Goal: Task Accomplishment & Management: Complete application form

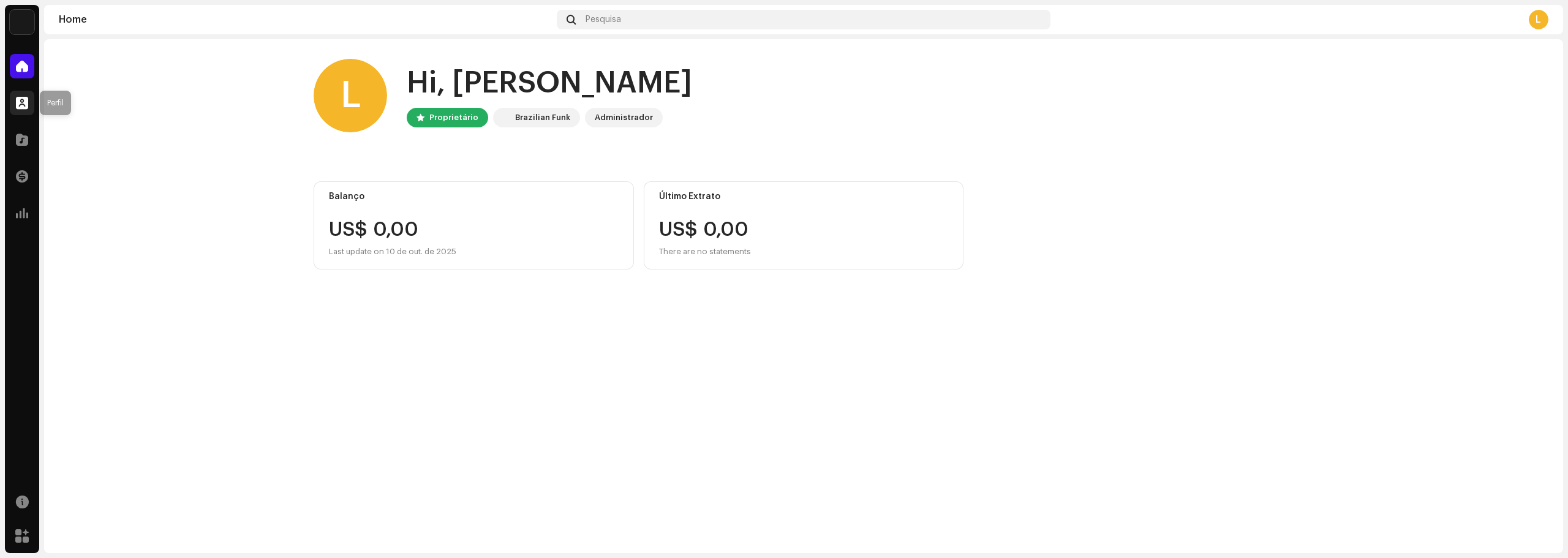
click at [20, 102] on span at bounding box center [22, 103] width 12 height 10
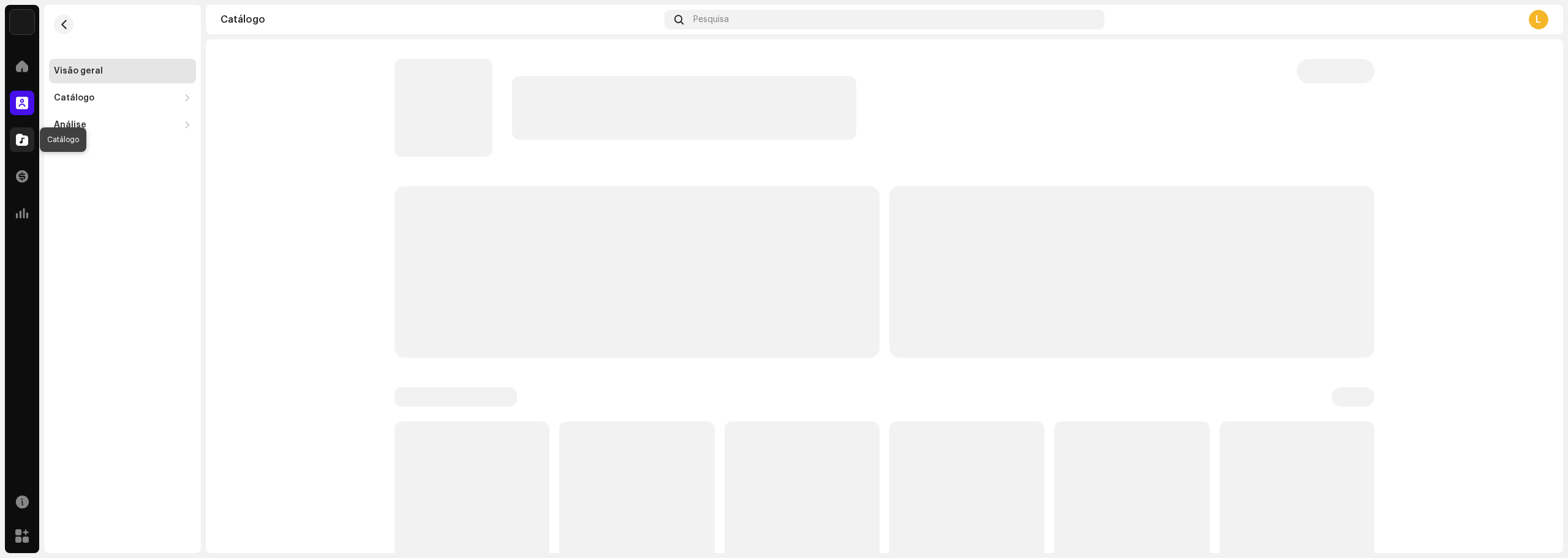
click at [24, 143] on span at bounding box center [22, 140] width 12 height 10
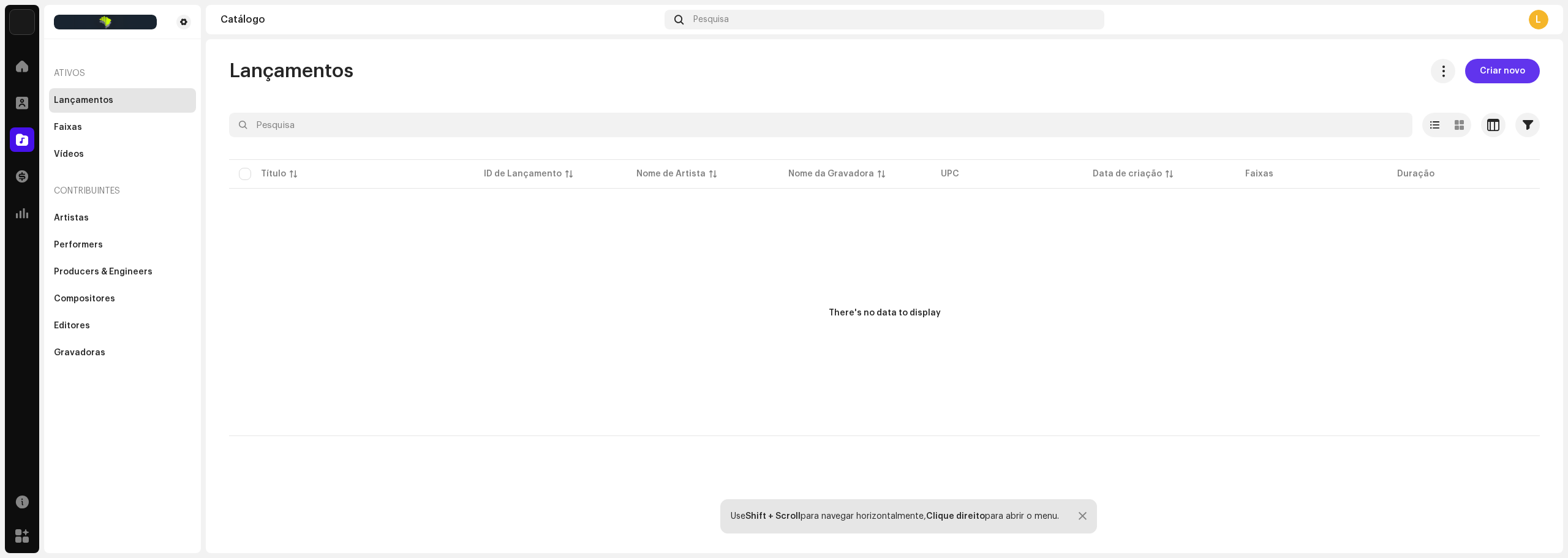
click at [1498, 61] on span "Criar novo" at bounding box center [1502, 71] width 46 height 25
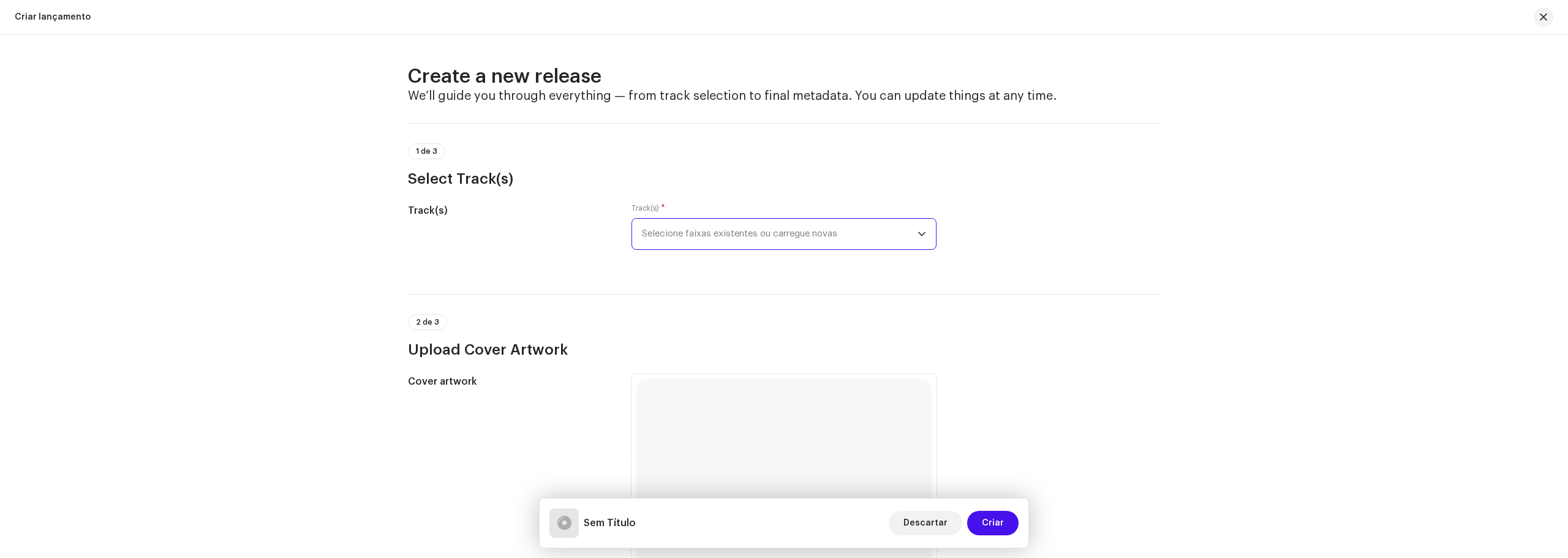
click at [732, 221] on span "Selecione faixas existentes ou carregue novas" at bounding box center [779, 234] width 276 height 31
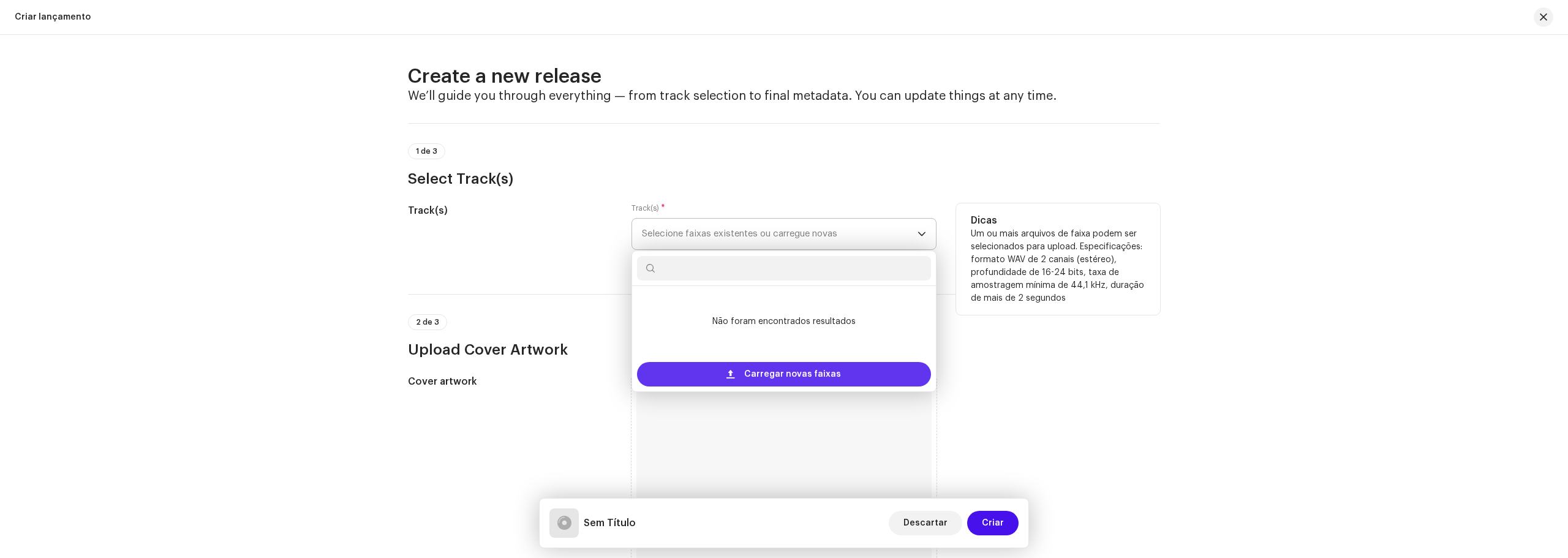
click at [780, 374] on span "Carregar novas faixas" at bounding box center [792, 374] width 97 height 25
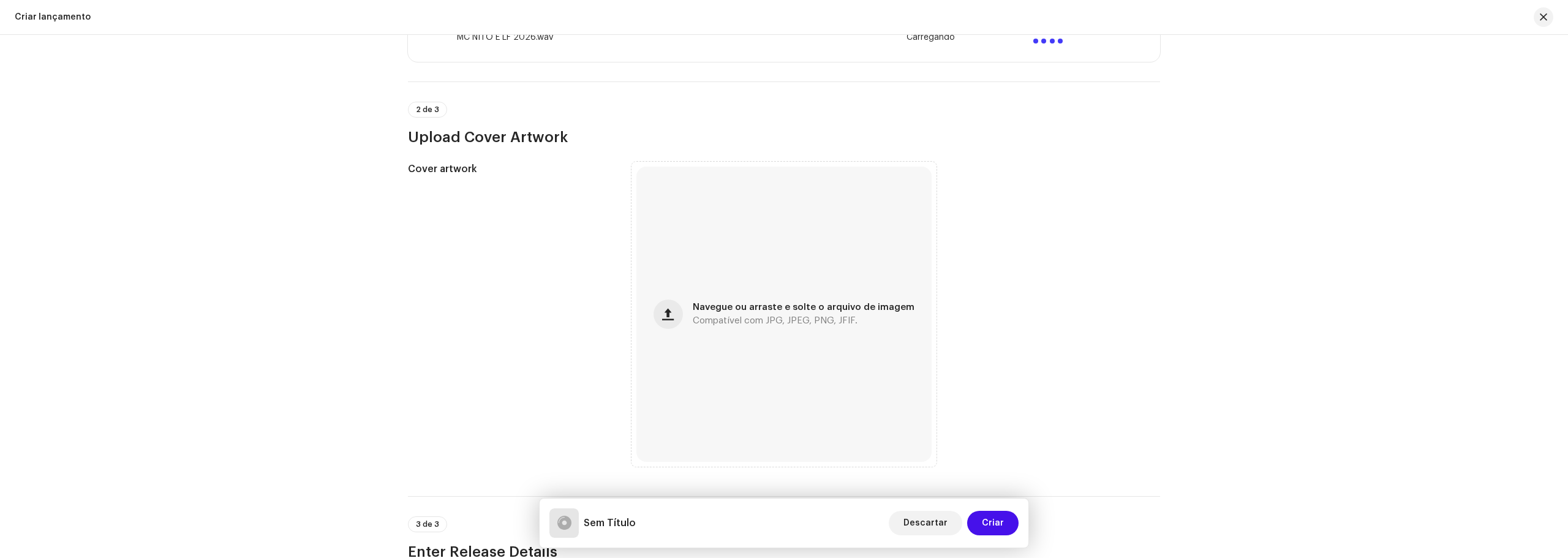
scroll to position [306, 0]
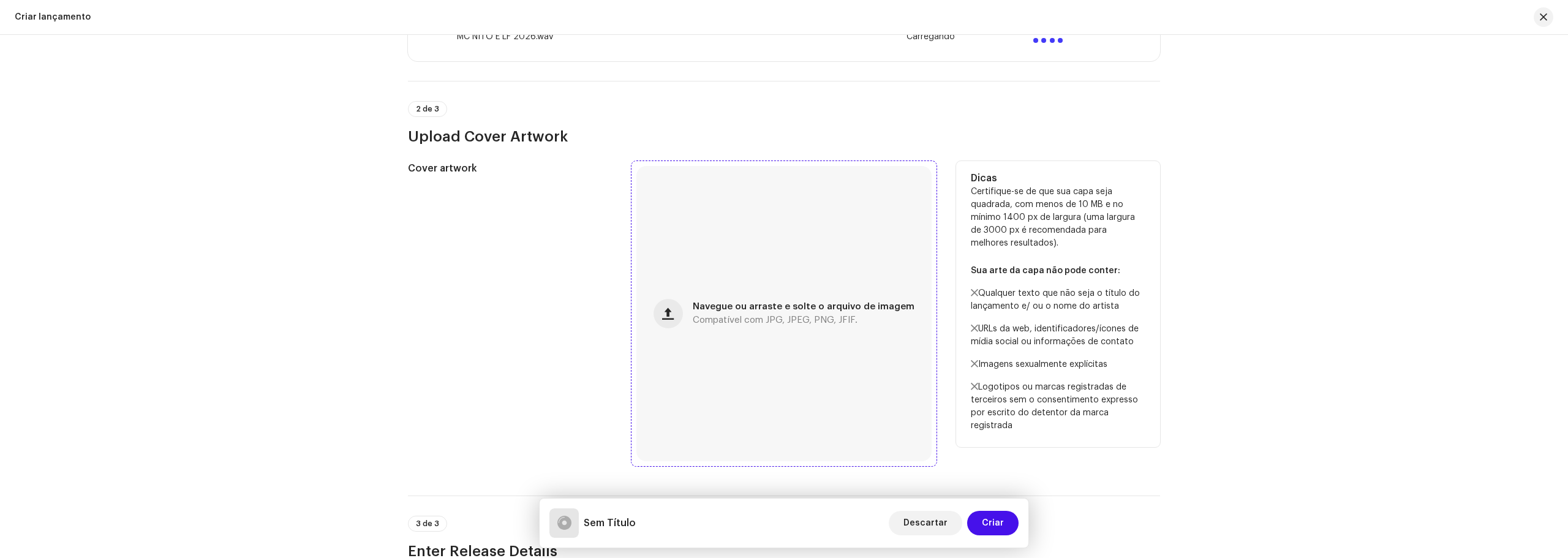
click at [690, 312] on div "Navegue ou arraste e solte o arquivo de imagem Compatível com JPG, JPEG, PNG, J…" at bounding box center [784, 313] width 295 height 295
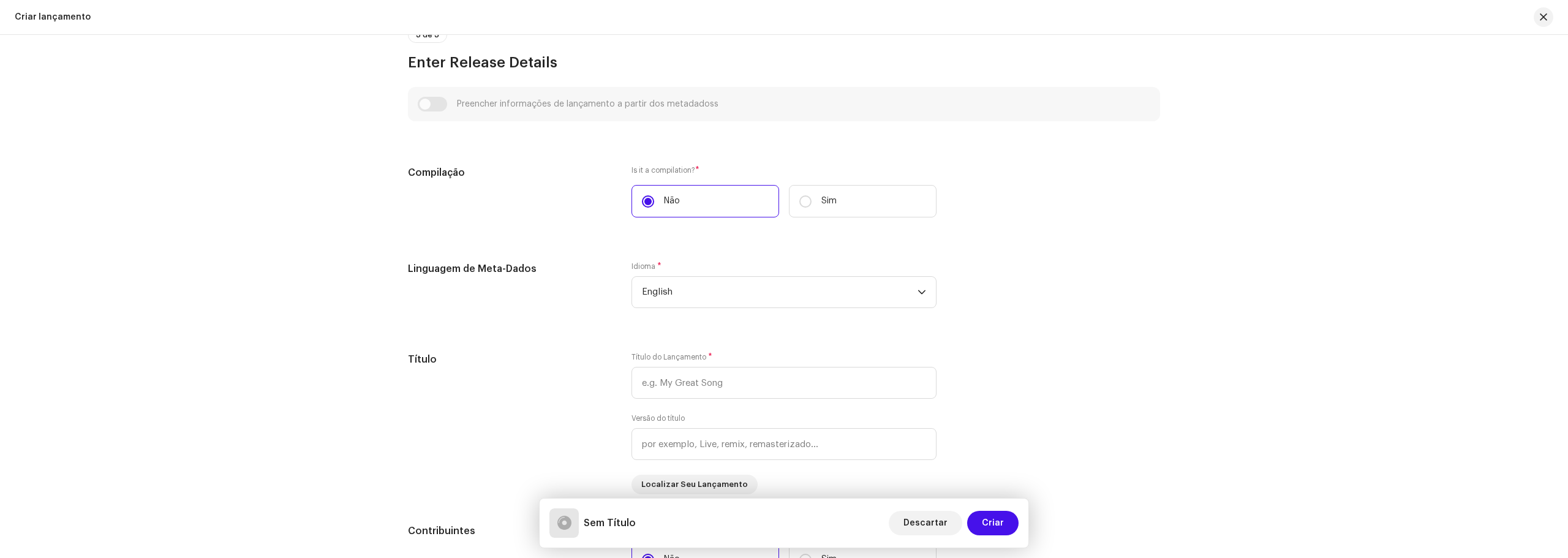
scroll to position [796, 0]
click at [802, 285] on span "English" at bounding box center [779, 291] width 276 height 31
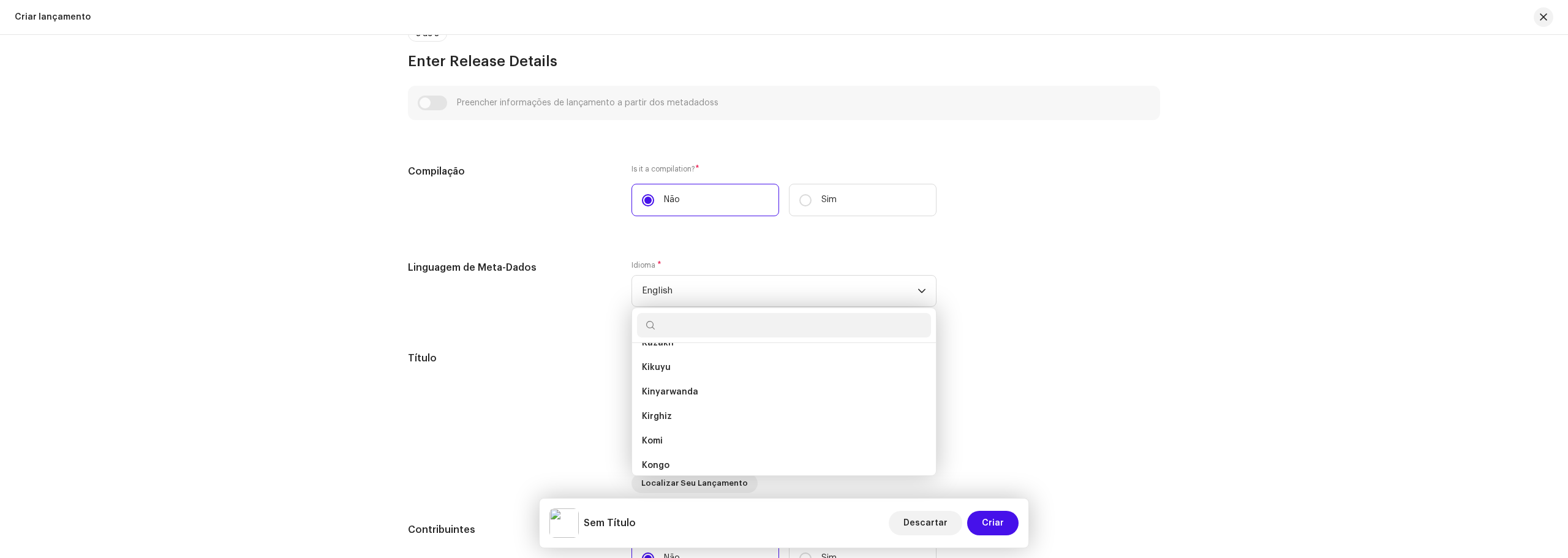
scroll to position [846, 0]
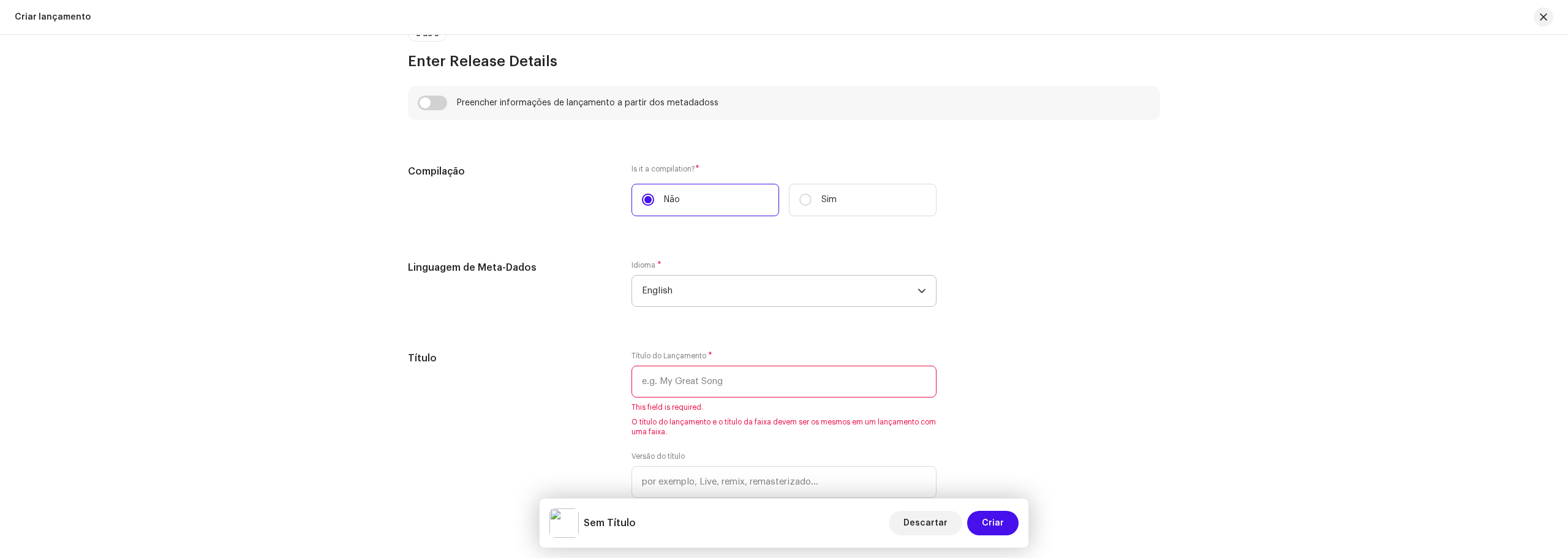
click at [733, 284] on span "English" at bounding box center [779, 291] width 276 height 31
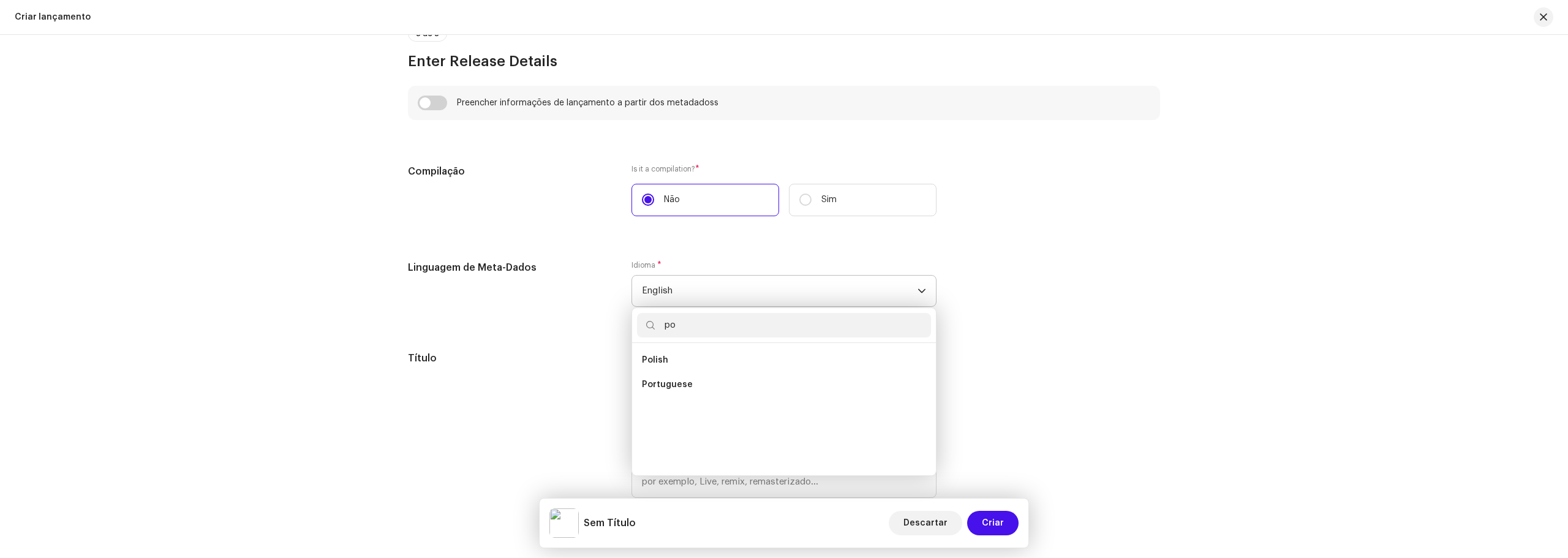
scroll to position [0, 0]
type input "por"
click at [712, 352] on li "Portuguese" at bounding box center [784, 360] width 294 height 25
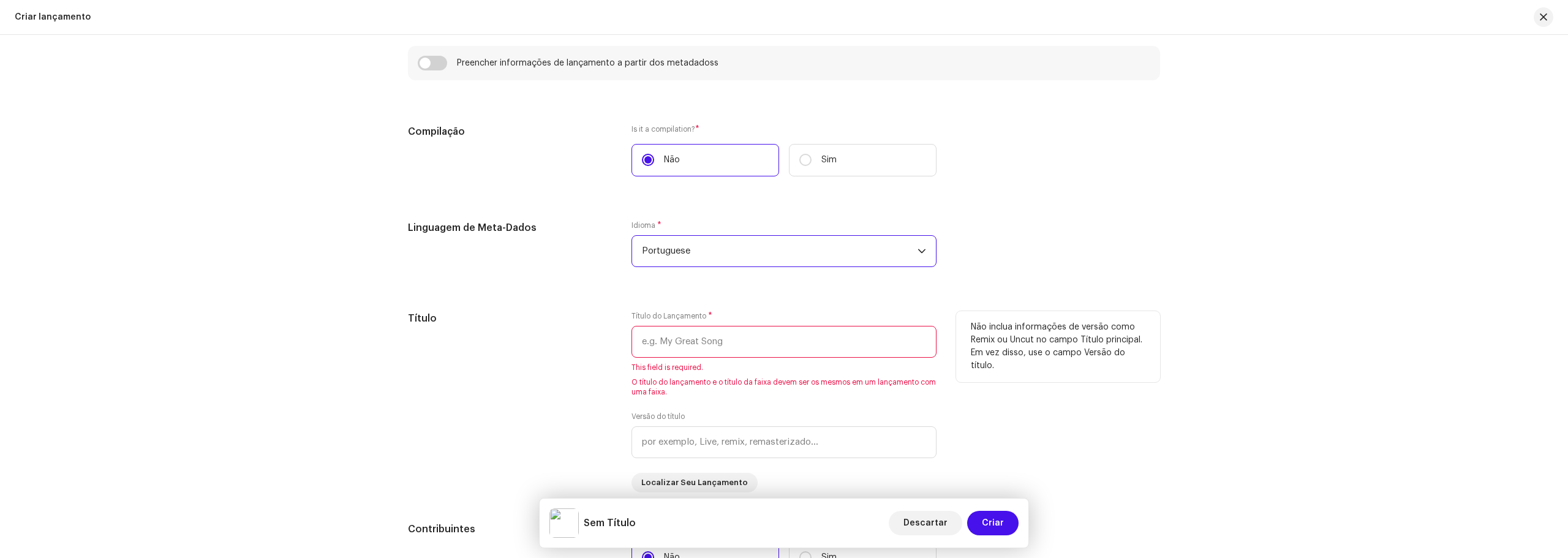
scroll to position [907, 0]
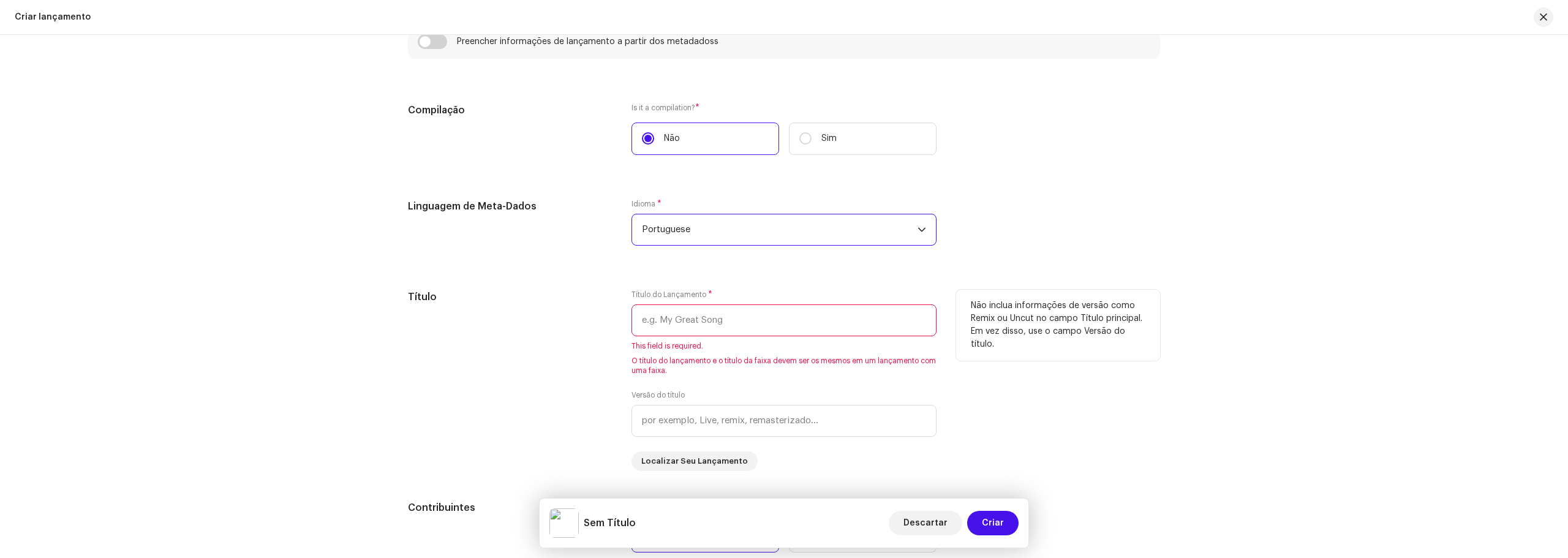
click at [656, 309] on input "text" at bounding box center [784, 320] width 305 height 32
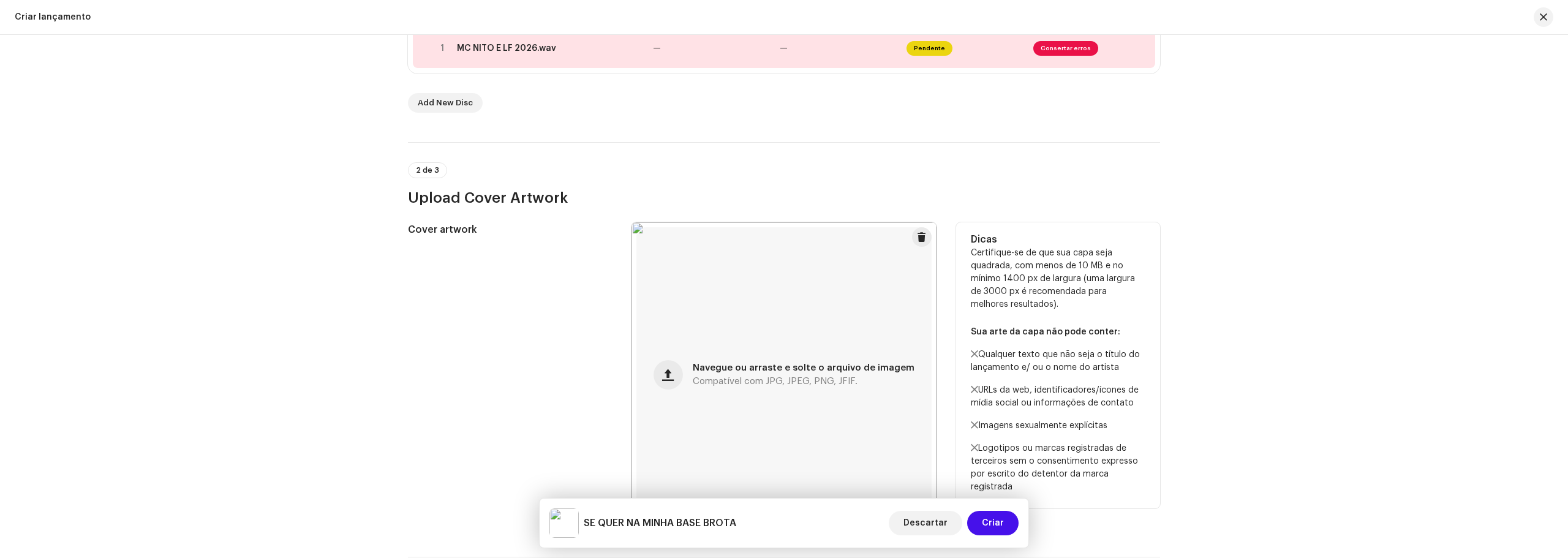
scroll to position [111, 0]
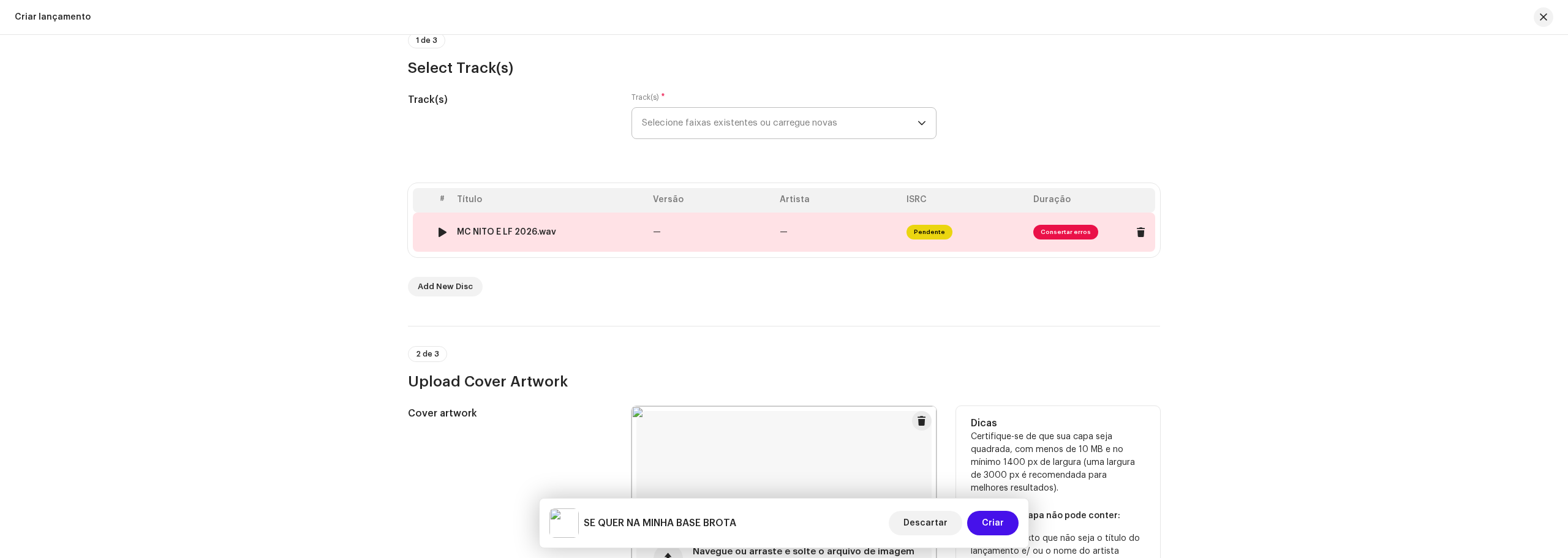
type input "SE QUER NA MINHA BASE BROTA"
click at [1060, 233] on span "Consertar erros" at bounding box center [1065, 232] width 65 height 15
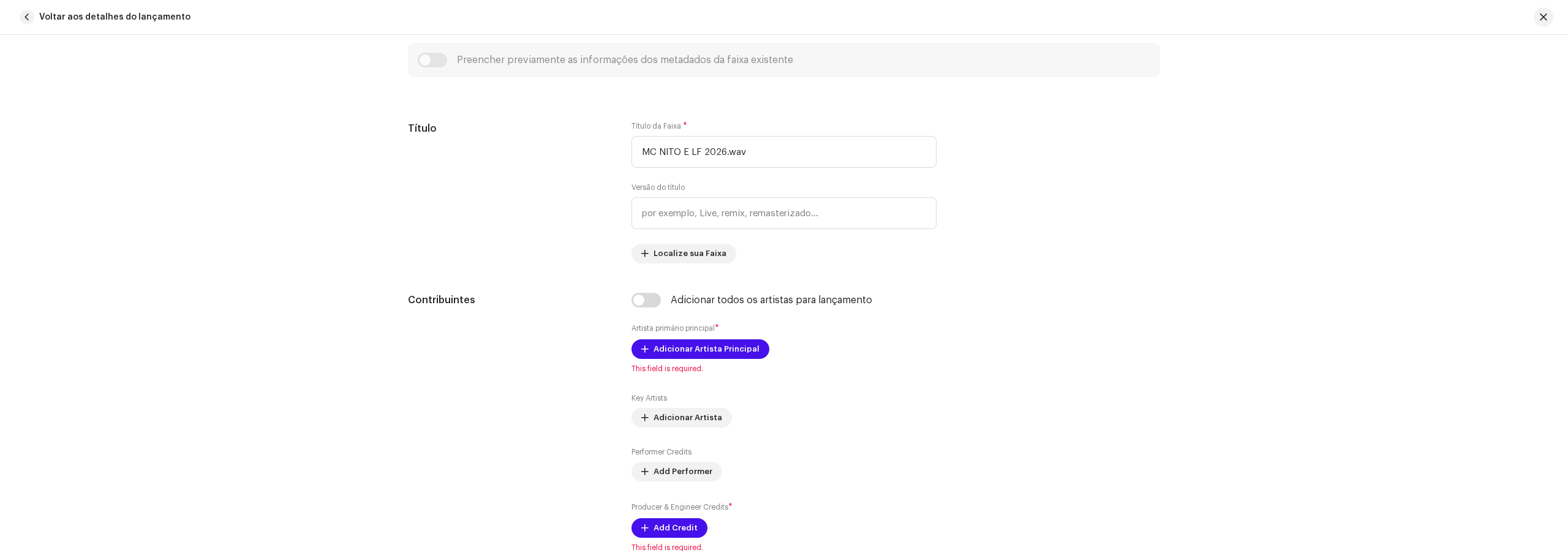
scroll to position [551, 0]
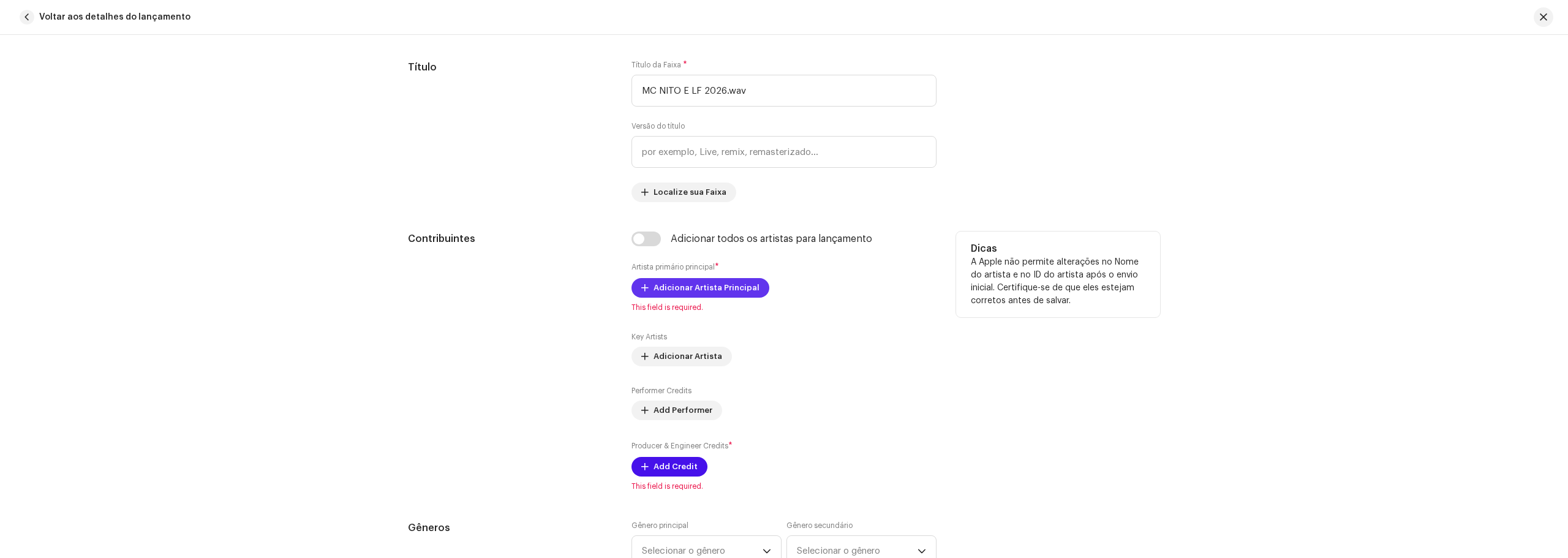
click at [720, 289] on span "Adicionar Artista Principal" at bounding box center [706, 288] width 106 height 25
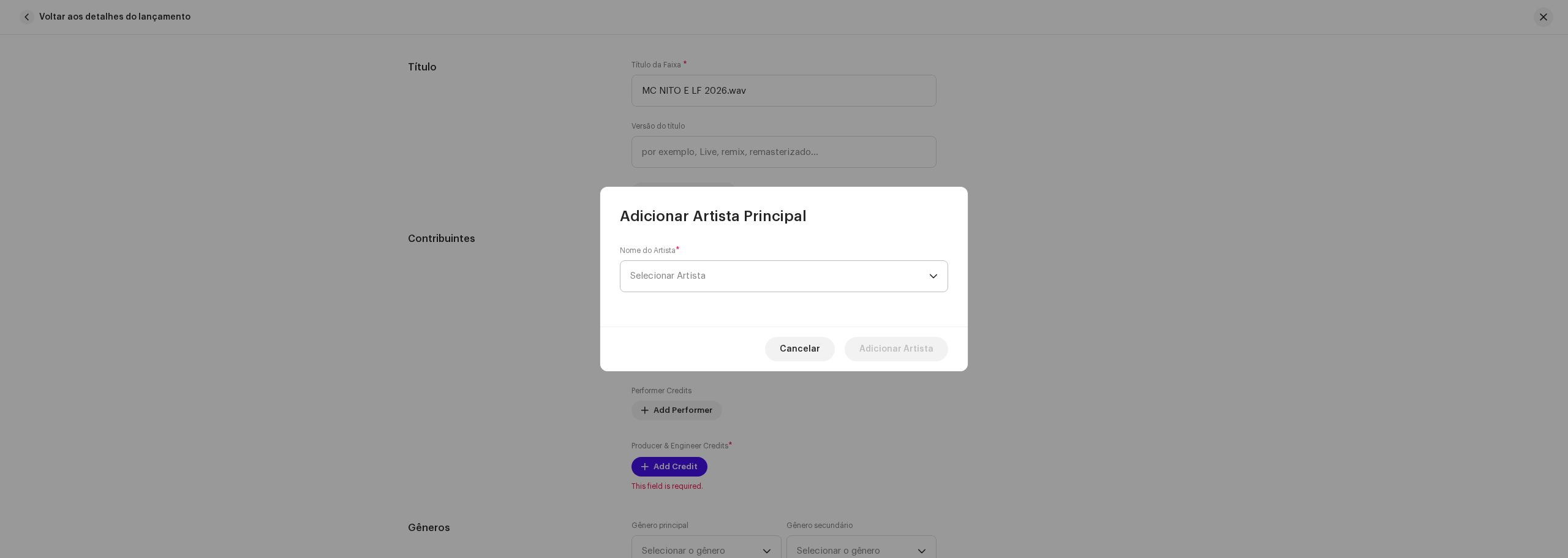
click at [690, 270] on span "Selecionar Artista" at bounding box center [779, 277] width 299 height 31
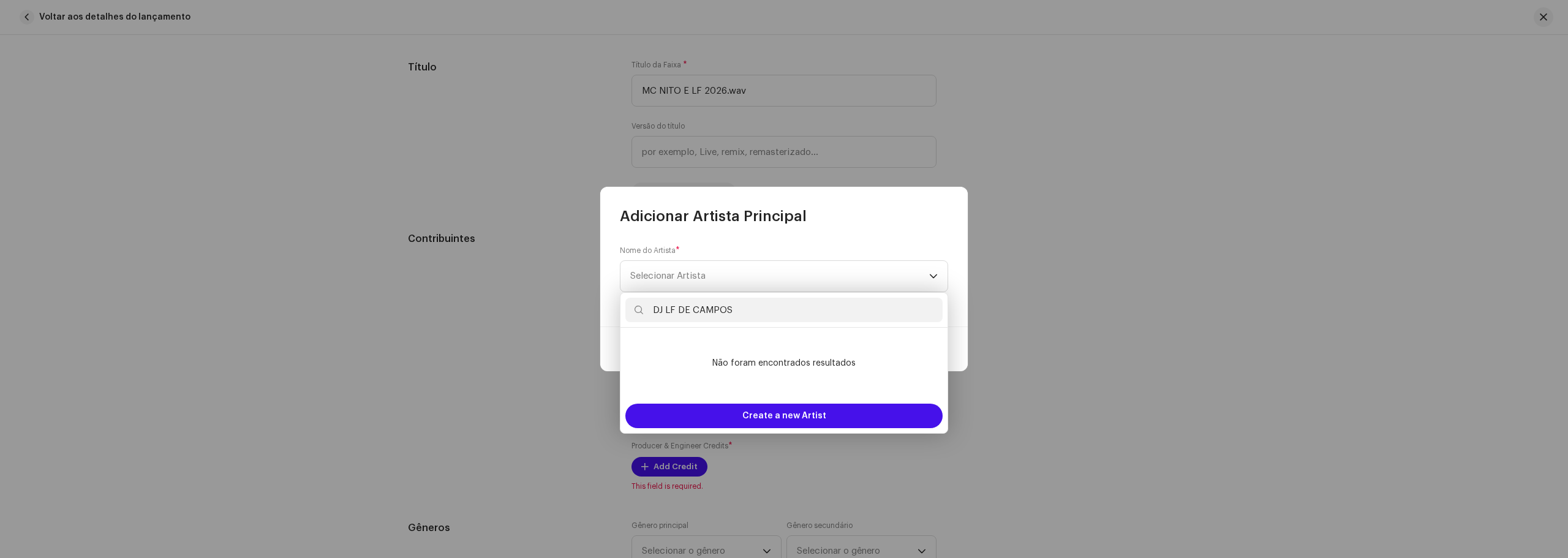
click at [786, 309] on input "DJ LF DE CAMPOS" at bounding box center [784, 310] width 317 height 25
type input "DJ LF DE CAMPOS"
click at [807, 410] on span "Create a new Artist" at bounding box center [784, 416] width 84 height 25
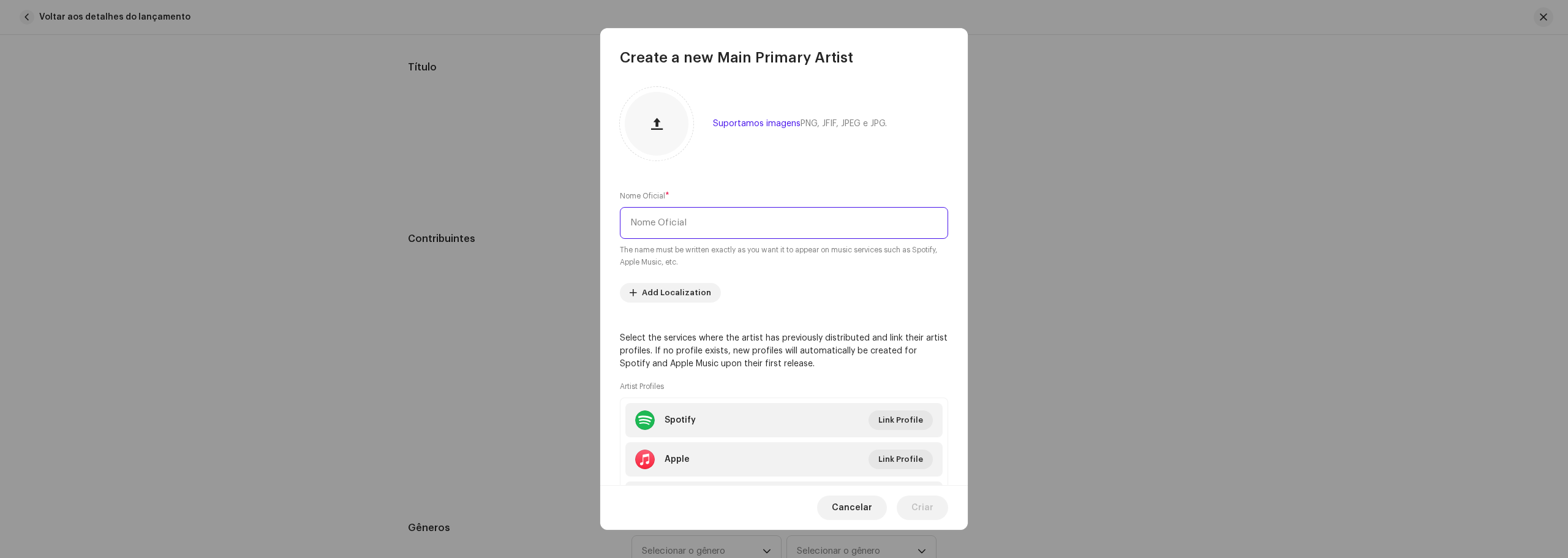
click at [709, 225] on input "text" at bounding box center [784, 223] width 328 height 32
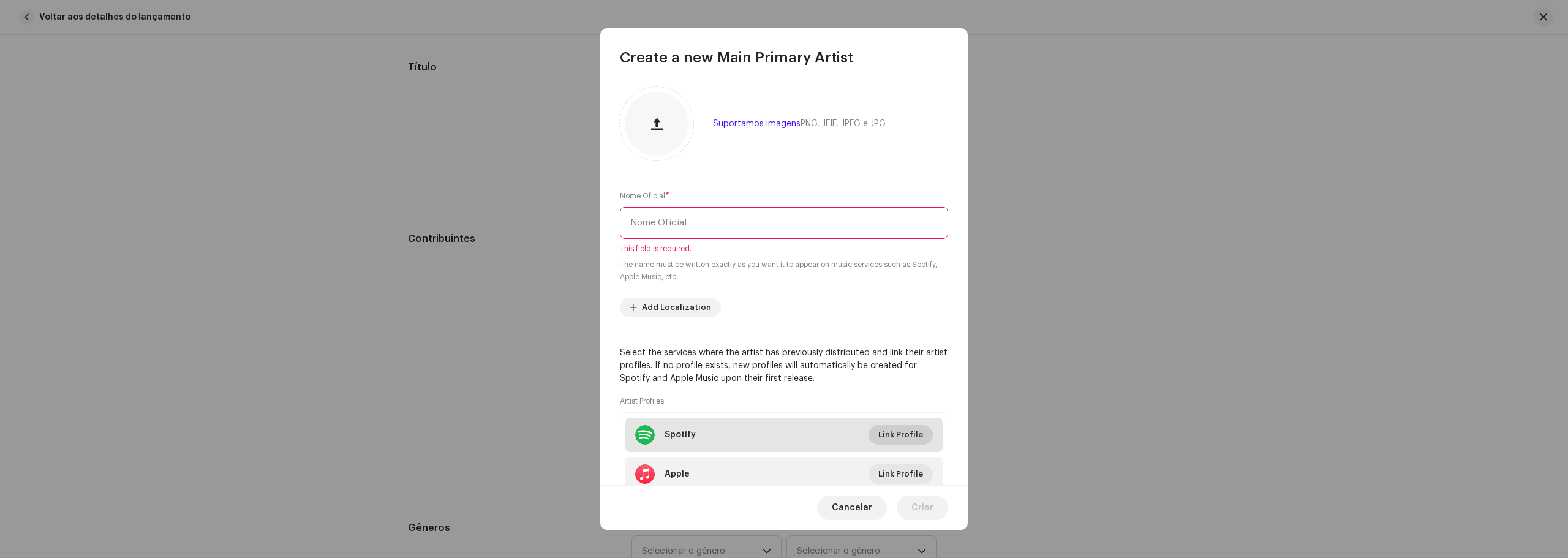
click at [887, 423] on li "Spotify Link Profile" at bounding box center [784, 435] width 317 height 34
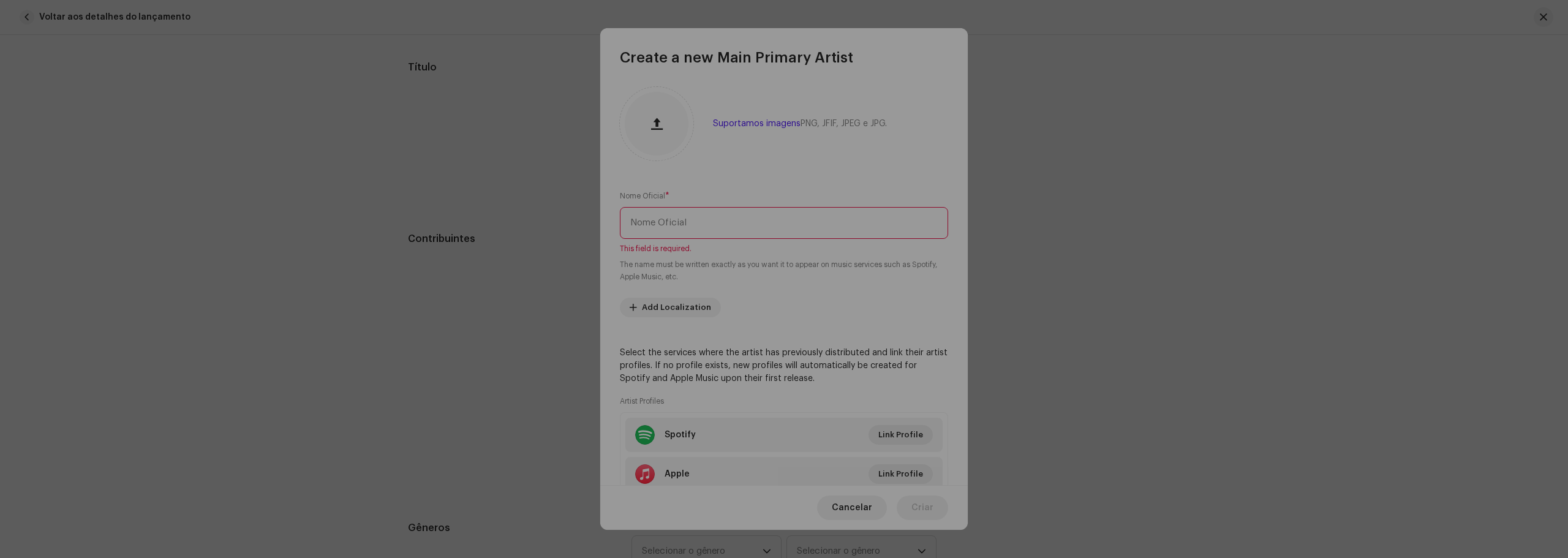
click at [991, 237] on div "Conecte seu Perfil de Artista Id do artista no Spotify * Vá para sua página de …" at bounding box center [784, 279] width 1568 height 558
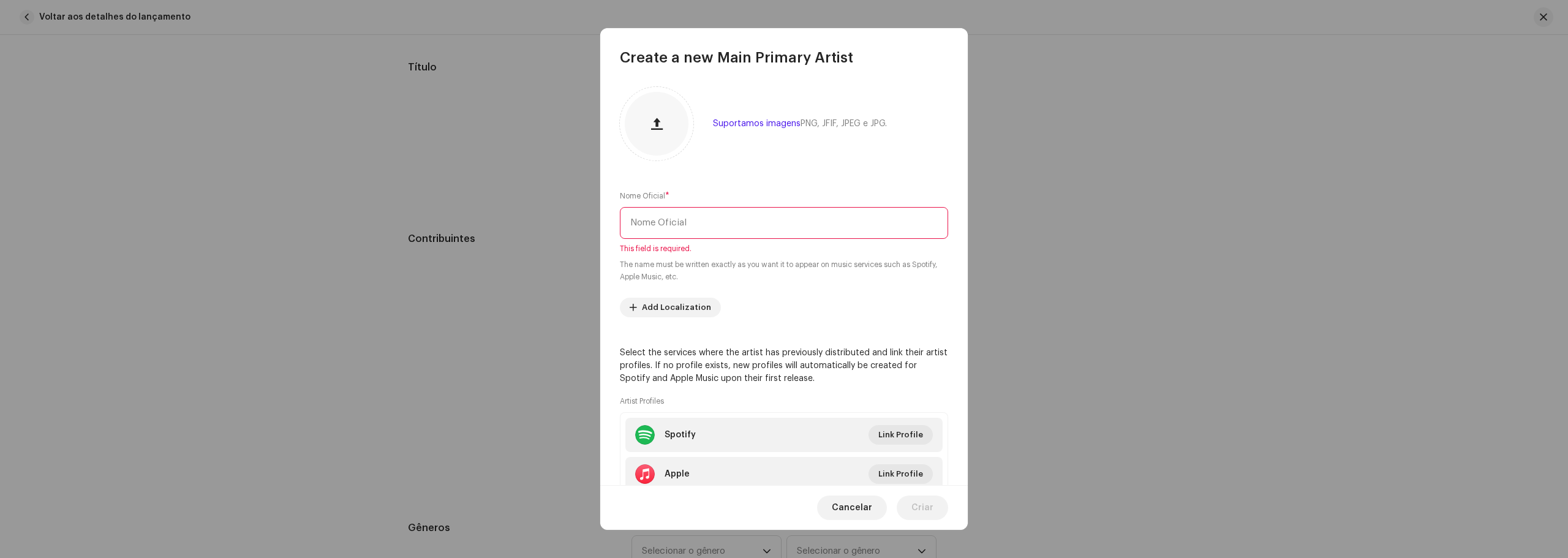
click at [742, 230] on input "text" at bounding box center [784, 223] width 328 height 32
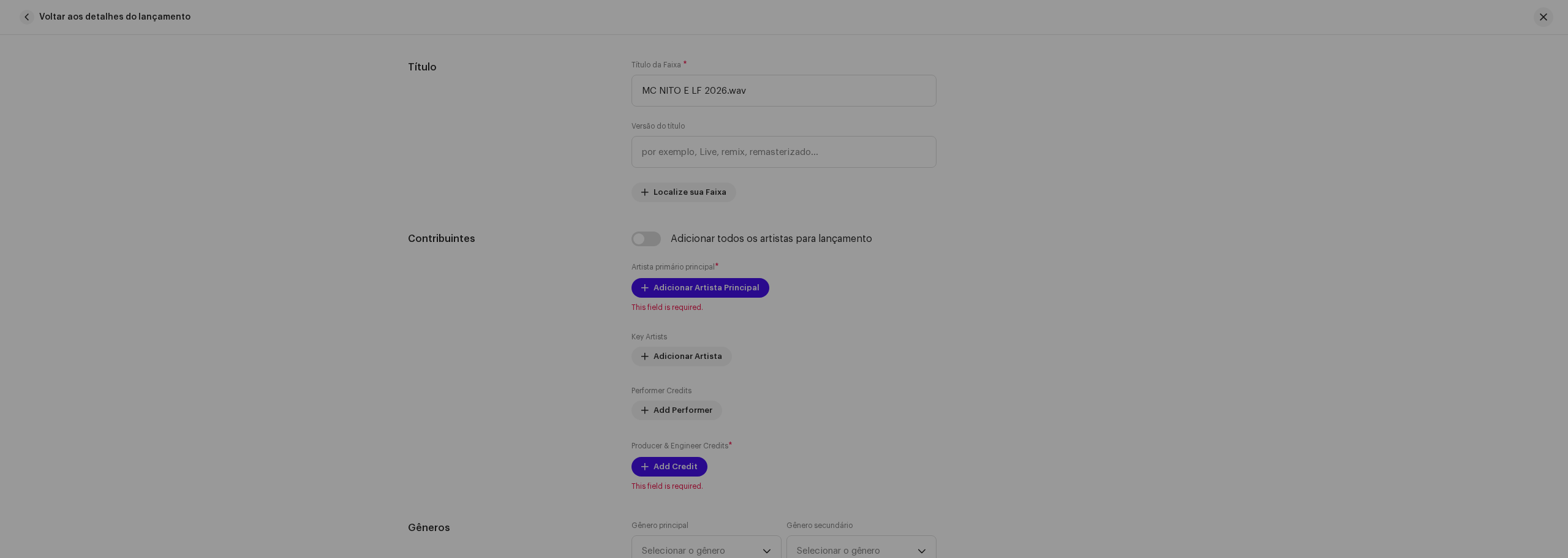
drag, startPoint x: 518, startPoint y: 269, endPoint x: 546, endPoint y: 281, distance: 30.5
click at [546, 281] on div "Create a new Main Primary Artist Suportamos imagens PNG, JFIF, JPEG e JPG. Nome…" at bounding box center [784, 279] width 1568 height 558
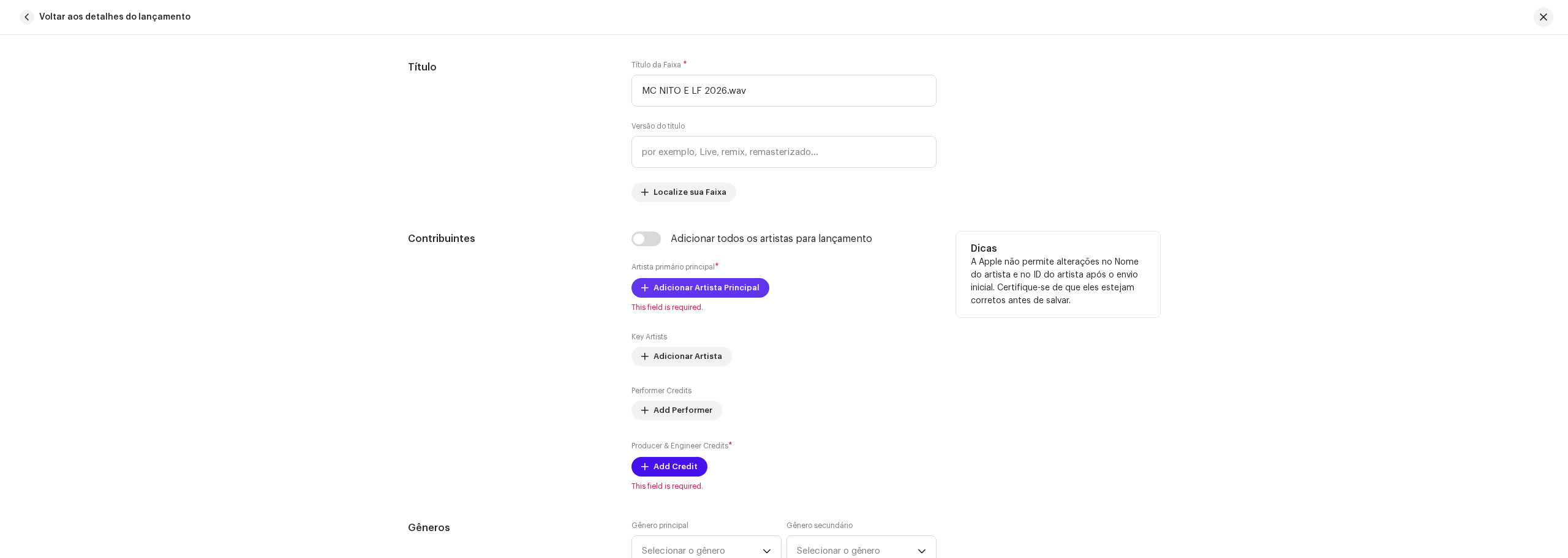
click at [718, 285] on span "Adicionar Artista Principal" at bounding box center [706, 288] width 106 height 25
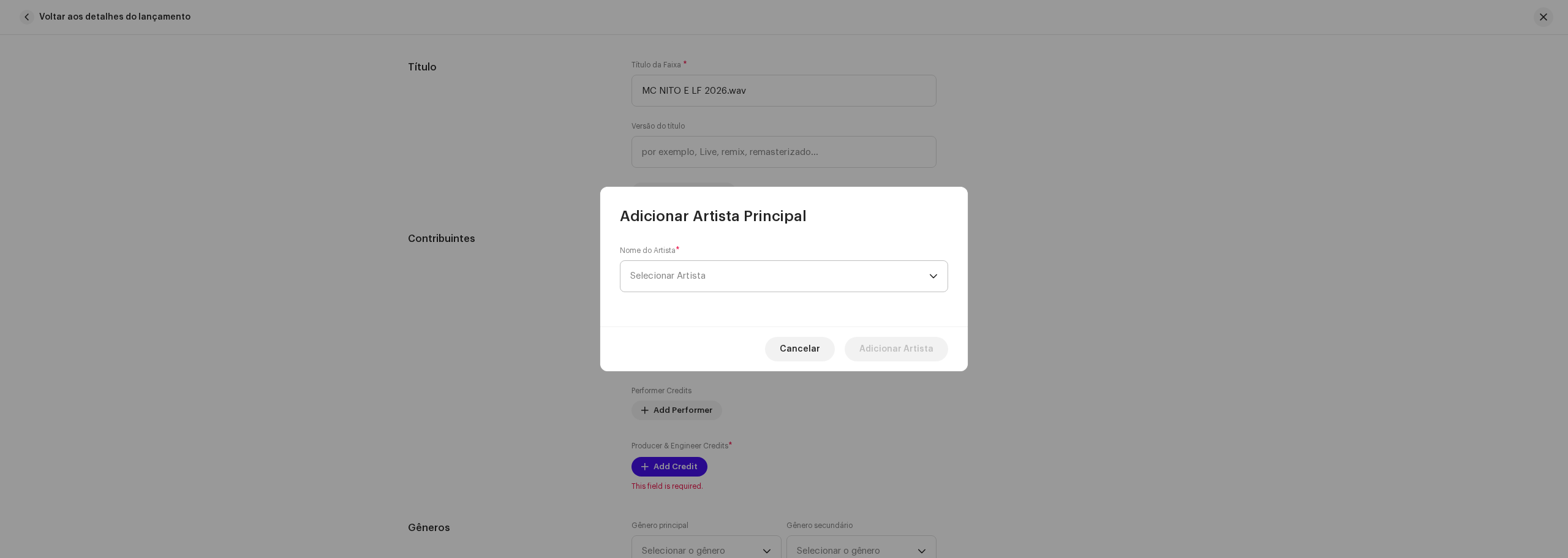
click at [698, 272] on span "Selecionar Artista" at bounding box center [668, 276] width 75 height 9
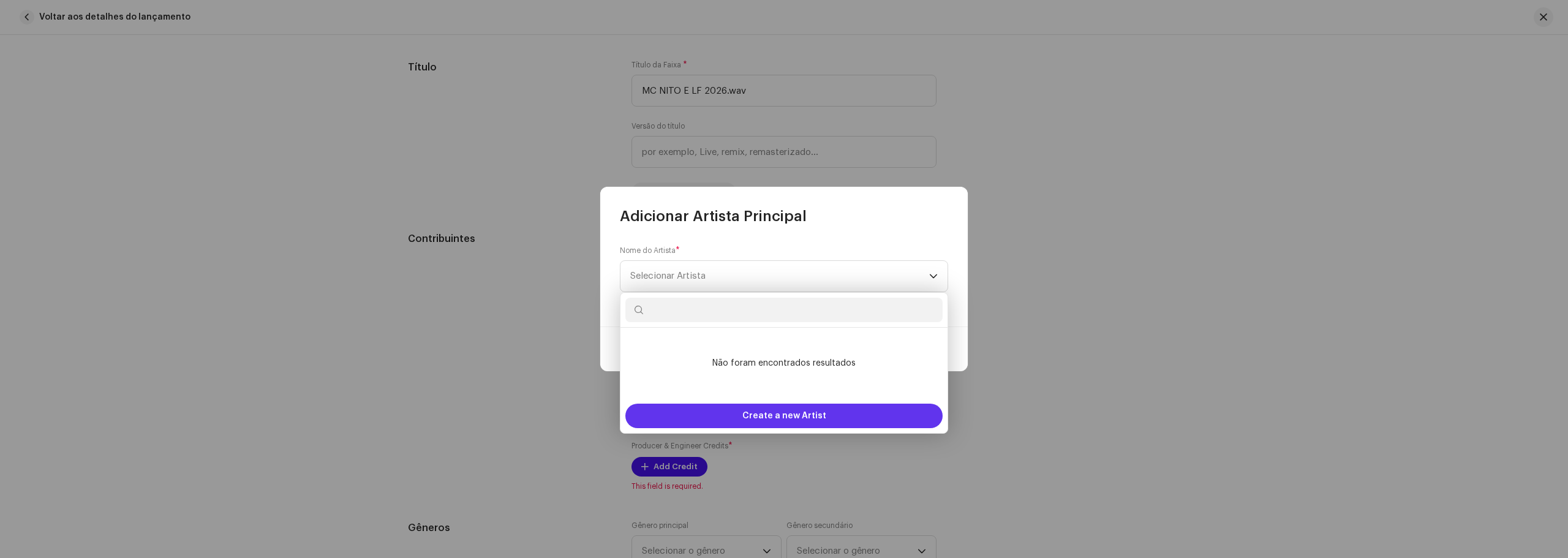
click at [786, 419] on span "Create a new Artist" at bounding box center [784, 416] width 84 height 25
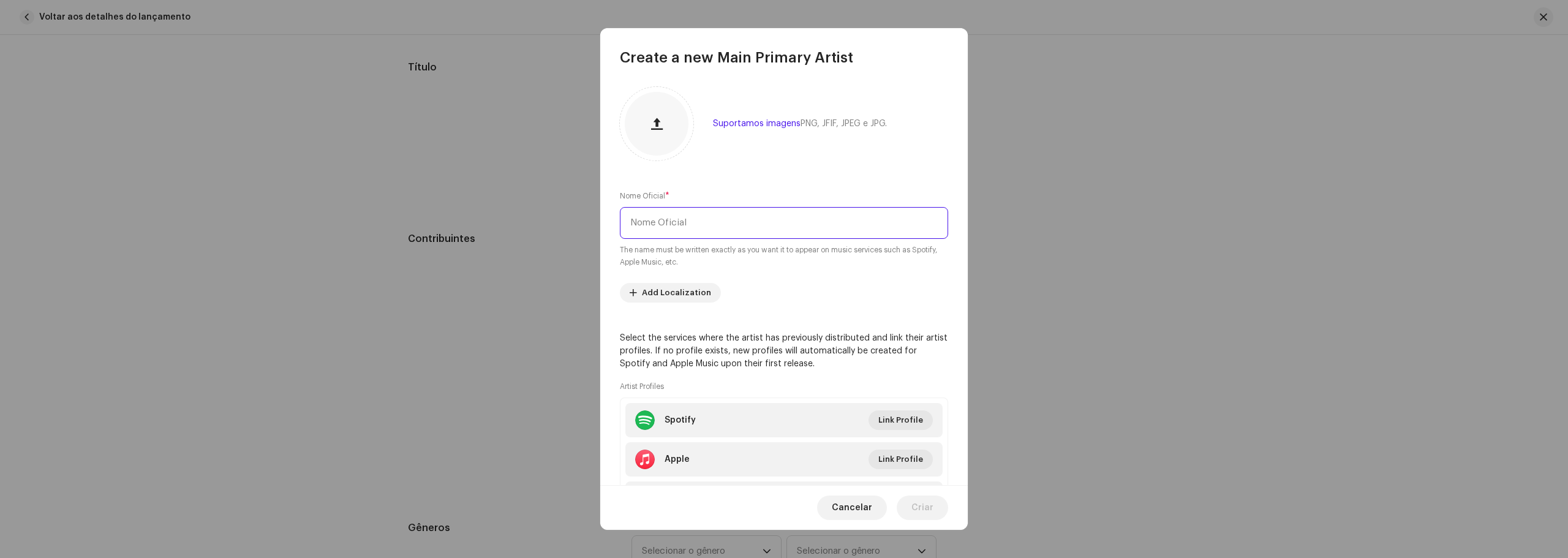
click at [674, 229] on input "text" at bounding box center [784, 223] width 328 height 32
click at [883, 426] on span "Link Profile" at bounding box center [900, 420] width 45 height 25
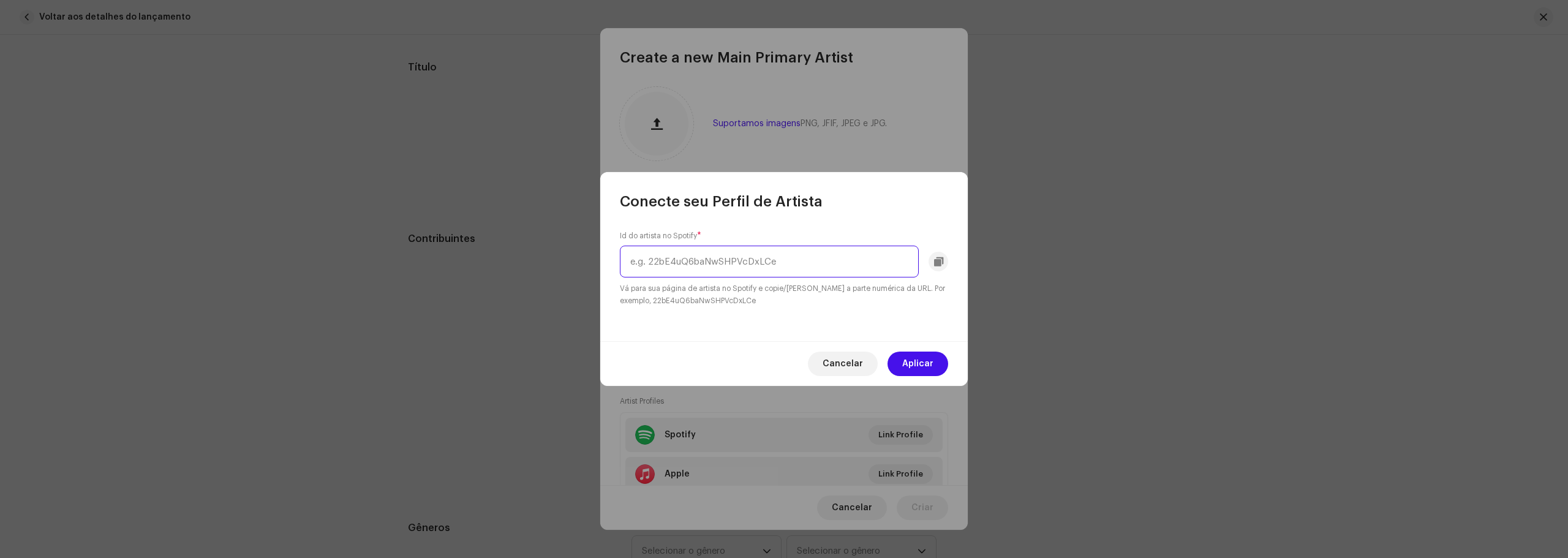
paste input "[URL][DOMAIN_NAME]"
type input "[URL][DOMAIN_NAME]"
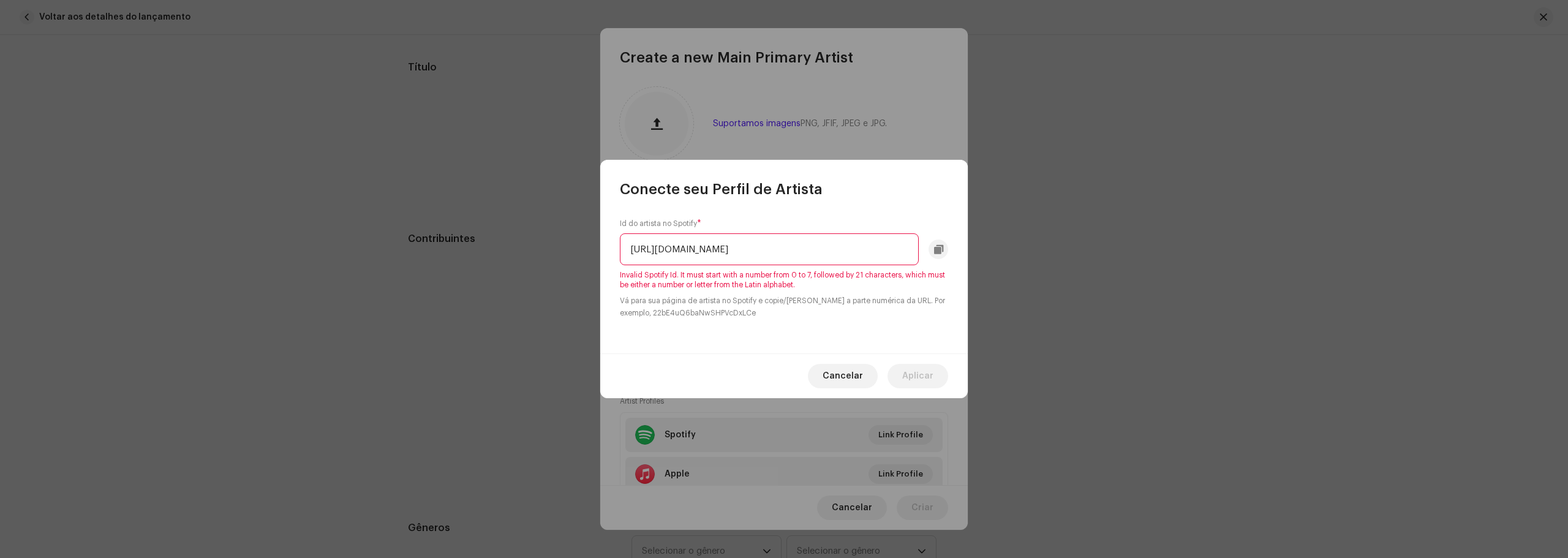
click at [922, 362] on div "Cancelar Aplicar" at bounding box center [784, 376] width 368 height 45
drag, startPoint x: 914, startPoint y: 251, endPoint x: 262, endPoint y: 236, distance: 652.2
click at [262, 236] on div "Conecte seu Perfil de Artista Id do artista no Spotify * [URL][DOMAIN_NAME] Inv…" at bounding box center [784, 279] width 1568 height 558
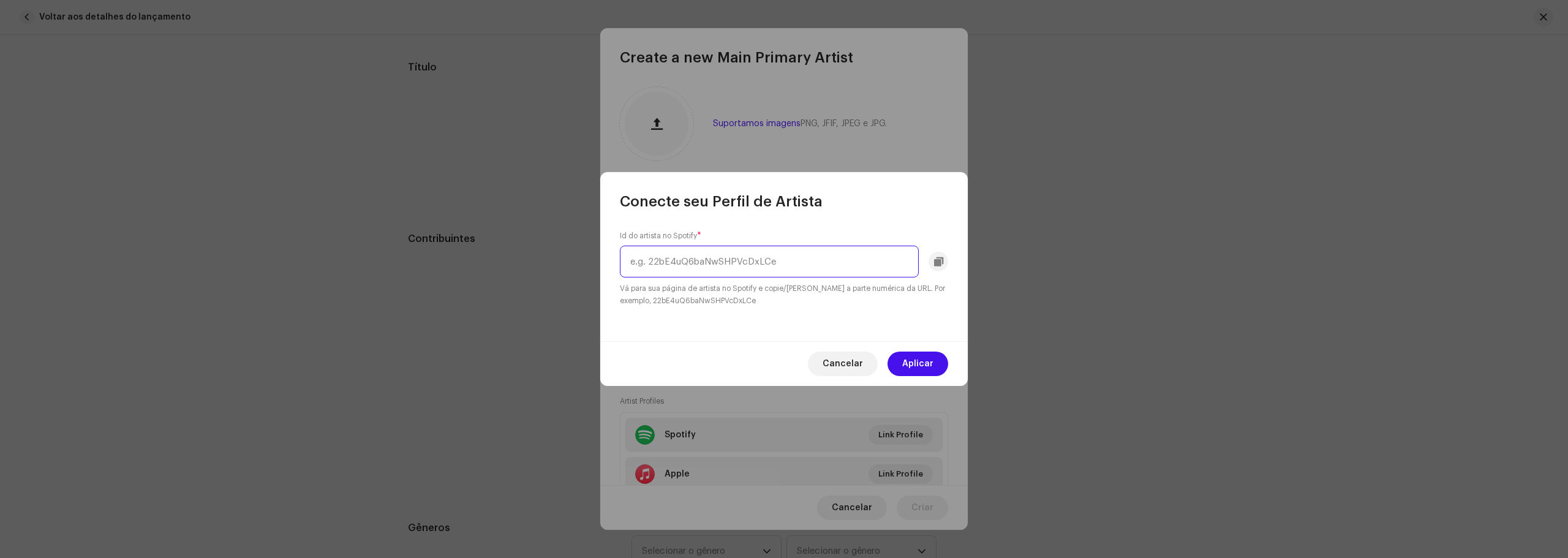
paste input "[URL][DOMAIN_NAME]"
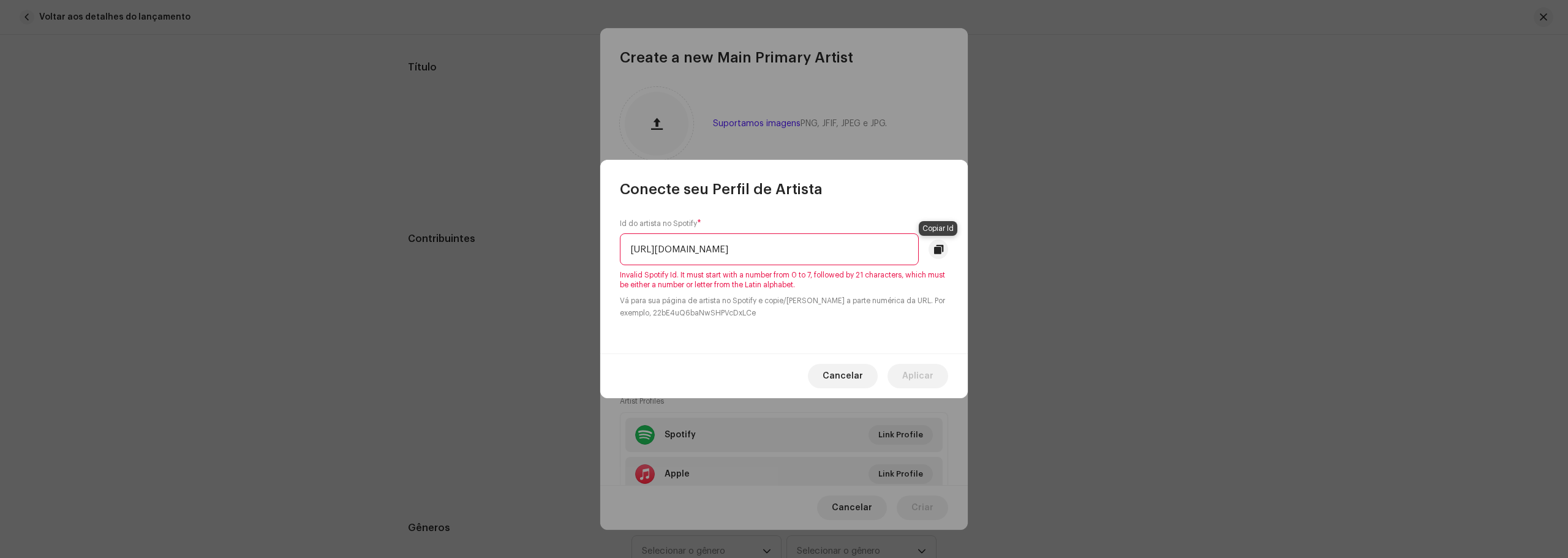
scroll to position [0, 0]
type input "h"
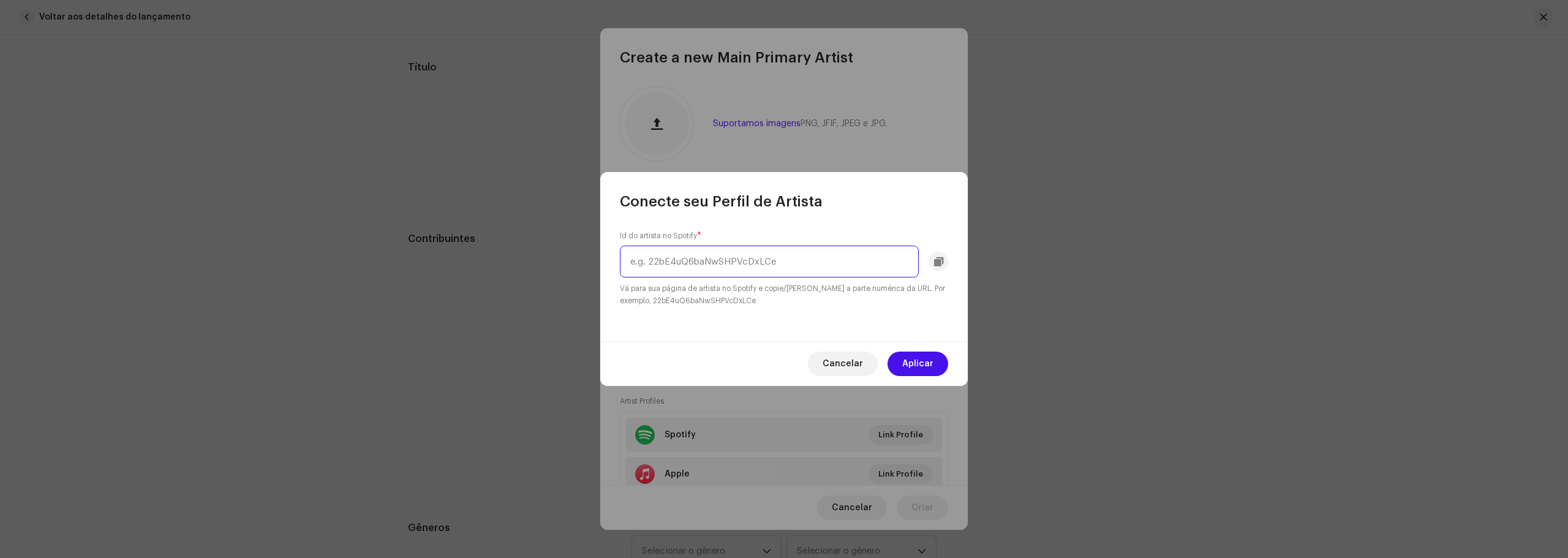
paste input "[URL][DOMAIN_NAME]"
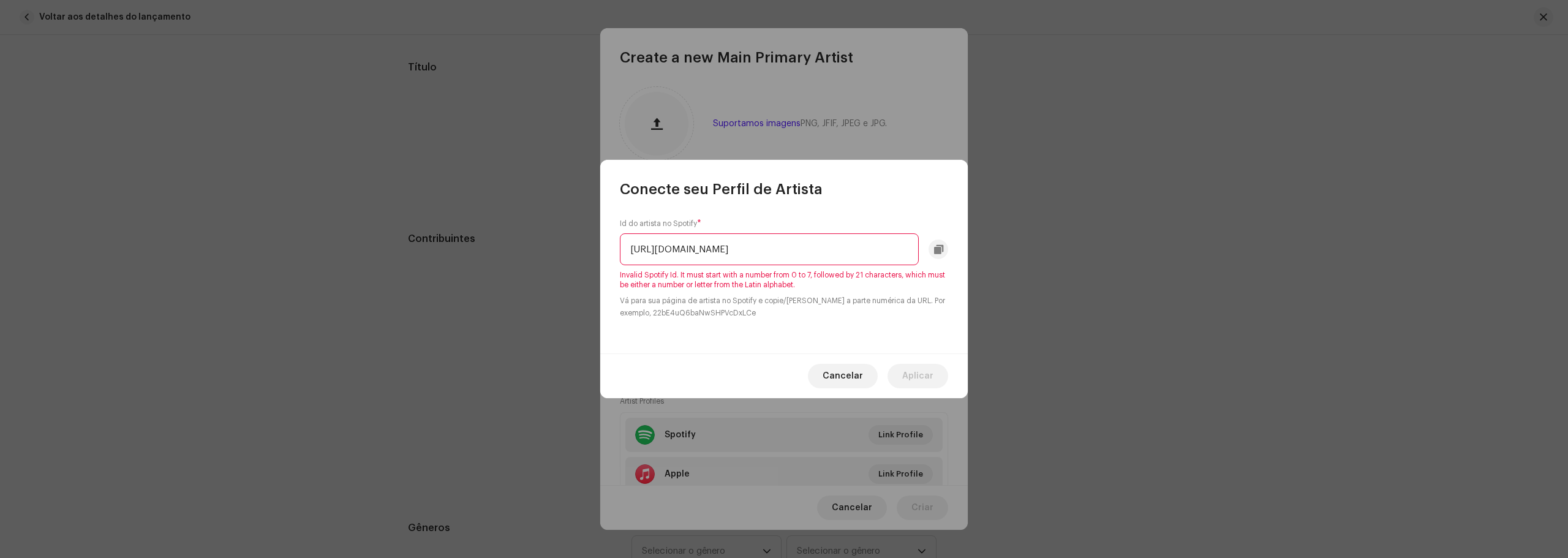
scroll to position [0, 127]
click at [816, 256] on input "[URL][DOMAIN_NAME]" at bounding box center [769, 249] width 299 height 32
click at [853, 245] on input "[URL][DOMAIN_NAME]" at bounding box center [769, 249] width 299 height 32
drag, startPoint x: 792, startPoint y: 248, endPoint x: 437, endPoint y: 281, distance: 356.5
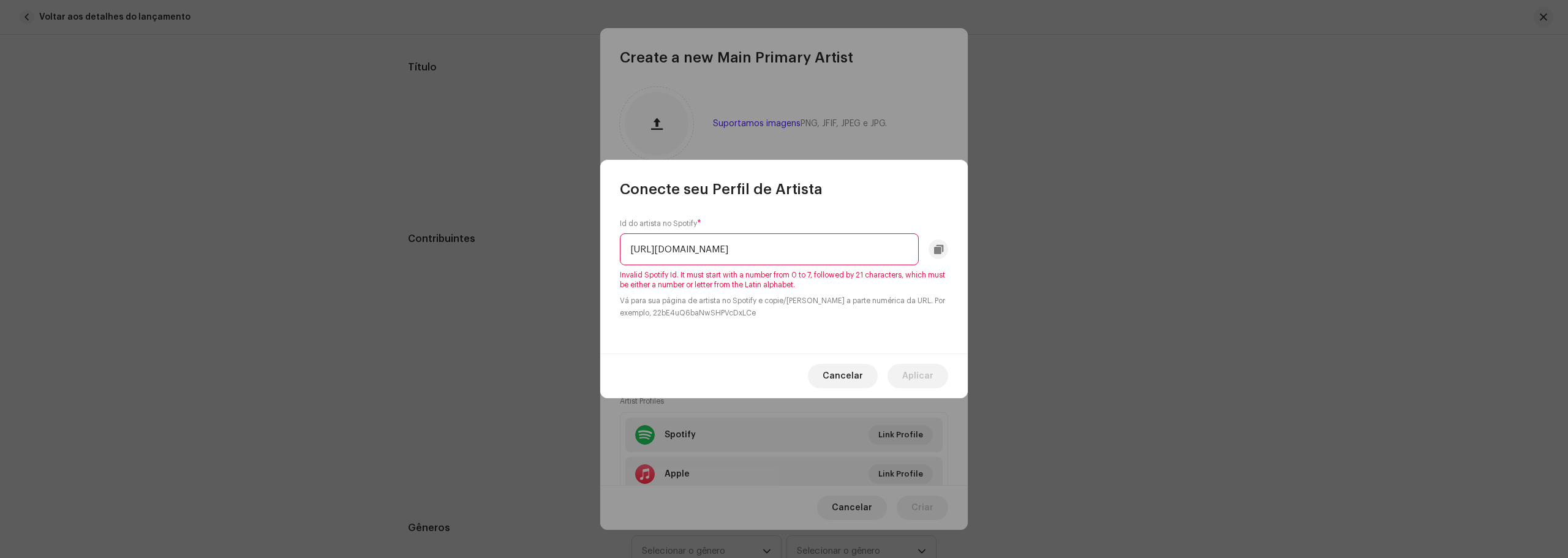
click at [437, 281] on div "Conecte seu Perfil de Artista Id do artista no Spotify * [URL][DOMAIN_NAME] Inv…" at bounding box center [784, 279] width 1568 height 558
click at [768, 251] on input "S-MCYD2aTlyqBEzVI5cB7Q" at bounding box center [769, 249] width 299 height 32
click at [637, 245] on input "S-MCYD2aTlyqBEzVI5cB7Q" at bounding box center [769, 249] width 299 height 32
click at [644, 248] on input "S-MCYD2aTlyqBEzVI5cB7Q" at bounding box center [769, 249] width 299 height 32
type input "S-MCYD2aTlyqBEzVI5cB7Q"
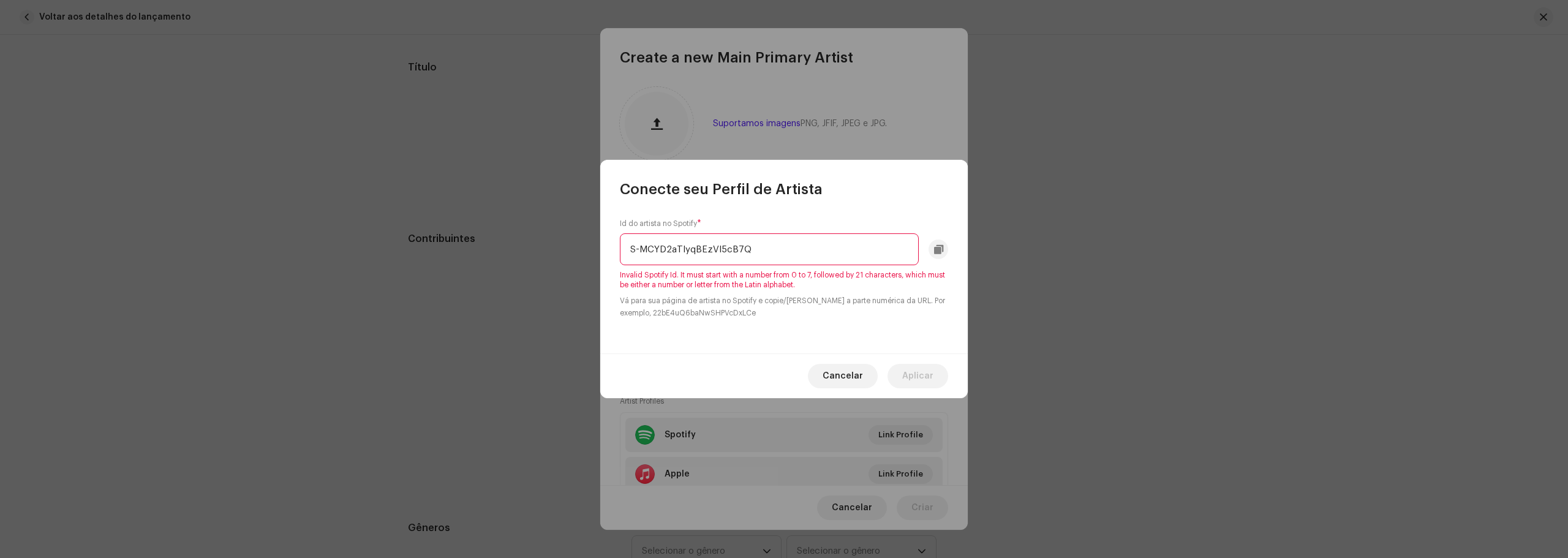
drag, startPoint x: 905, startPoint y: 246, endPoint x: 385, endPoint y: 278, distance: 521.0
click at [385, 278] on div "Conecte seu Perfil de Artista Id do artista no Spotify * S-MCYD2aTlyqBEzVI5cB7Q…" at bounding box center [784, 279] width 1568 height 558
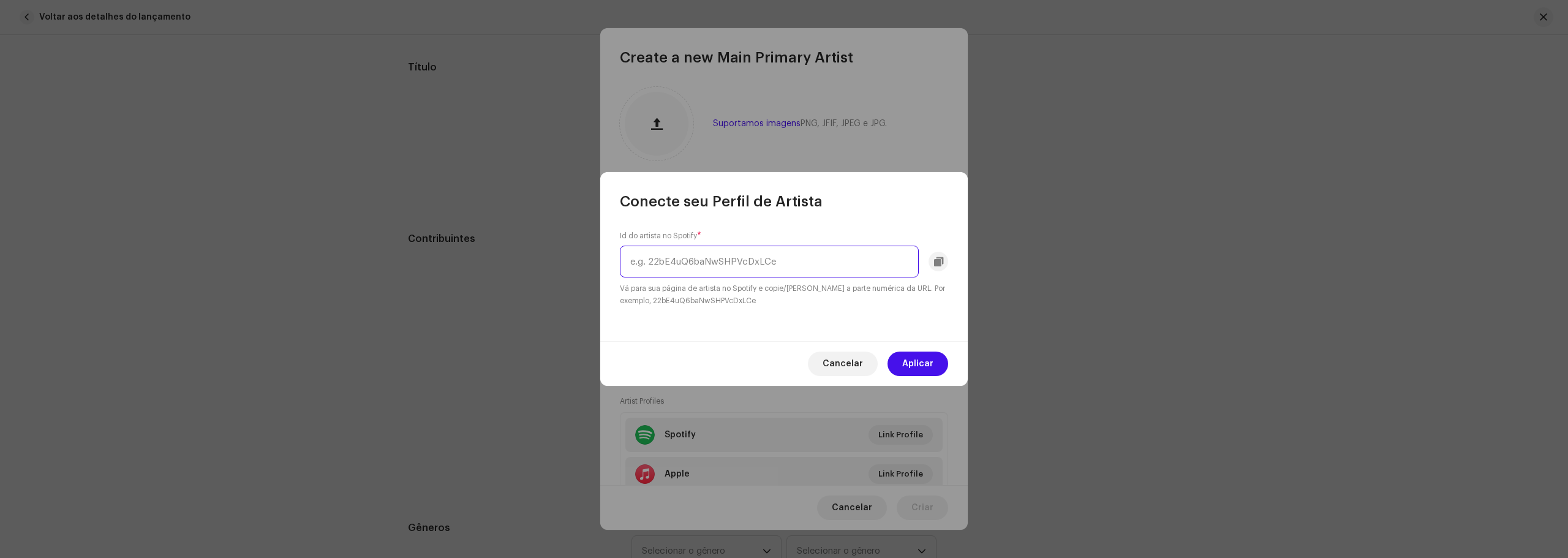
paste input "0vfiIUNar22f7uHDcbzV44"
type input "0vfiIUNar22f7uHDcbzV44"
click at [927, 360] on span "Aplicar" at bounding box center [917, 364] width 31 height 25
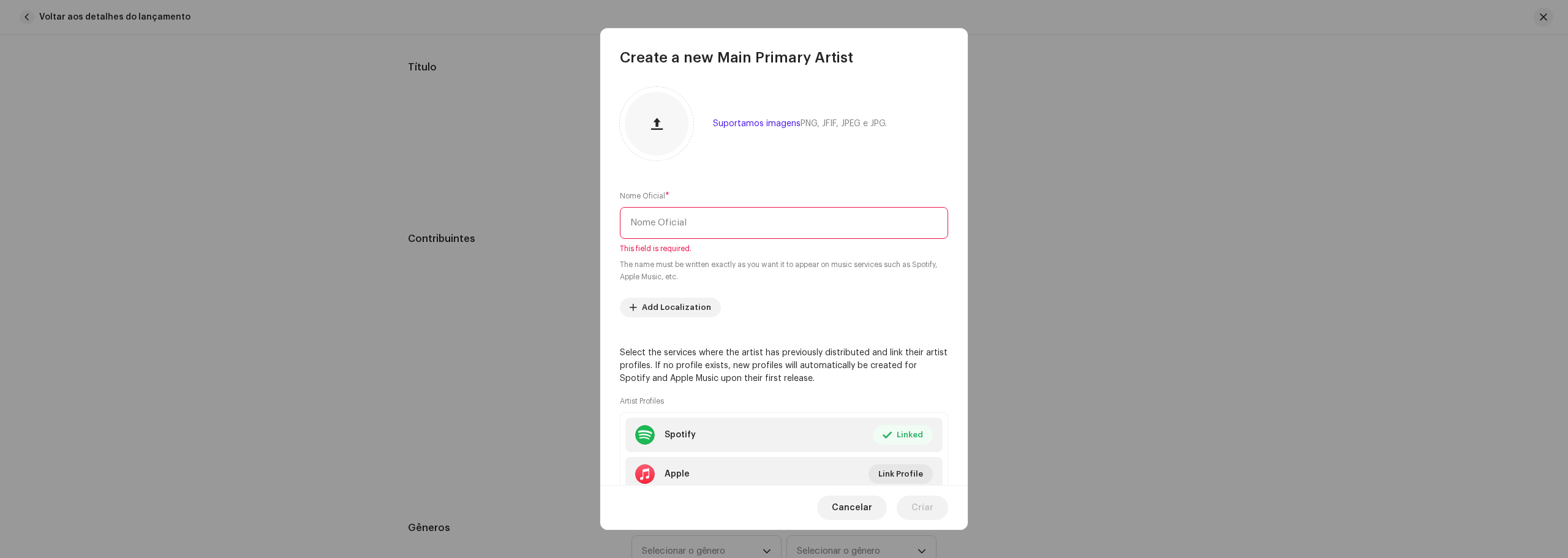
click at [766, 225] on input "text" at bounding box center [784, 223] width 328 height 32
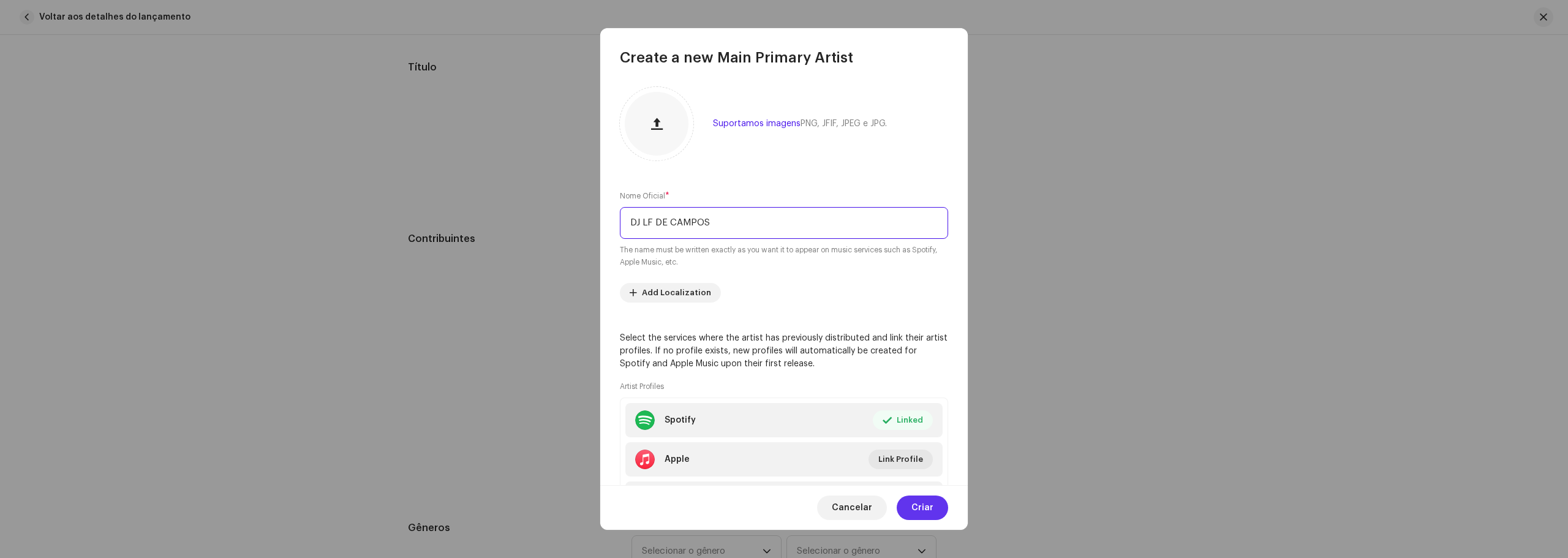
type input "DJ LF DE CAMPOS"
click at [927, 498] on span "Criar" at bounding box center [922, 508] width 22 height 25
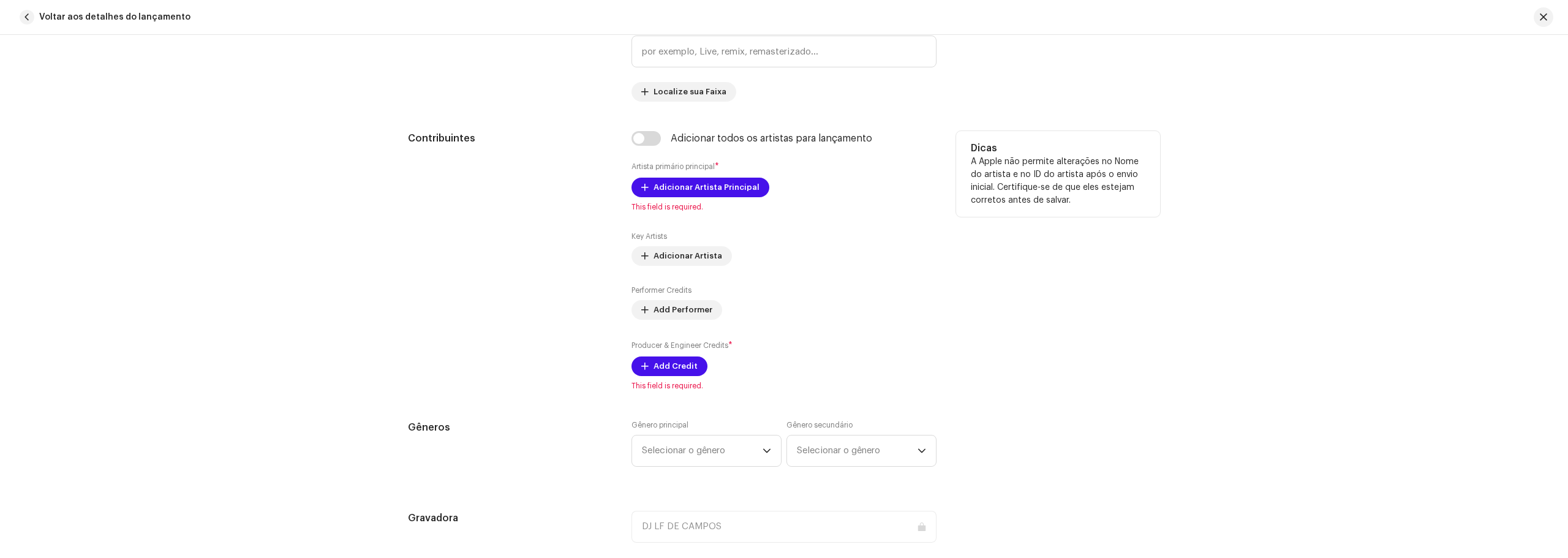
scroll to position [674, 0]
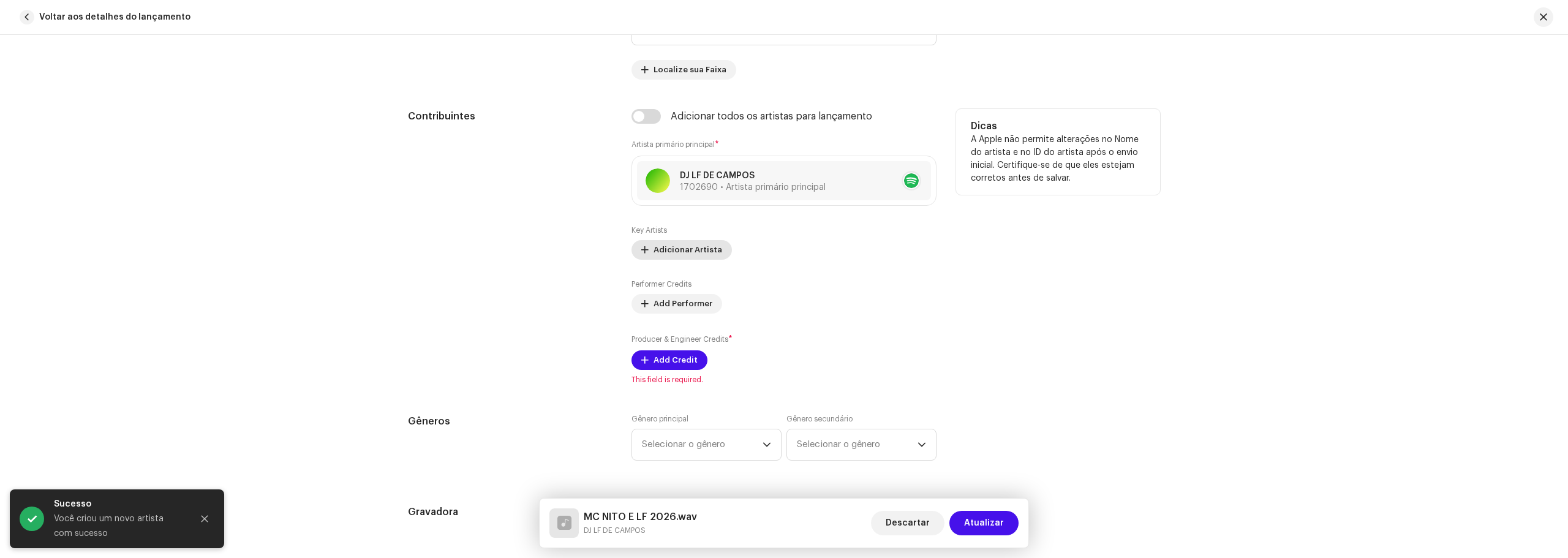
click at [698, 253] on span "Adicionar Artista" at bounding box center [687, 250] width 68 height 25
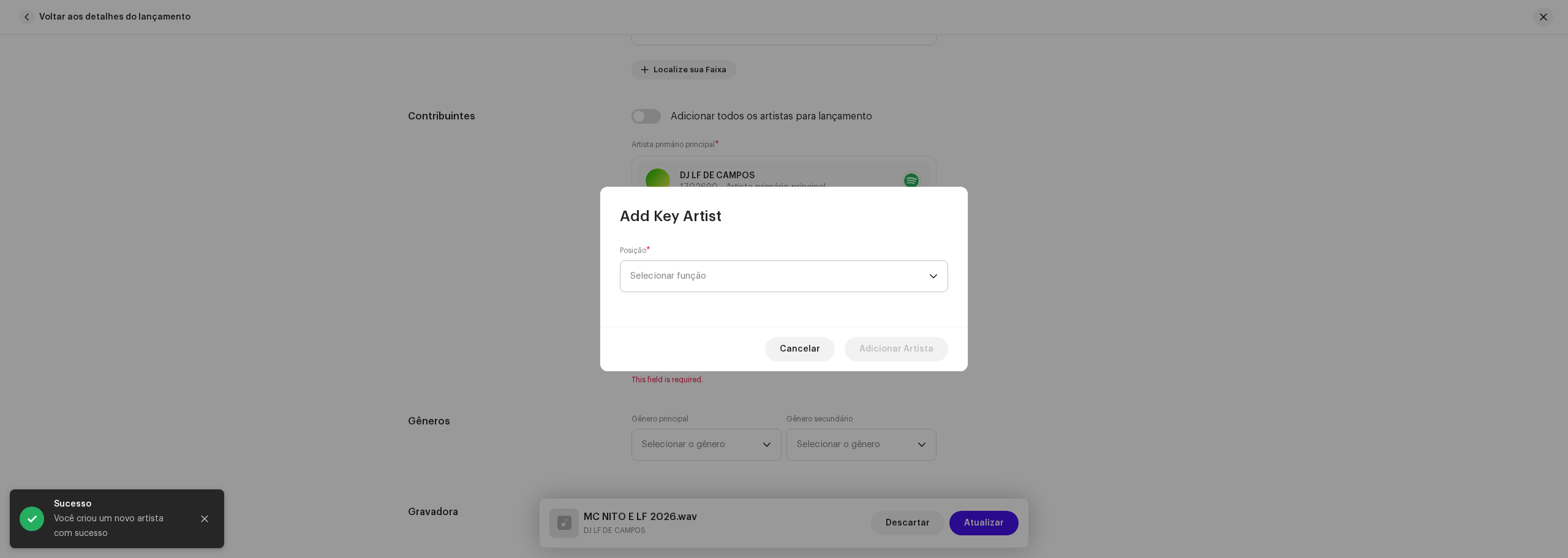
click at [684, 270] on span "Selecionar função" at bounding box center [779, 277] width 299 height 31
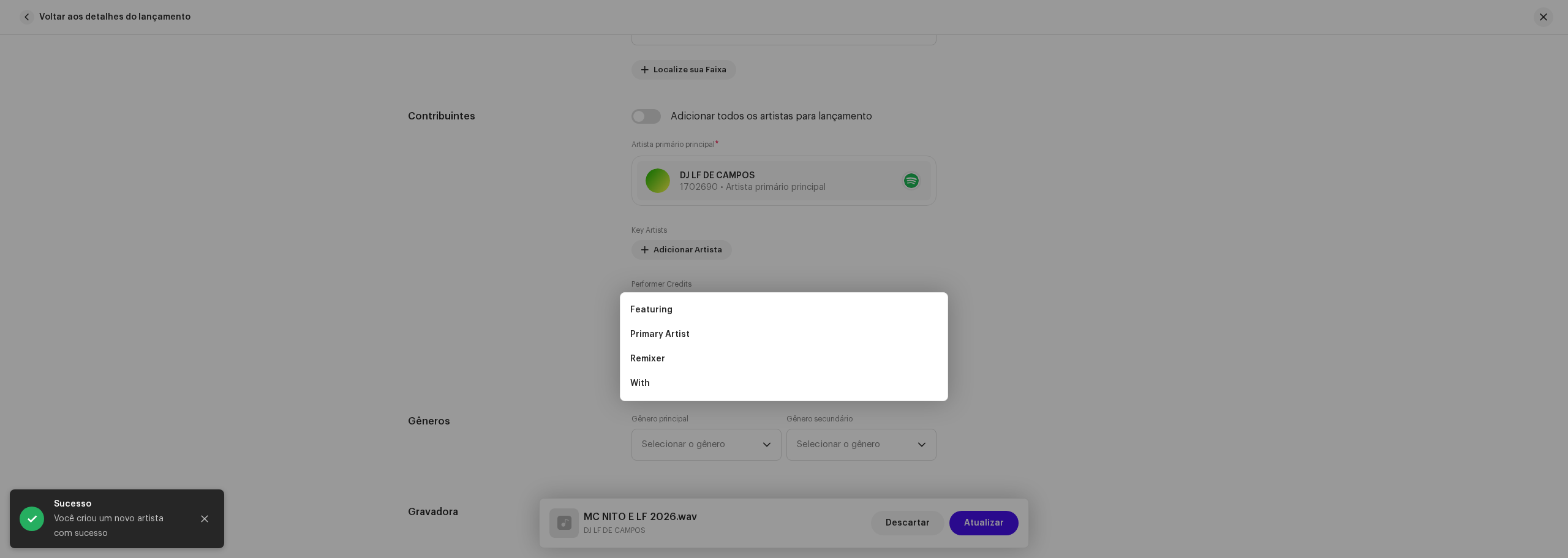
click at [1191, 147] on div "Add Key Artist Posição * Selecionar função Cancelar Adicionar Artista" at bounding box center [784, 279] width 1568 height 558
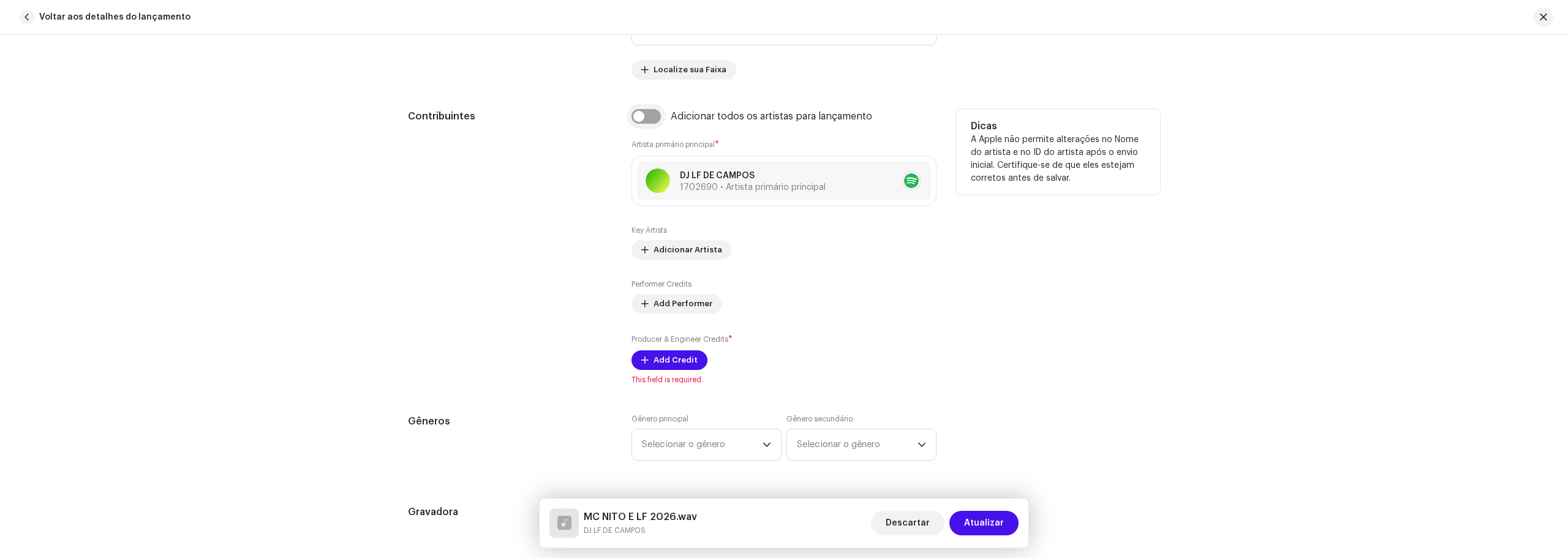
click at [641, 116] on input "checkbox" at bounding box center [646, 116] width 30 height 15
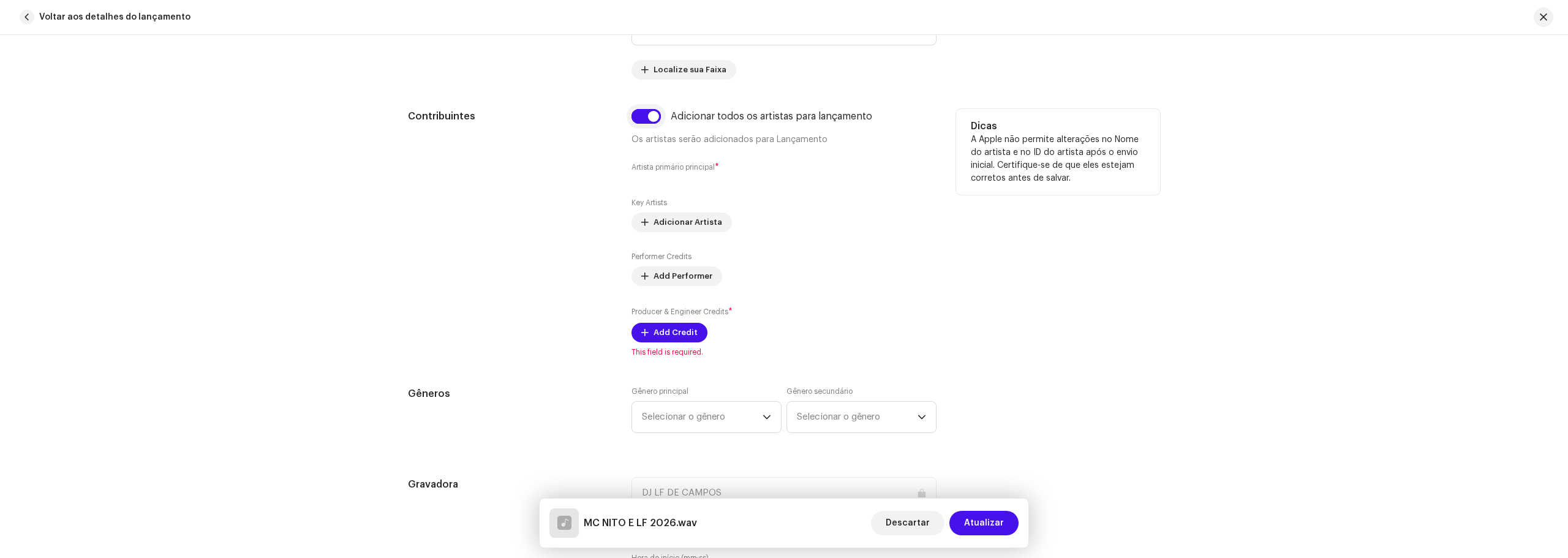
click at [649, 123] on input "checkbox" at bounding box center [646, 116] width 30 height 15
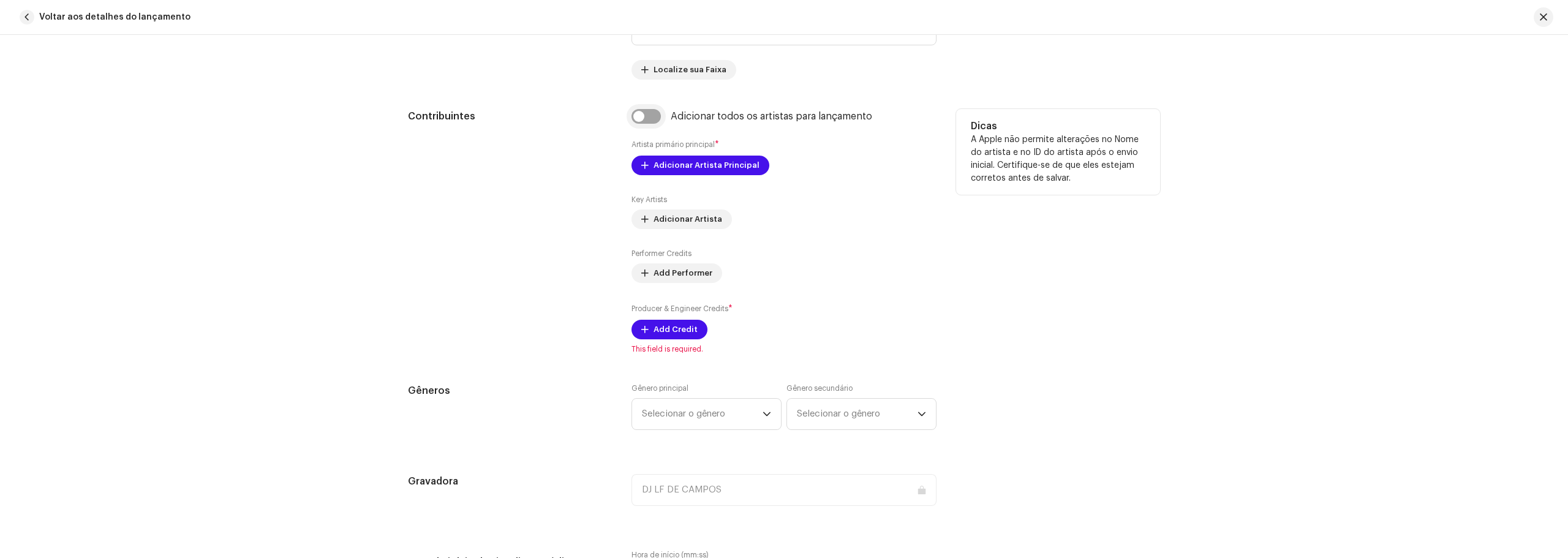
click at [649, 123] on input "checkbox" at bounding box center [646, 116] width 30 height 15
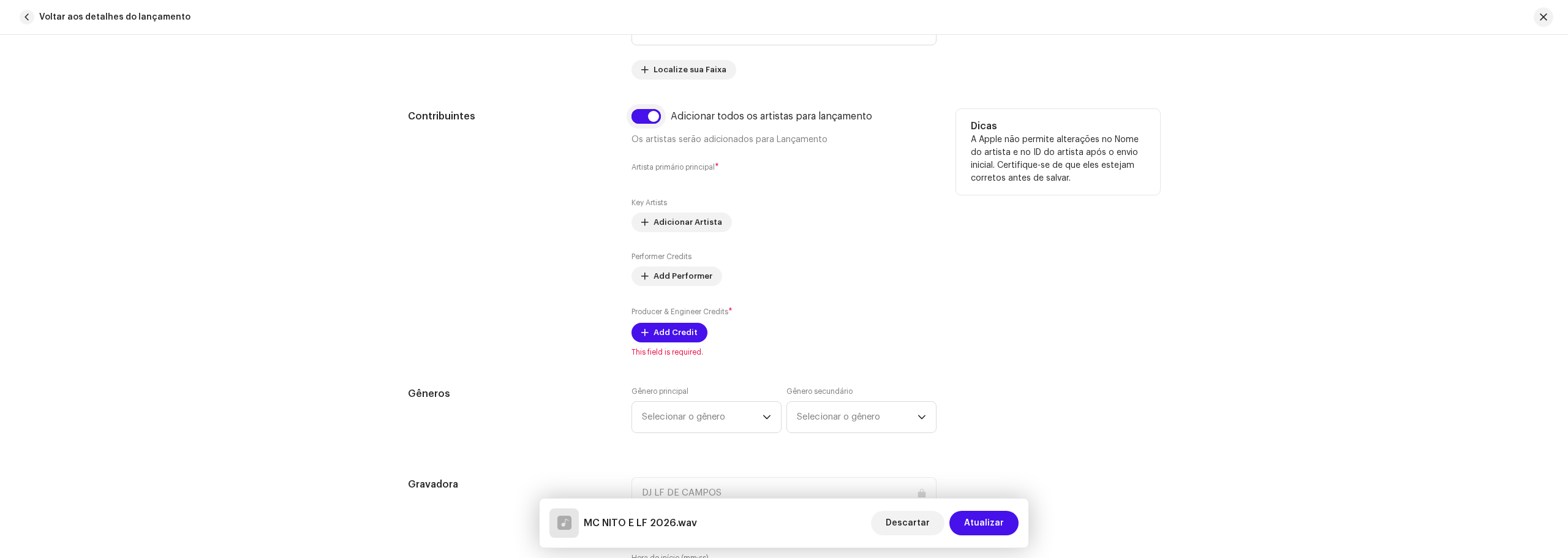
click at [649, 123] on input "checkbox" at bounding box center [646, 116] width 30 height 15
checkbox input "false"
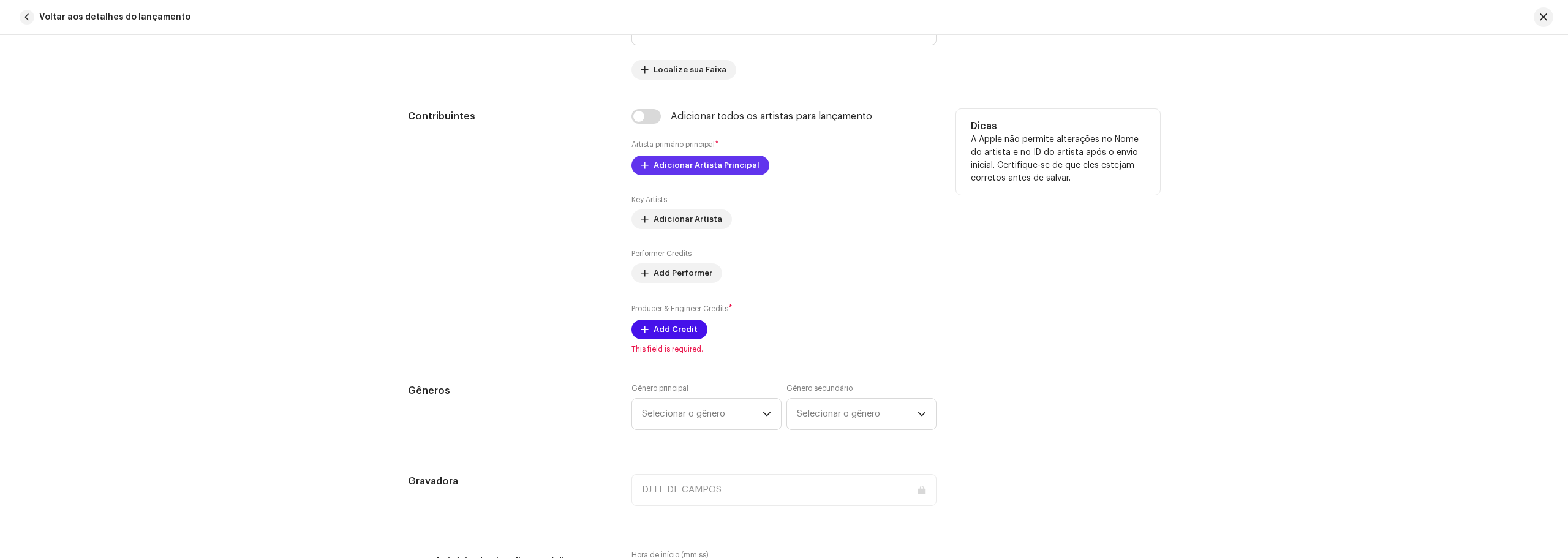
click at [699, 172] on span "Adicionar Artista Principal" at bounding box center [706, 166] width 106 height 25
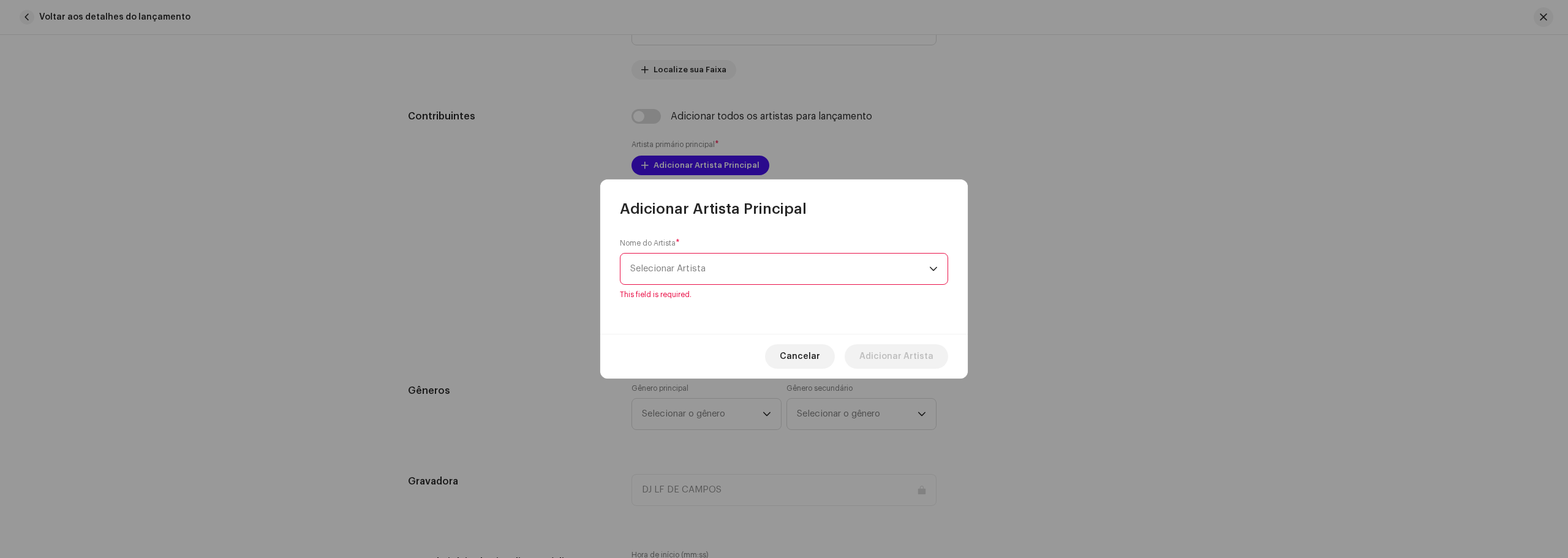
drag, startPoint x: 730, startPoint y: 312, endPoint x: 722, endPoint y: 273, distance: 39.8
click at [731, 312] on div "Nome do Artista * Selecionar Artista This field is required." at bounding box center [784, 276] width 368 height 115
click at [722, 272] on span "Selecionar Artista" at bounding box center [779, 269] width 299 height 31
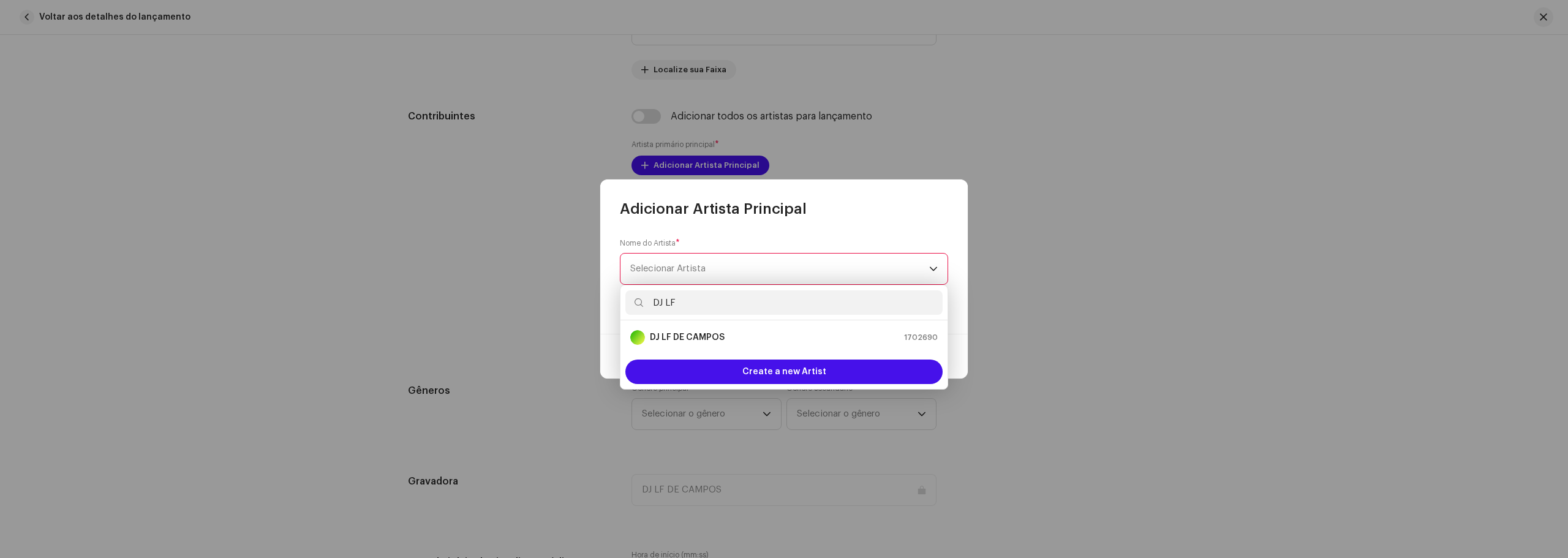
type input "DJ LF"
click at [778, 334] on div "DJ LF DE CAMPOS 1702690" at bounding box center [784, 338] width 307 height 15
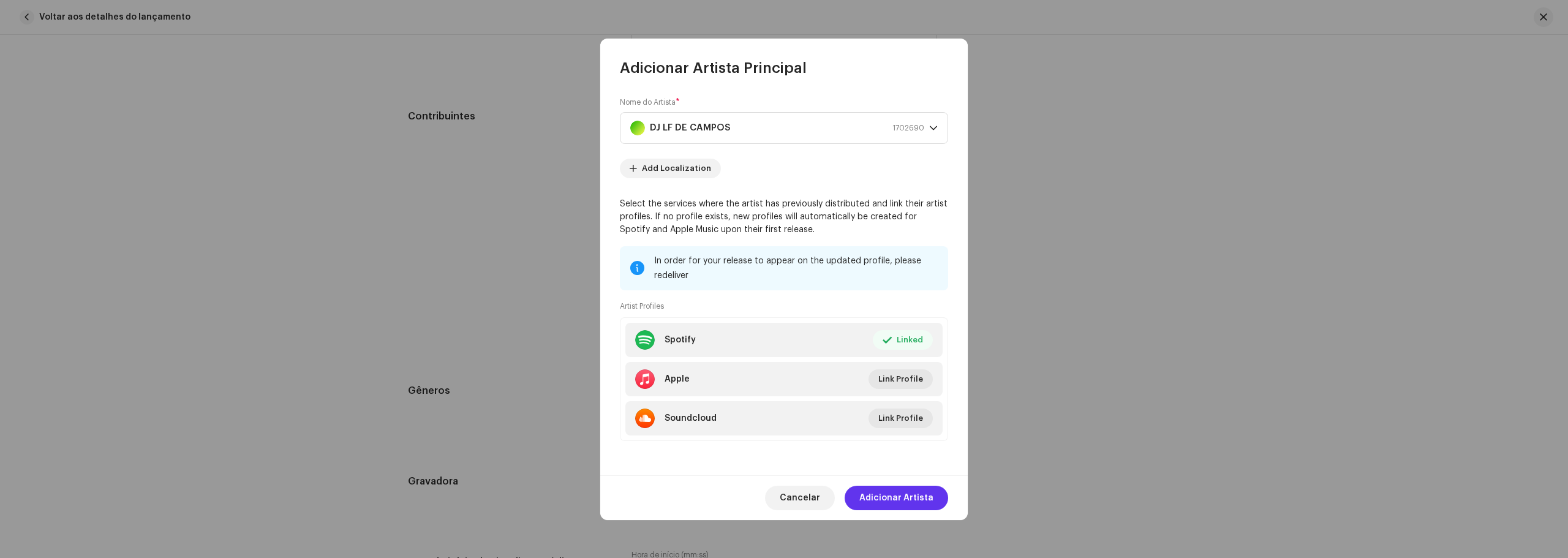
click at [914, 497] on span "Adicionar Artista" at bounding box center [896, 498] width 74 height 25
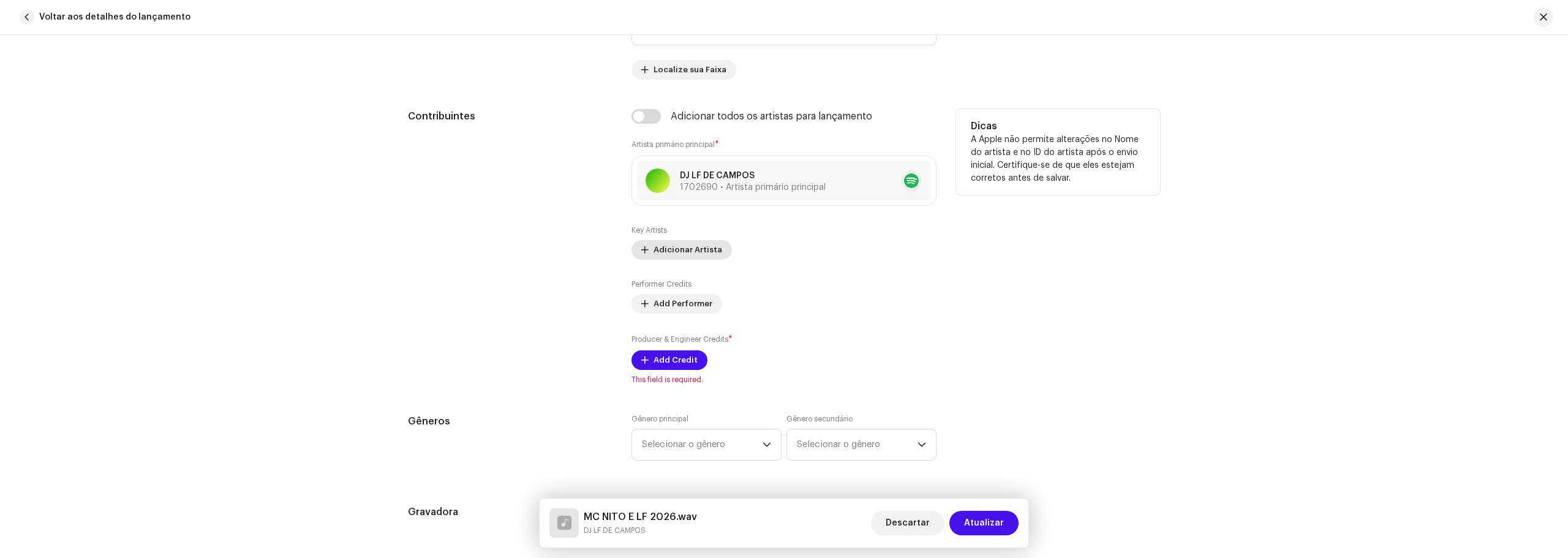
click at [697, 253] on span "Adicionar Artista" at bounding box center [687, 250] width 68 height 25
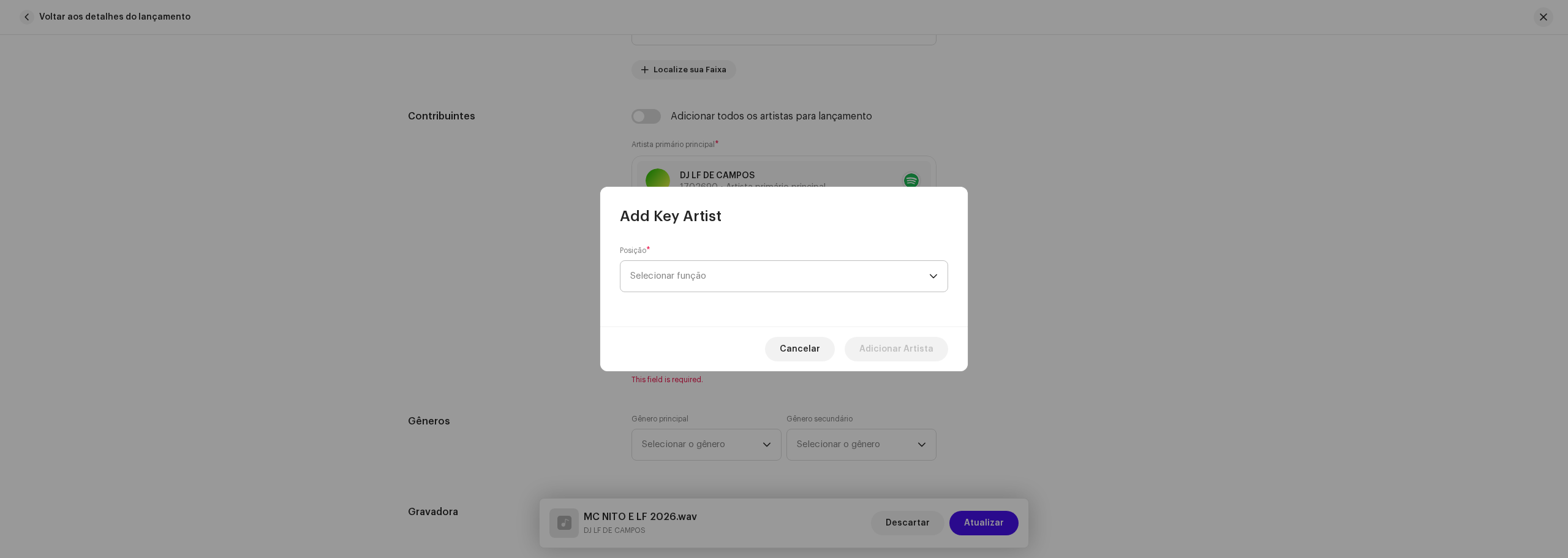
click at [698, 272] on span "Selecionar função" at bounding box center [779, 277] width 299 height 31
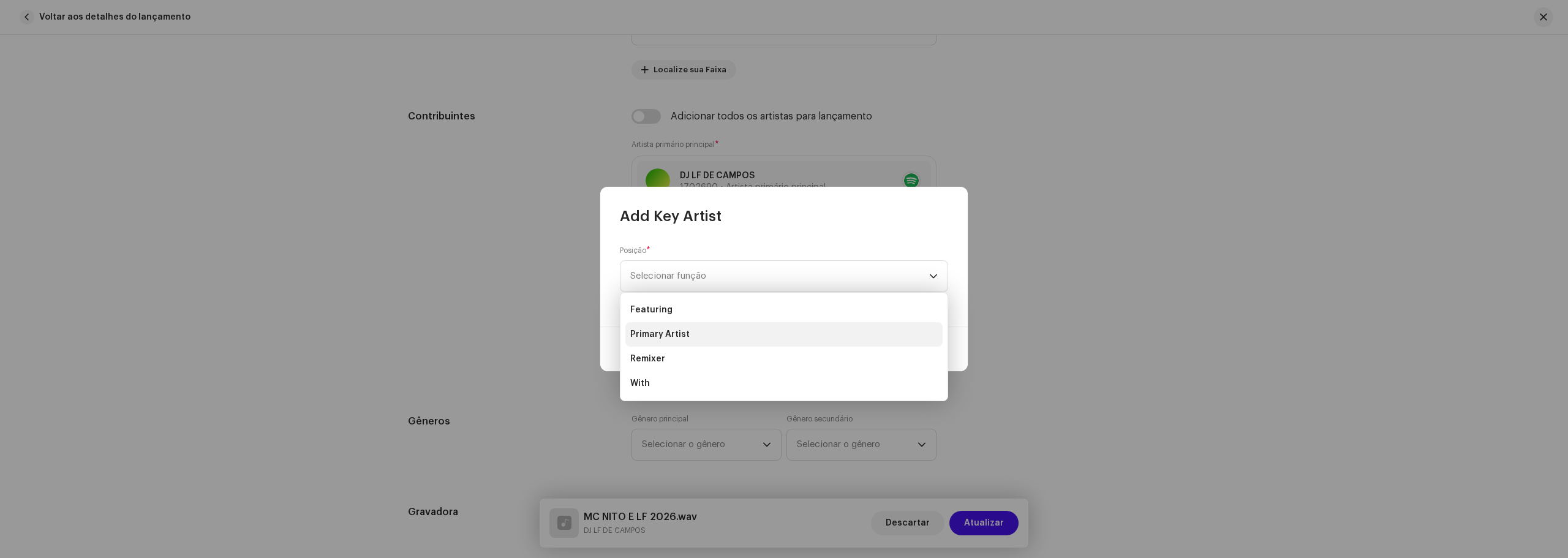
click at [718, 334] on li "Primary Artist" at bounding box center [784, 334] width 317 height 25
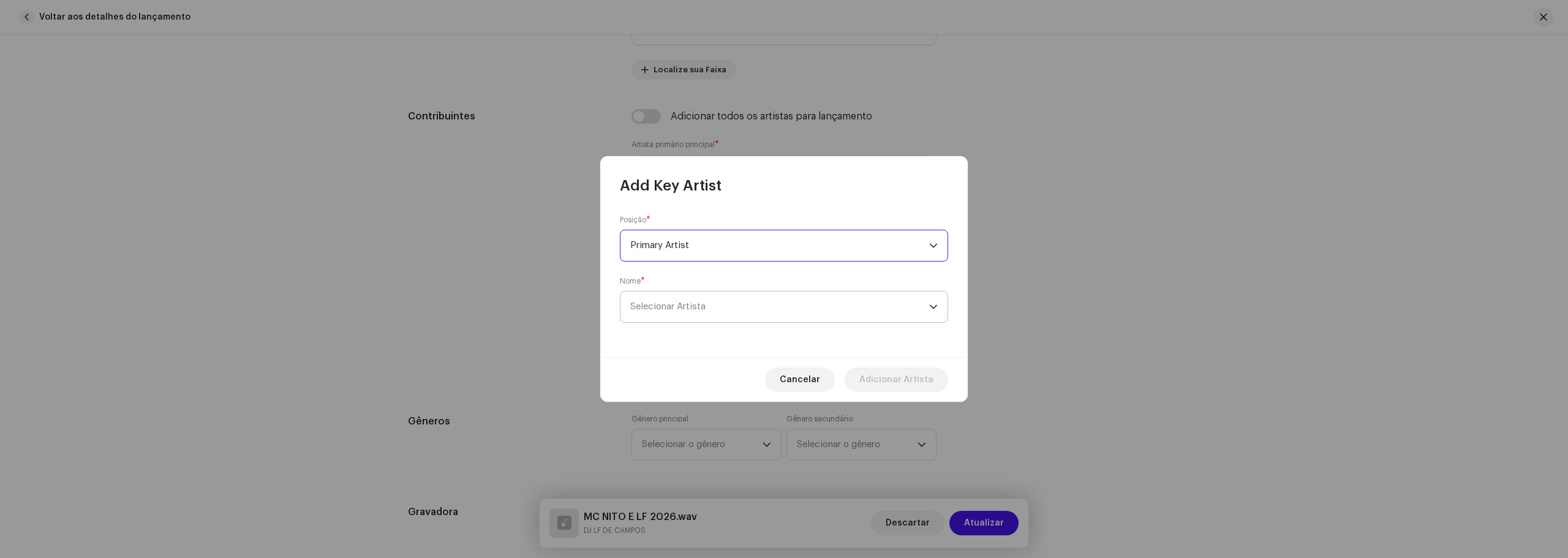
click at [656, 307] on span "Selecionar Artista" at bounding box center [668, 306] width 75 height 9
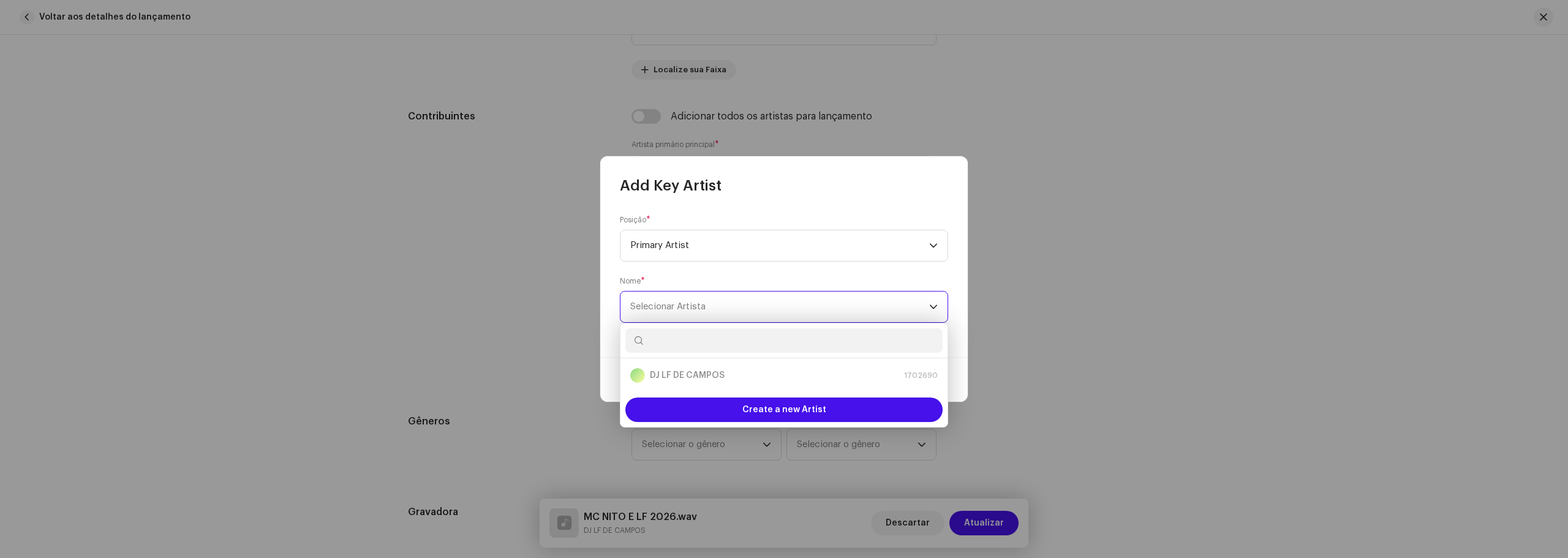
click at [685, 298] on span "Selecionar Artista" at bounding box center [779, 307] width 299 height 31
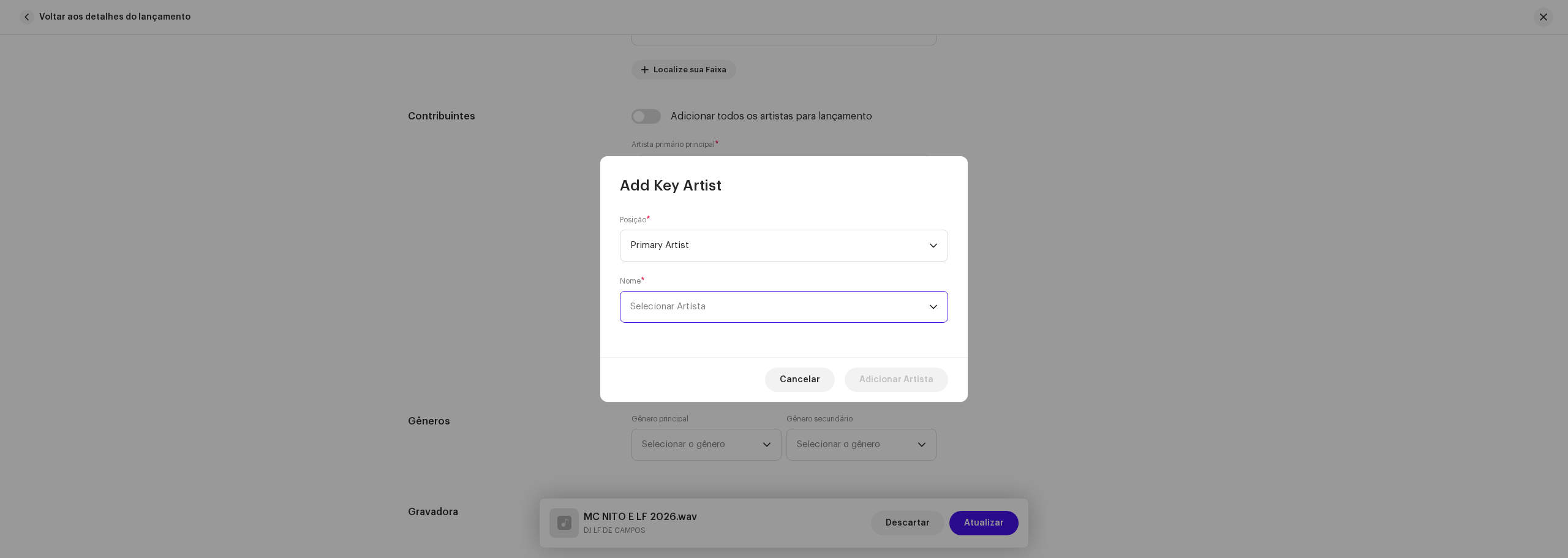
click at [685, 298] on span "Selecionar Artista" at bounding box center [779, 307] width 299 height 31
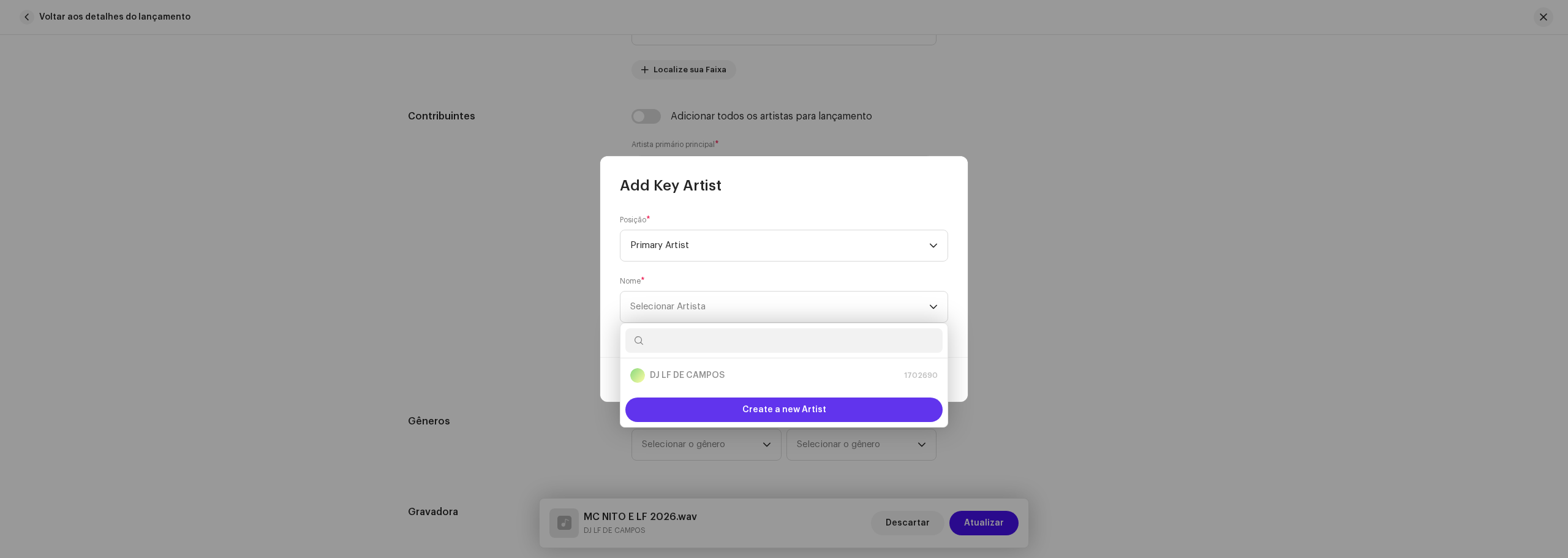
click at [821, 414] on span "Create a new Artist" at bounding box center [784, 410] width 84 height 25
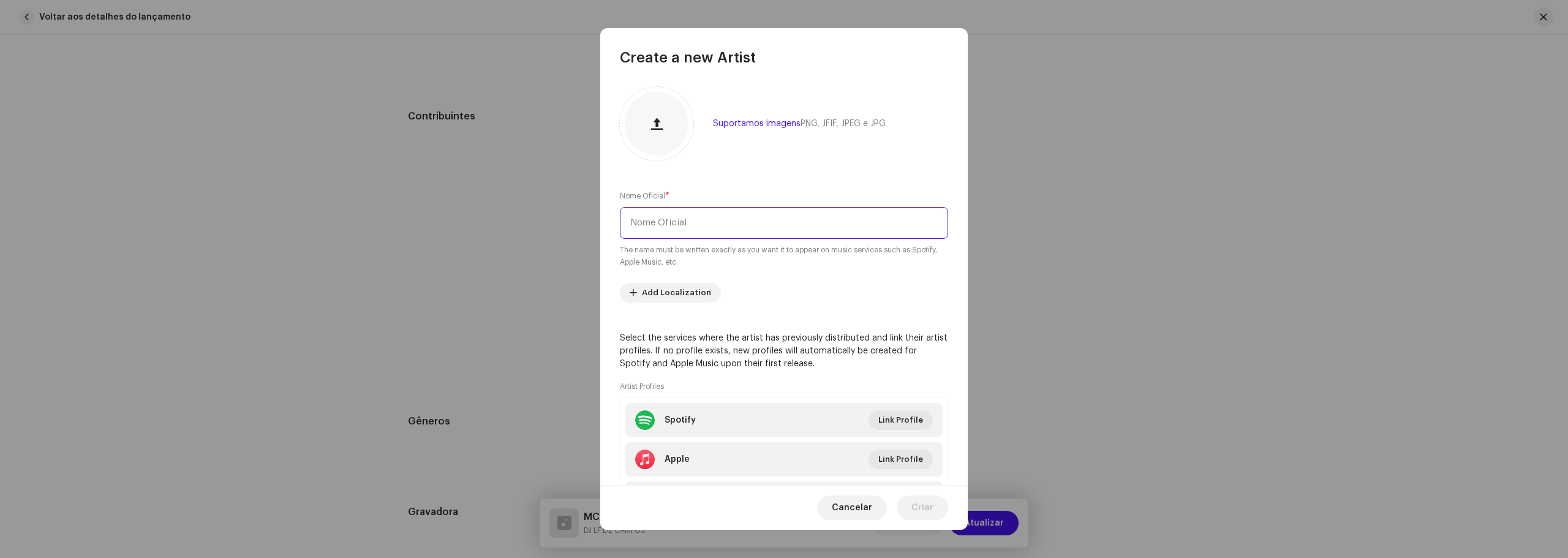
click at [738, 227] on input "text" at bounding box center [784, 223] width 328 height 32
type input "m"
type input "MC Nito"
click at [912, 427] on span "Link Profile" at bounding box center [900, 420] width 45 height 25
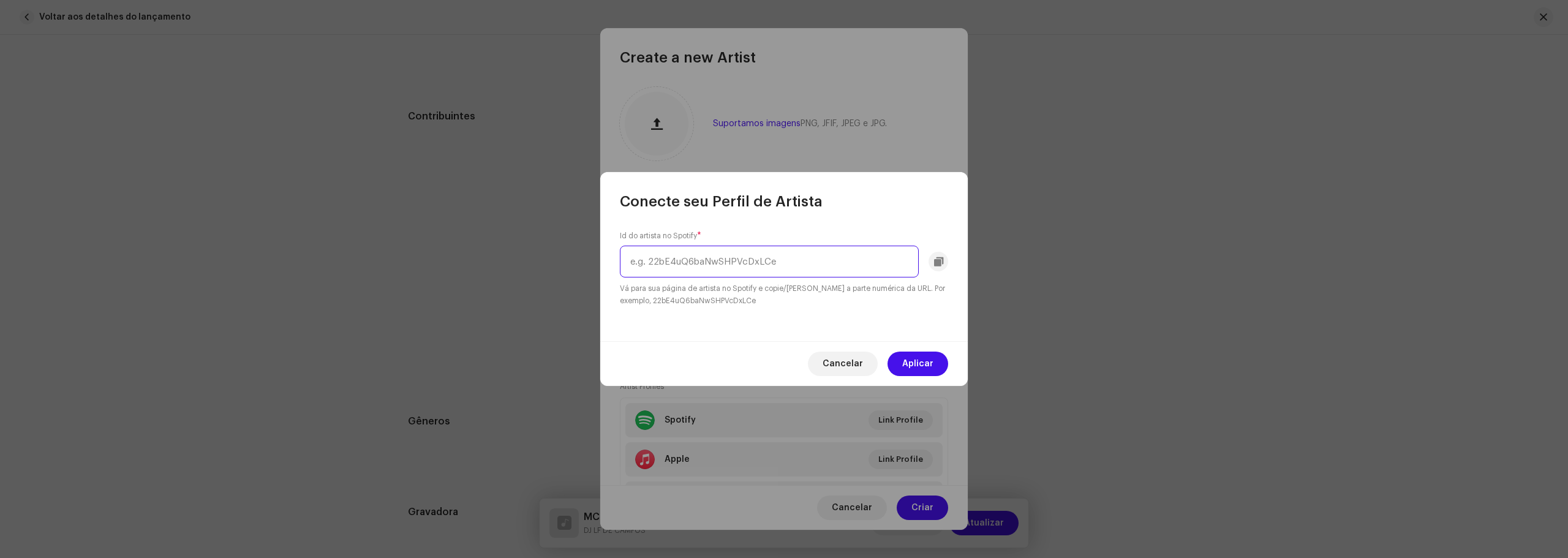
paste input "0EOOwVUWdPElrXOJyKOiBw"
type input "0EOOwVUWdPElrXOJyKOiBw"
click at [928, 360] on span "Aplicar" at bounding box center [917, 364] width 31 height 25
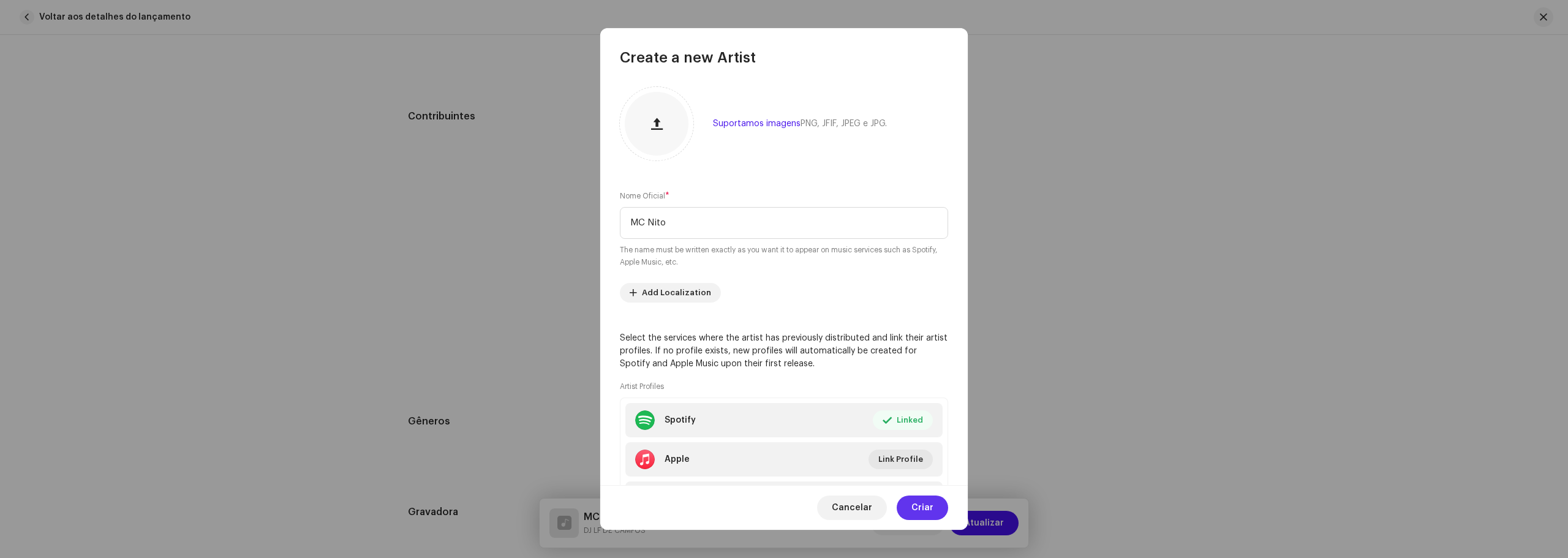
click at [934, 516] on button "Criar" at bounding box center [922, 508] width 52 height 25
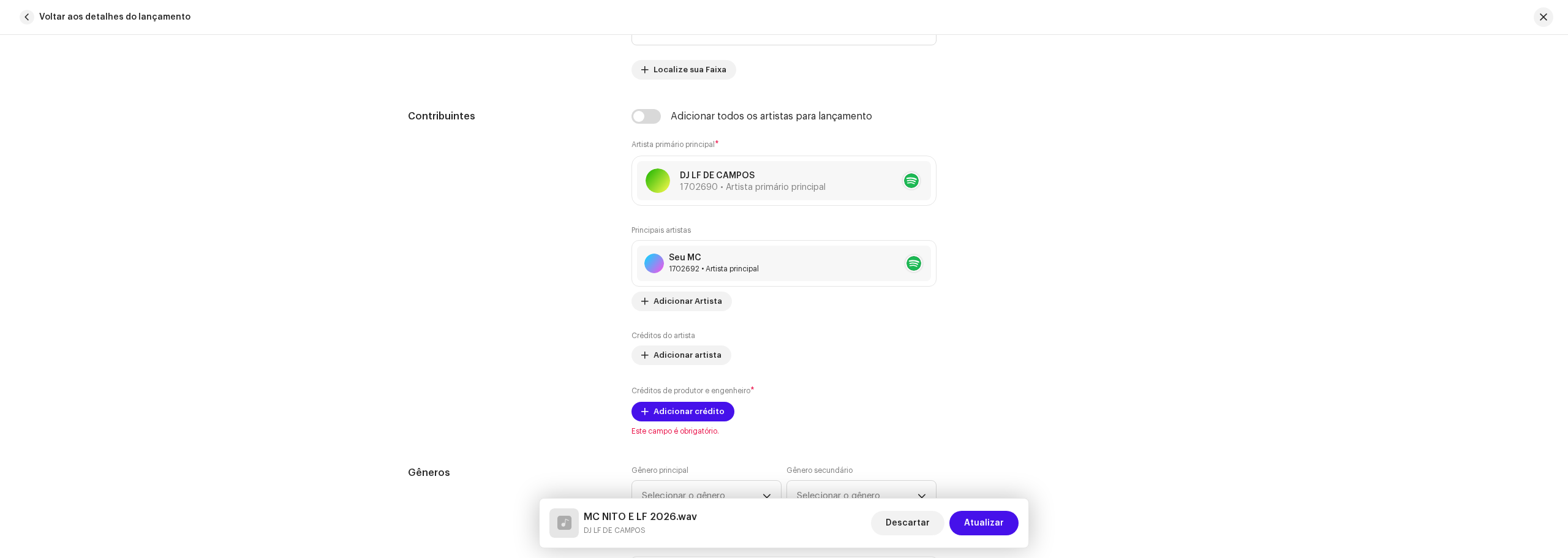
click at [1203, 253] on div "Detalhes da faixa Complete o seguinte para finalizar sua faixa. 1 de 3 Adiciona…" at bounding box center [784, 296] width 1568 height 523
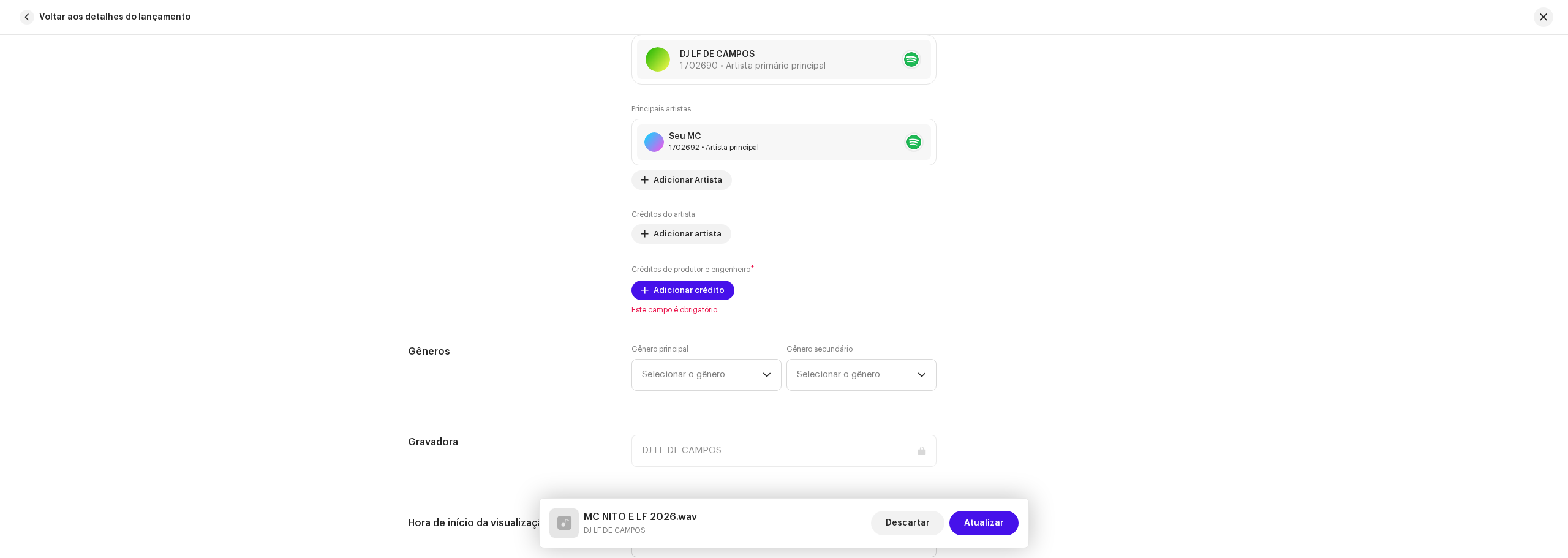
scroll to position [796, 0]
click at [707, 286] on font "Adicionar crédito" at bounding box center [688, 289] width 71 height 8
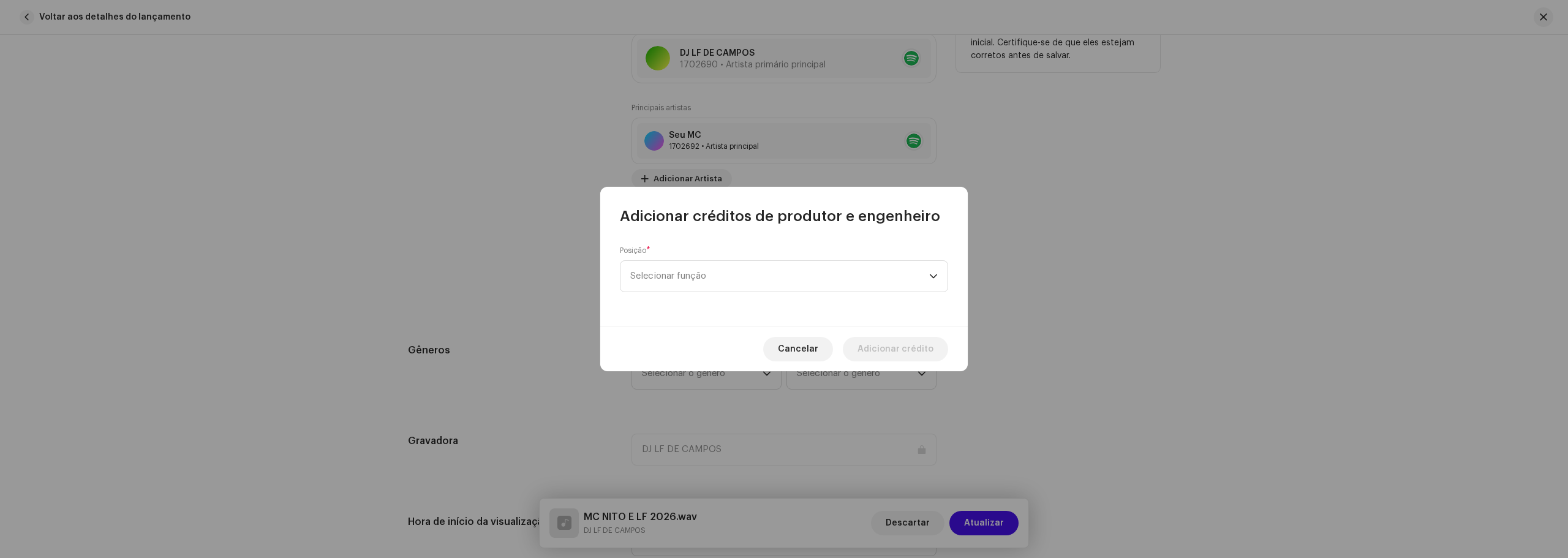
click at [707, 286] on span "Selecionar função" at bounding box center [779, 277] width 299 height 31
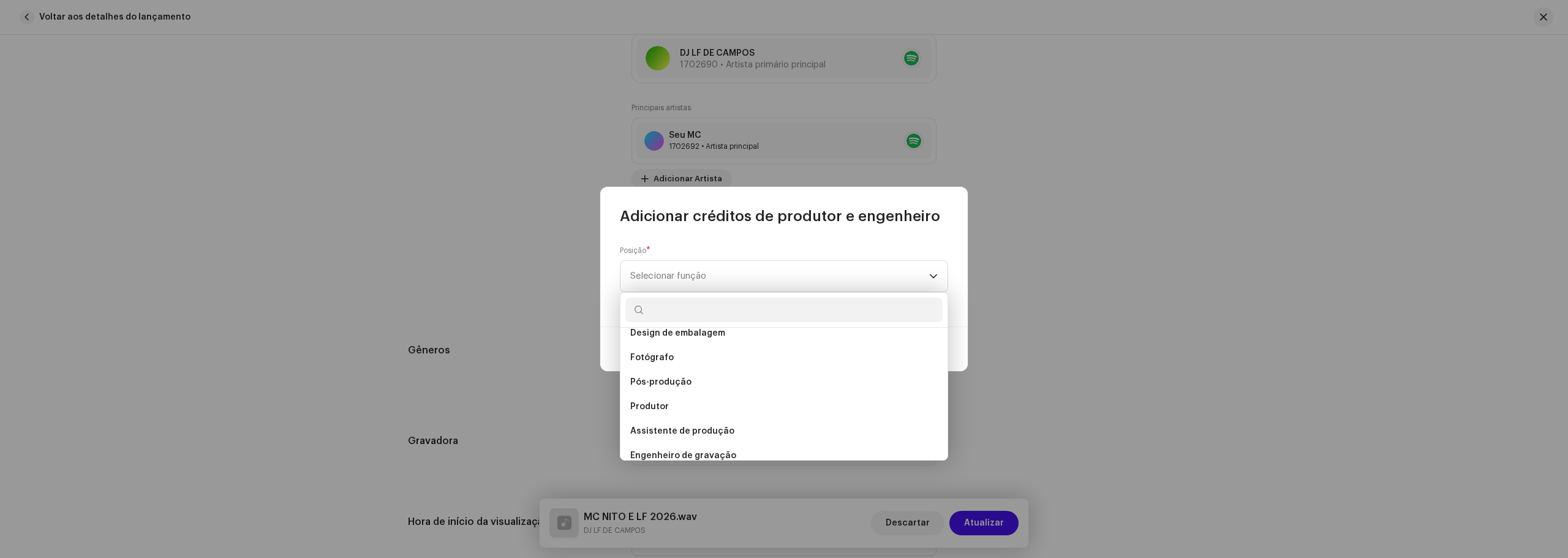
scroll to position [429, 0]
click at [698, 411] on li "Produtor" at bounding box center [784, 406] width 317 height 25
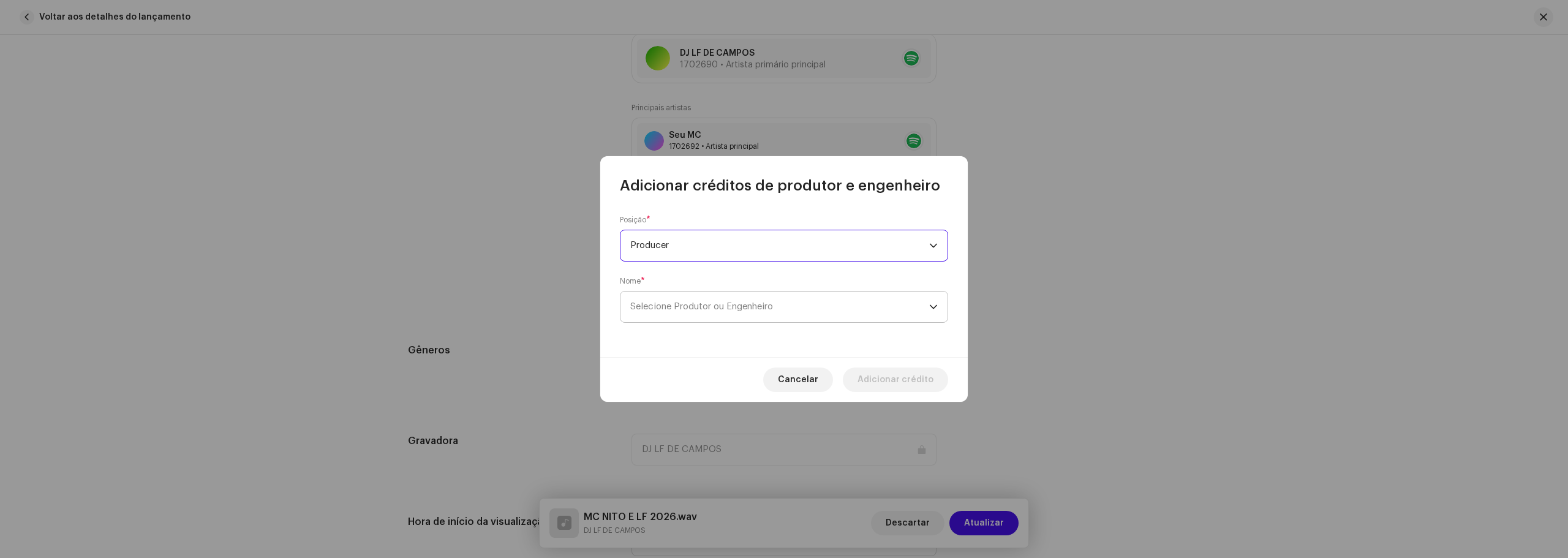
click at [747, 297] on span "Selecione Produtor ou Engenheiro" at bounding box center [779, 307] width 299 height 31
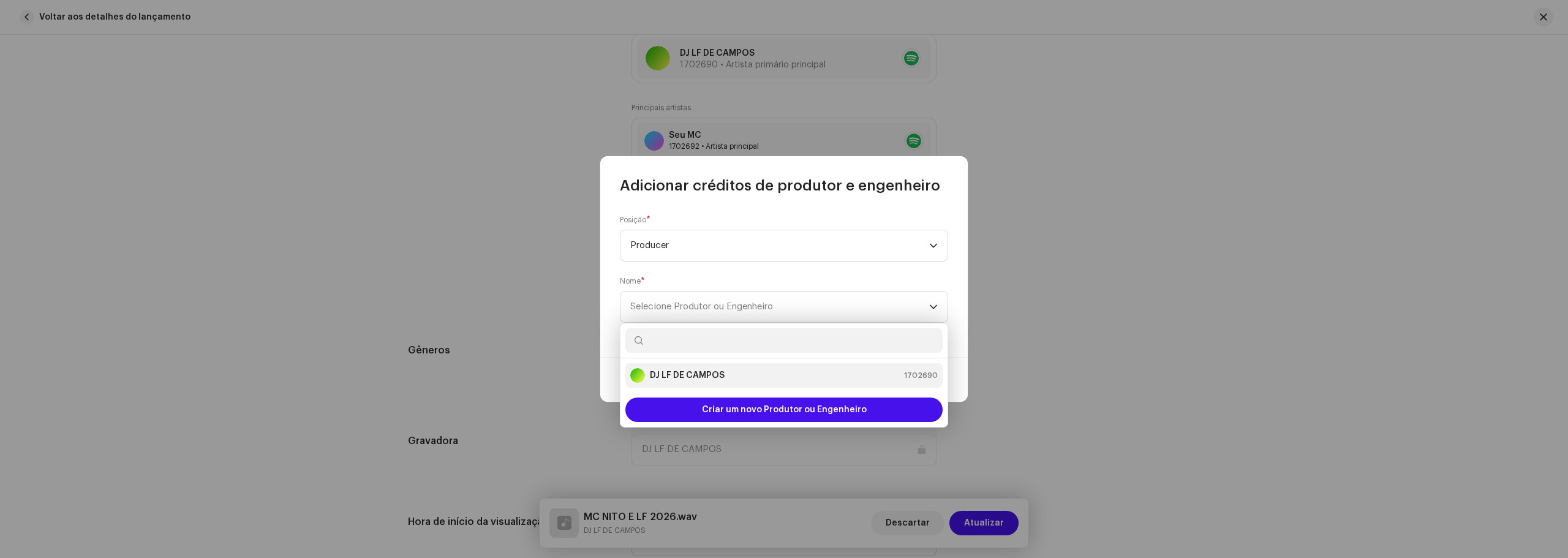
click at [712, 368] on li "DJ LF DE CAMPOS 1702690" at bounding box center [784, 376] width 317 height 25
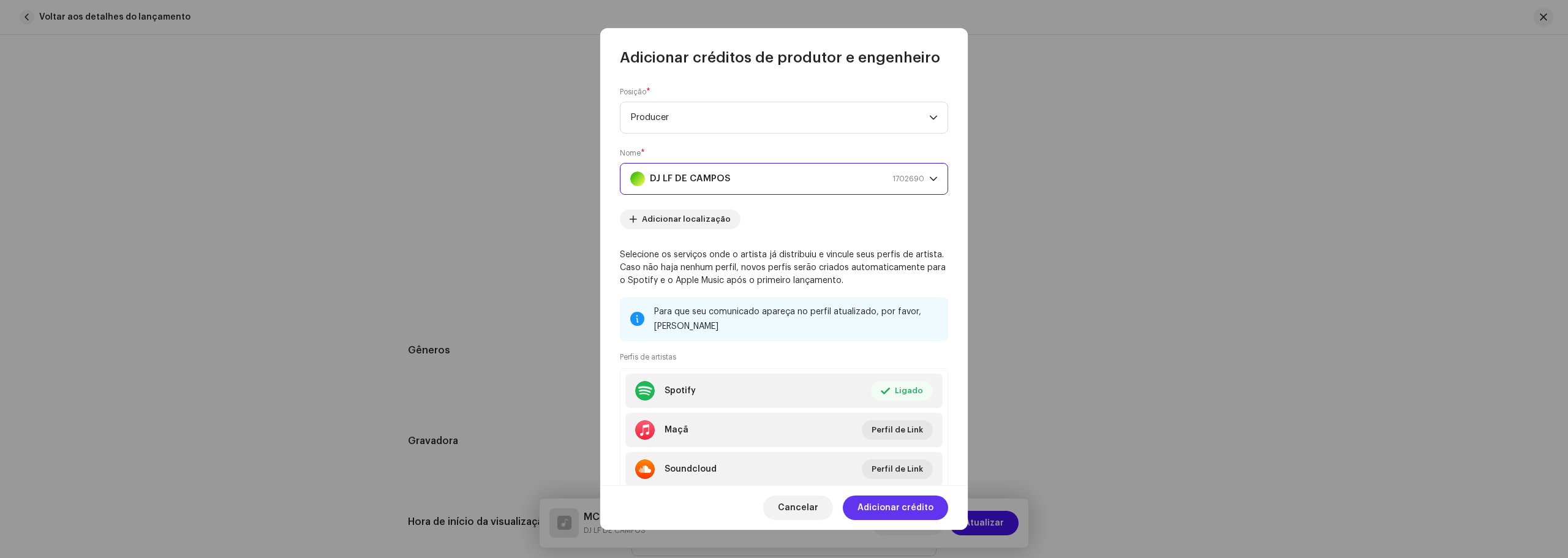
click at [906, 508] on font "Adicionar crédito" at bounding box center [895, 508] width 76 height 9
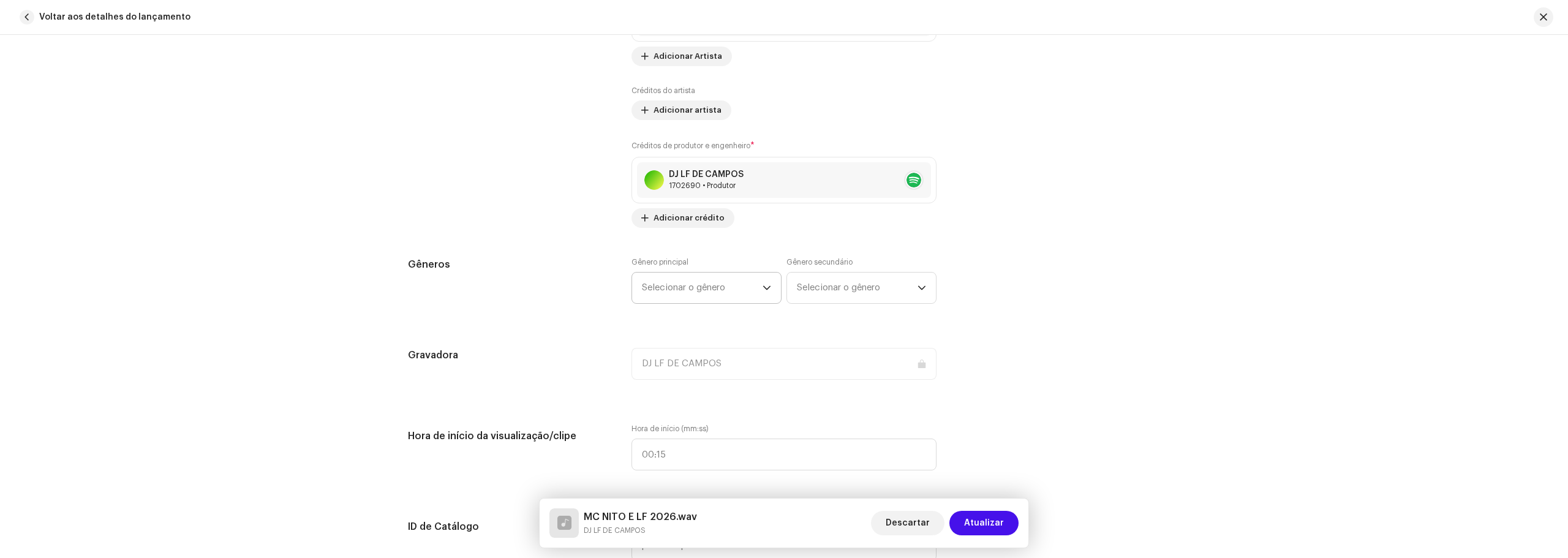
scroll to position [981, 0]
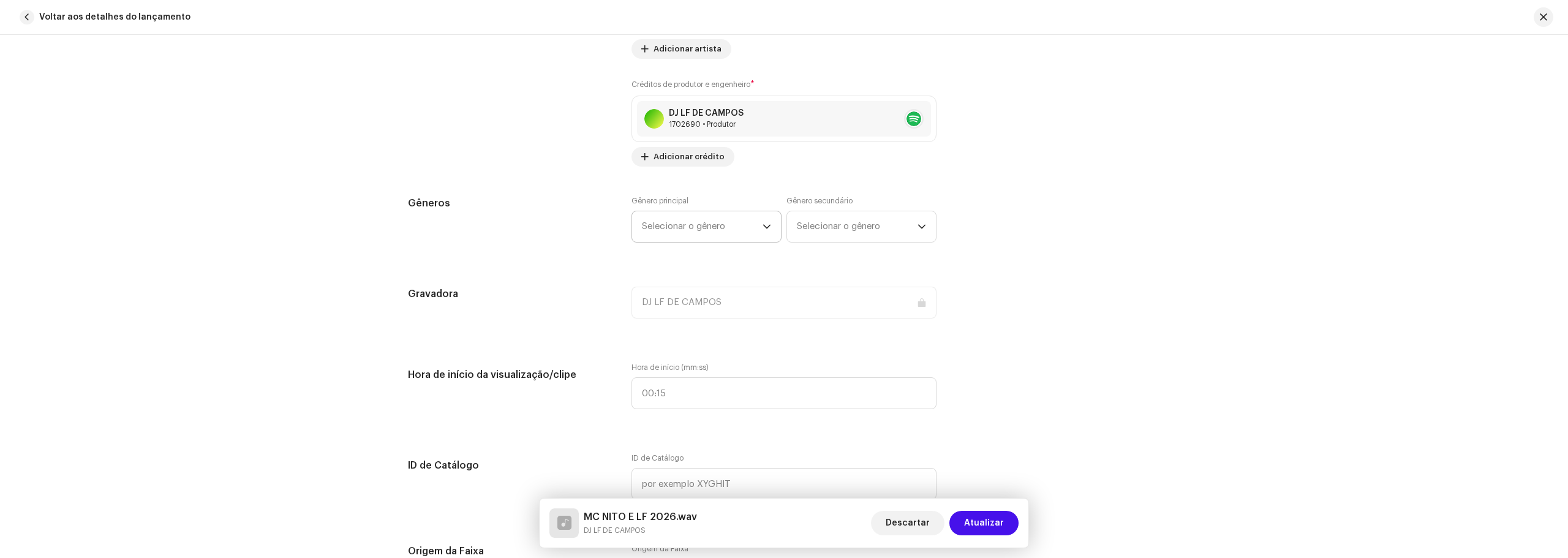
click at [731, 235] on span "Selecionar o gênero" at bounding box center [702, 227] width 121 height 31
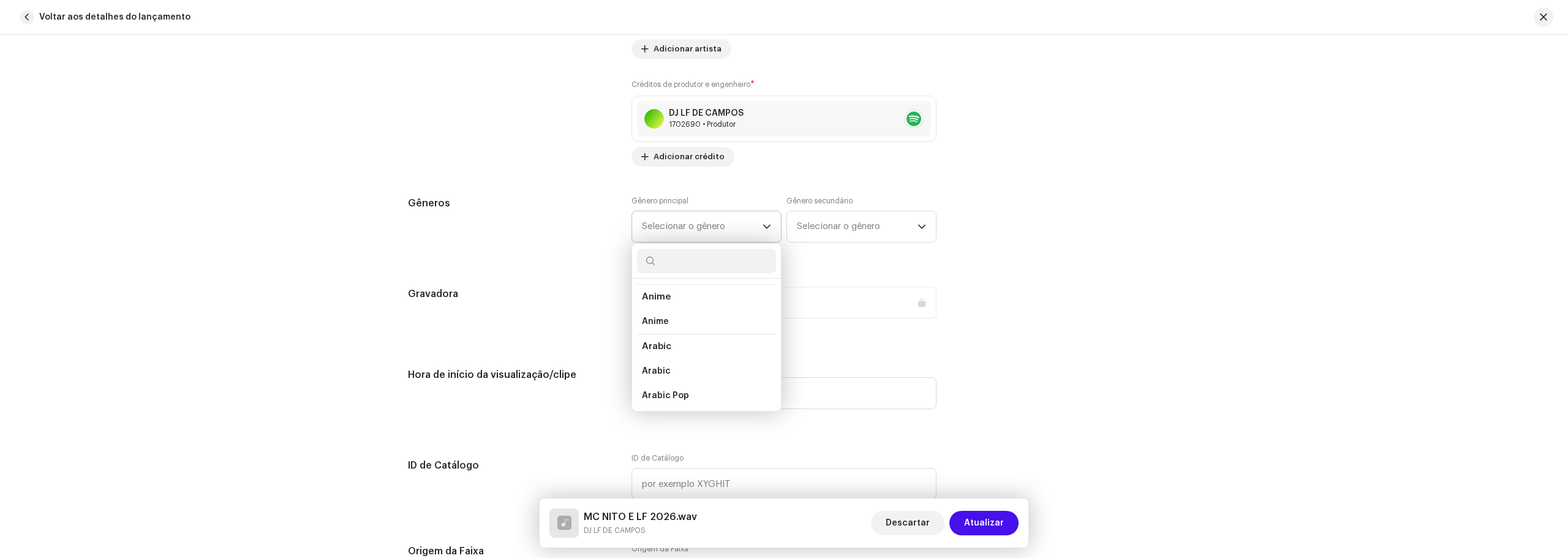
scroll to position [919, 0]
click at [696, 310] on li "Pop Punk" at bounding box center [707, 309] width 139 height 25
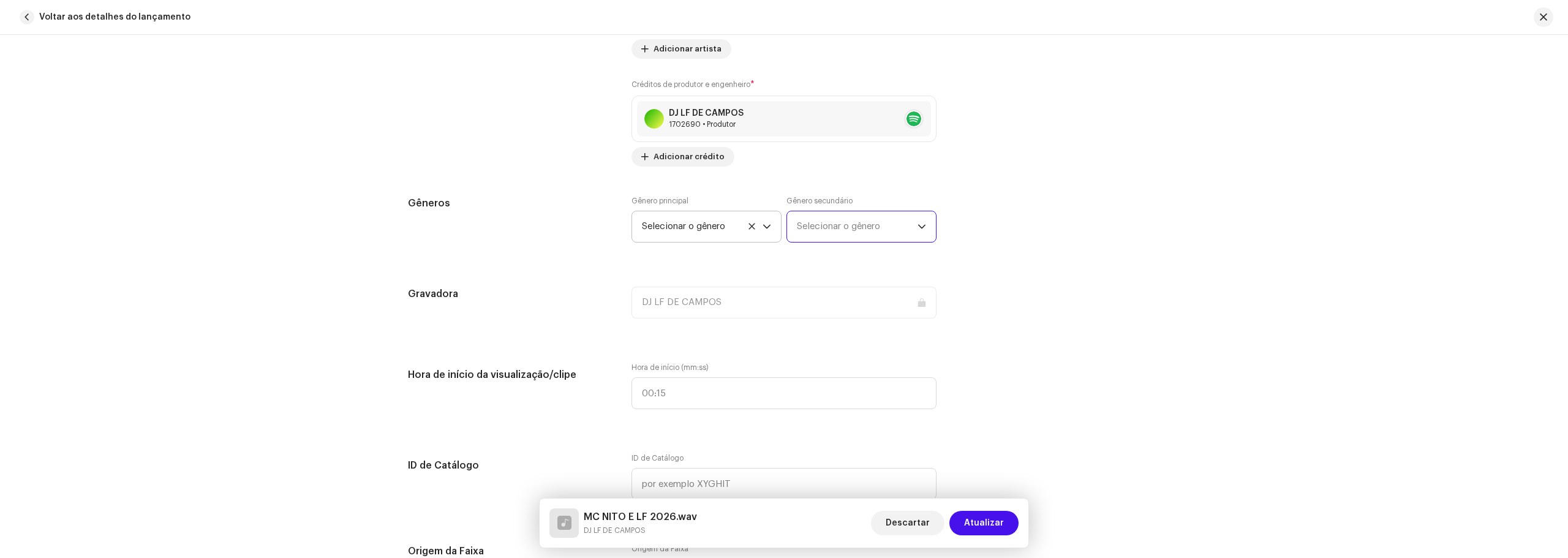
click at [816, 216] on span "Selecionar o gênero" at bounding box center [857, 227] width 121 height 31
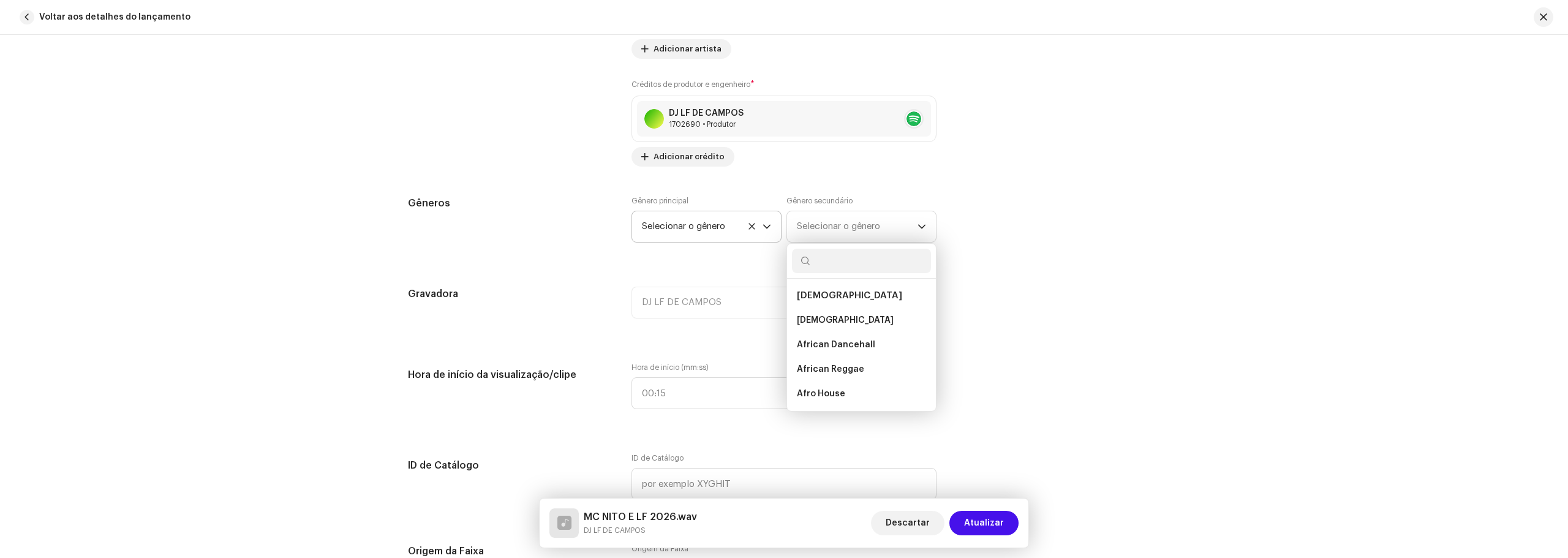
click at [1093, 244] on div "Gêneros Gênero principal Selecionar o gênero Gênero secundário Selecionar o gên…" at bounding box center [784, 226] width 752 height 61
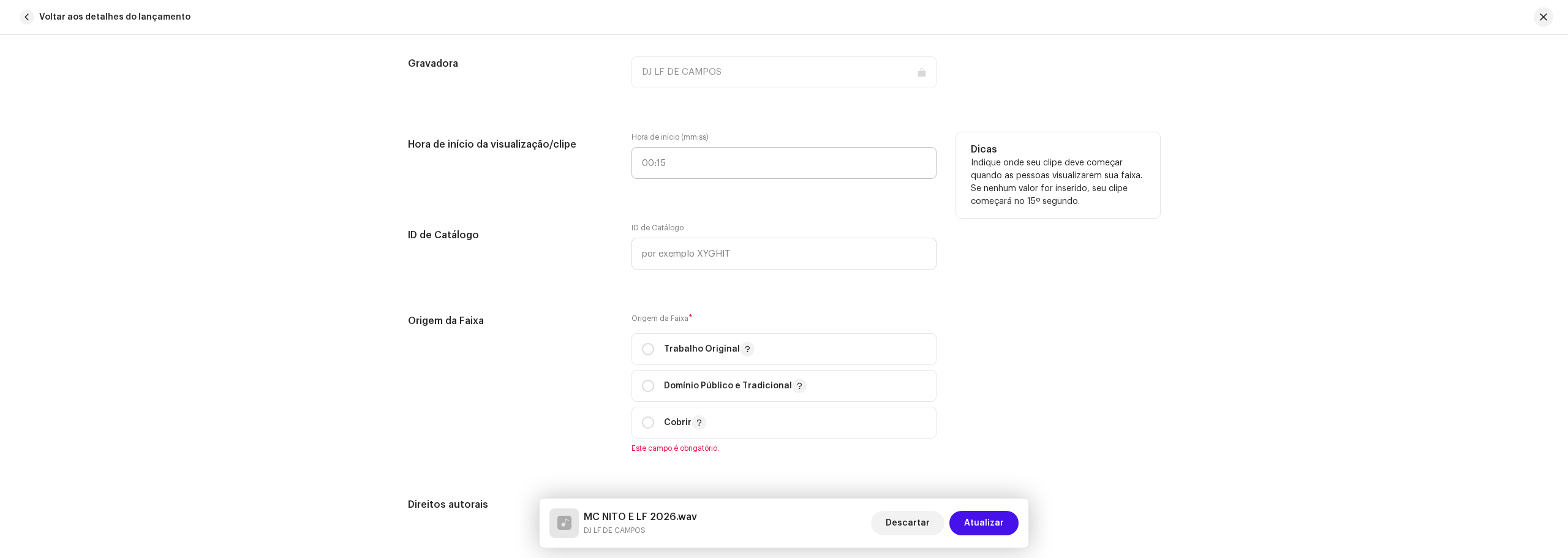
scroll to position [1225, 0]
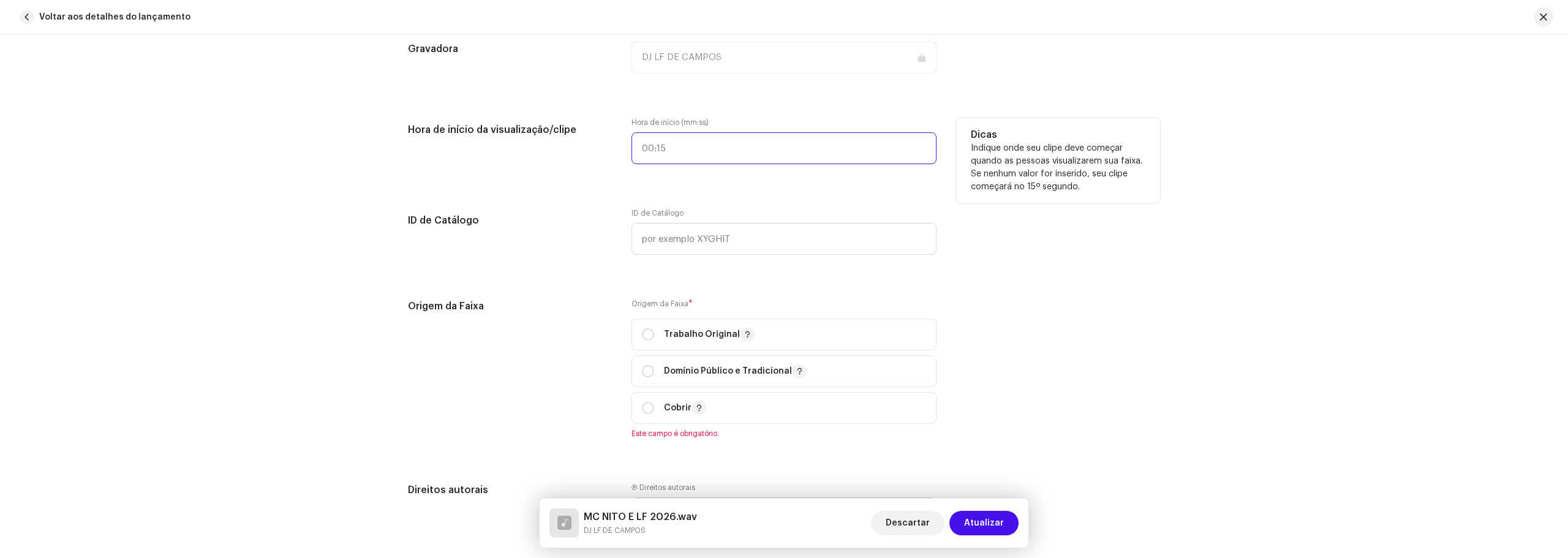
type input ":"
click at [707, 163] on input ":" at bounding box center [784, 148] width 305 height 32
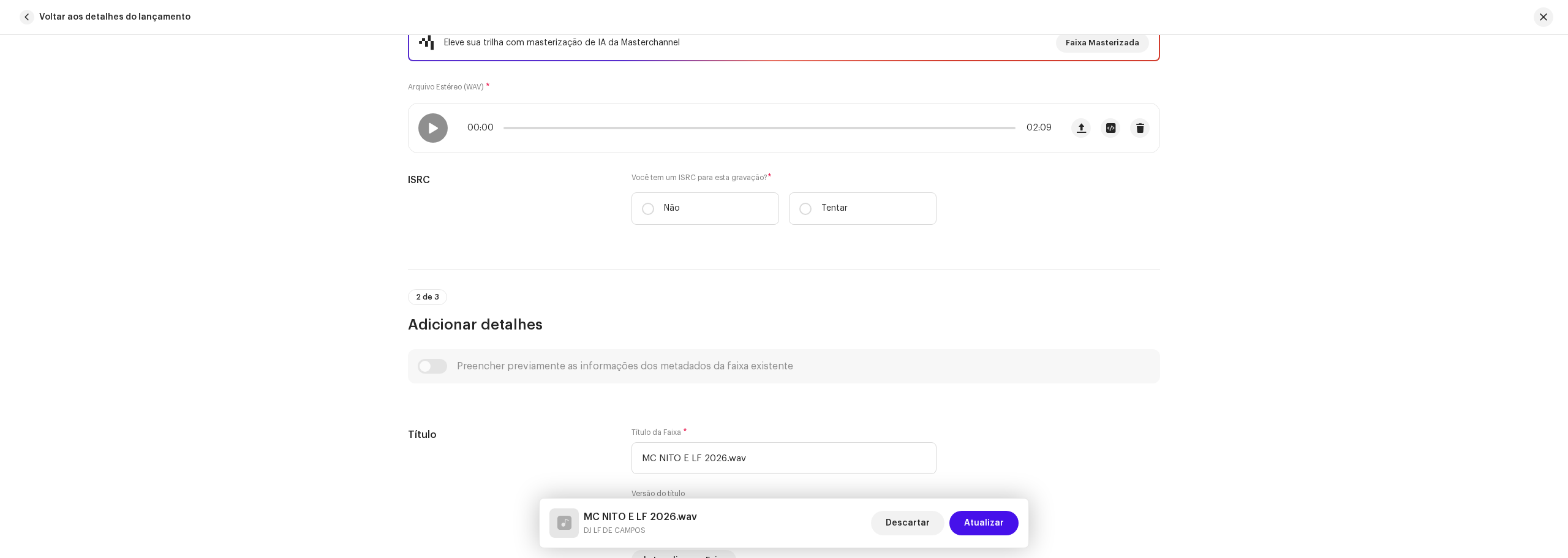
scroll to position [0, 0]
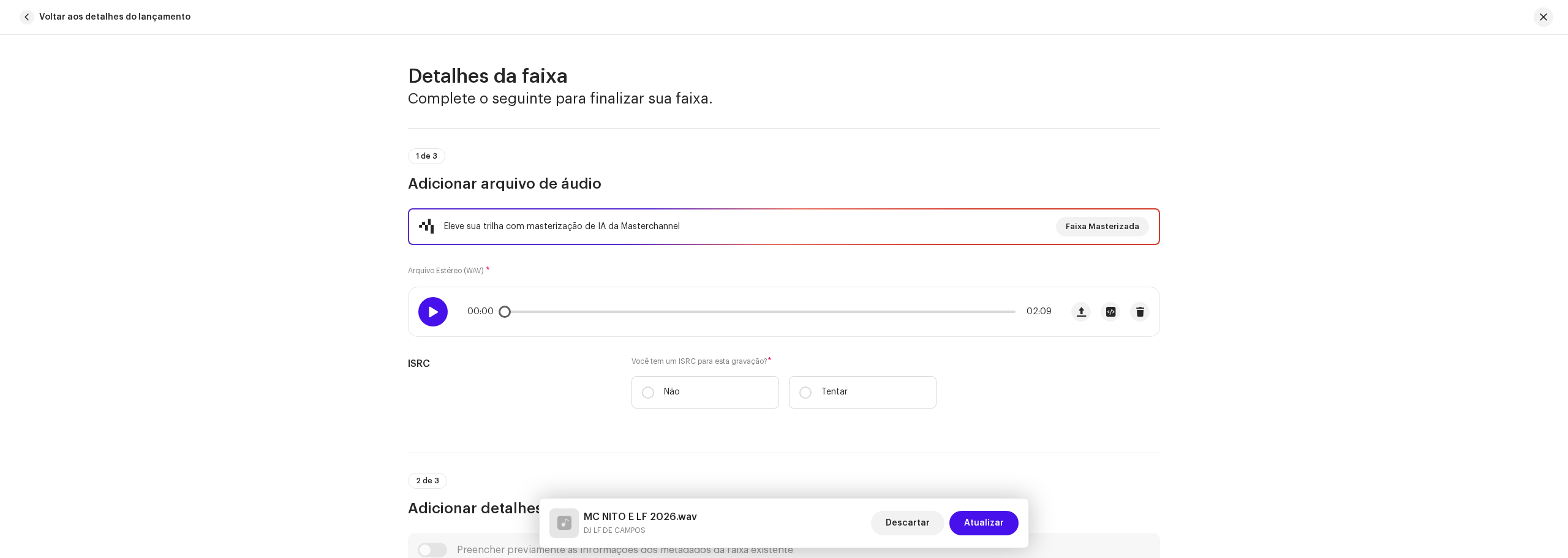
click at [424, 305] on div at bounding box center [433, 312] width 30 height 30
click at [544, 300] on div "00:00 02:09" at bounding box center [734, 312] width 653 height 49
click at [574, 312] on p-slider at bounding box center [760, 312] width 512 height 2
click at [616, 310] on div "00:00 02:09" at bounding box center [759, 312] width 584 height 10
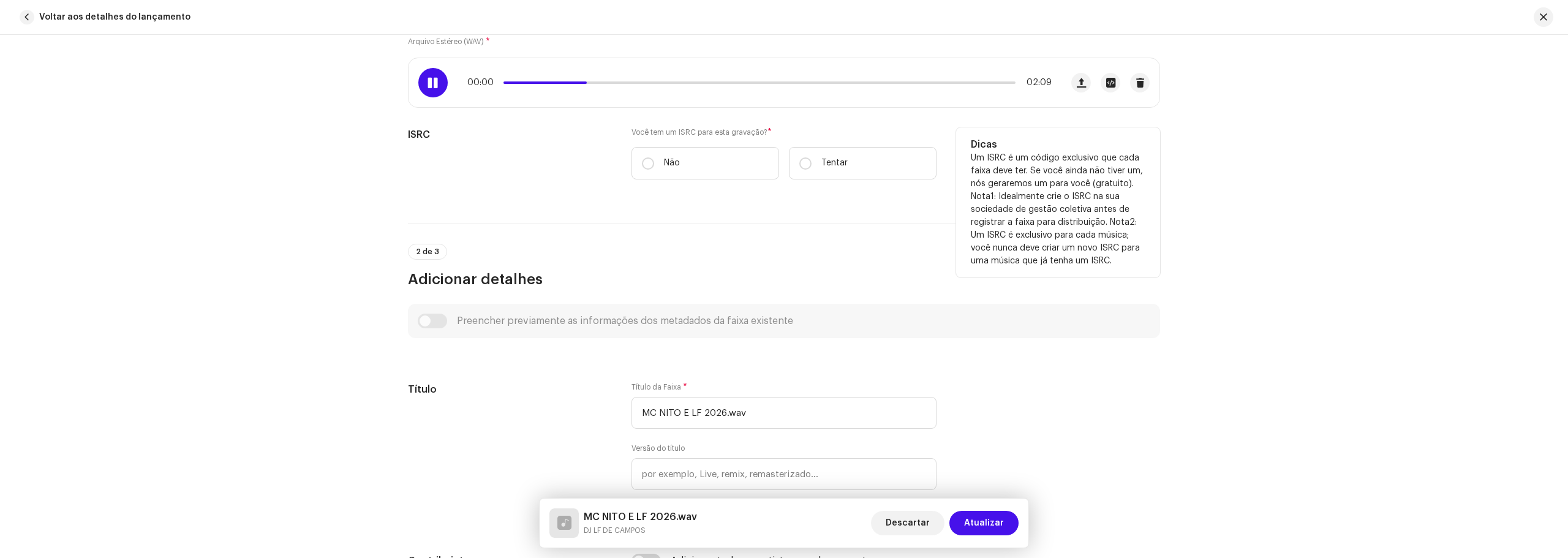
scroll to position [245, 0]
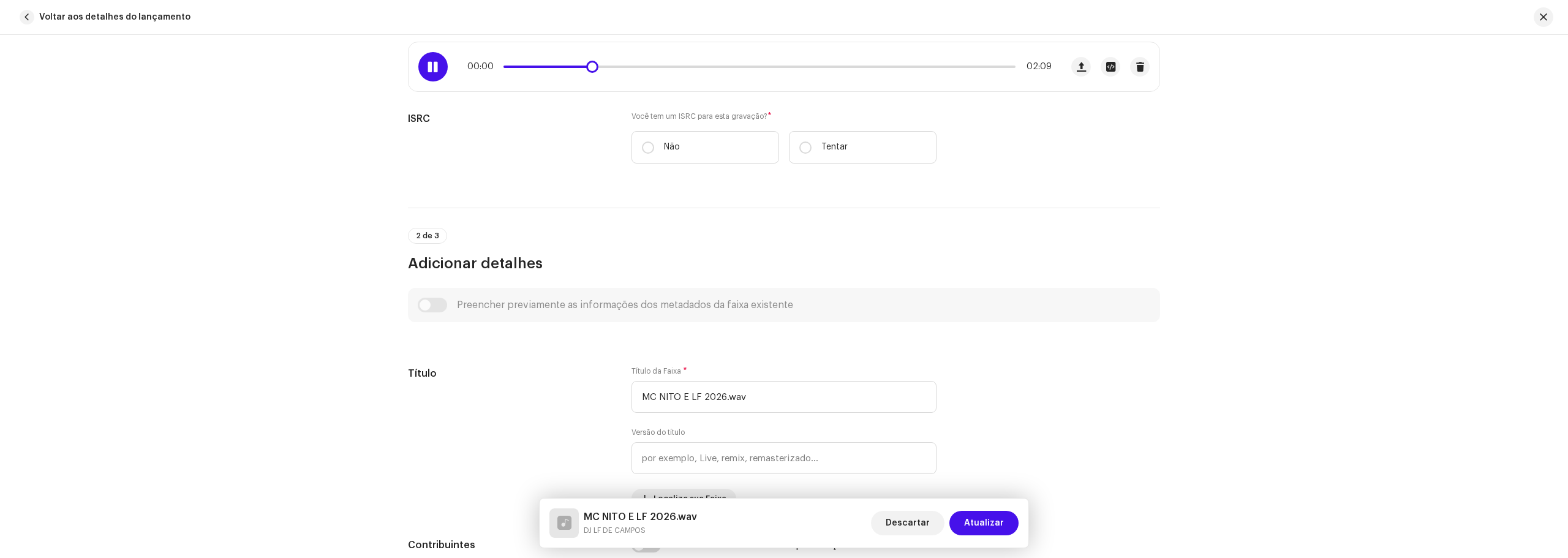
click at [574, 67] on span at bounding box center [547, 67] width 87 height 2
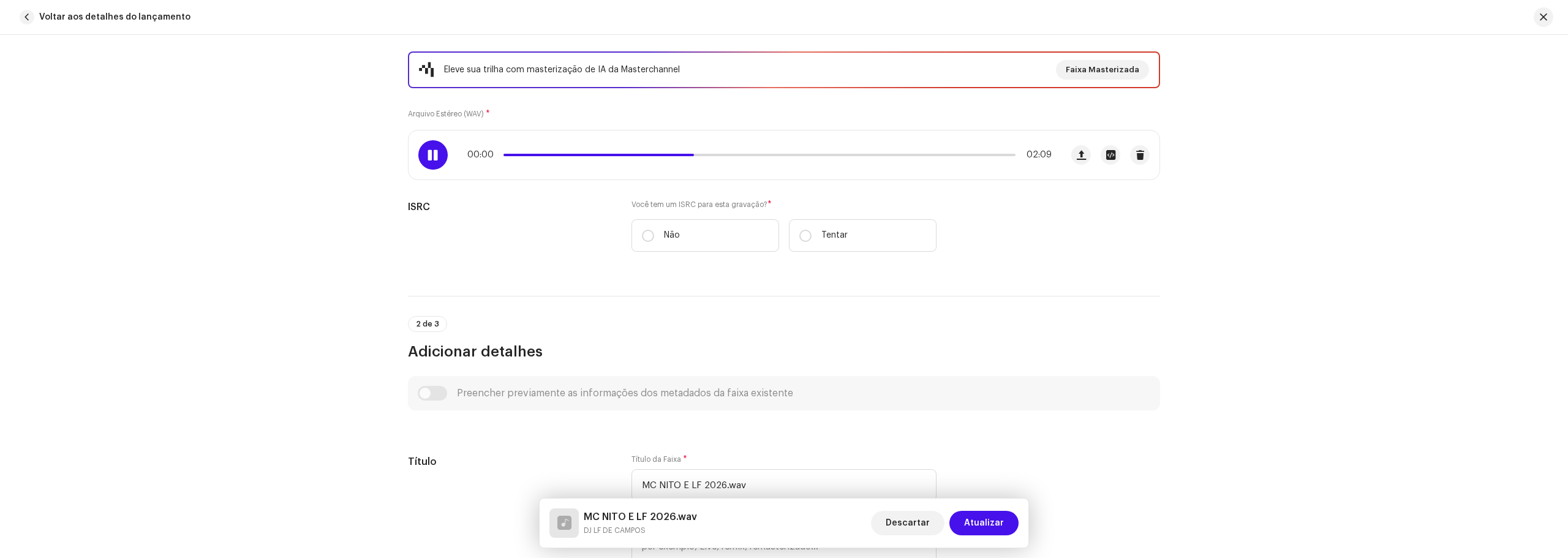
scroll to position [0, 0]
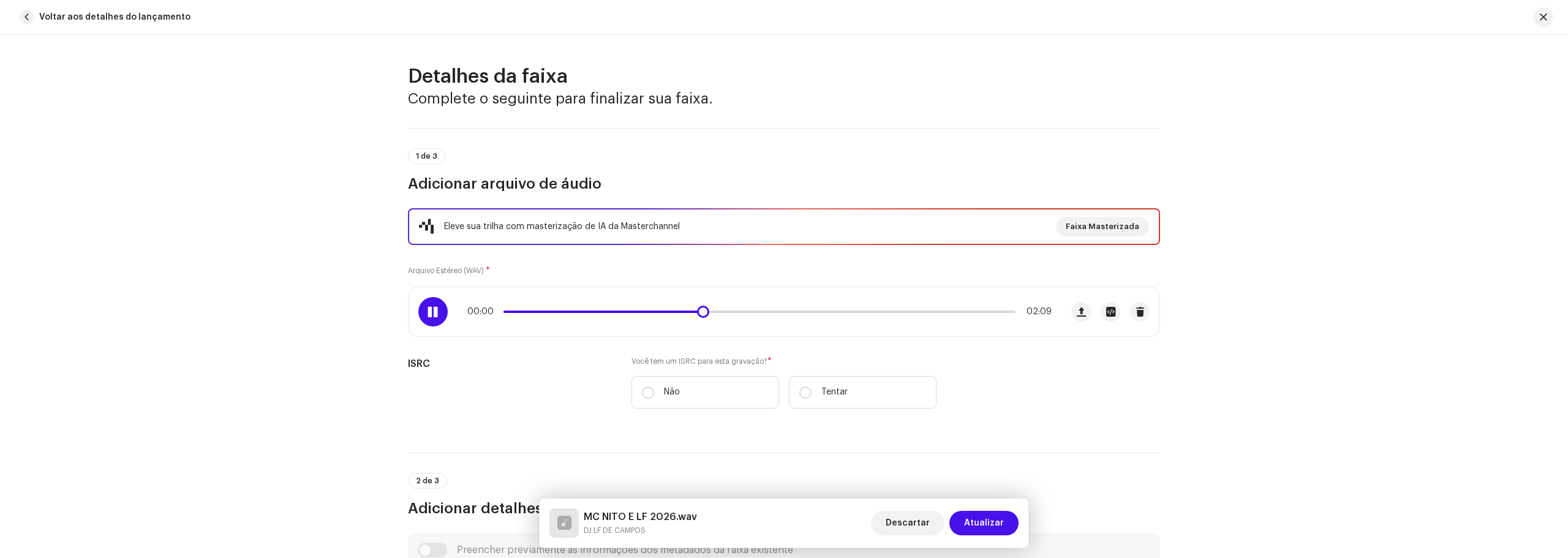
click at [432, 303] on div at bounding box center [433, 312] width 30 height 30
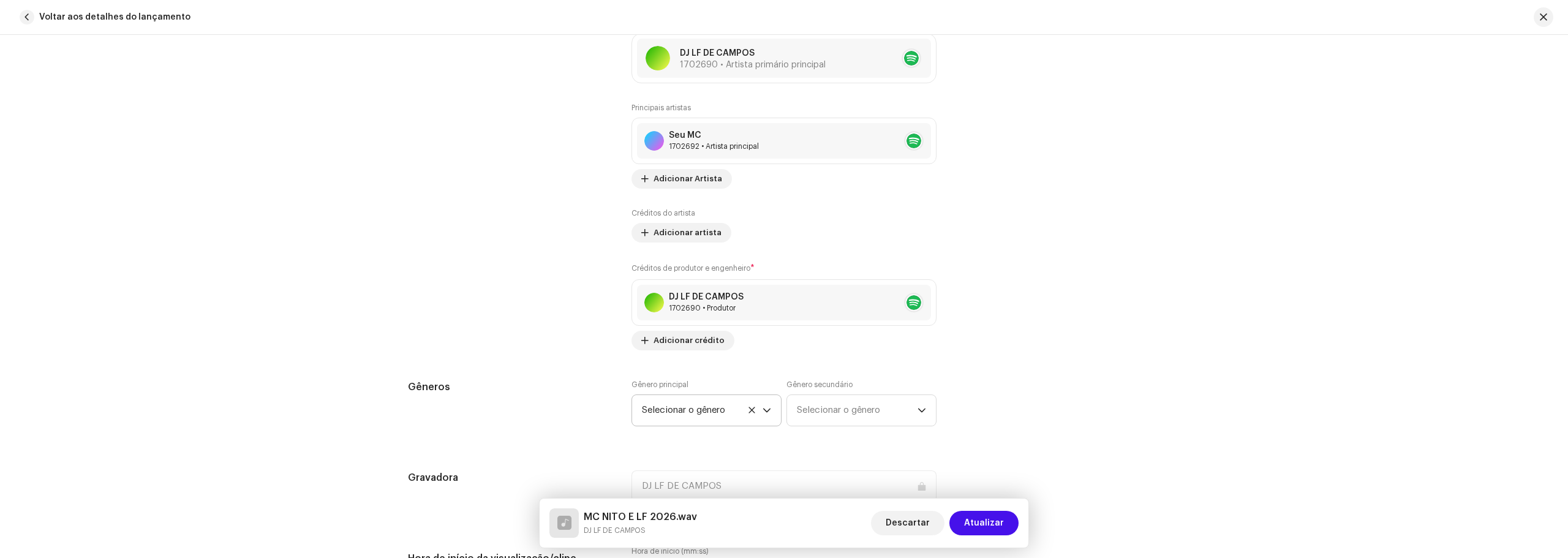
scroll to position [1164, 0]
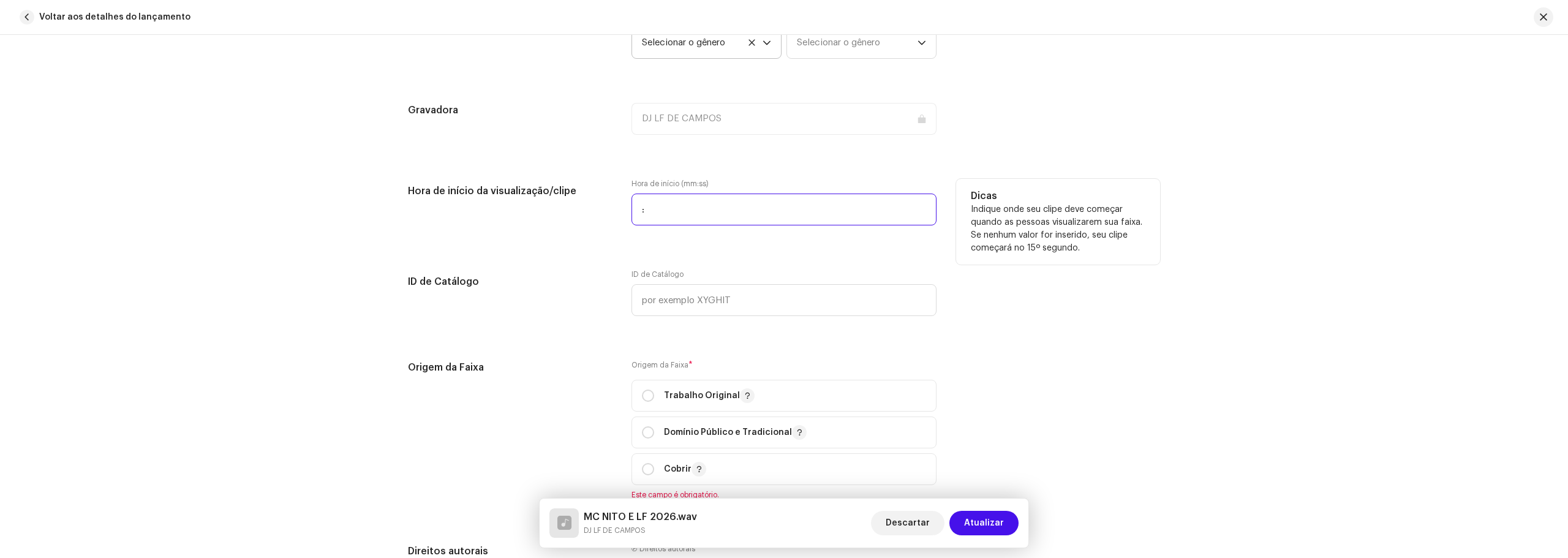
click at [694, 203] on input ":" at bounding box center [784, 209] width 305 height 32
type input "00:20"
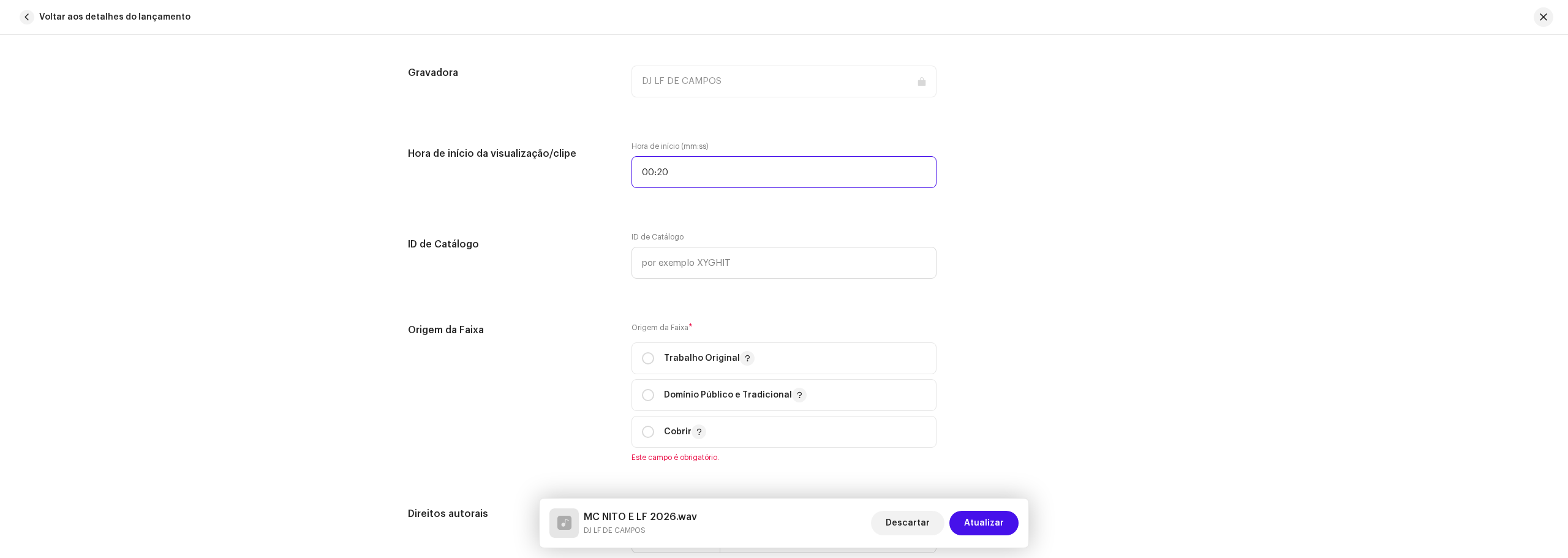
scroll to position [1287, 0]
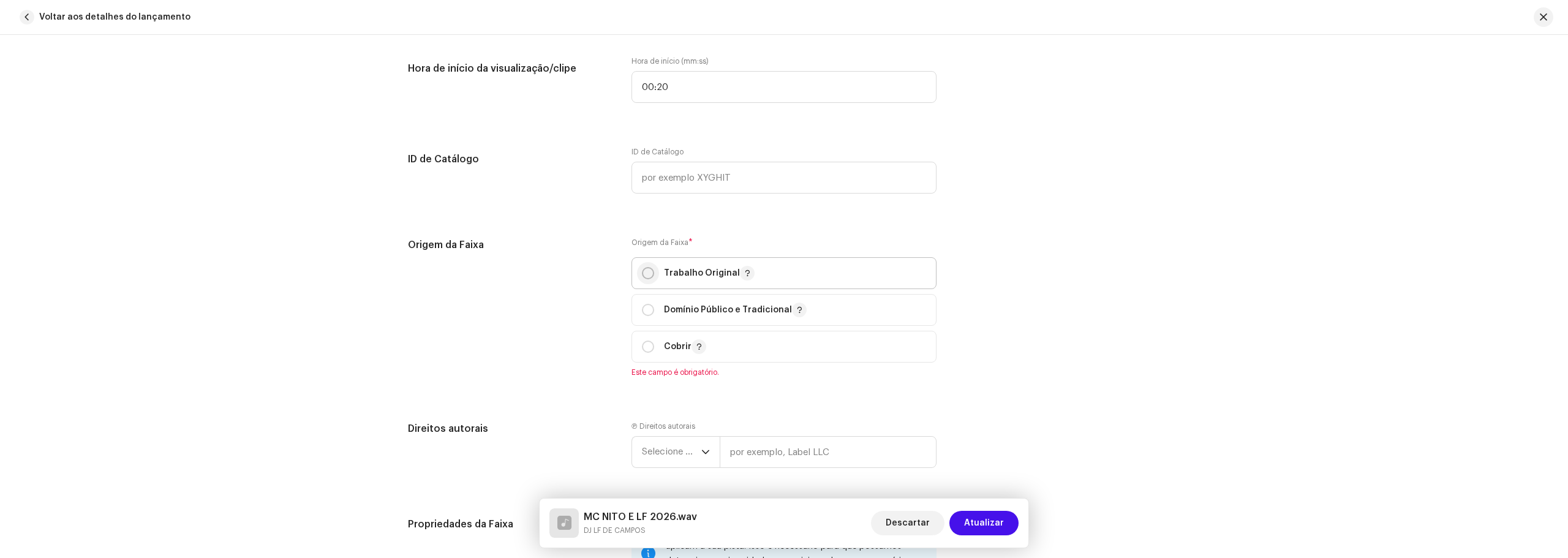
click at [647, 273] on input "radio" at bounding box center [648, 273] width 12 height 12
radio input "true"
click at [642, 269] on input "radio" at bounding box center [648, 273] width 12 height 12
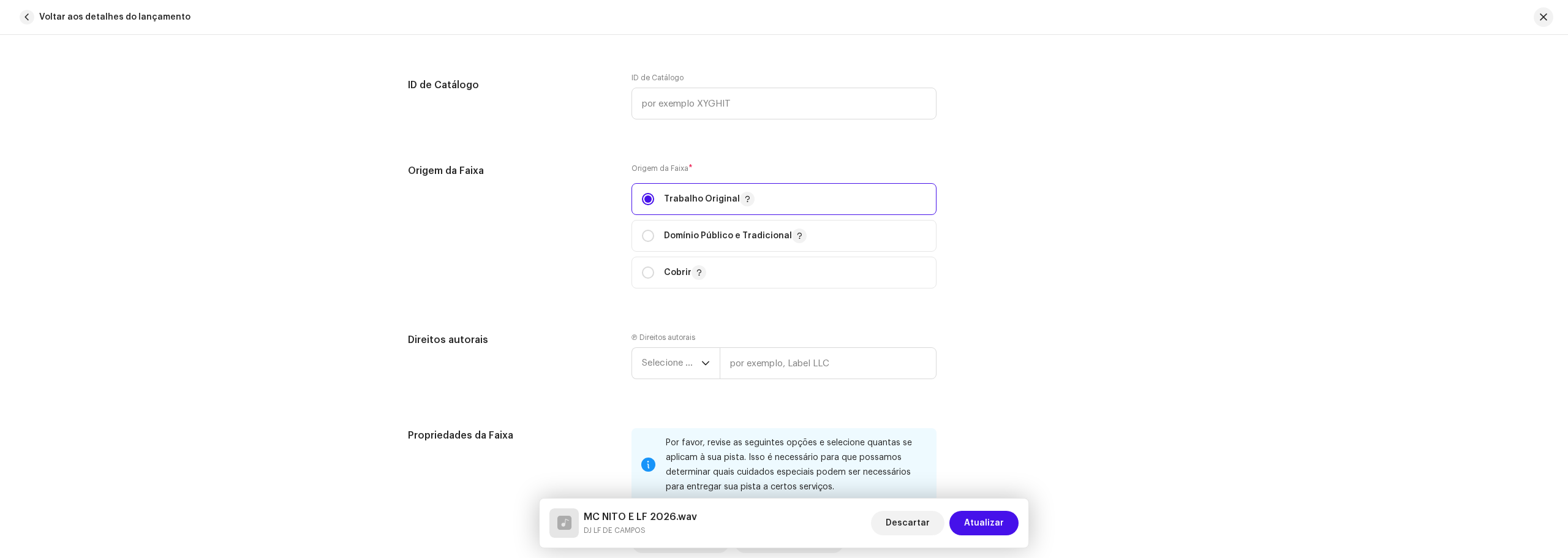
scroll to position [1470, 0]
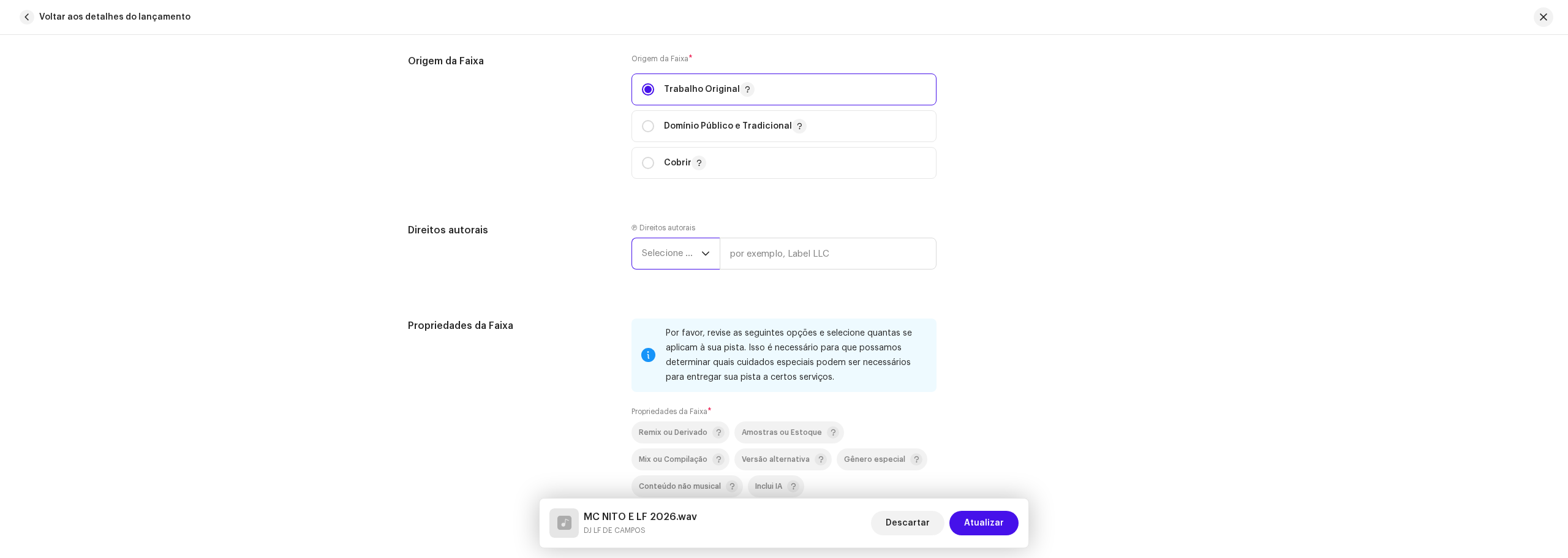
click at [683, 259] on span "Selecione o ano" at bounding box center [671, 254] width 59 height 31
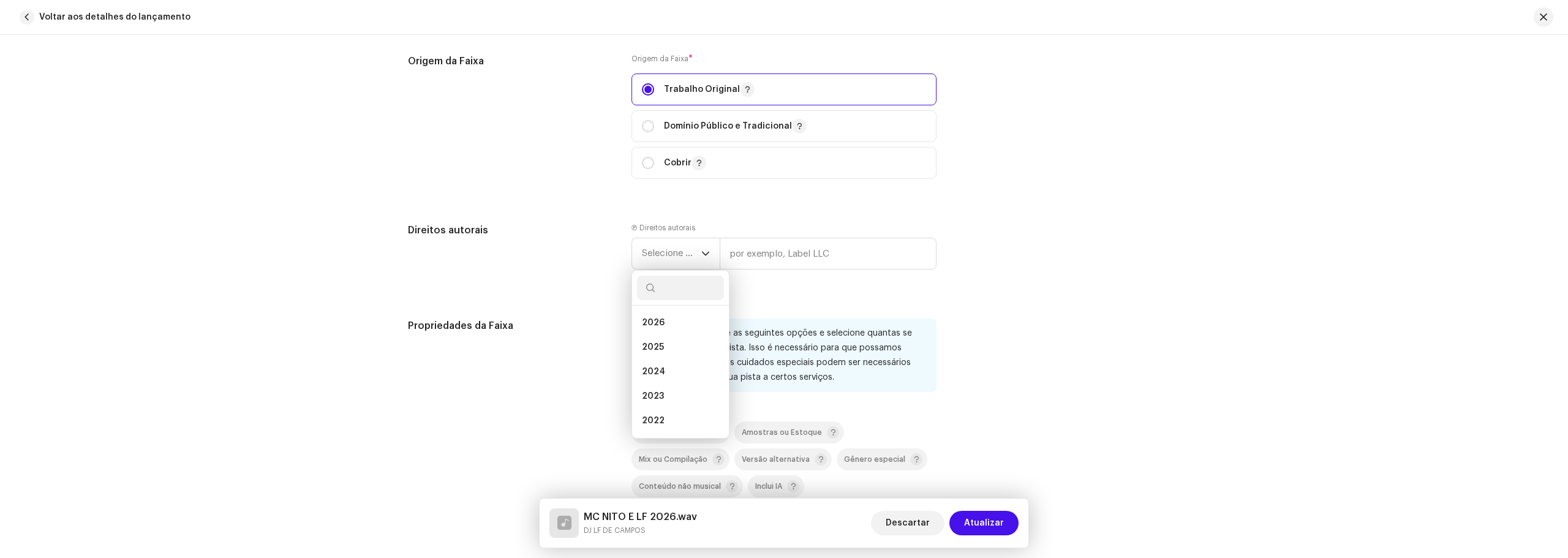
click at [1177, 228] on div "Detalhes da faixa Complete o seguinte para finalizar sua faixa. 1 de 3 Adiciona…" at bounding box center [784, 296] width 1568 height 523
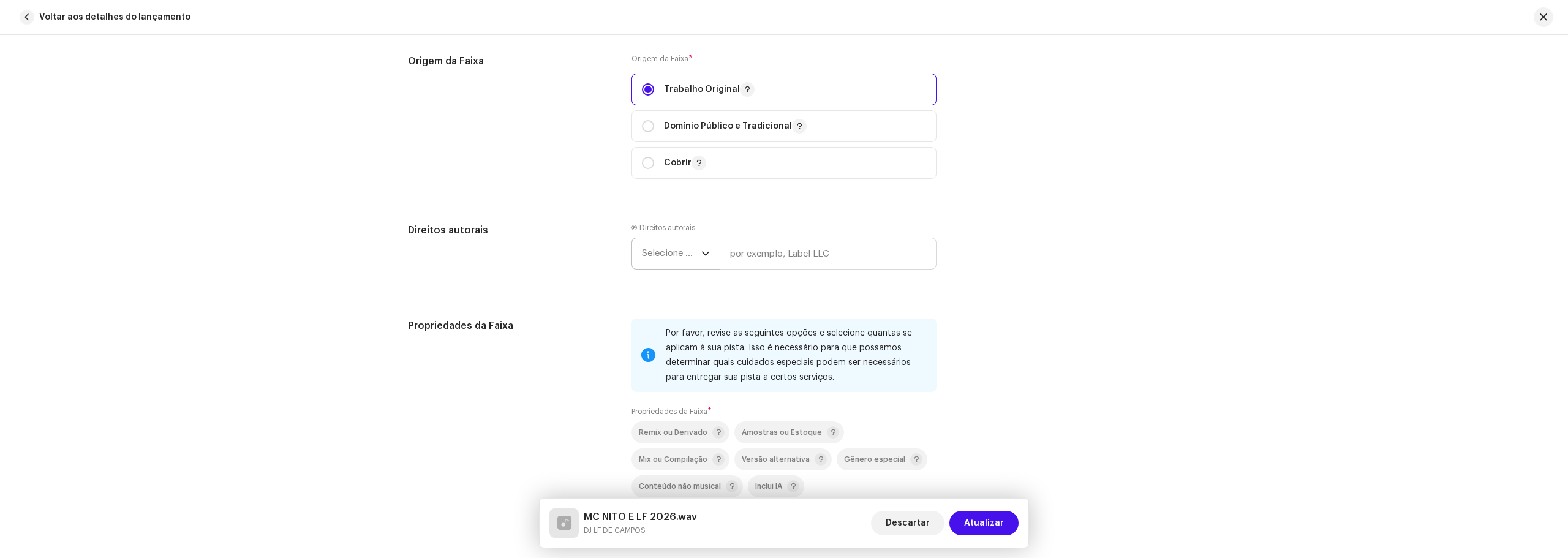
scroll to position [1532, 0]
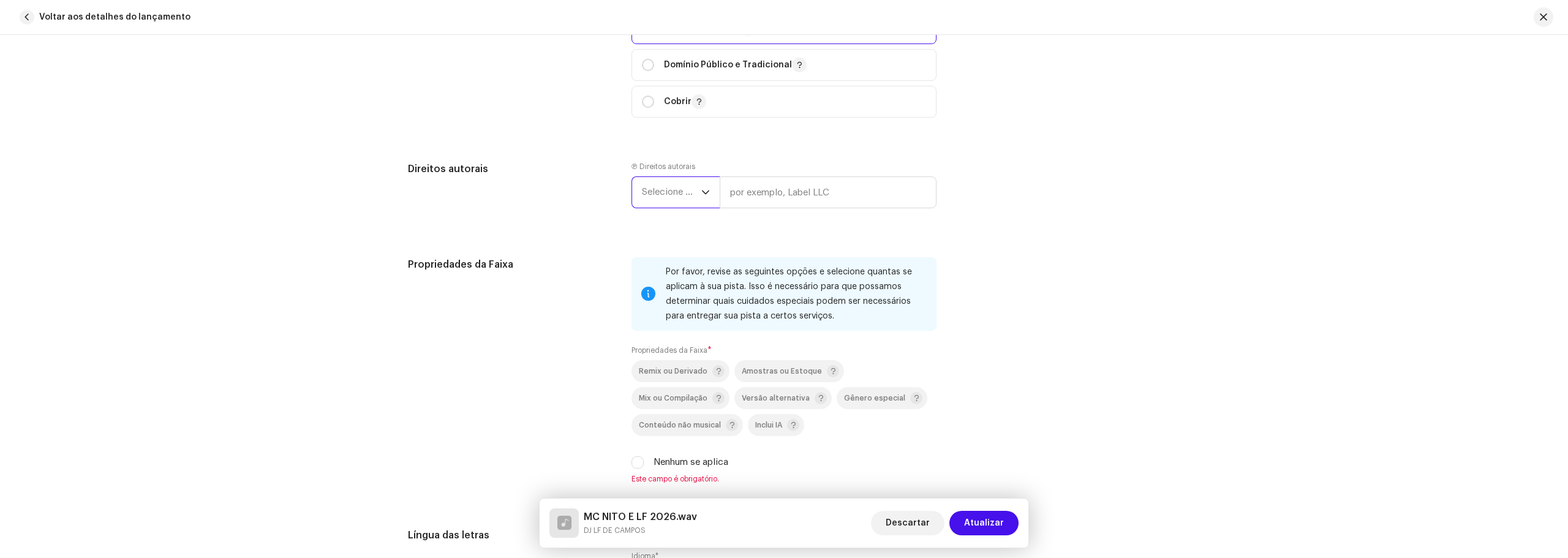
click at [677, 194] on font "Selecione o ano" at bounding box center [675, 192] width 66 height 9
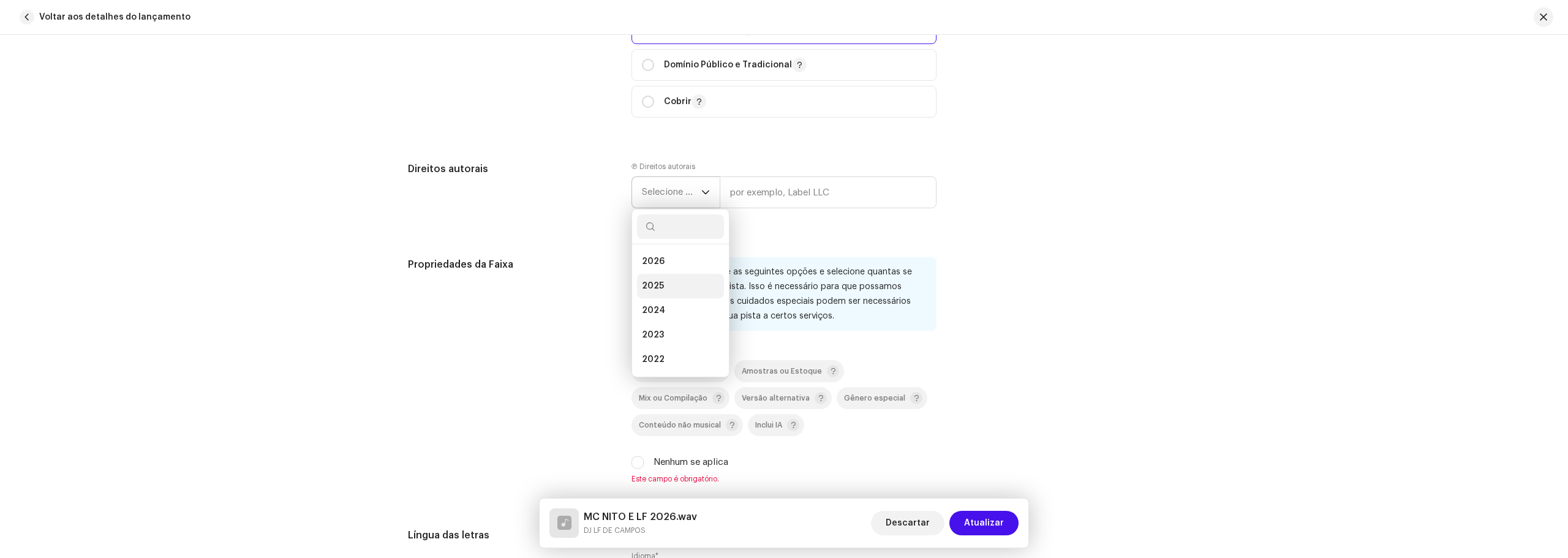
click at [661, 291] on li "2025" at bounding box center [680, 286] width 87 height 25
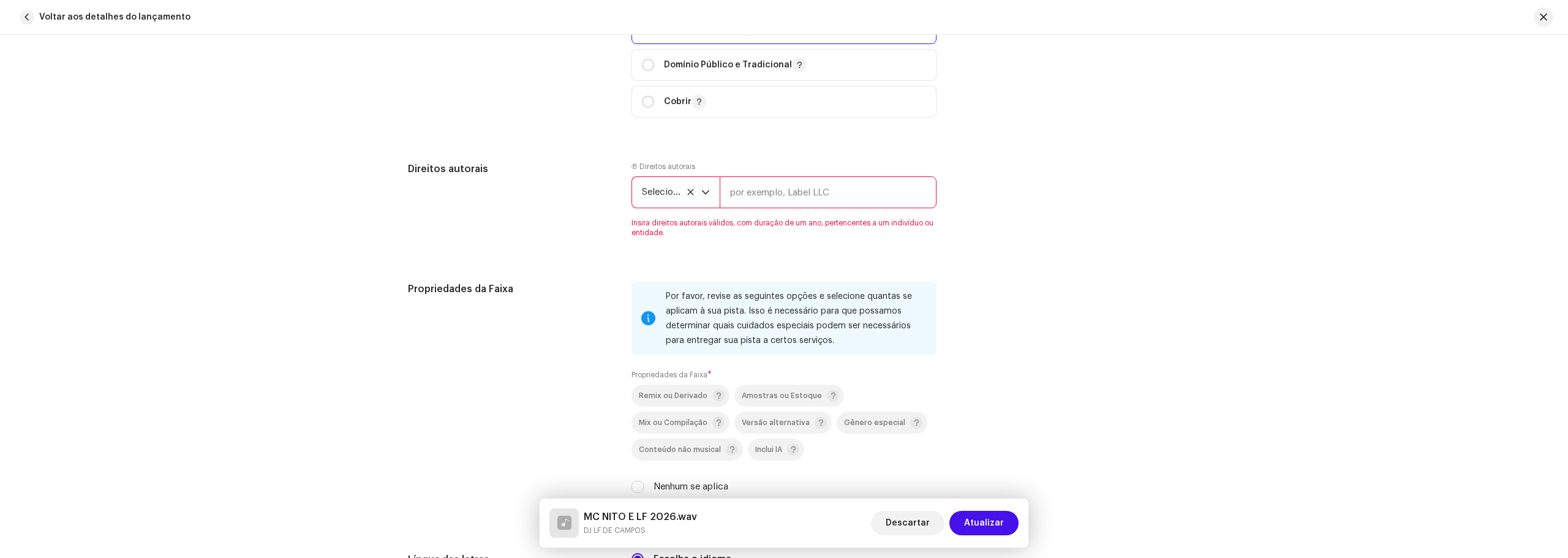
click at [702, 199] on div "gatilho suspenso" at bounding box center [706, 192] width 9 height 31
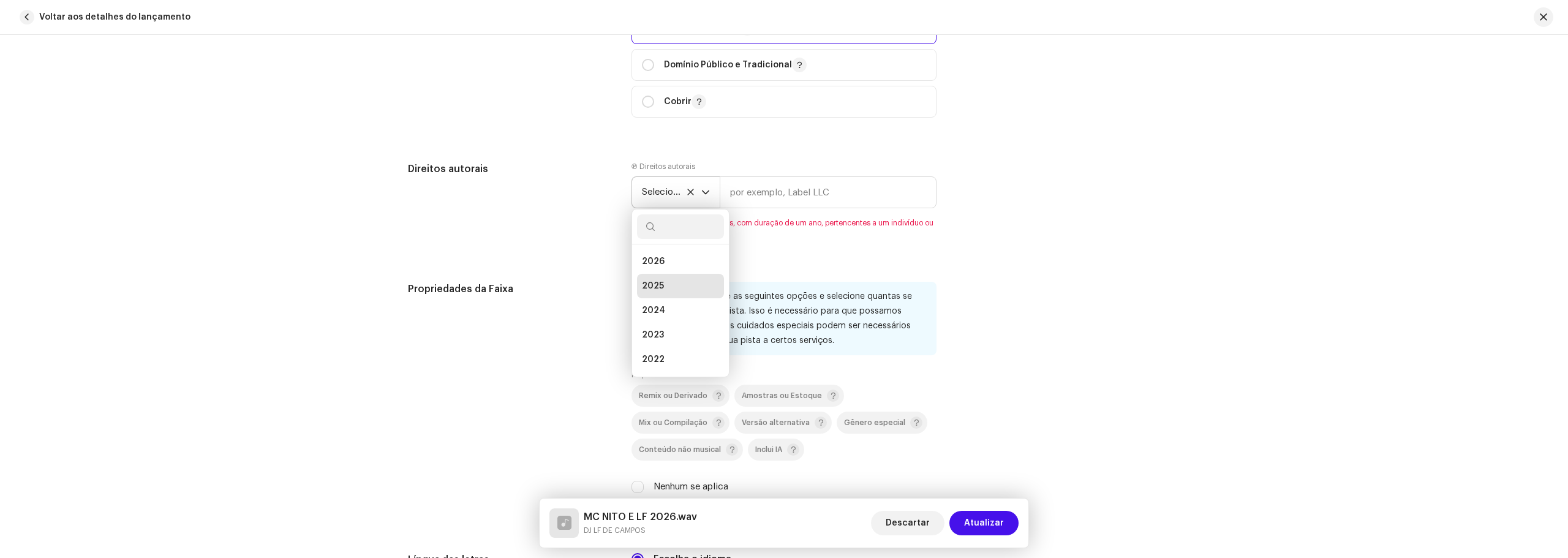
scroll to position [5, 0]
click at [686, 191] on icon at bounding box center [690, 192] width 8 height 8
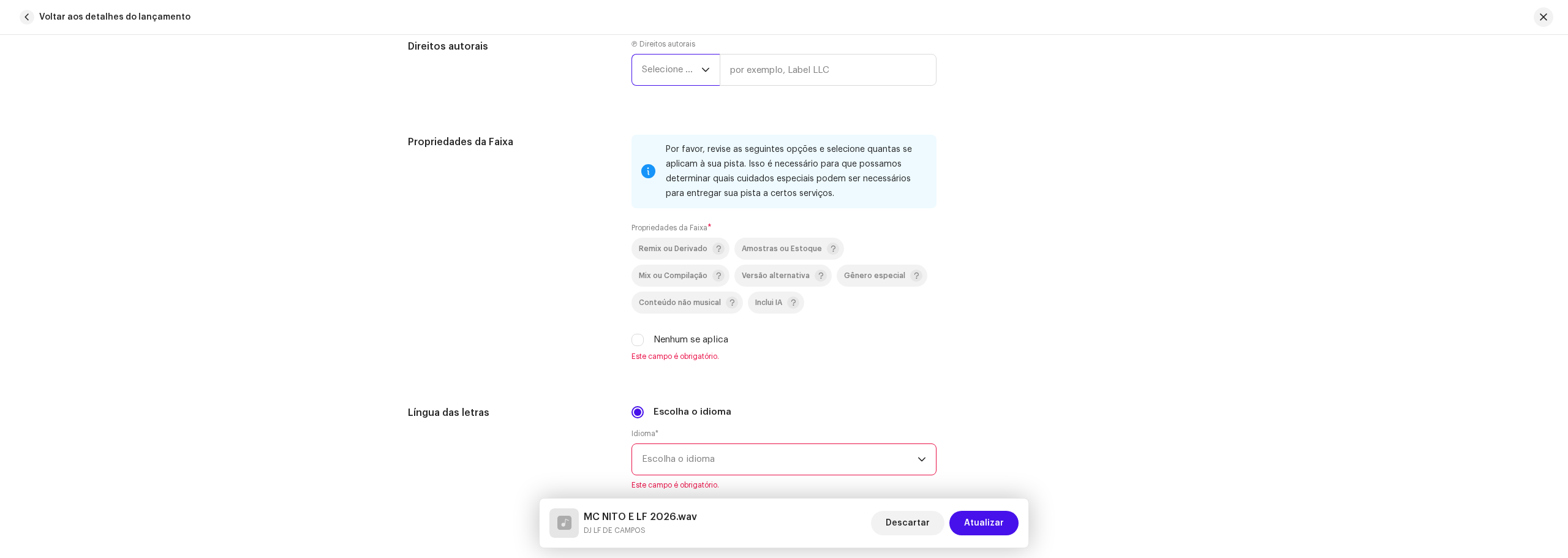
scroll to position [1715, 0]
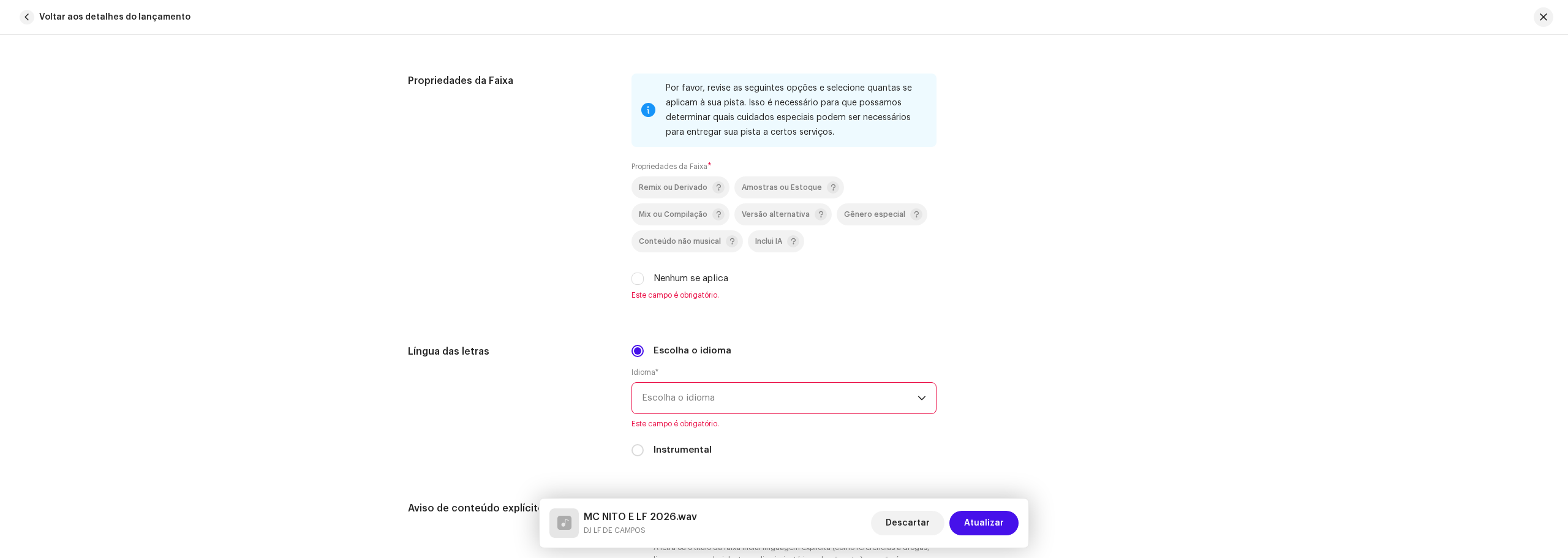
click at [686, 277] on label "Nenhum se aplica" at bounding box center [690, 279] width 74 height 14
click at [643, 277] on input "Nenhum se aplica" at bounding box center [638, 279] width 12 height 12
checkbox input "true"
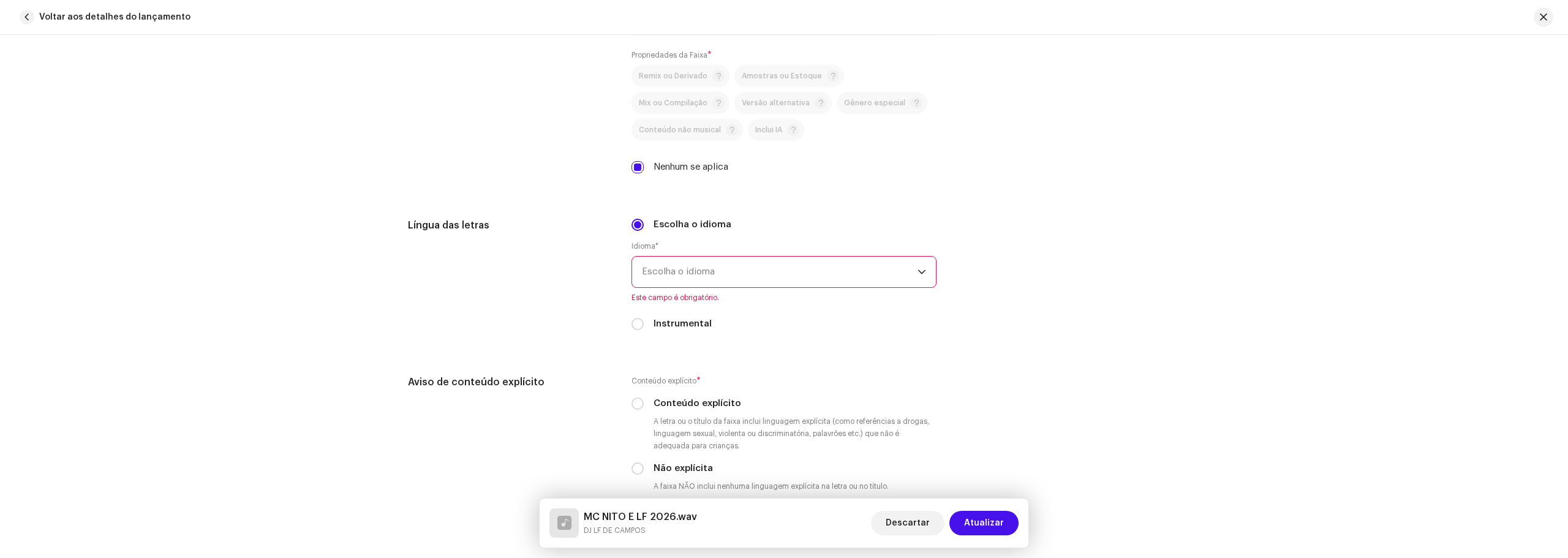
scroll to position [1838, 0]
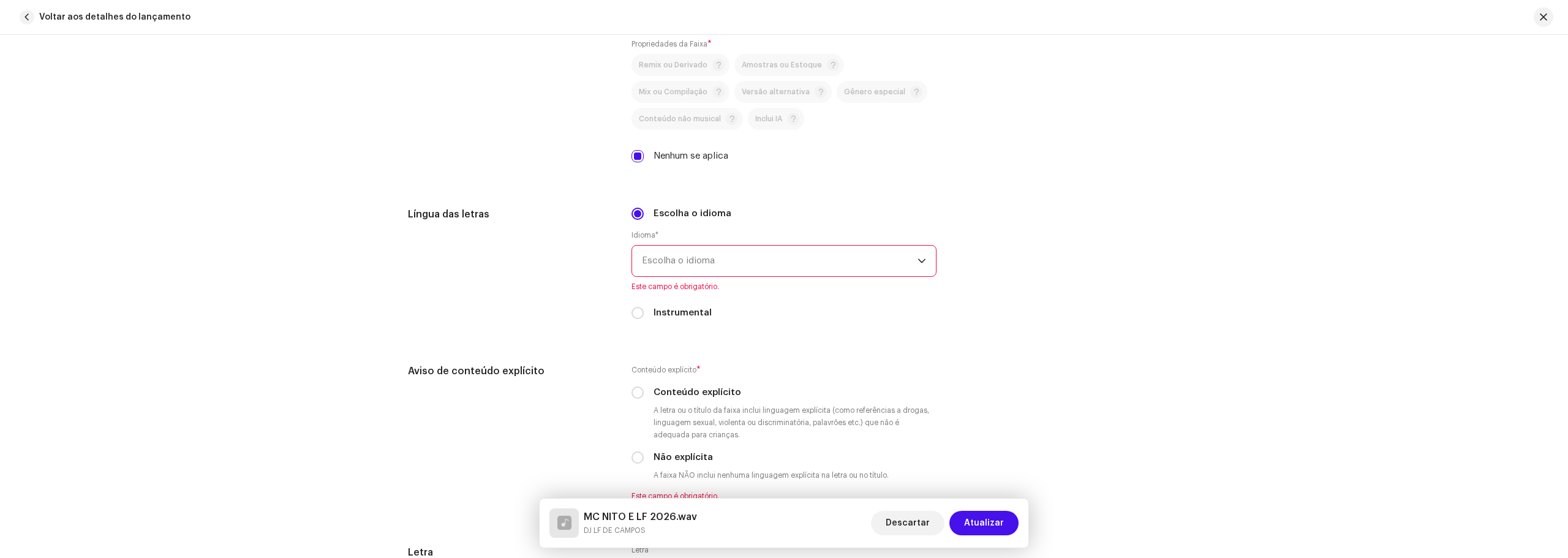
click at [722, 273] on span "Escolha o idioma" at bounding box center [779, 261] width 276 height 31
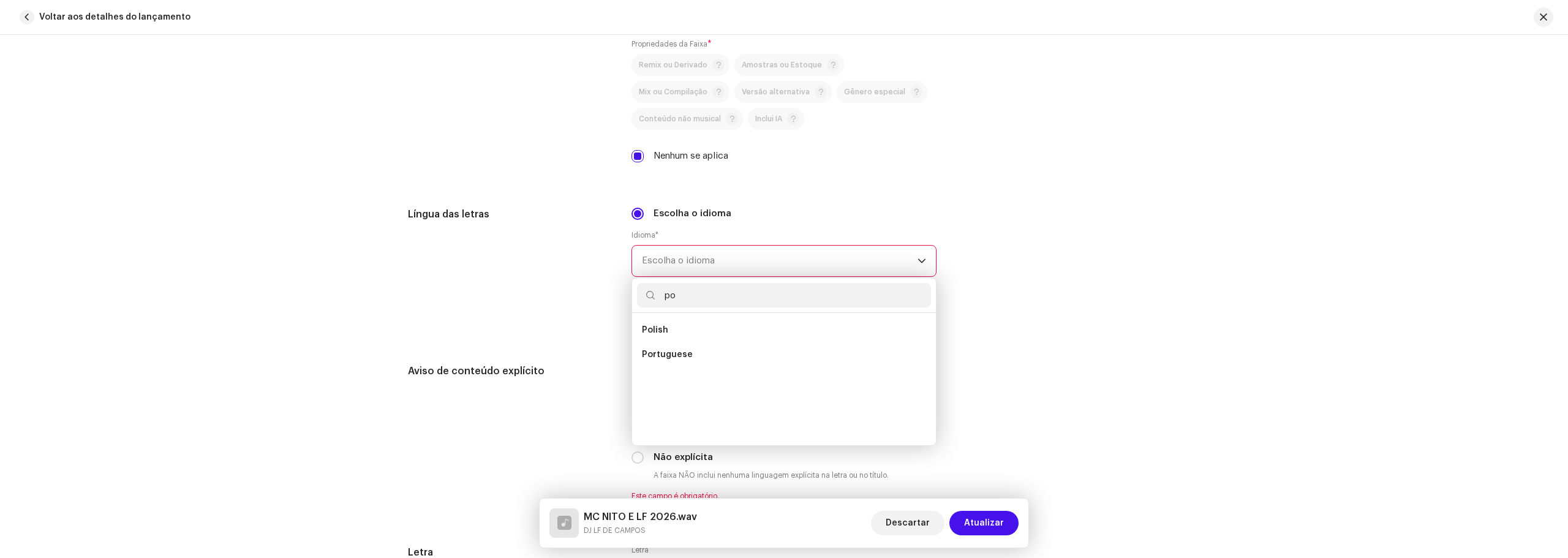
scroll to position [0, 0]
type input "po"
click at [696, 346] on li "Portuguese" at bounding box center [784, 355] width 294 height 25
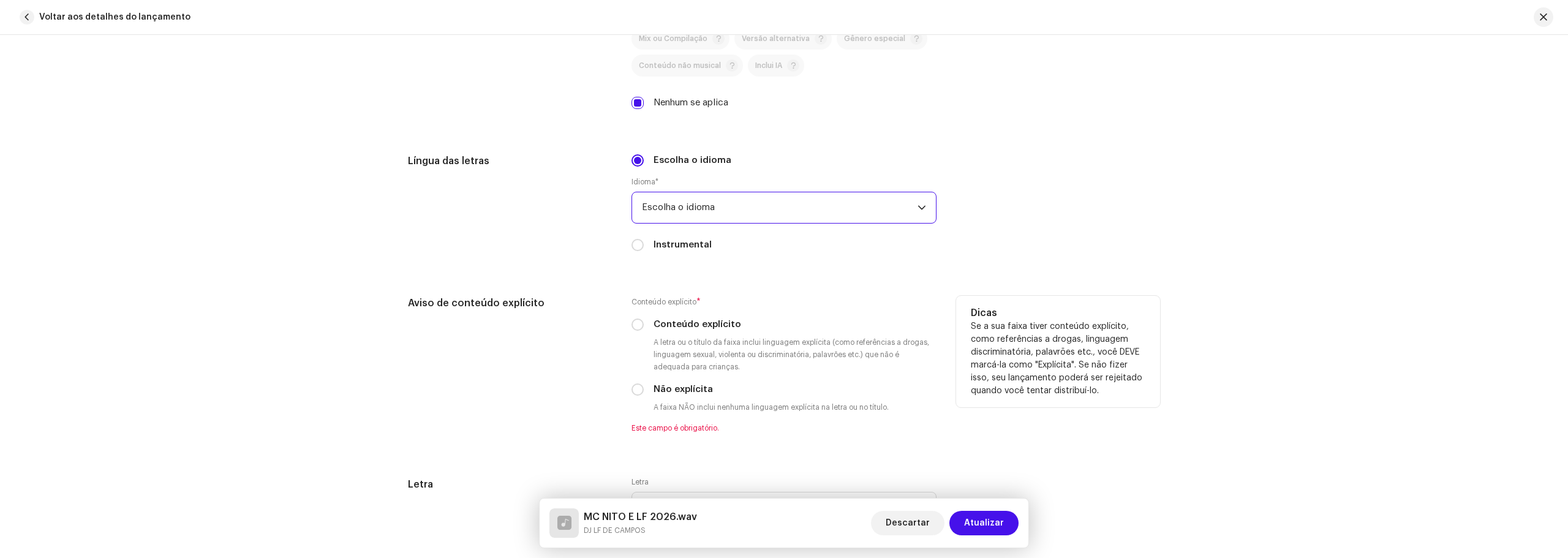
scroll to position [1960, 0]
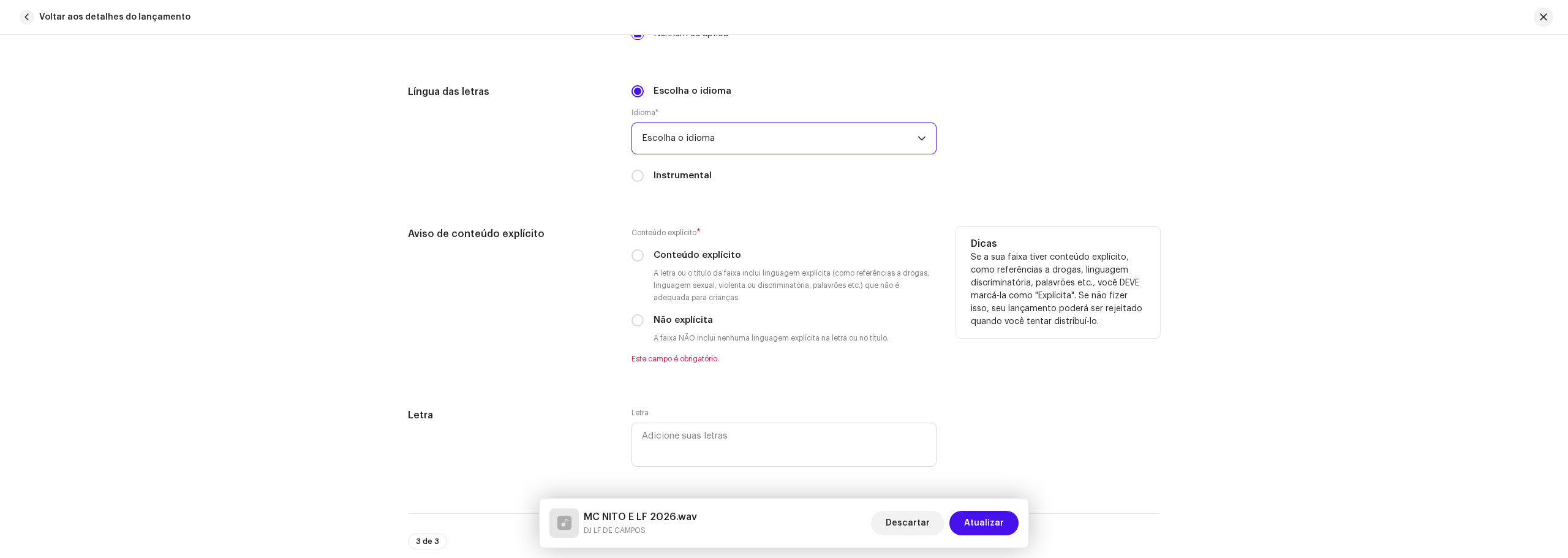
click at [714, 267] on div "Conteúdo explícito * Conteúdo explícito A letra ou o título da faixa inclui lin…" at bounding box center [784, 295] width 305 height 137
click at [718, 253] on font "Conteúdo explícito" at bounding box center [697, 255] width 87 height 9
click at [643, 253] on input "Conteúdo explícito" at bounding box center [638, 256] width 12 height 12
radio input "true"
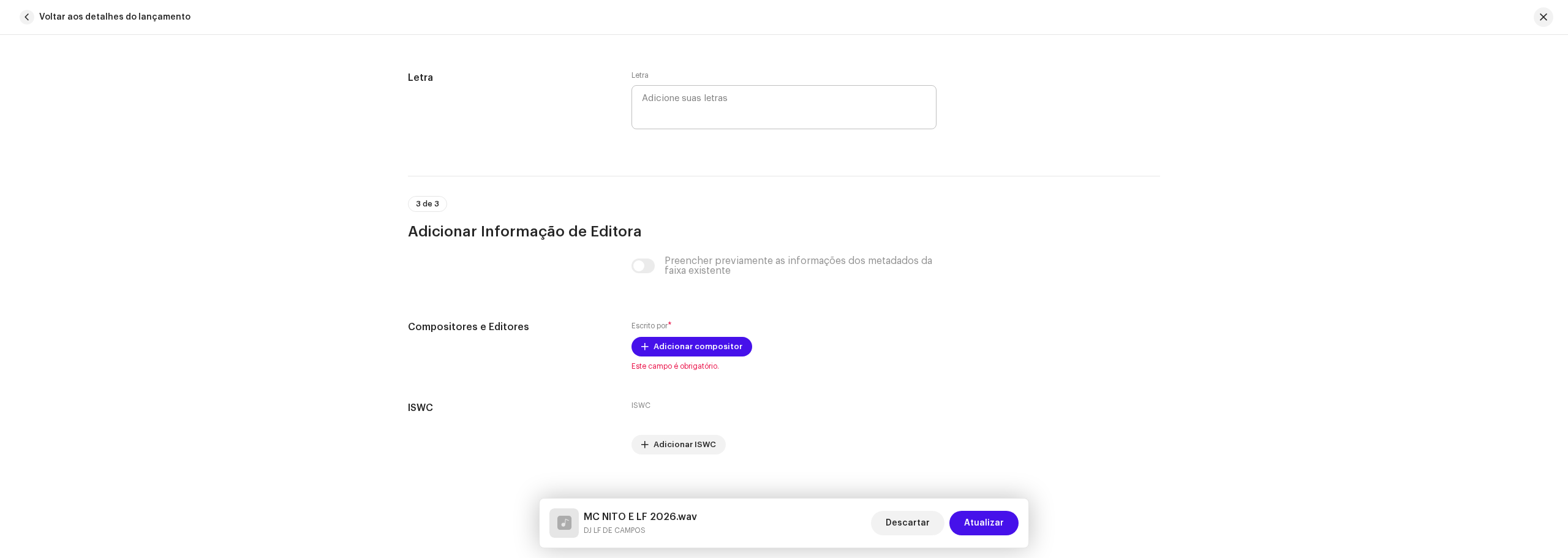
scroll to position [2297, 0]
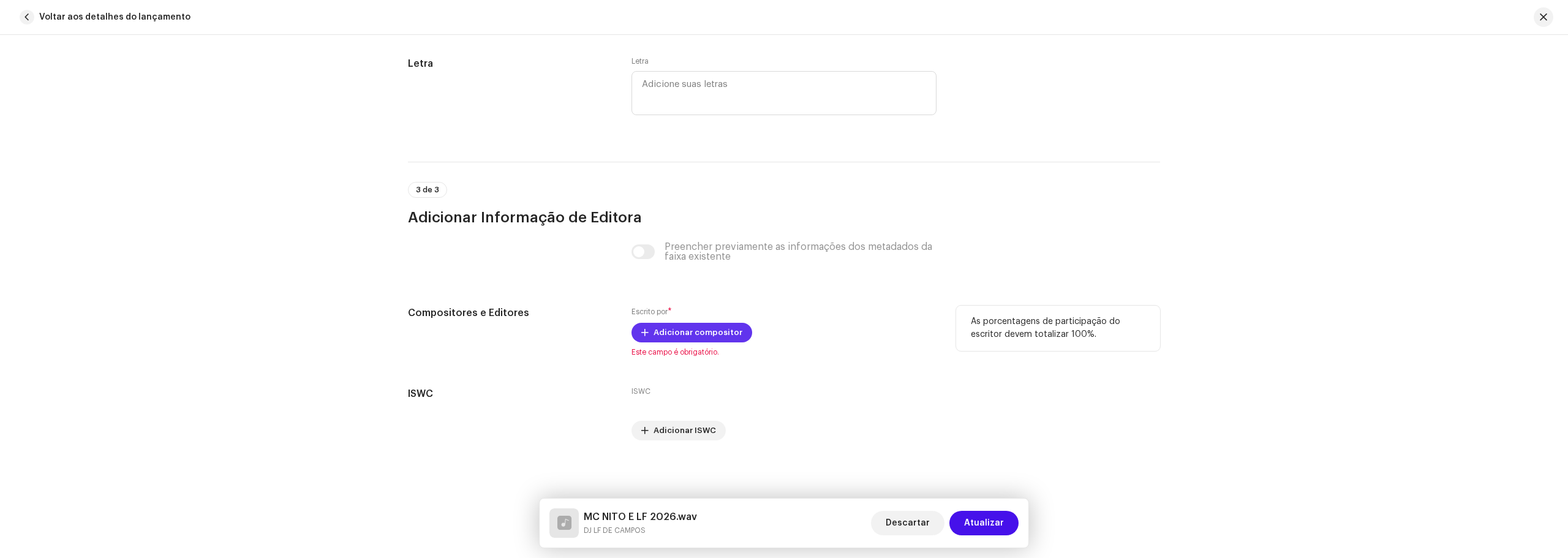
click at [681, 325] on span "Adicionar compositor" at bounding box center [698, 333] width 89 height 25
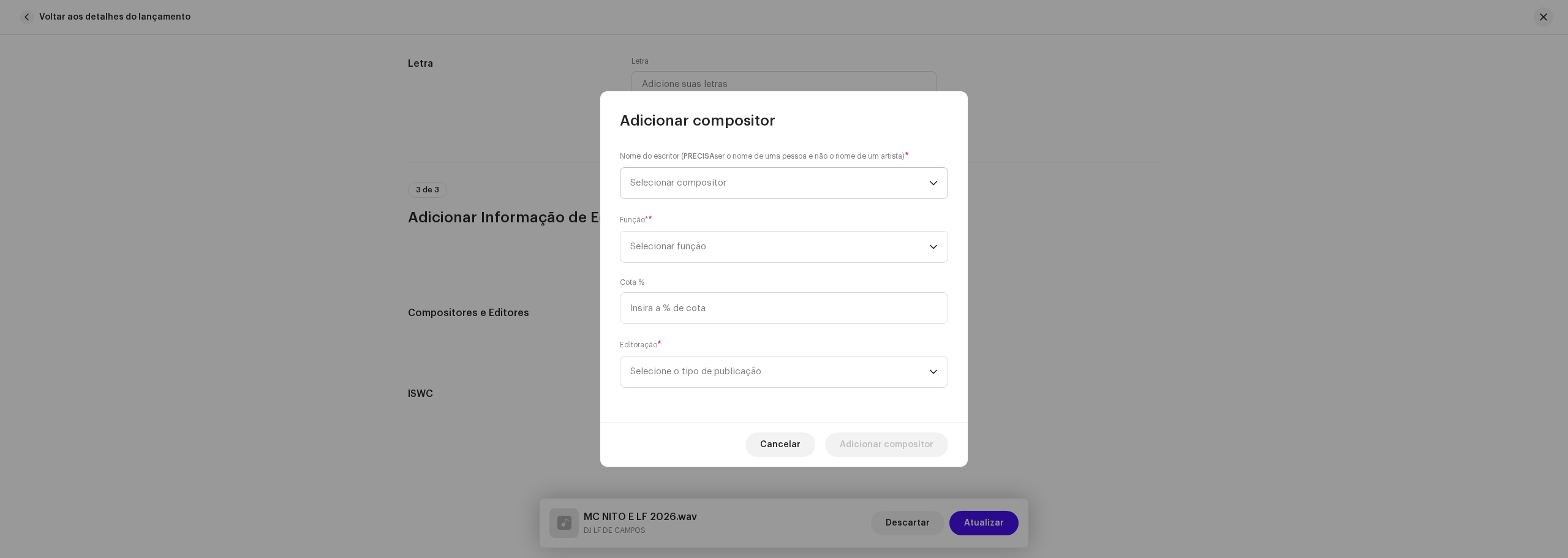
click at [726, 178] on span "Selecionar compositor" at bounding box center [678, 182] width 96 height 9
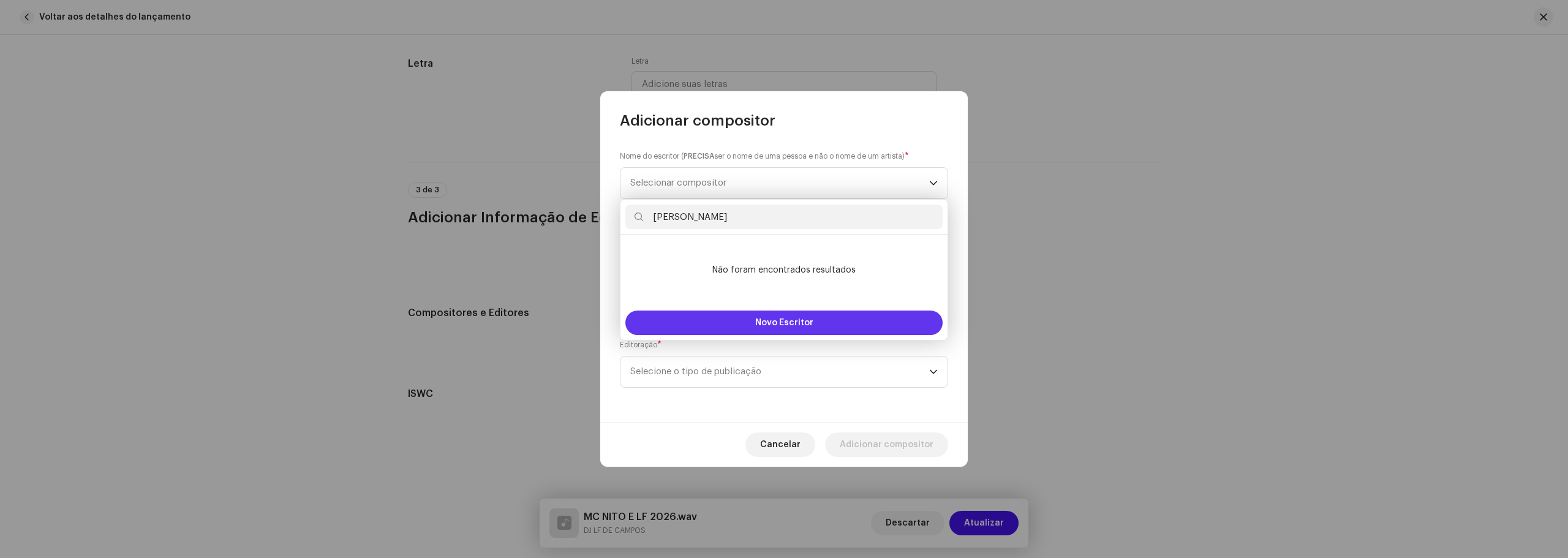
type input "[PERSON_NAME]"
click at [807, 323] on font "Novo Escritor" at bounding box center [784, 323] width 58 height 9
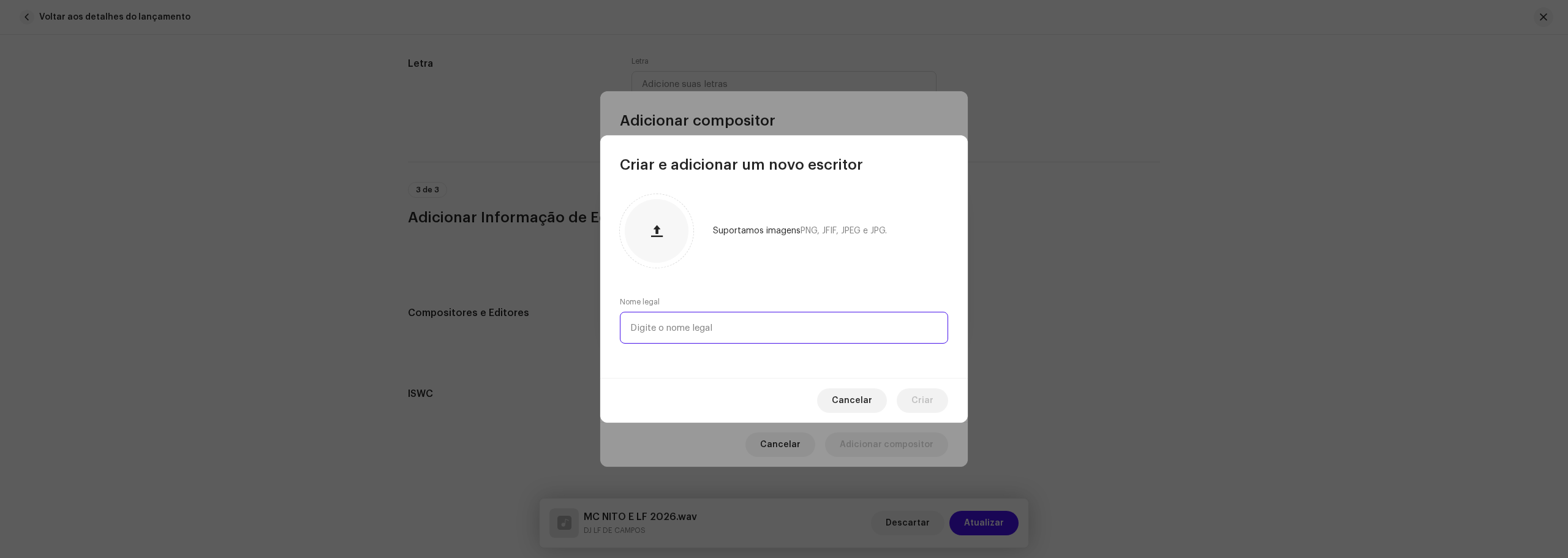
click at [747, 332] on input "text" at bounding box center [784, 328] width 328 height 32
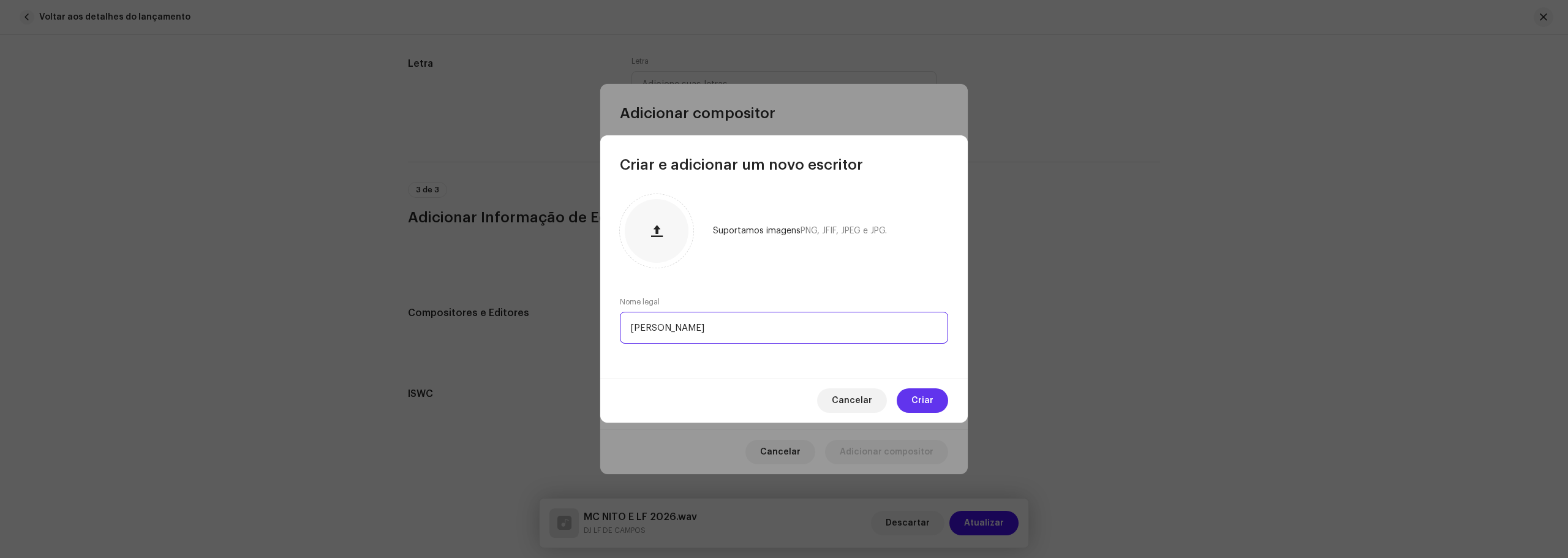
type input "[PERSON_NAME]"
click at [933, 410] on button "Criar" at bounding box center [922, 401] width 52 height 25
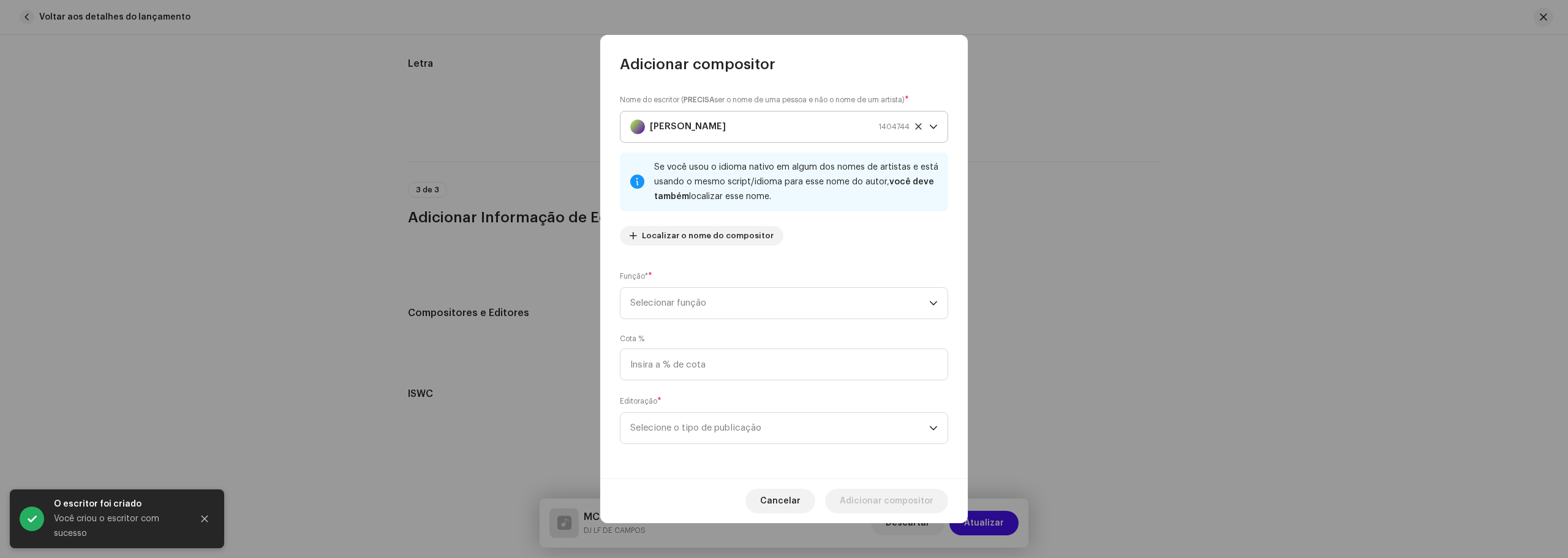
click at [869, 123] on div "[PERSON_NAME] 1404744" at bounding box center [770, 127] width 279 height 31
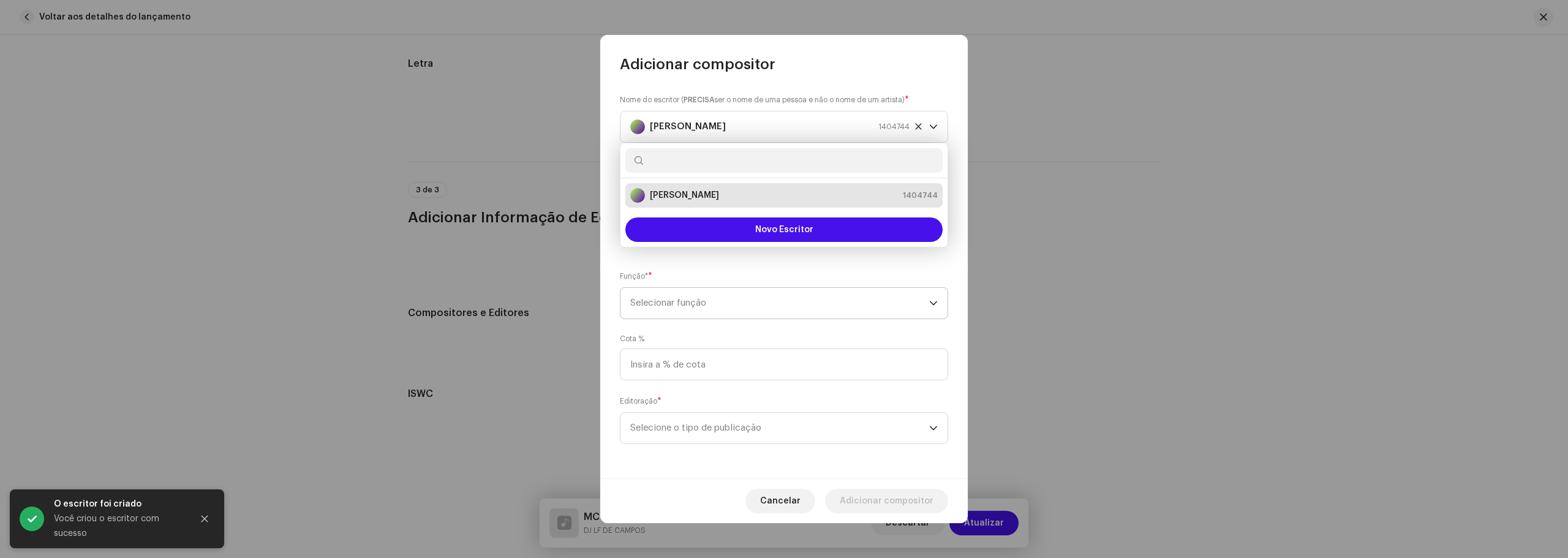
click at [922, 312] on span "Selecionar função" at bounding box center [779, 304] width 299 height 31
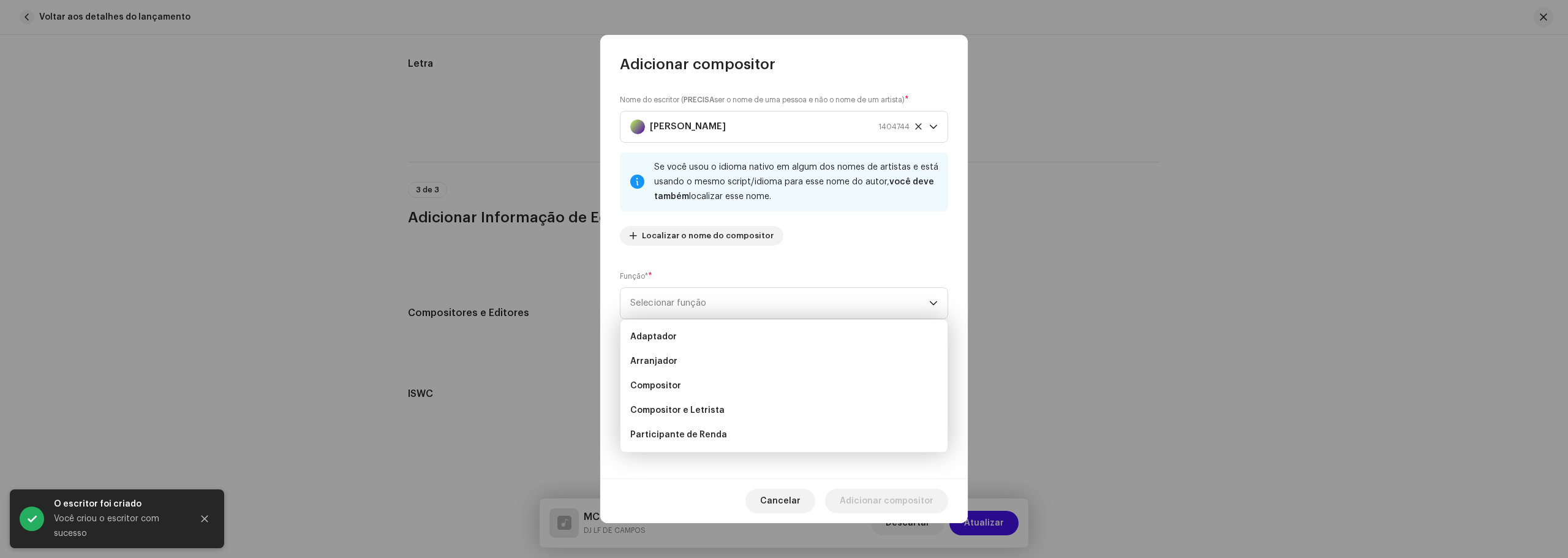
click at [927, 251] on div "Nome do escritor ( PRECISA ser o nome de uma pessoa e não o nome de um artista)…" at bounding box center [784, 174] width 328 height 162
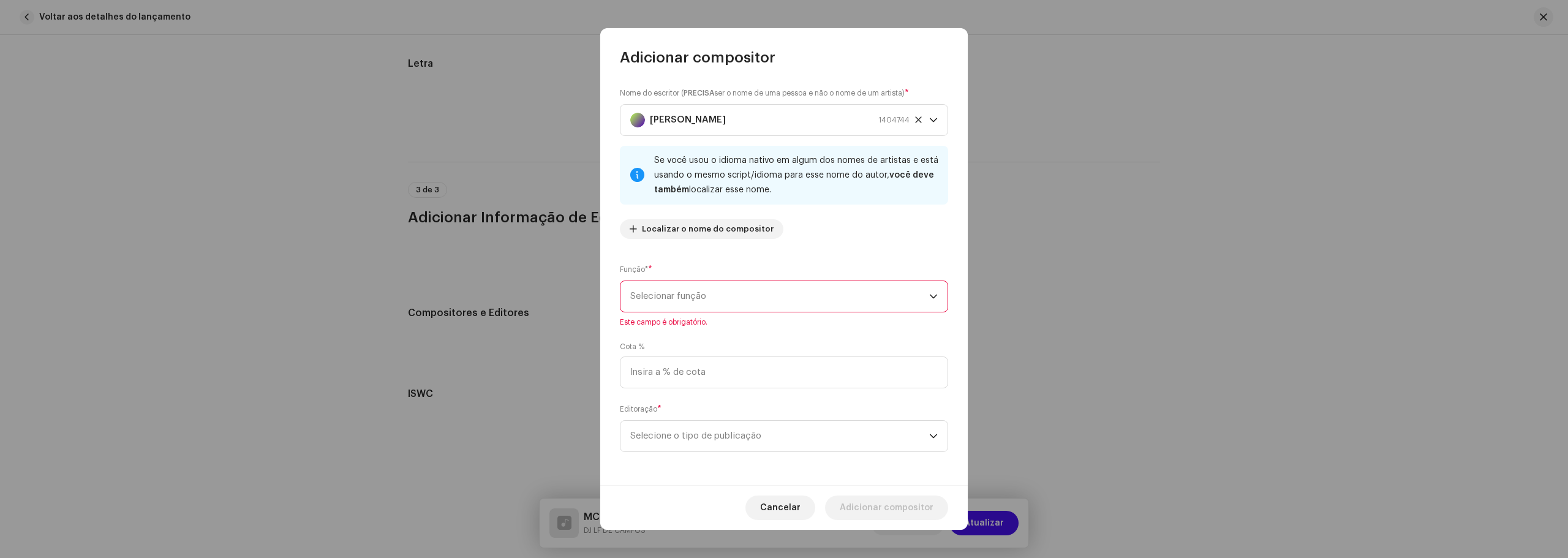
click at [792, 288] on span "Selecionar função" at bounding box center [779, 297] width 299 height 31
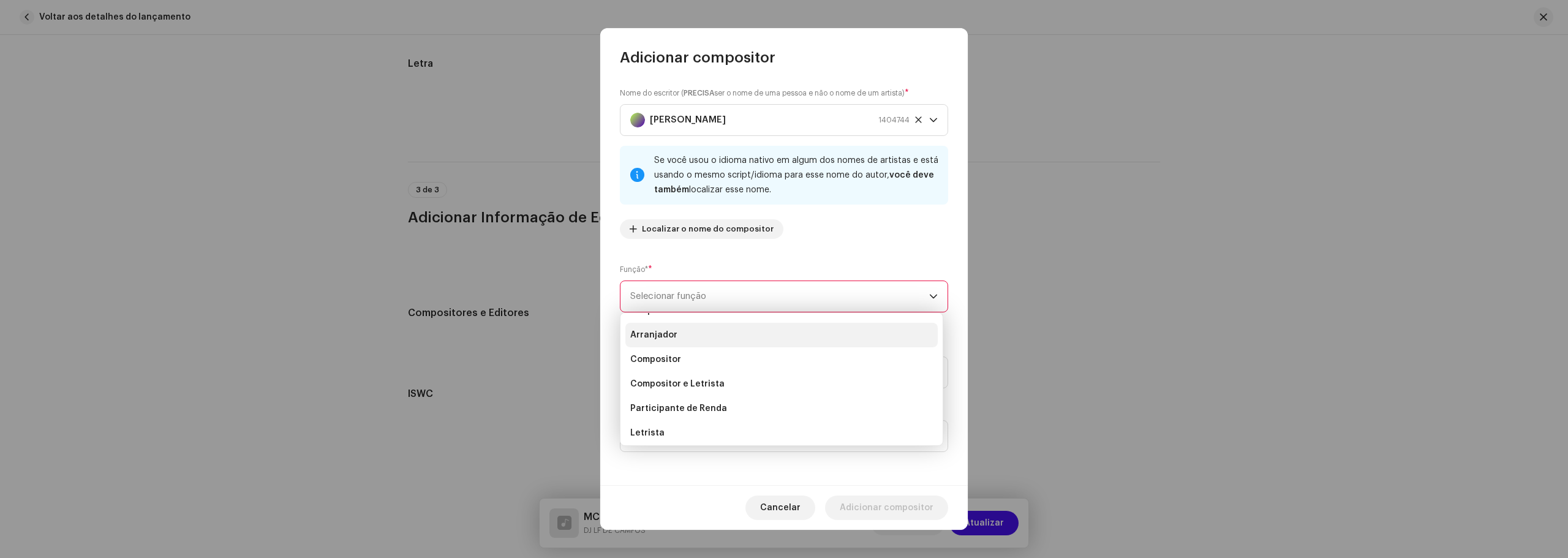
scroll to position [0, 0]
click at [686, 378] on li "Compositor" at bounding box center [781, 379] width 312 height 25
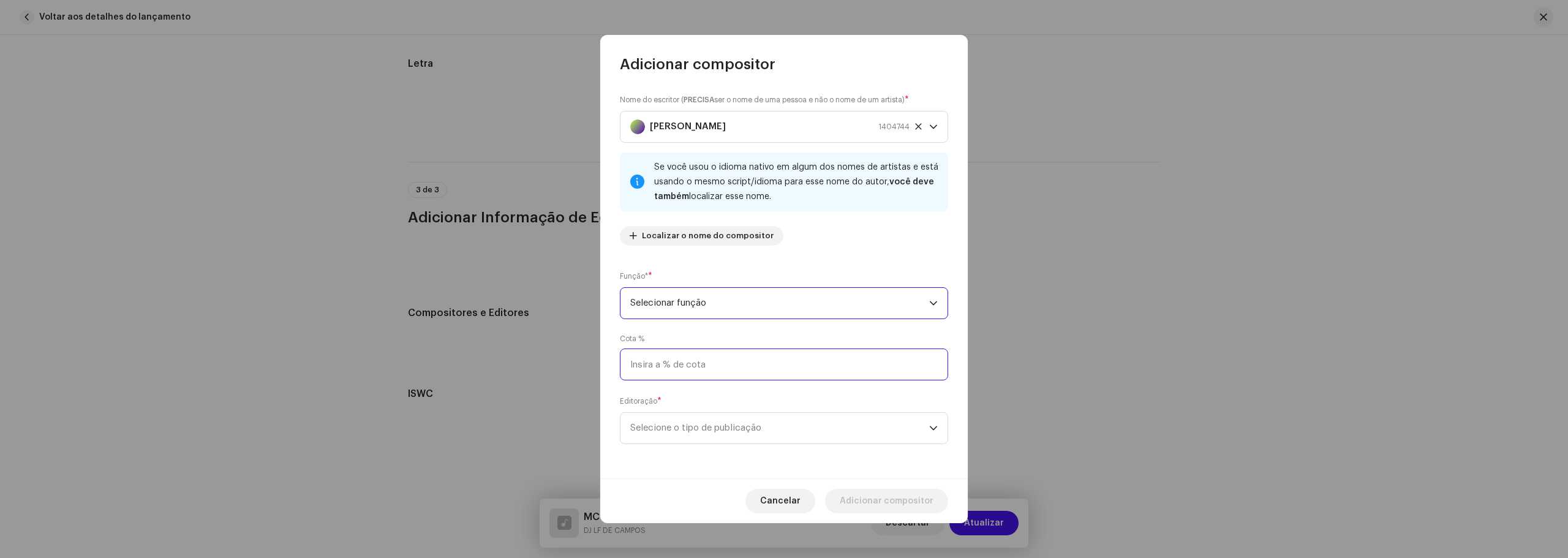
click at [698, 369] on input at bounding box center [784, 365] width 328 height 32
type input "50,00"
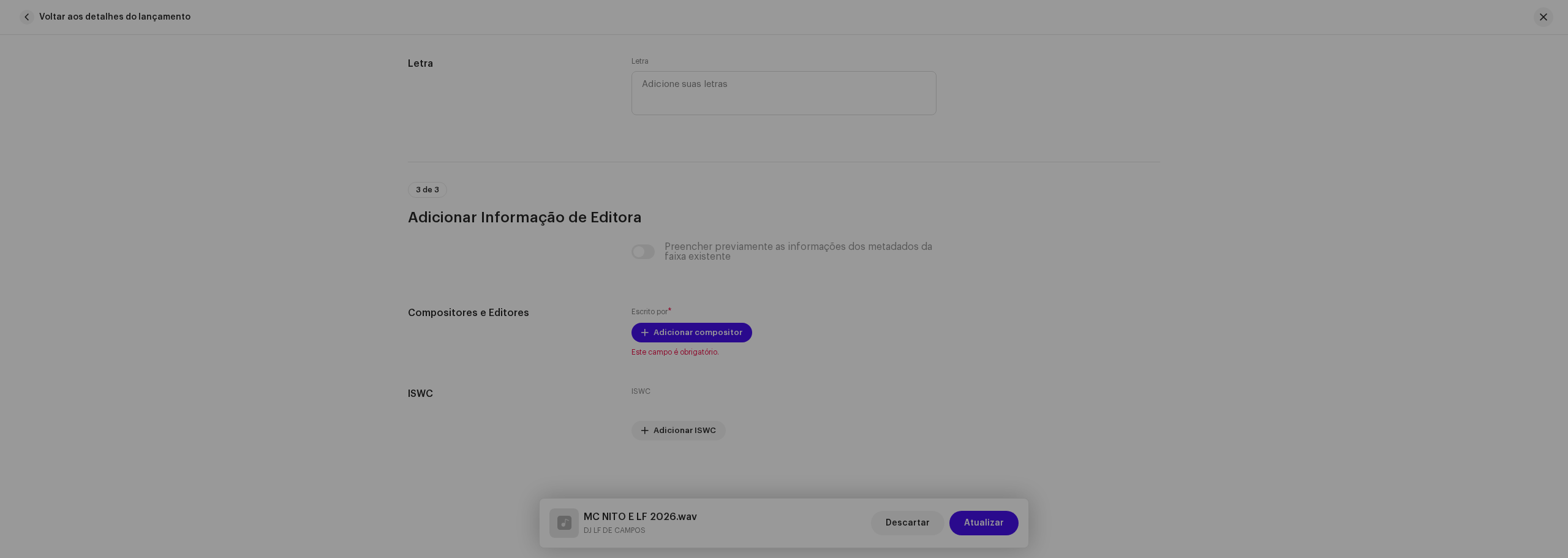
click at [1005, 409] on div "Adicionar compositor Nome do escritor ( PRECISA ser o nome de uma pessoa e não …" at bounding box center [784, 279] width 1568 height 558
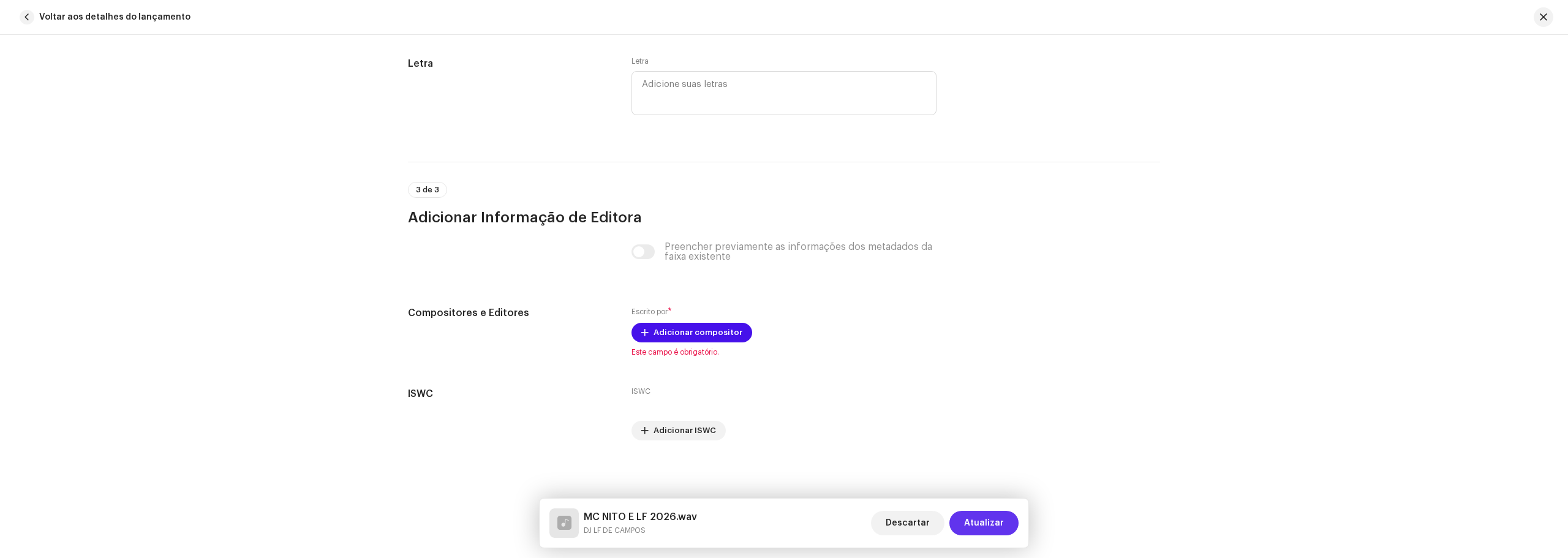
click at [993, 518] on span "Atualizar" at bounding box center [984, 524] width 40 height 25
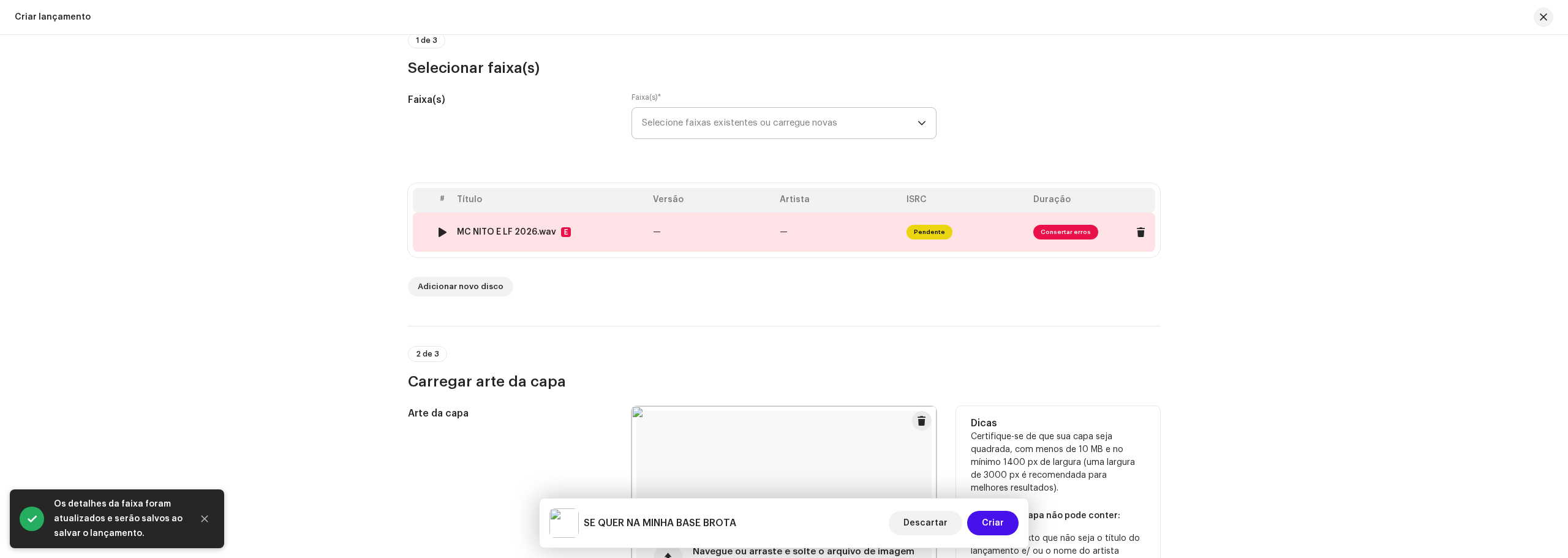
click at [1058, 237] on span "Consertar erros" at bounding box center [1065, 232] width 65 height 15
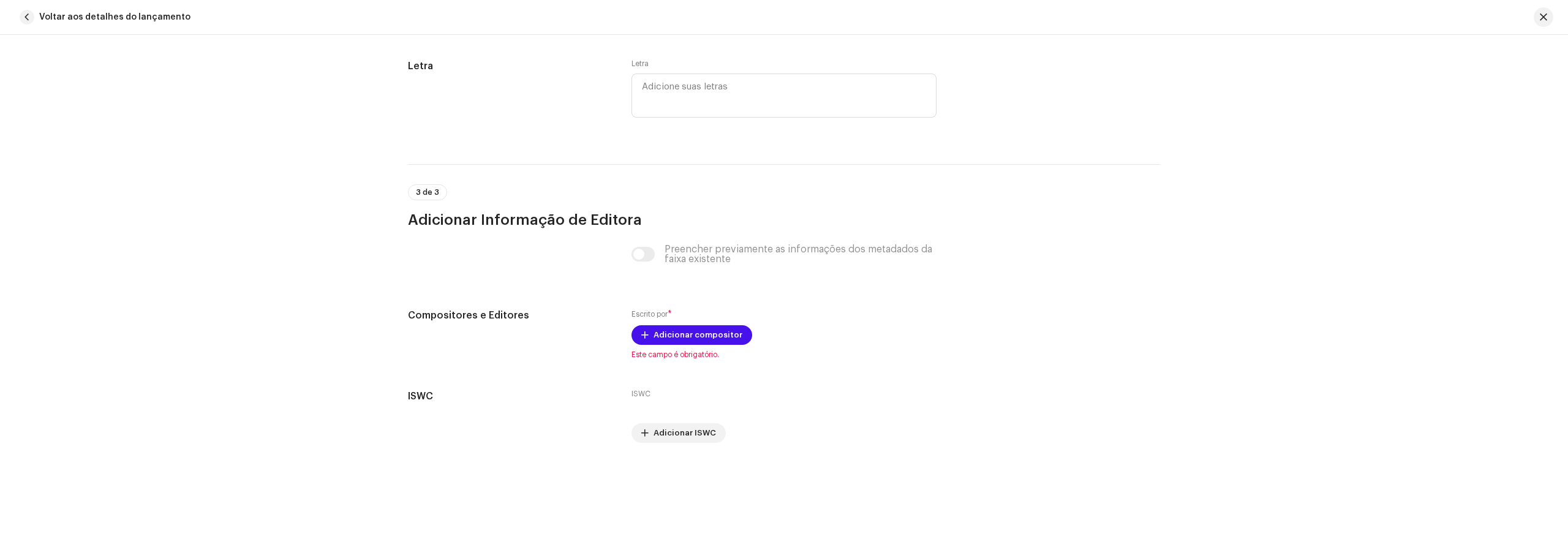
scroll to position [2297, 0]
click at [715, 332] on font "Adicionar compositor" at bounding box center [698, 332] width 89 height 8
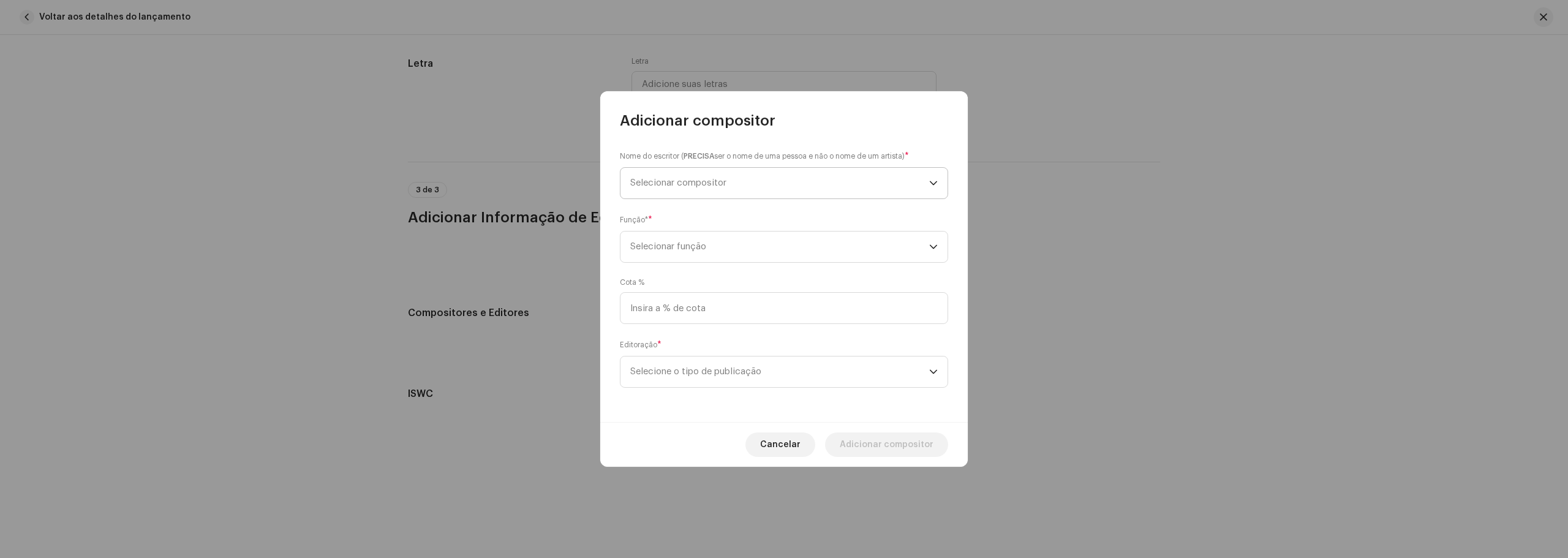
click at [714, 188] on span "Selecionar compositor" at bounding box center [779, 184] width 299 height 31
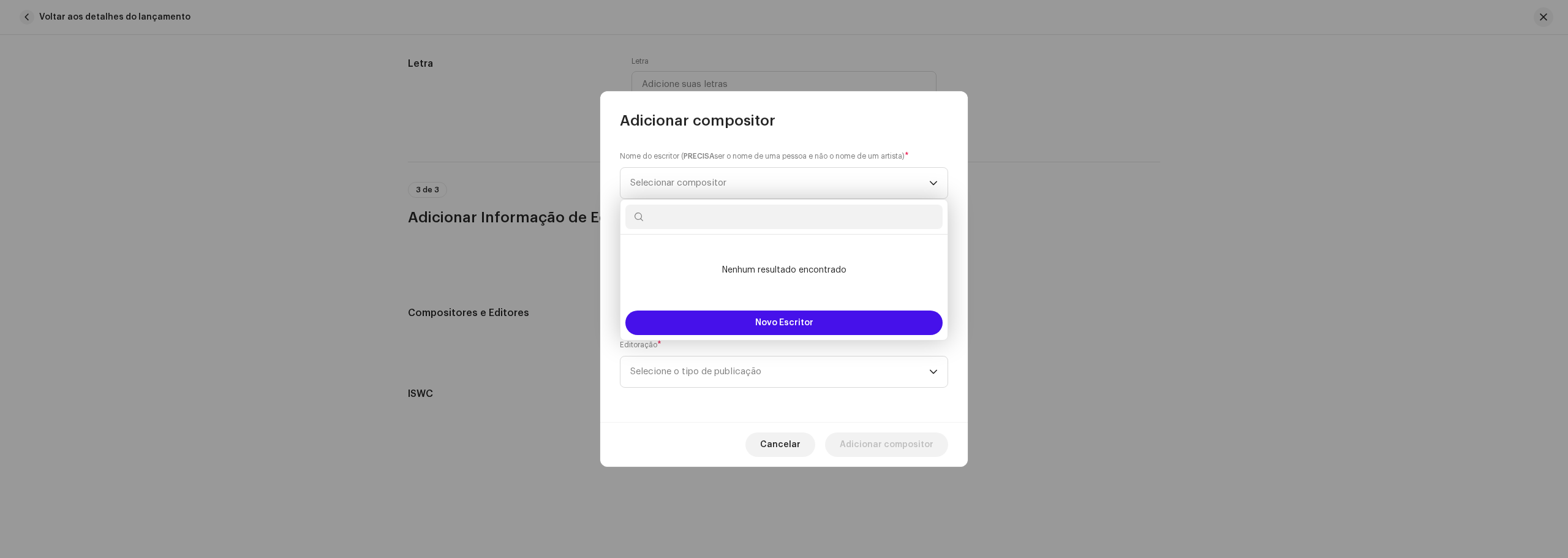
type input "m"
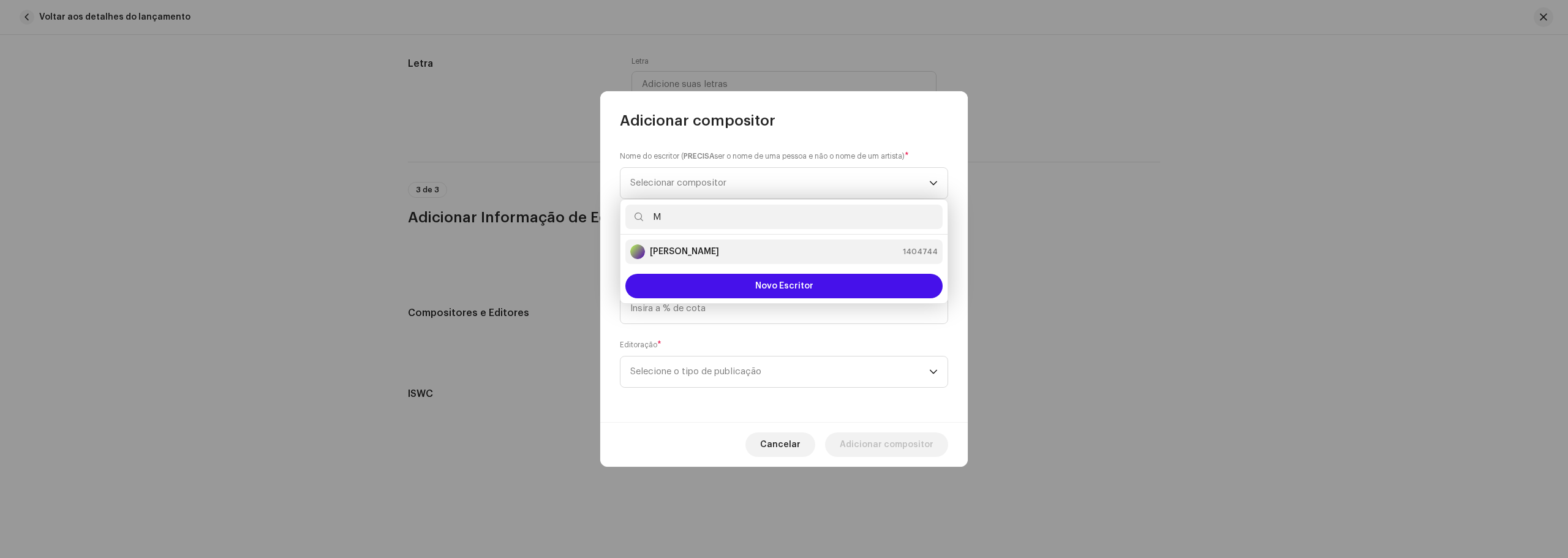
type input "M"
click at [697, 254] on strong "[PERSON_NAME]" at bounding box center [684, 252] width 69 height 12
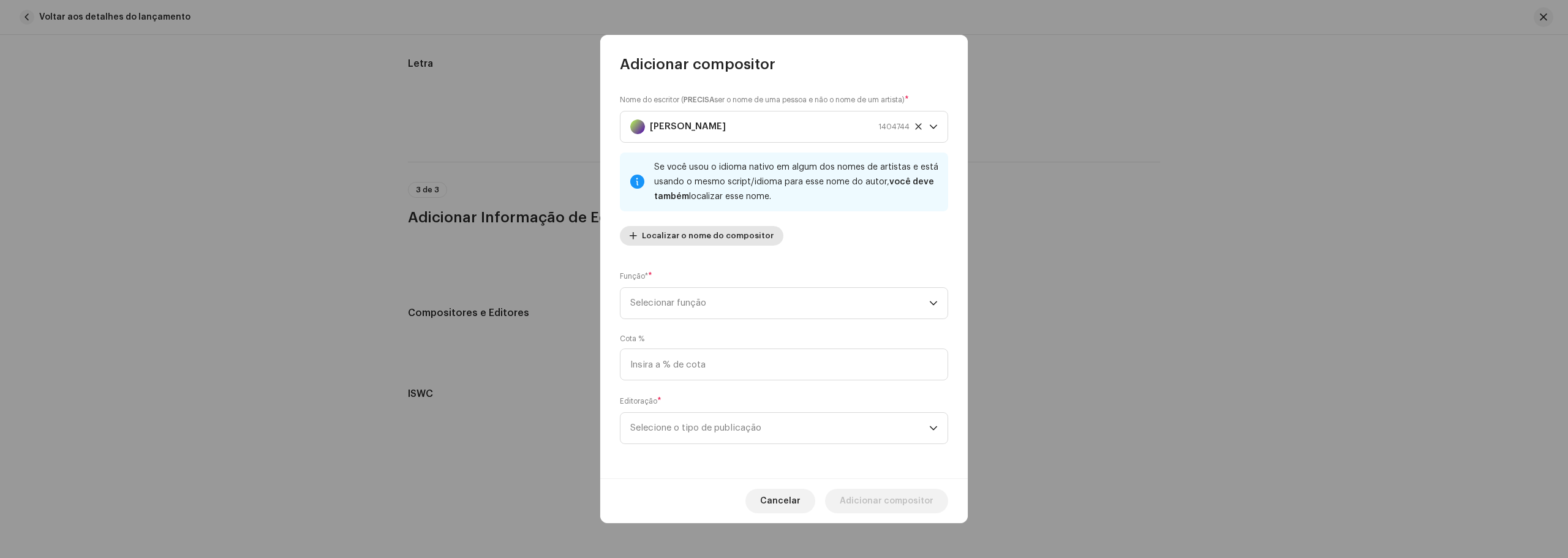
click at [683, 228] on span "Localizar o nome do compositor" at bounding box center [707, 236] width 132 height 25
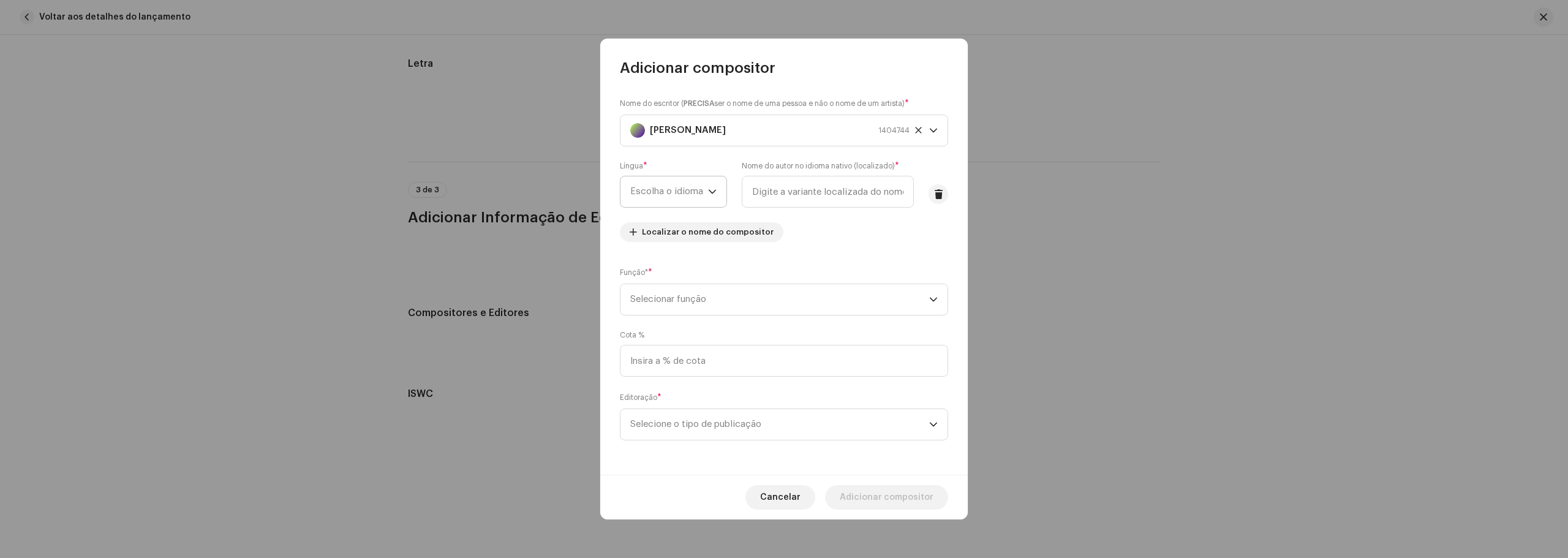
click at [701, 187] on font "Escolha o idioma" at bounding box center [667, 191] width 73 height 9
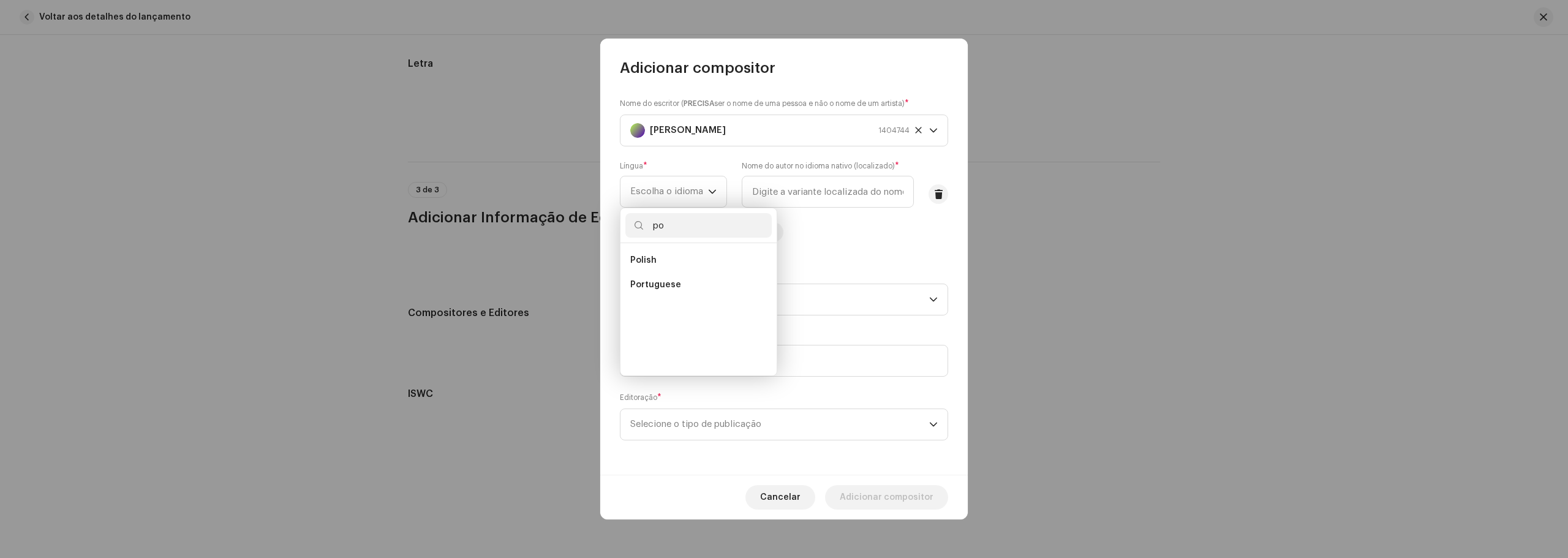
scroll to position [0, 0]
type input "po"
click at [738, 286] on li "Portuguese" at bounding box center [699, 285] width 147 height 25
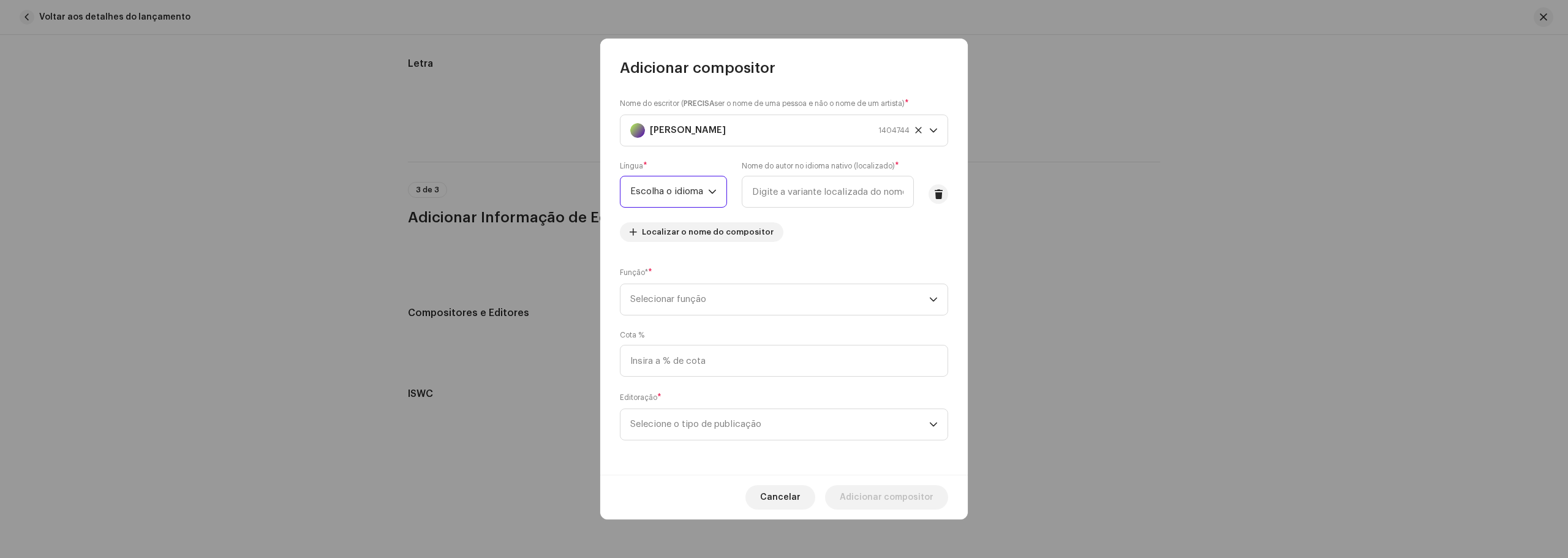
click at [835, 211] on div "Nome do escritor ( PRECISA ser o nome de uma pessoa e não o nome de um artista)…" at bounding box center [784, 174] width 328 height 155
click at [851, 193] on input "text" at bounding box center [828, 192] width 172 height 32
click at [813, 256] on div "Nome do escritor ( PRECISA ser o nome de uma pessoa e não o nome de um artista)…" at bounding box center [784, 276] width 368 height 397
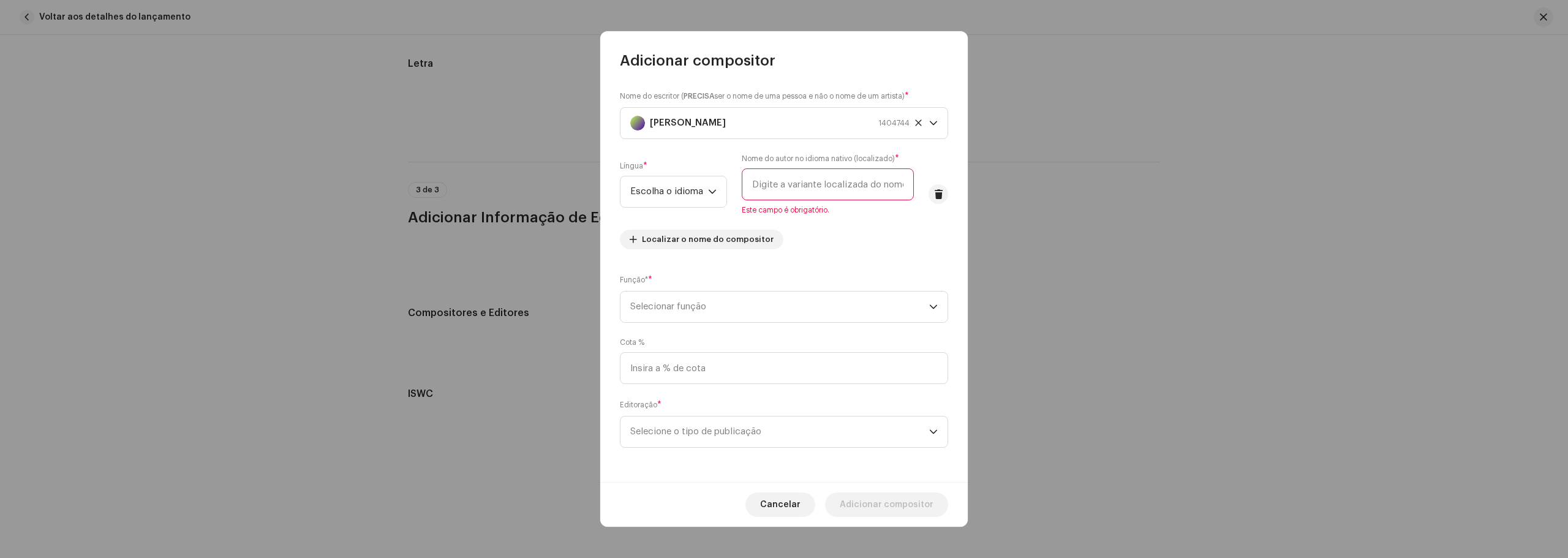
click at [821, 184] on input "text" at bounding box center [828, 185] width 172 height 32
drag, startPoint x: 881, startPoint y: 182, endPoint x: 903, endPoint y: 182, distance: 22.0
click at [903, 182] on input "text" at bounding box center [828, 185] width 172 height 32
drag, startPoint x: 807, startPoint y: 125, endPoint x: 788, endPoint y: 182, distance: 60.1
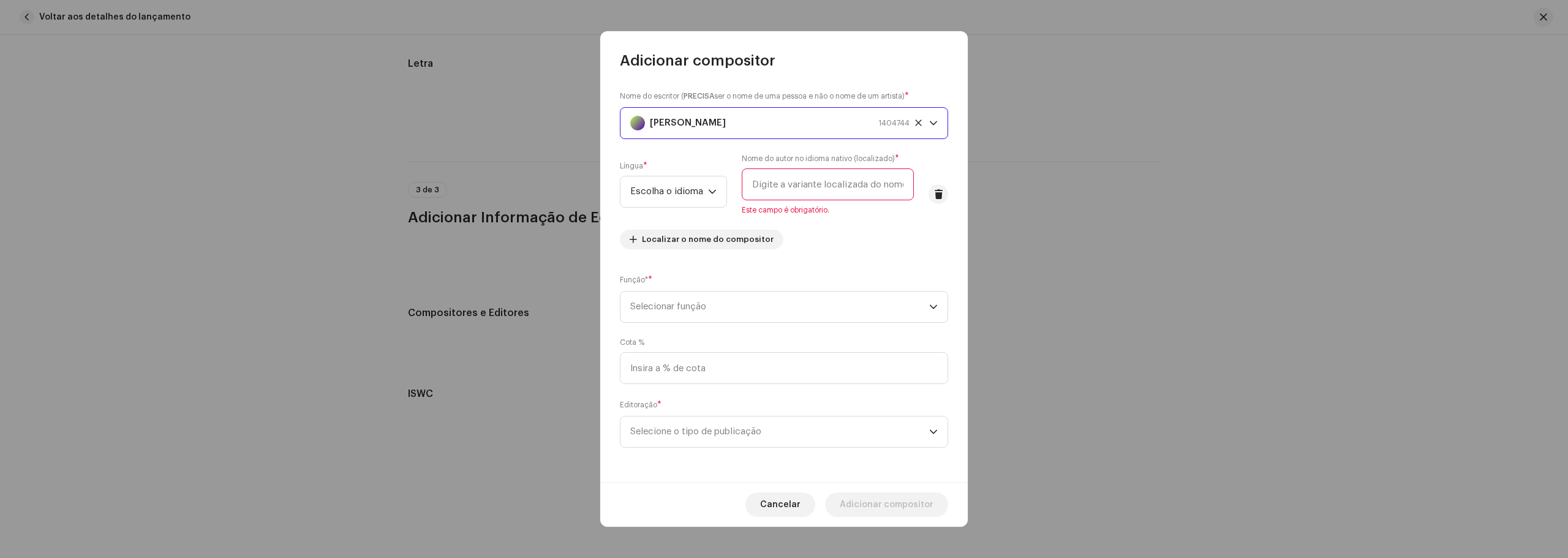
click at [788, 182] on div "Nome do escritor ( PRECISA ser o nome de uma pessoa e não o nome de um artista)…" at bounding box center [784, 174] width 328 height 169
click at [786, 184] on input "text" at bounding box center [828, 185] width 172 height 32
type input "S"
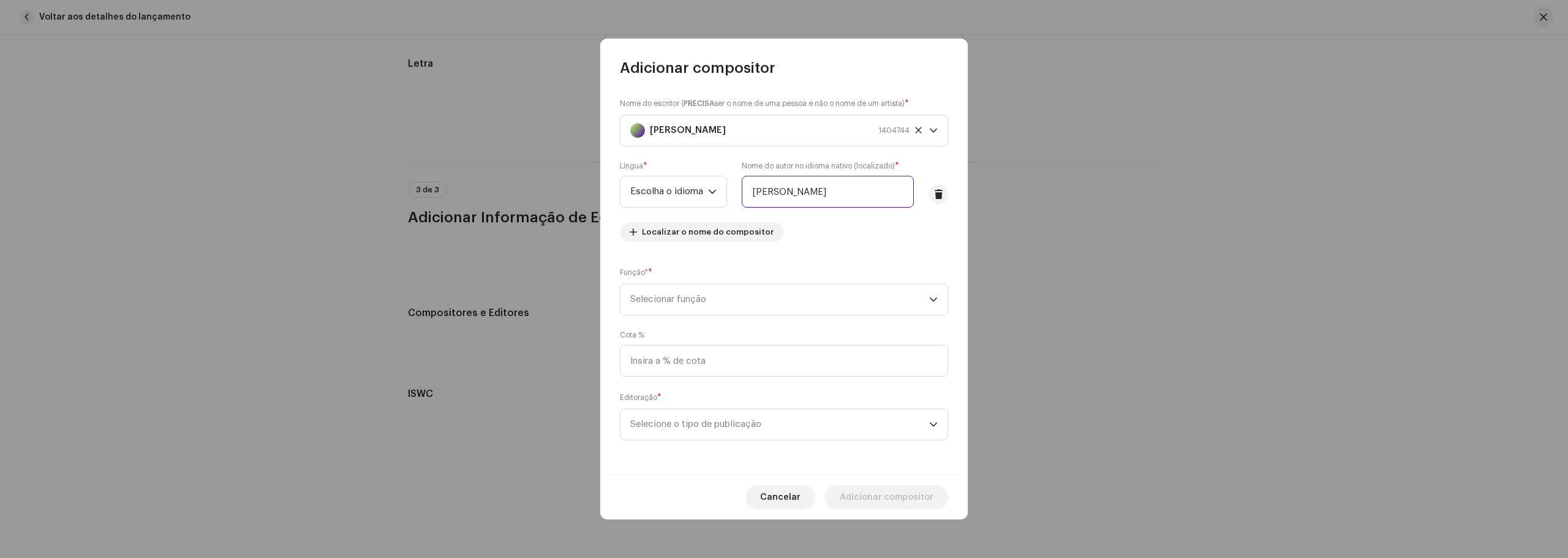
type input "[PERSON_NAME]"
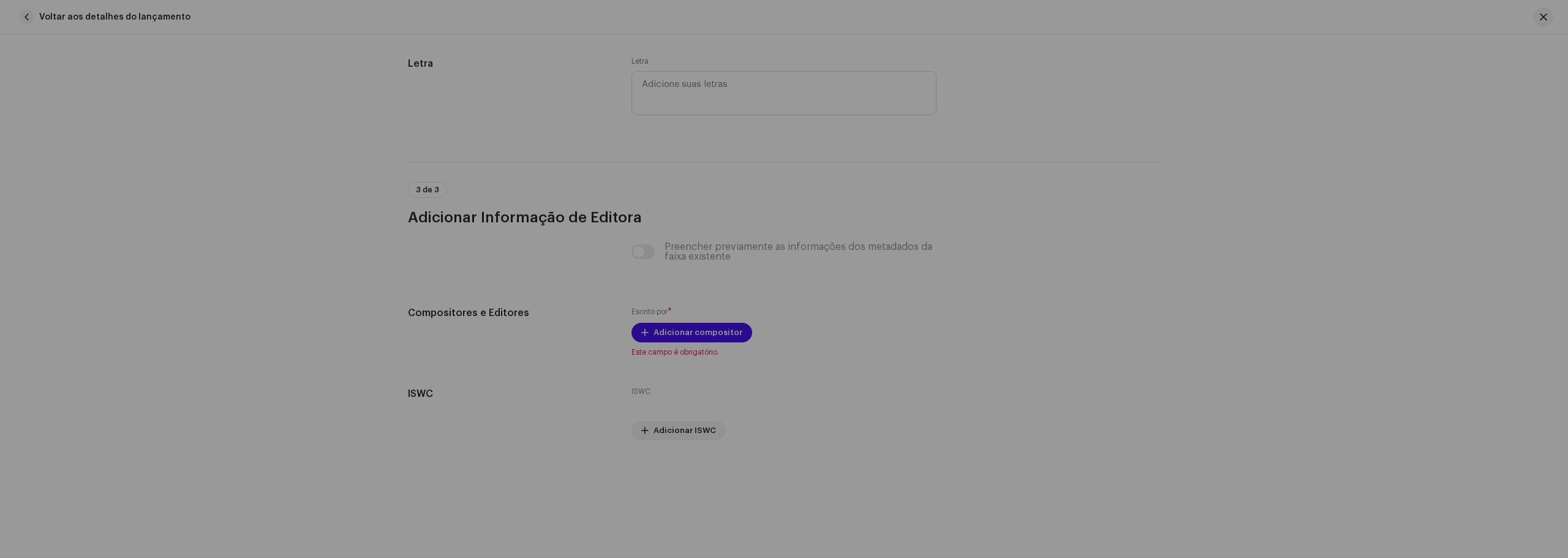
click at [1027, 333] on div "Adicionar compositor Nome do escritor ( PRECISA ser o nome de uma pessoa e não …" at bounding box center [784, 279] width 1568 height 558
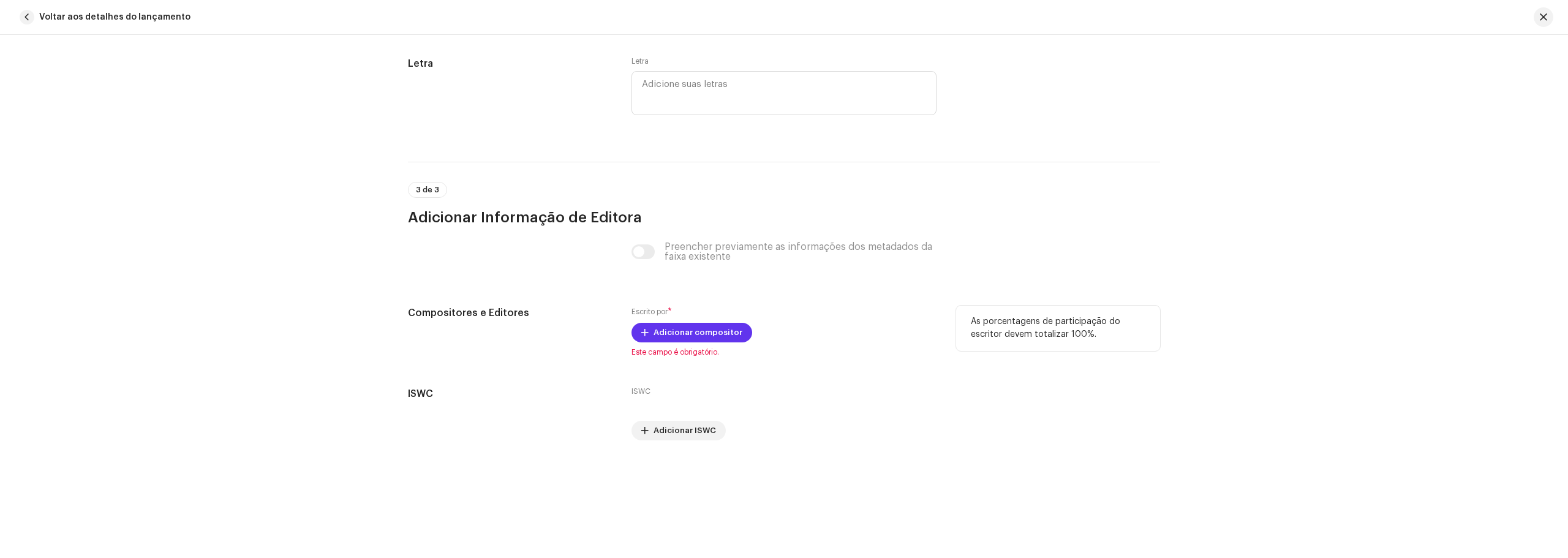
click at [704, 341] on span "Adicionar compositor" at bounding box center [698, 333] width 89 height 25
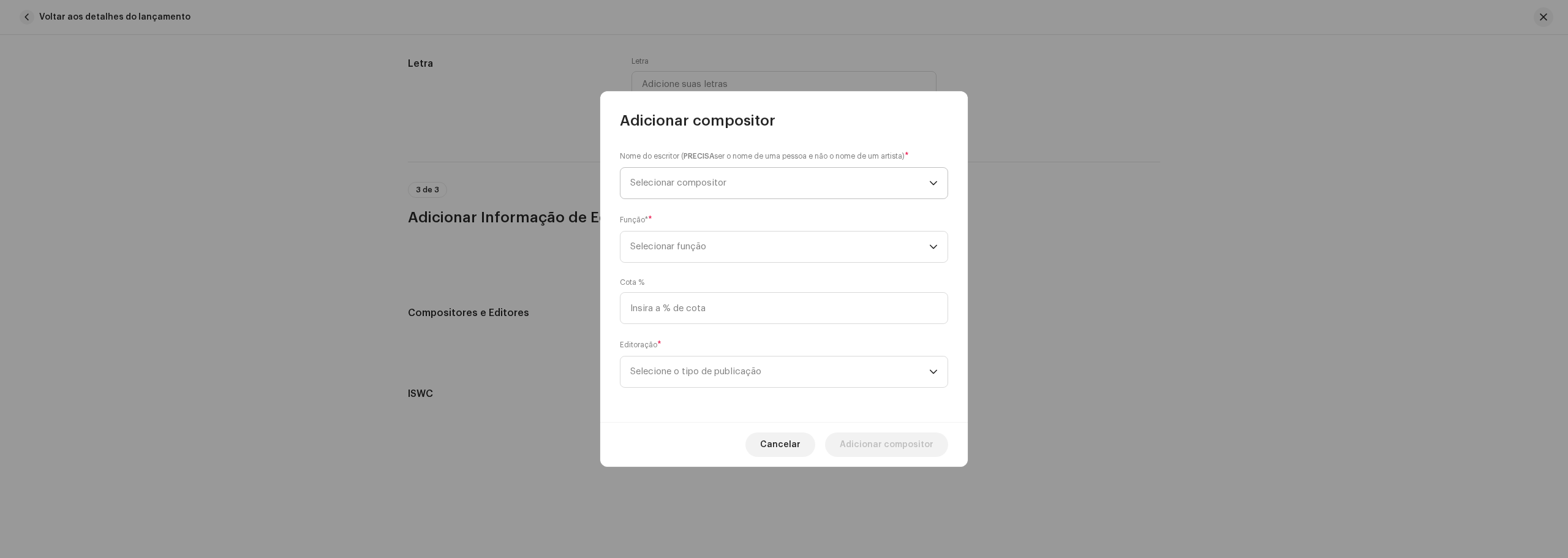
click at [771, 184] on span "Selecionar compositor" at bounding box center [779, 184] width 299 height 31
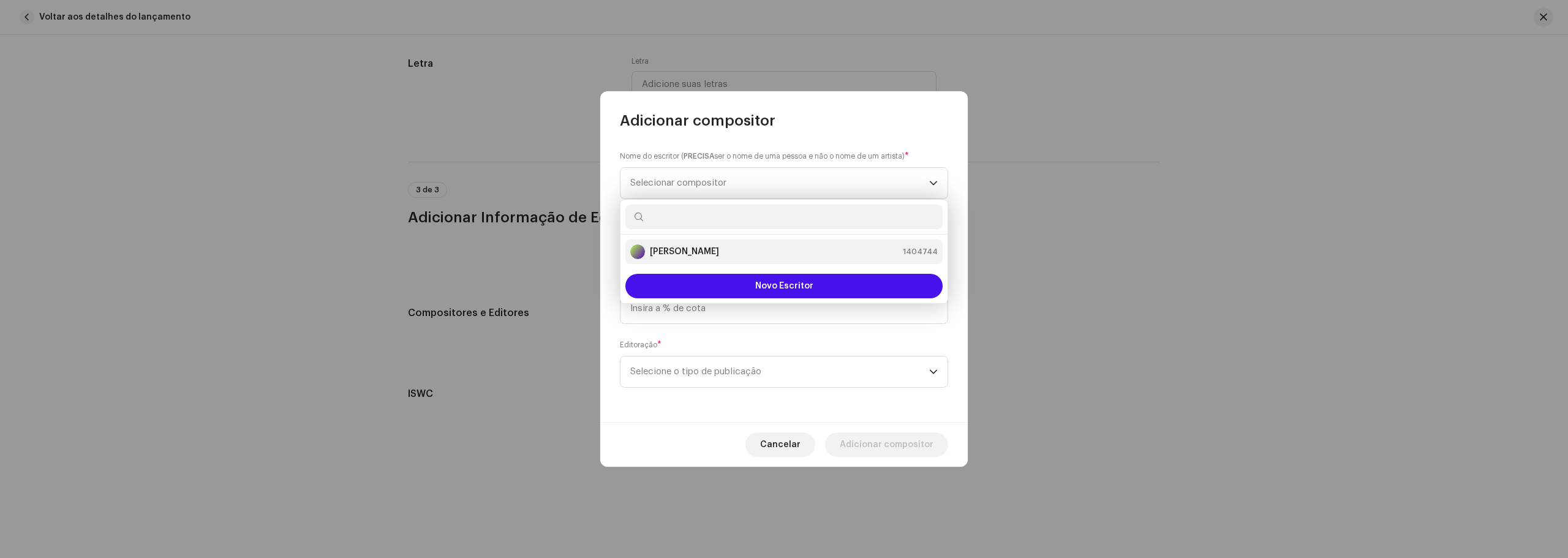
click at [719, 253] on font "[PERSON_NAME]" at bounding box center [684, 252] width 69 height 9
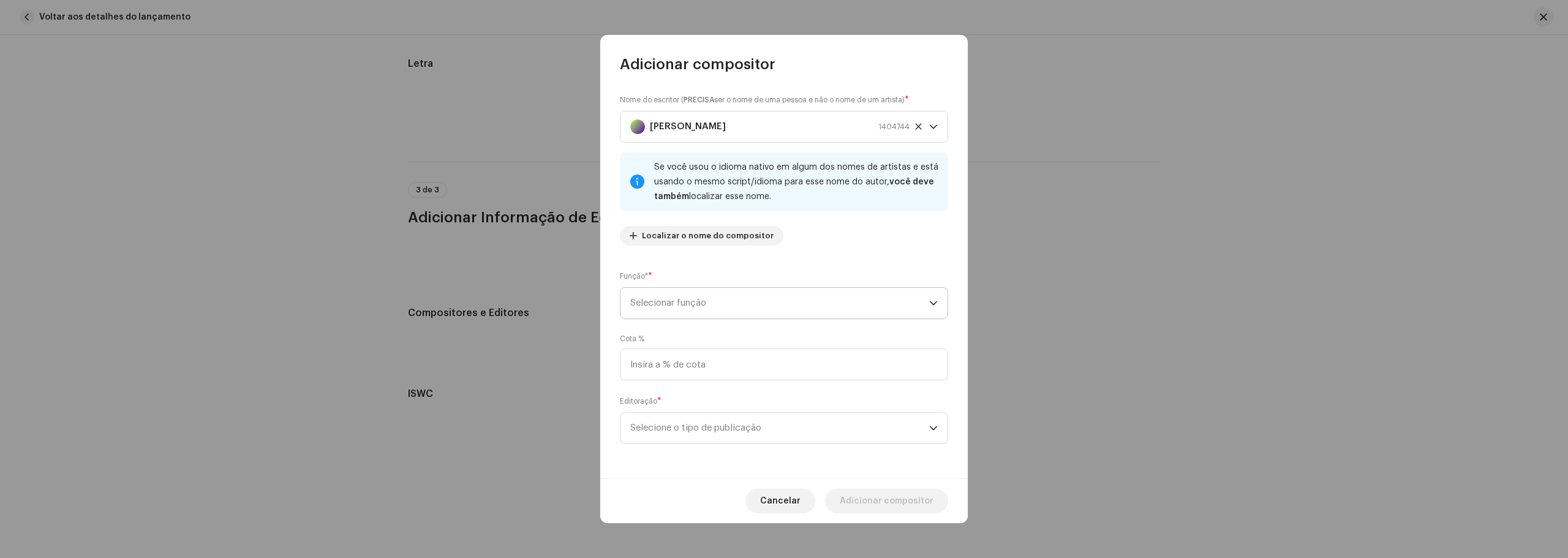
click at [774, 302] on span "Selecionar função" at bounding box center [779, 304] width 299 height 31
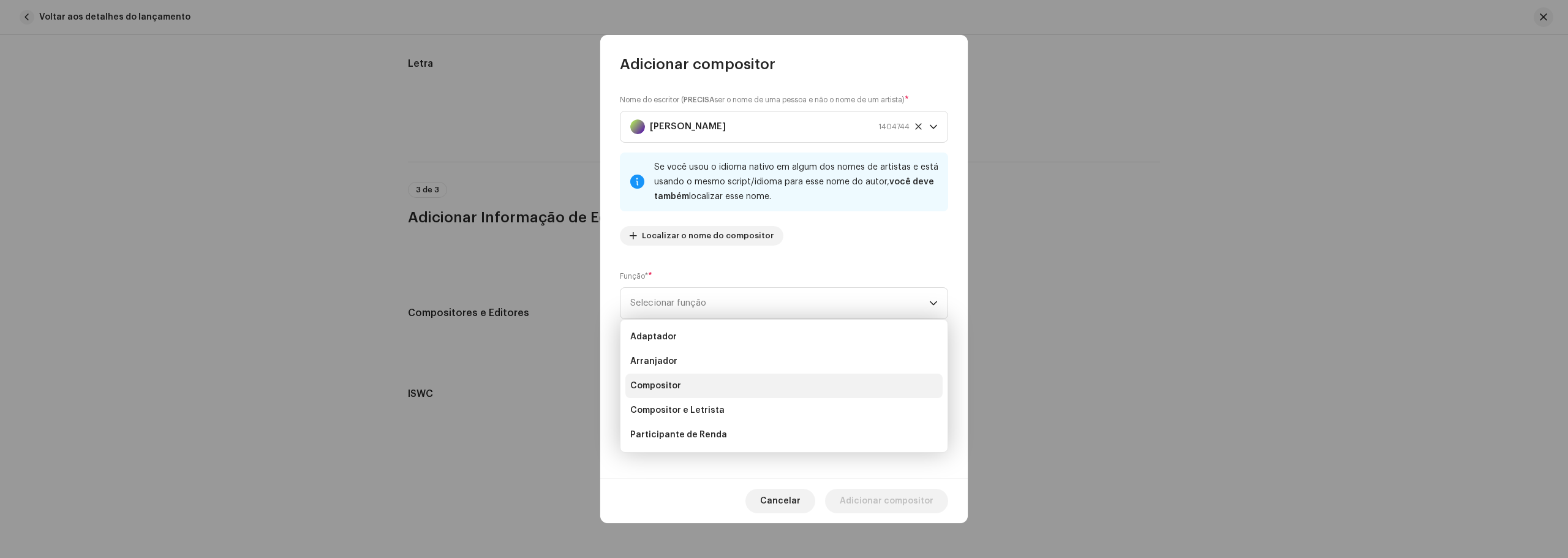
click at [696, 392] on li "Compositor" at bounding box center [784, 386] width 317 height 25
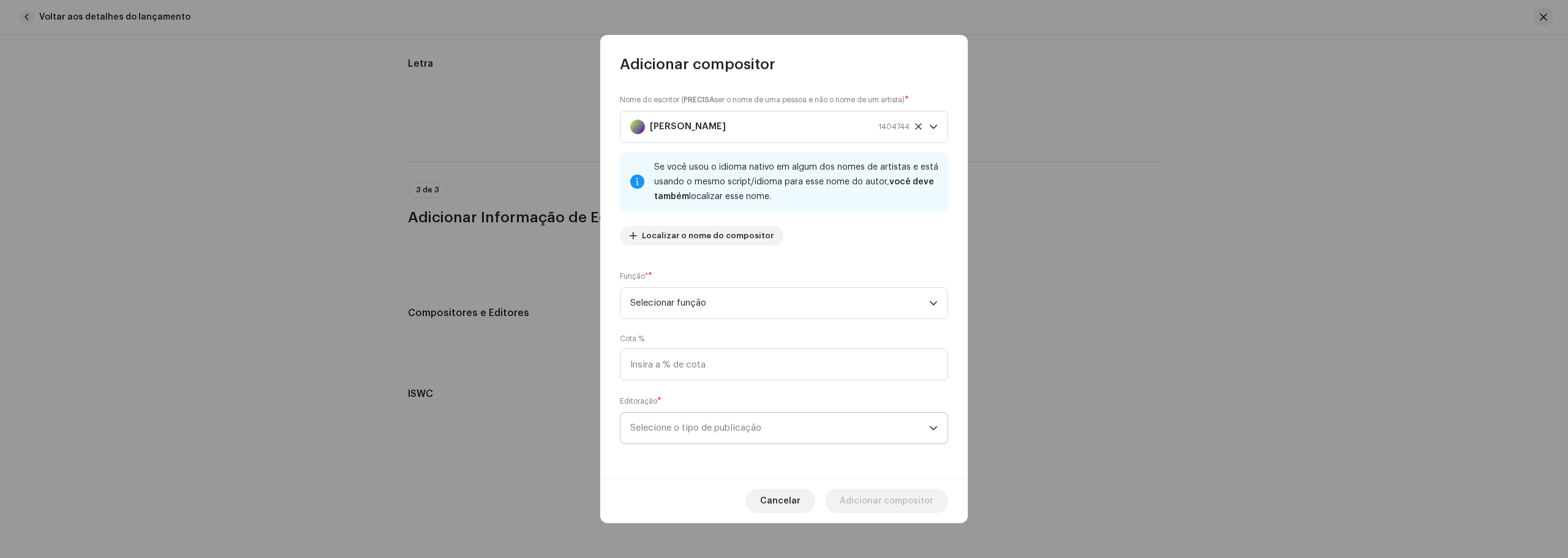
click at [778, 441] on span "Selecione o tipo de publicação" at bounding box center [779, 428] width 299 height 31
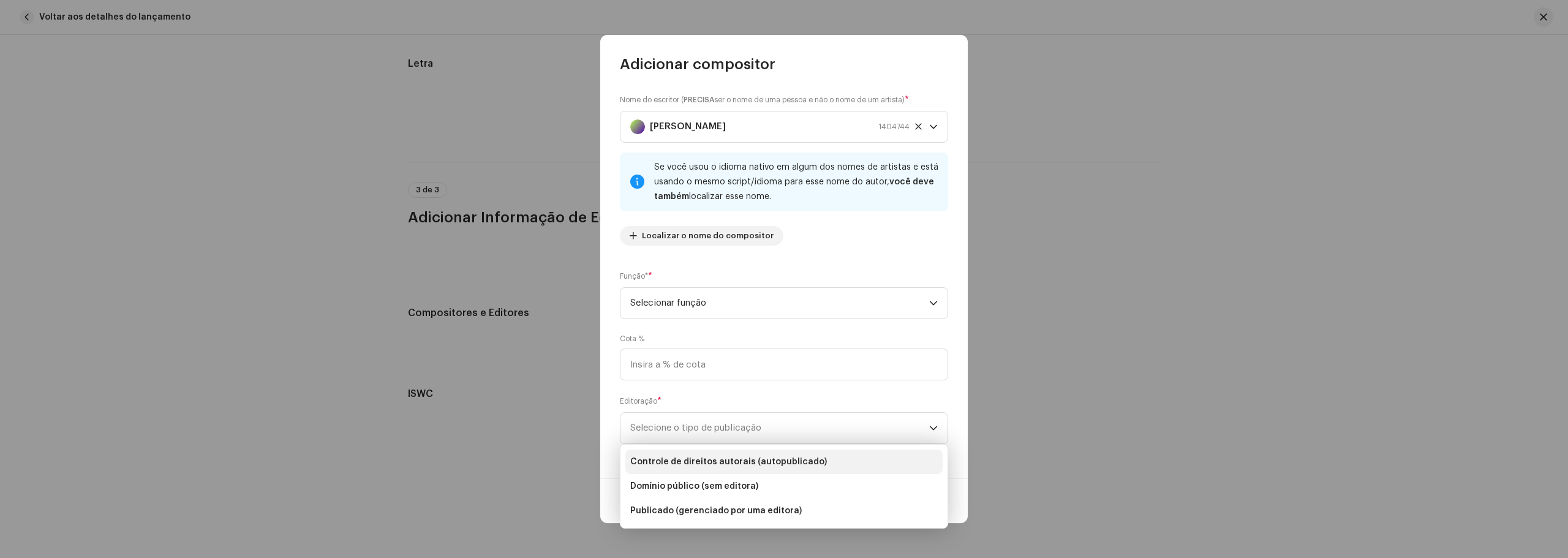
click at [736, 465] on font "Controle de direitos autorais (autopublicado)" at bounding box center [728, 462] width 196 height 9
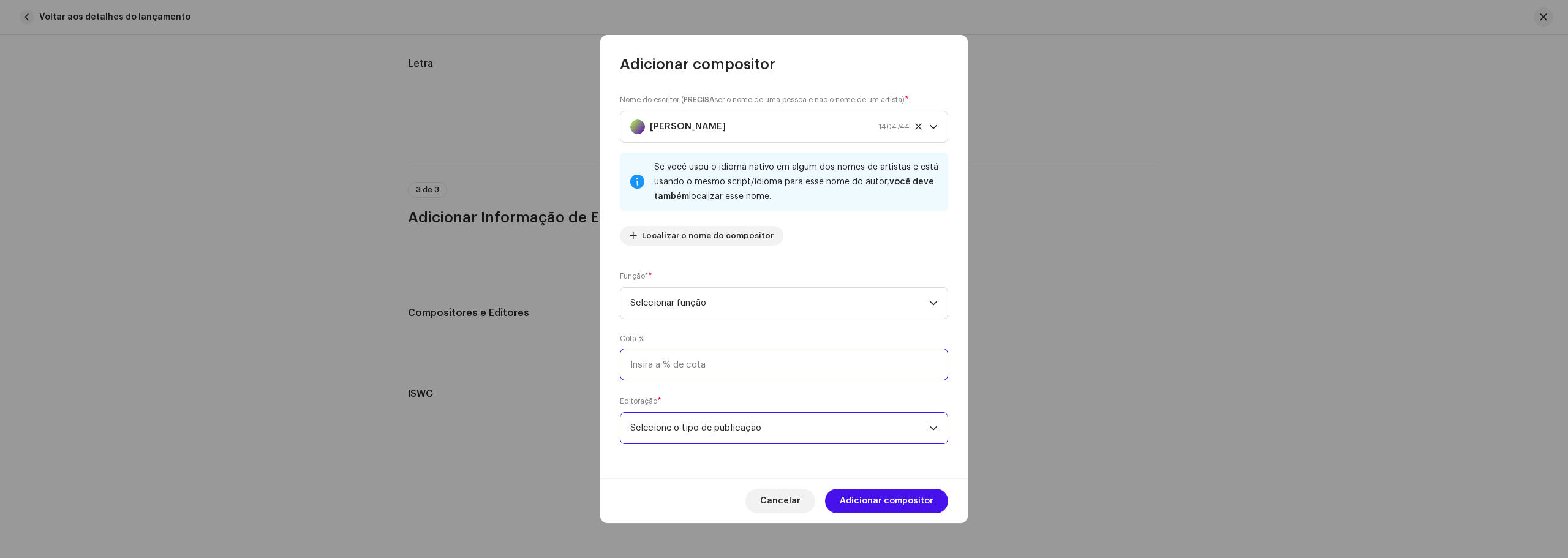
click at [758, 368] on input at bounding box center [784, 365] width 328 height 32
type input "50,00"
click at [889, 502] on font "Adicionar compositor" at bounding box center [887, 501] width 94 height 9
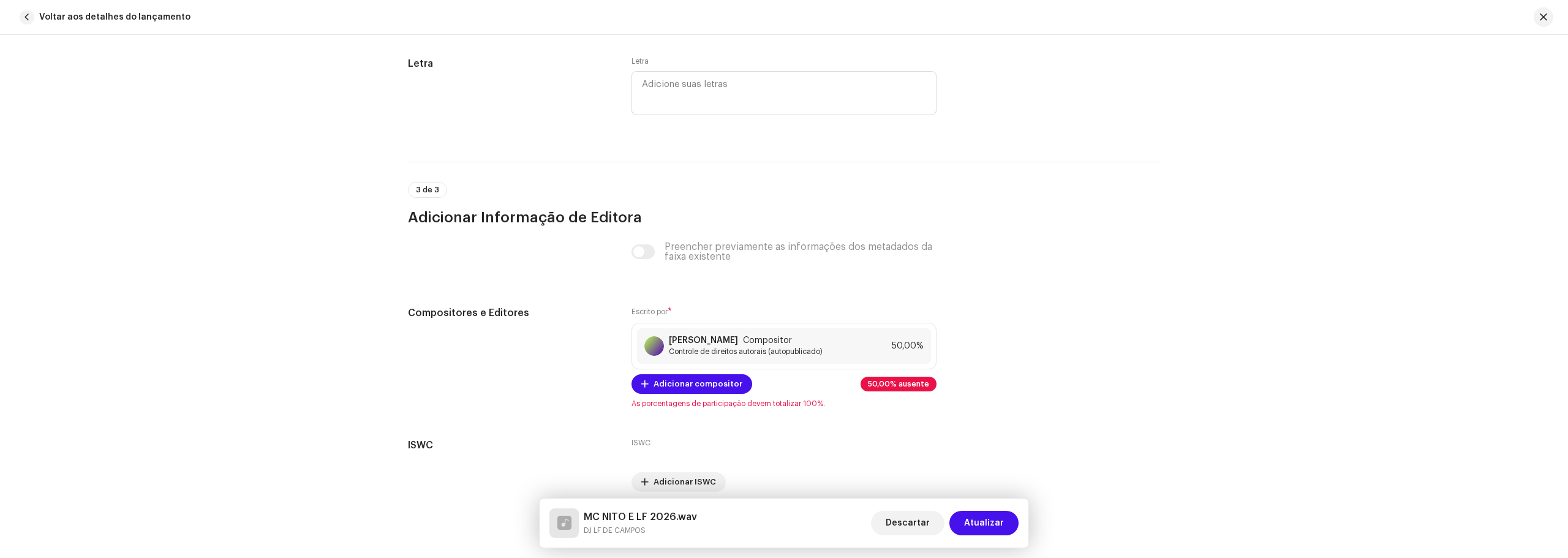
scroll to position [2349, 0]
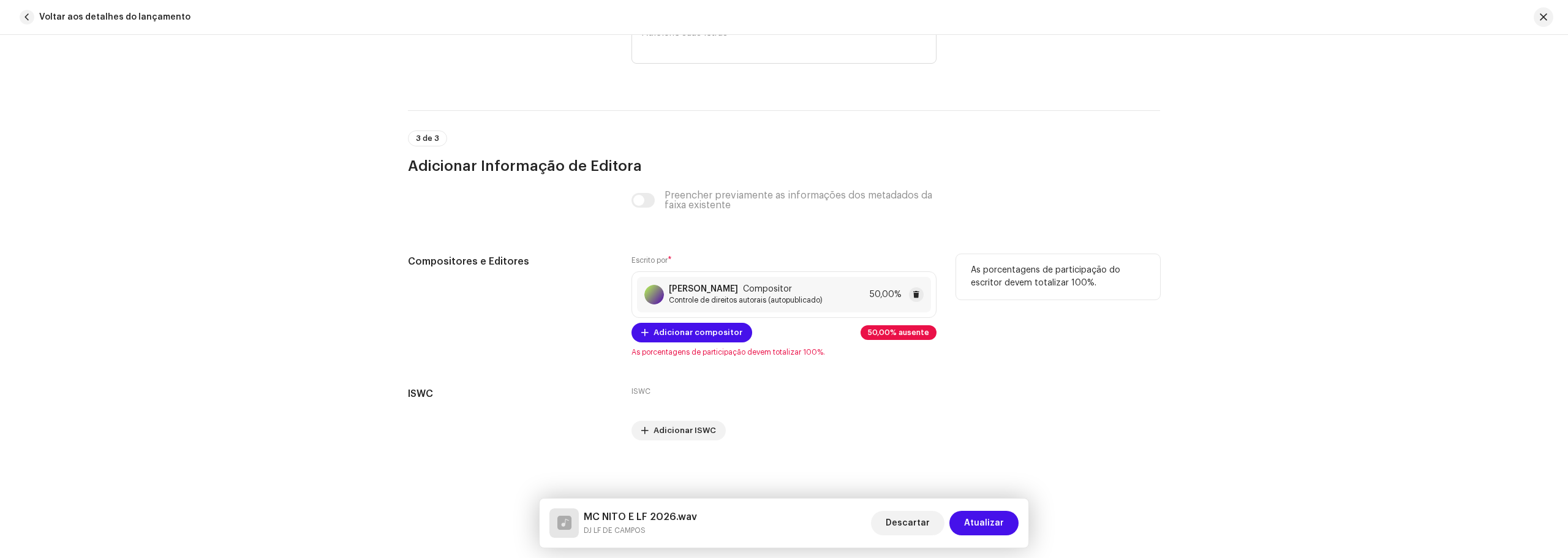
click at [793, 294] on div "[PERSON_NAME] Compositor Controle de direitos autorais (autopublicado)" at bounding box center [746, 295] width 154 height 21
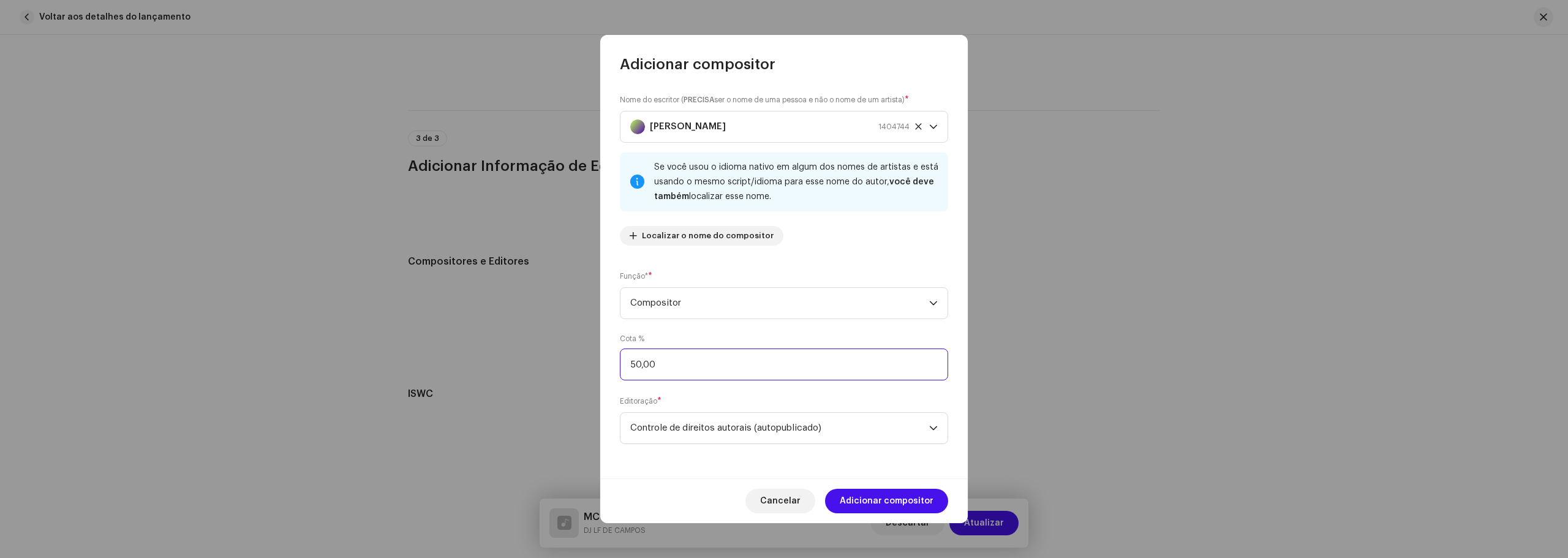
click at [664, 365] on input "50,00" at bounding box center [784, 365] width 328 height 32
type input "5,00"
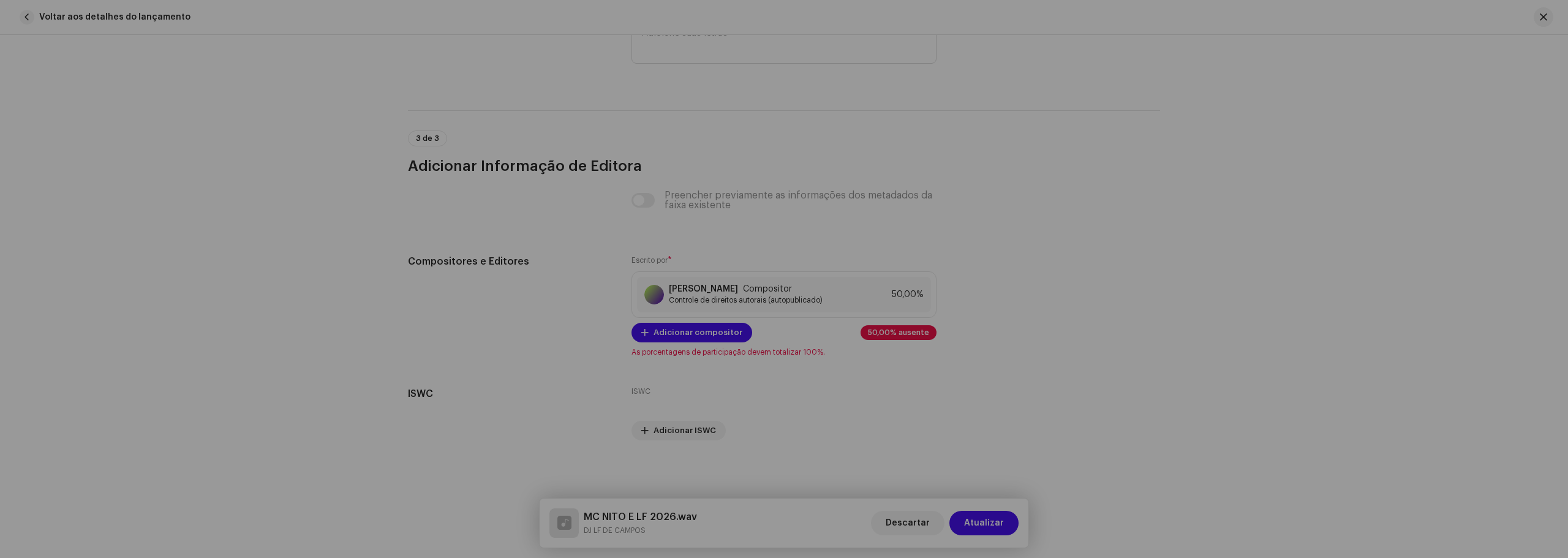
click at [1112, 408] on div "Adicionar compositor Nome do escritor ( PRECISA ser o nome de uma pessoa e não …" at bounding box center [784, 279] width 1568 height 558
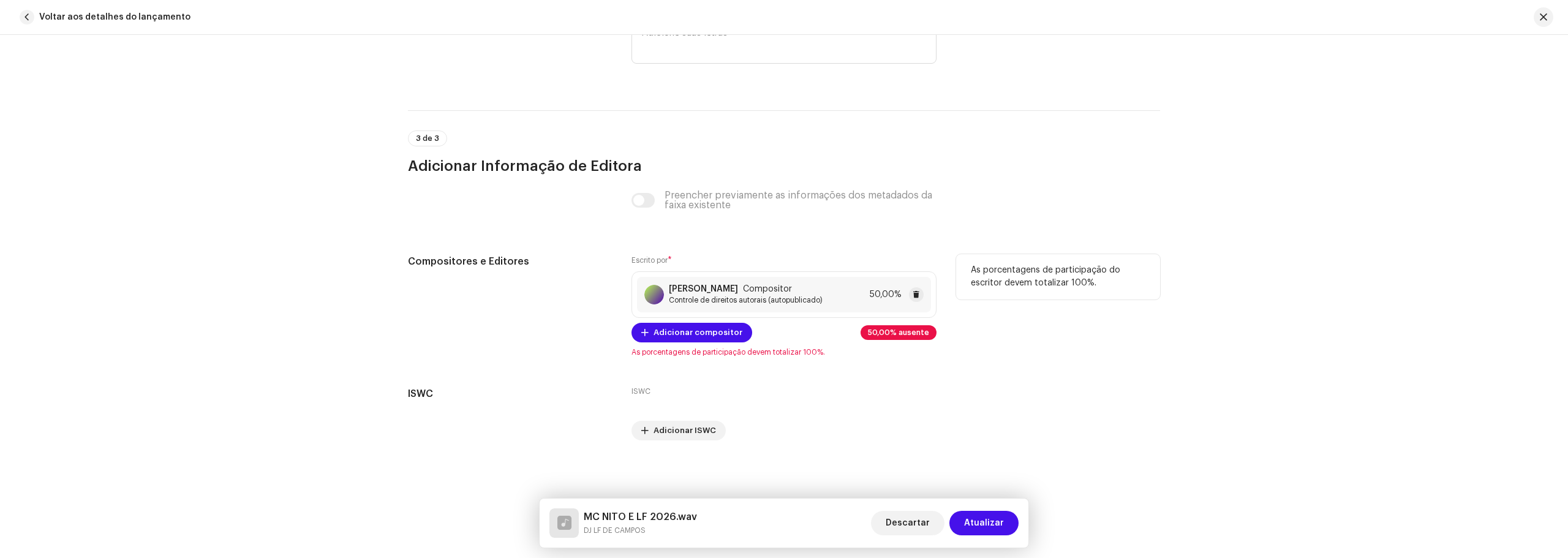
click at [792, 293] on span "Compositor" at bounding box center [768, 289] width 49 height 10
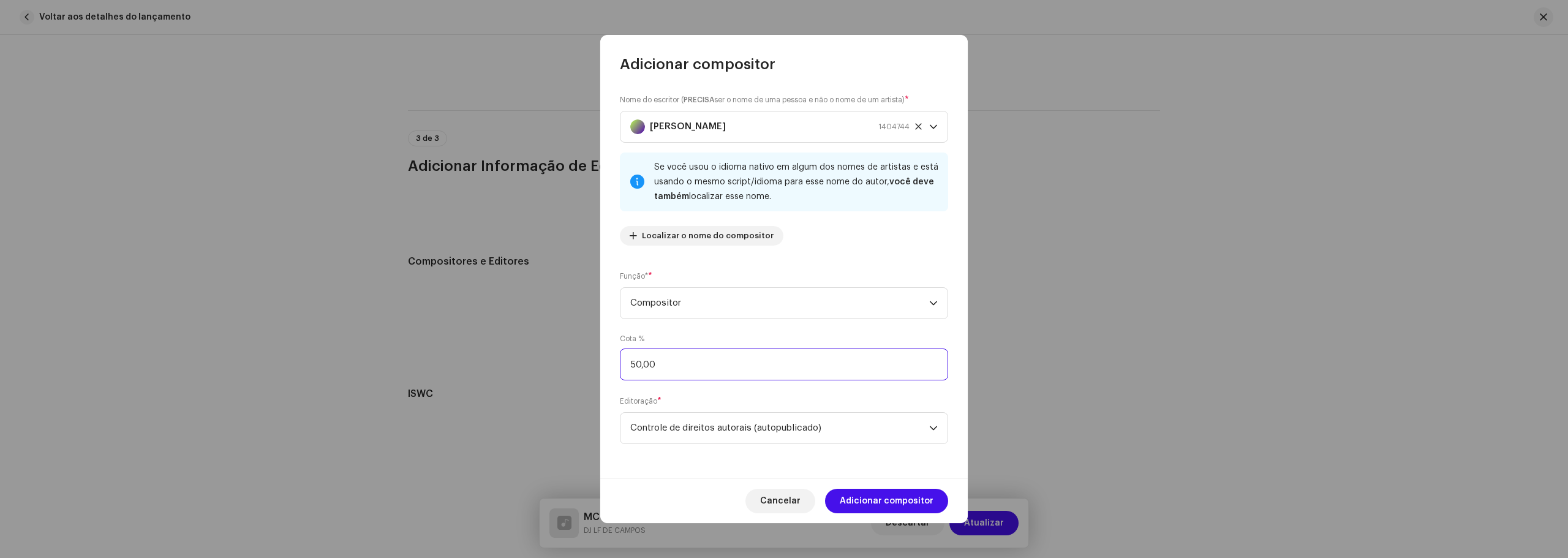
click at [682, 363] on input "50,00" at bounding box center [784, 365] width 328 height 32
type input "5,00"
type input "100,00"
click at [894, 506] on span "Adicionar compositor" at bounding box center [887, 501] width 94 height 25
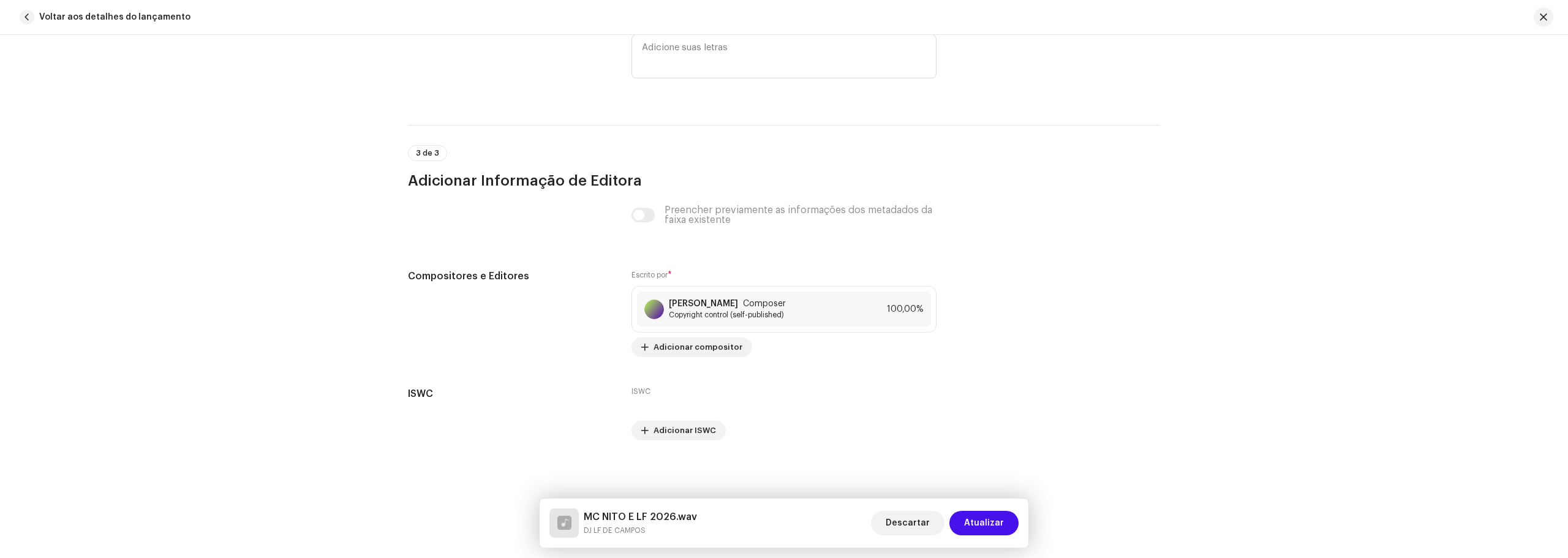
scroll to position [2334, 0]
click at [895, 298] on div "[PERSON_NAME] Compositor Controle de direitos autorais (autopublicado) 100,00%" at bounding box center [784, 309] width 294 height 36
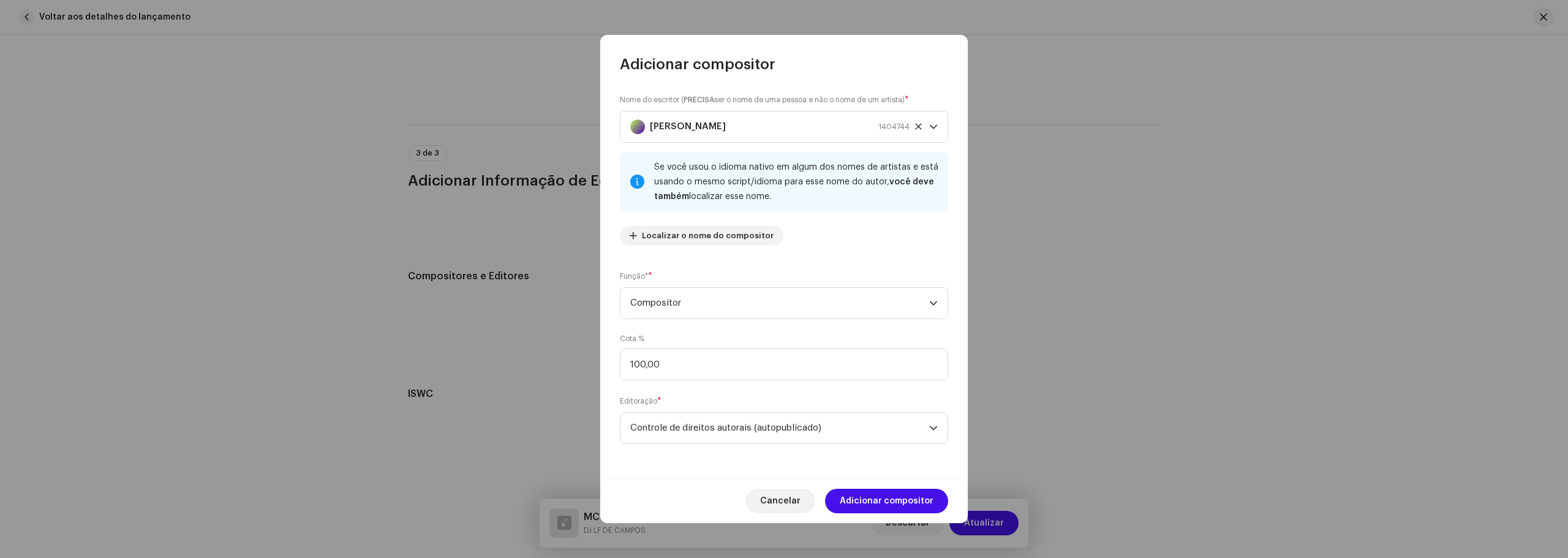
click at [764, 347] on div "Cota % 100,00" at bounding box center [784, 357] width 328 height 47
drag, startPoint x: 750, startPoint y: 354, endPoint x: 746, endPoint y: 359, distance: 6.4
click at [746, 358] on input "100,00" at bounding box center [784, 365] width 328 height 32
type input "1,00"
type input "50,00"
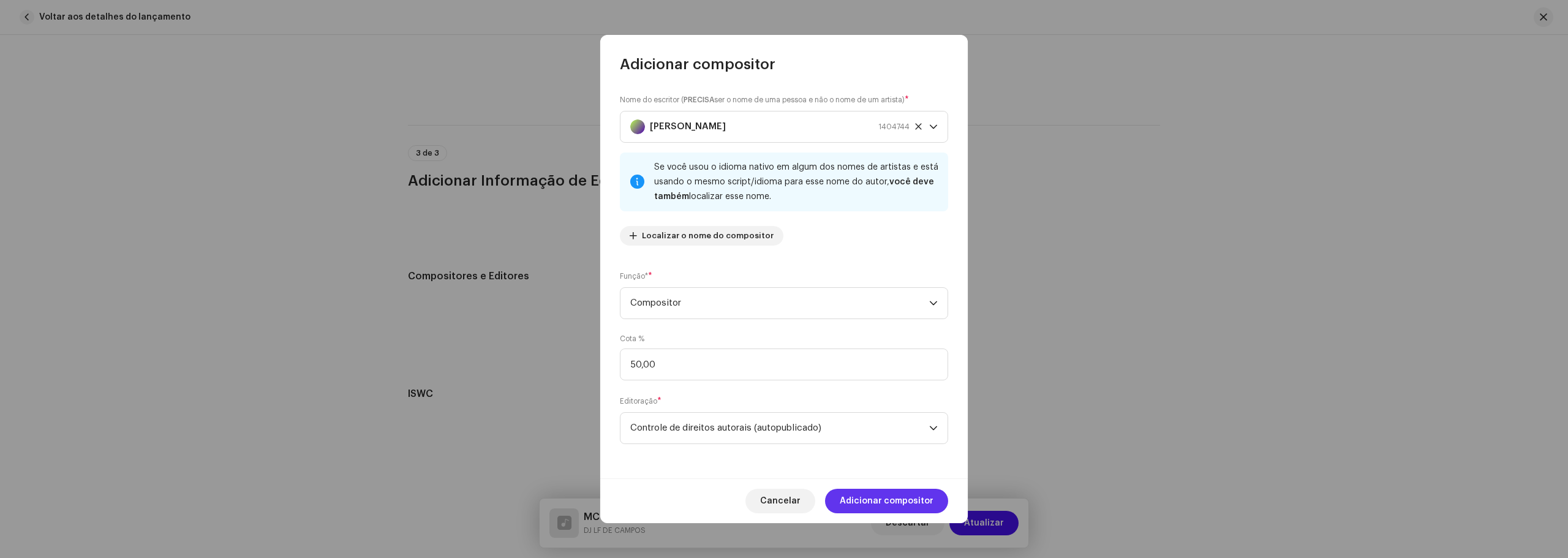
click at [923, 496] on span "Adicionar compositor" at bounding box center [887, 501] width 94 height 25
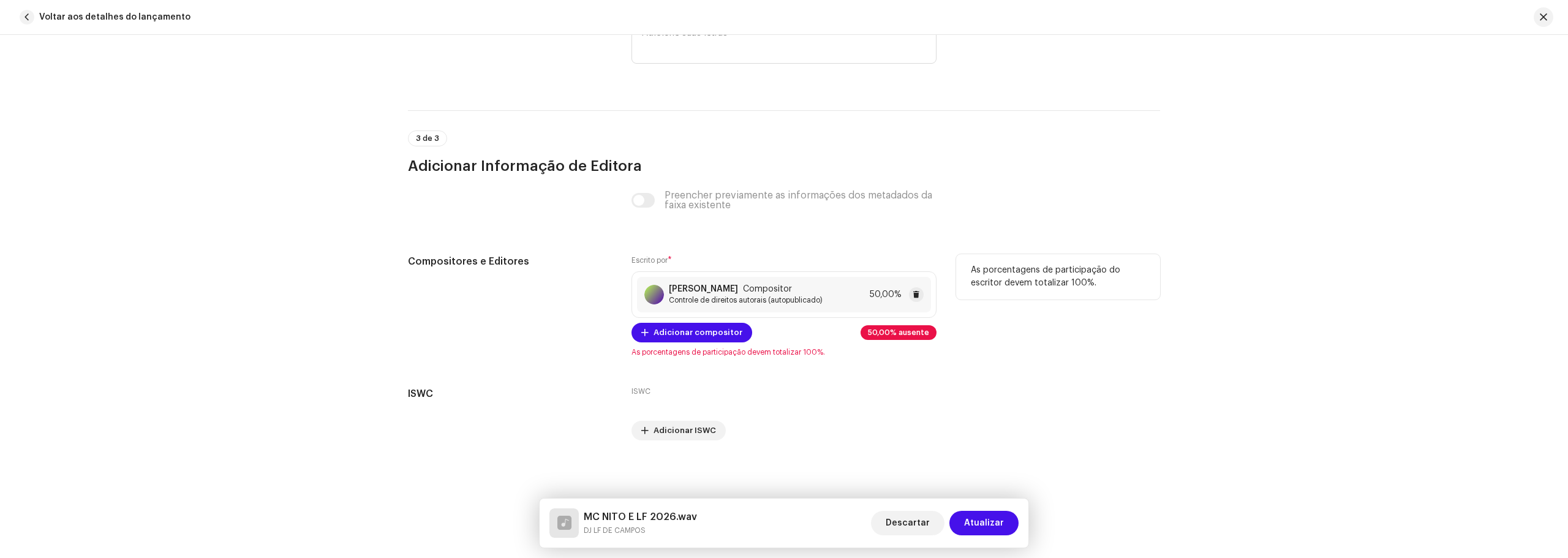
click at [822, 303] on span "Controle de direitos autorais (autopublicado)" at bounding box center [746, 300] width 154 height 10
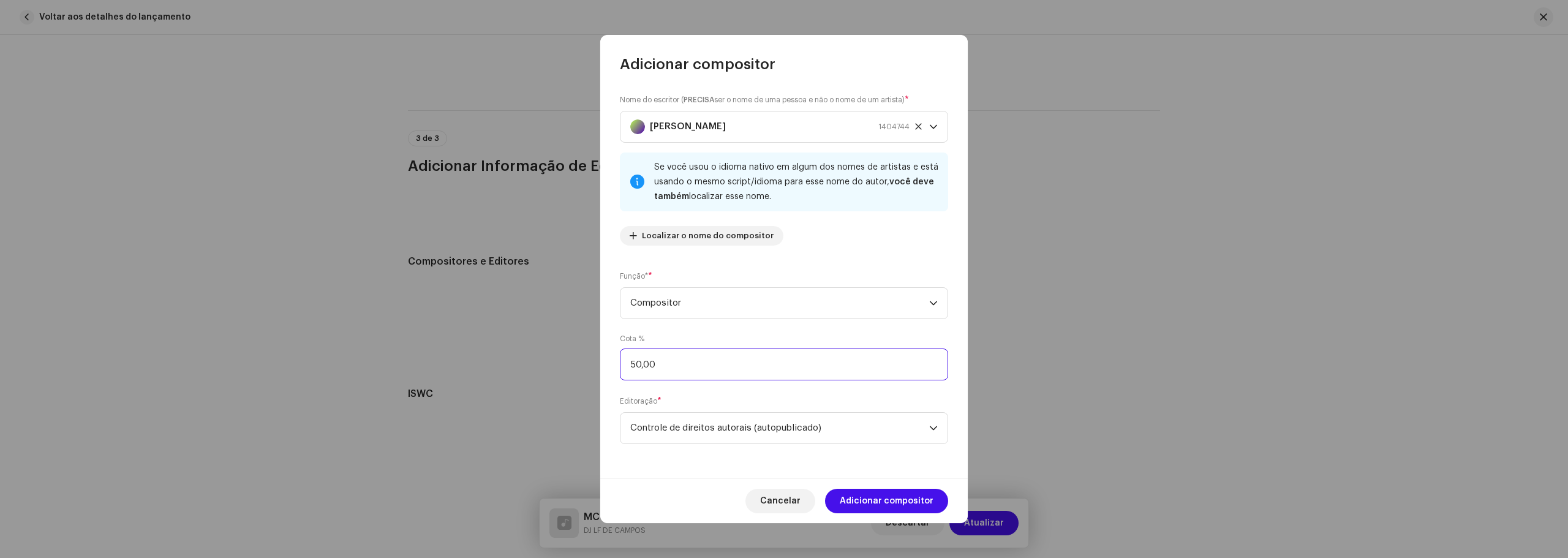
click at [725, 362] on input "50,00" at bounding box center [784, 365] width 328 height 32
type input "5,00"
type input "100,00"
click at [881, 482] on div "Cancelar Adicionar compositor" at bounding box center [784, 501] width 368 height 45
click at [872, 493] on span "Adicionar compositor" at bounding box center [887, 501] width 94 height 25
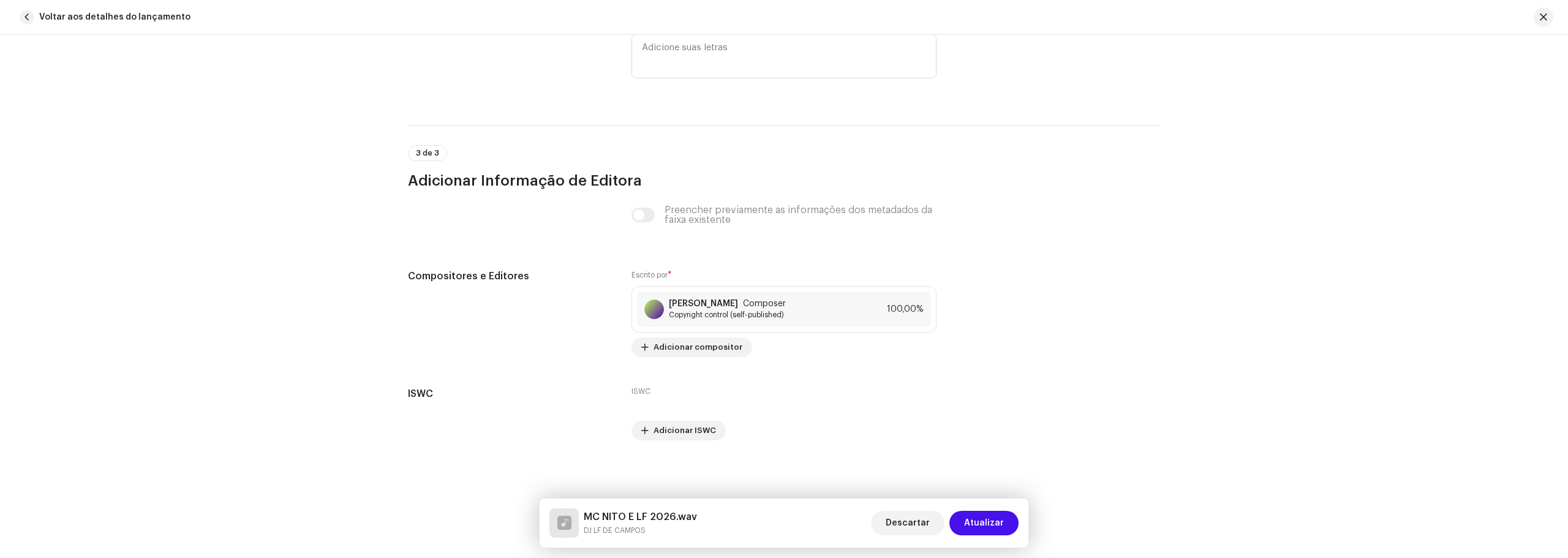
scroll to position [2334, 0]
click at [990, 515] on span "Atualizar" at bounding box center [984, 524] width 40 height 25
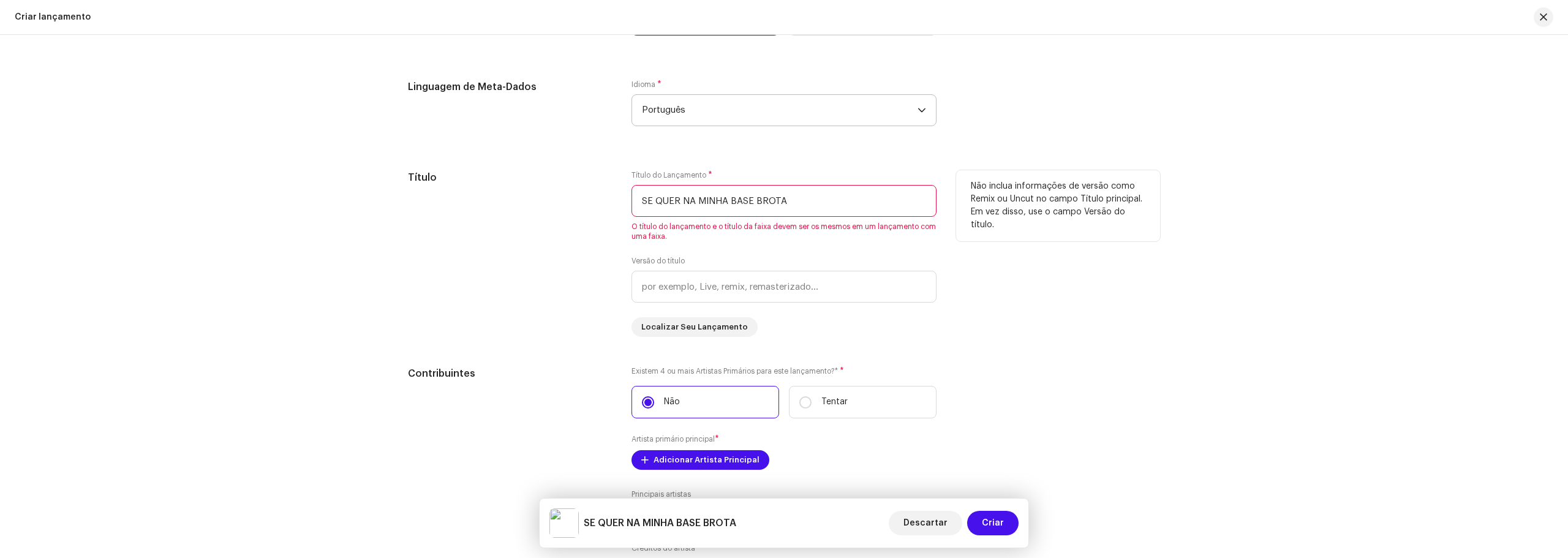
scroll to position [1030, 0]
click at [837, 200] on input "SE QUER NA MINHA BASE BROTA" at bounding box center [784, 197] width 305 height 32
drag, startPoint x: 837, startPoint y: 200, endPoint x: 507, endPoint y: 196, distance: 330.0
click at [507, 196] on div "Título Título do Lançamento * SE QUER NA MINHA BASE BROTA O título do lançament…" at bounding box center [784, 250] width 752 height 167
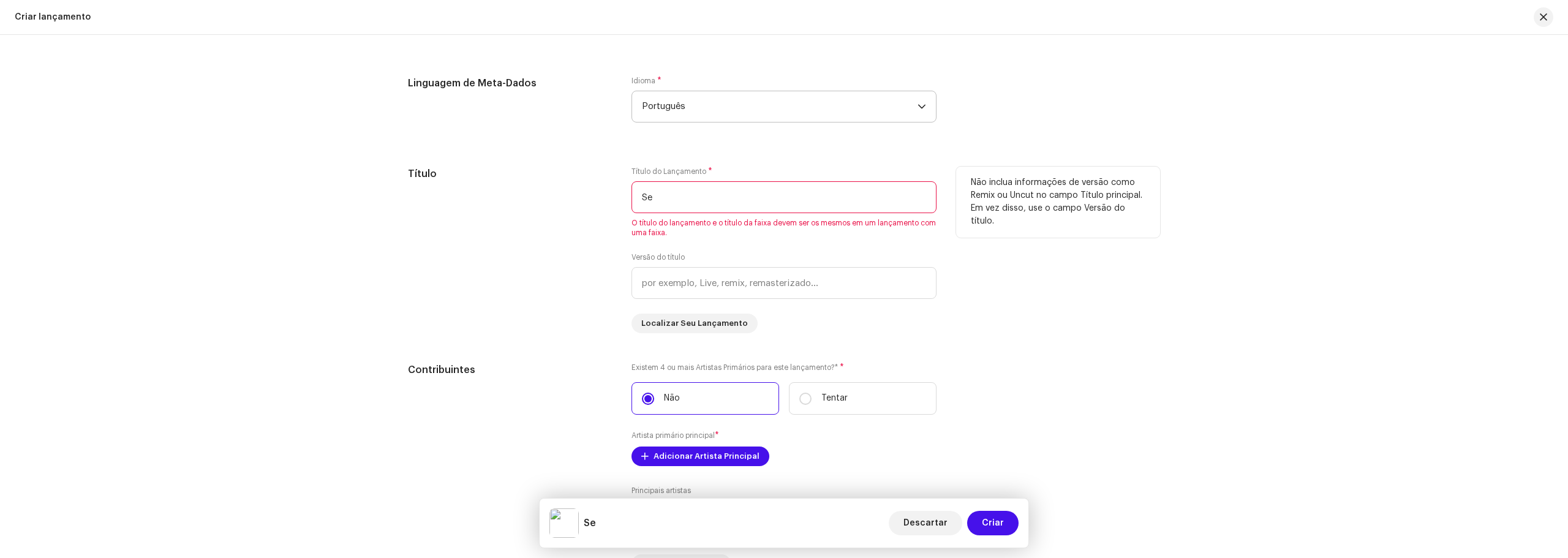
type input "S"
type input "C"
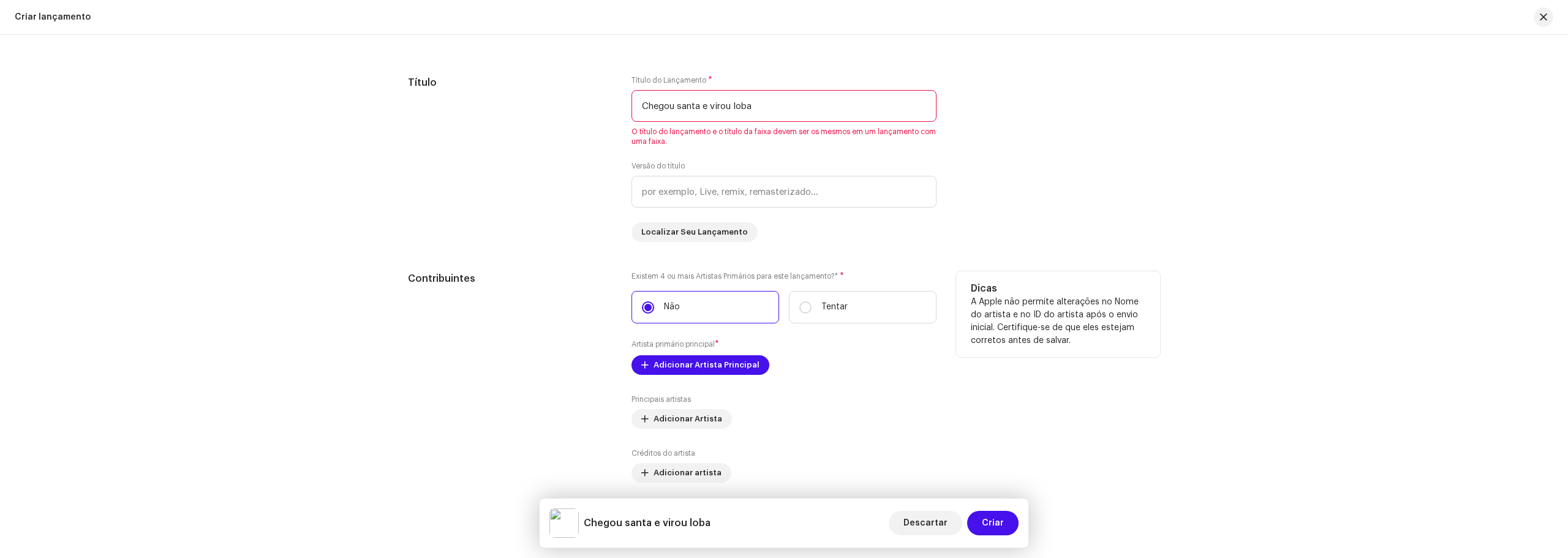
scroll to position [1275, 0]
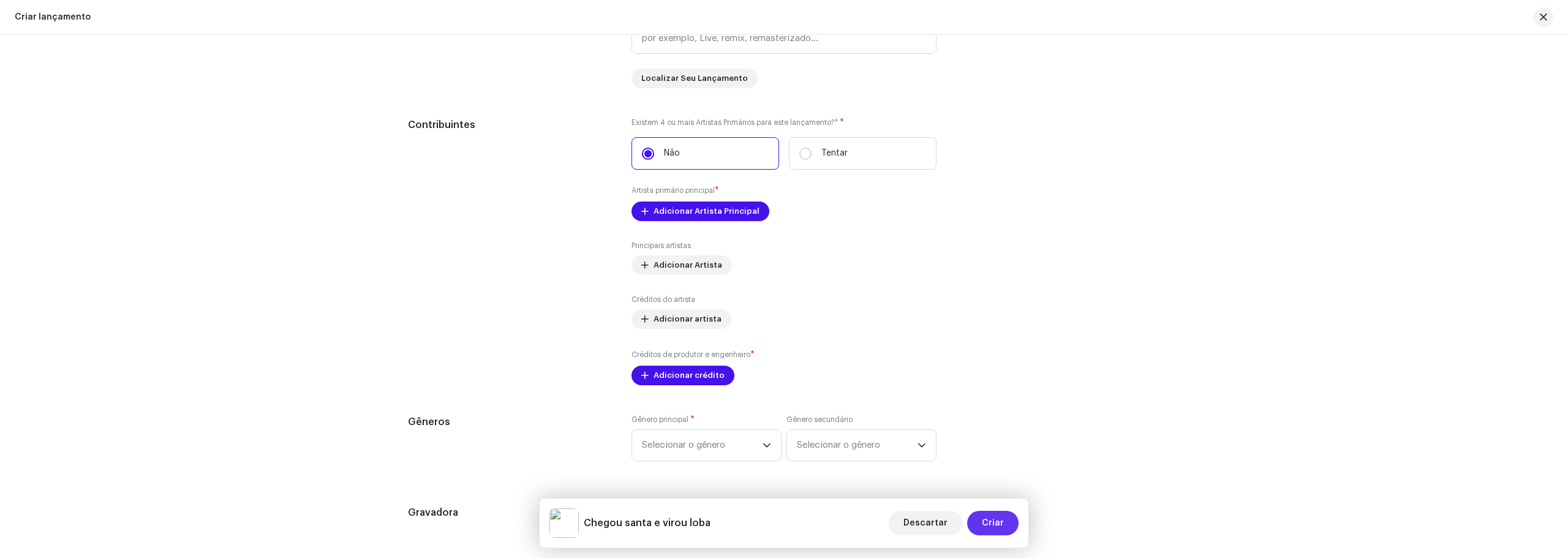
type input "Chegou santa e virou loba"
click at [1002, 519] on span "Criar" at bounding box center [993, 524] width 22 height 25
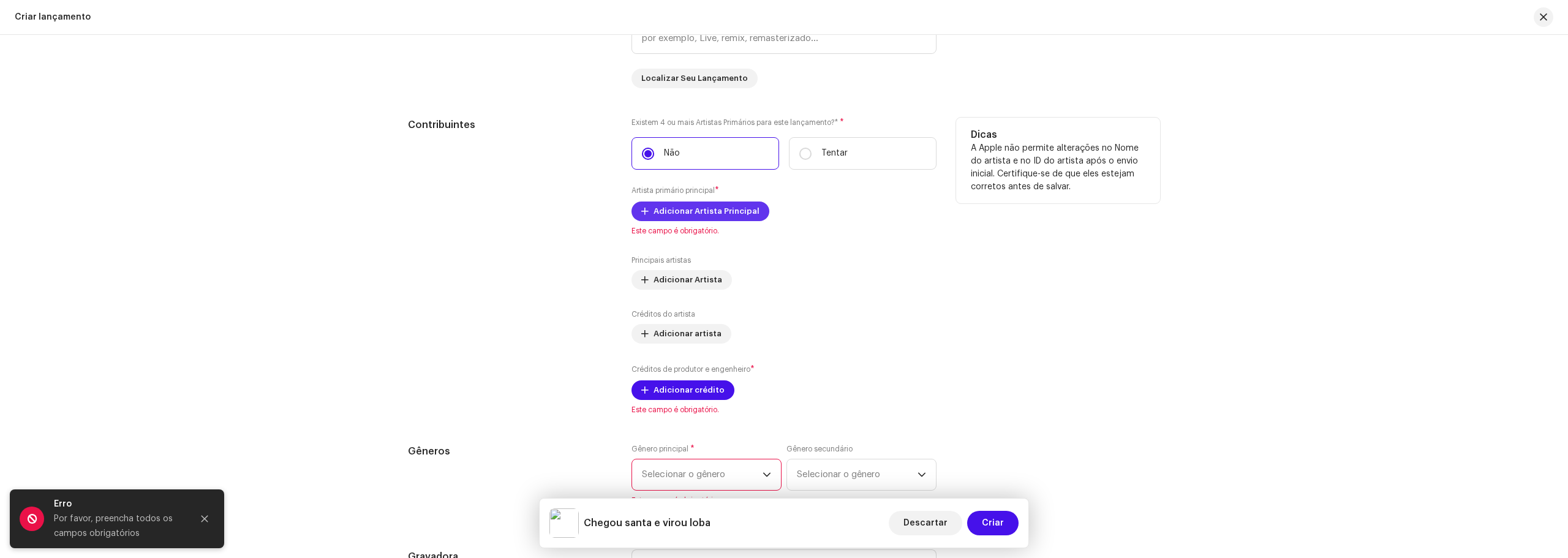
click at [739, 204] on span "Adicionar Artista Principal" at bounding box center [706, 211] width 106 height 25
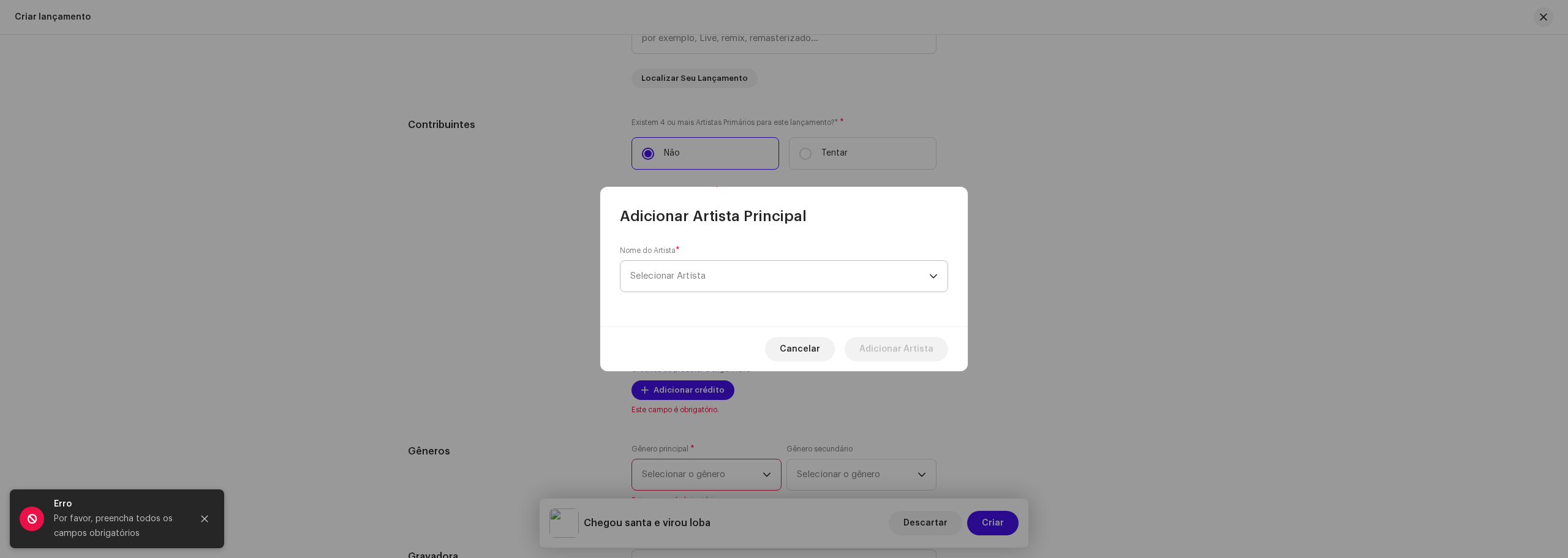
click at [725, 280] on span "Selecionar Artista" at bounding box center [779, 277] width 299 height 31
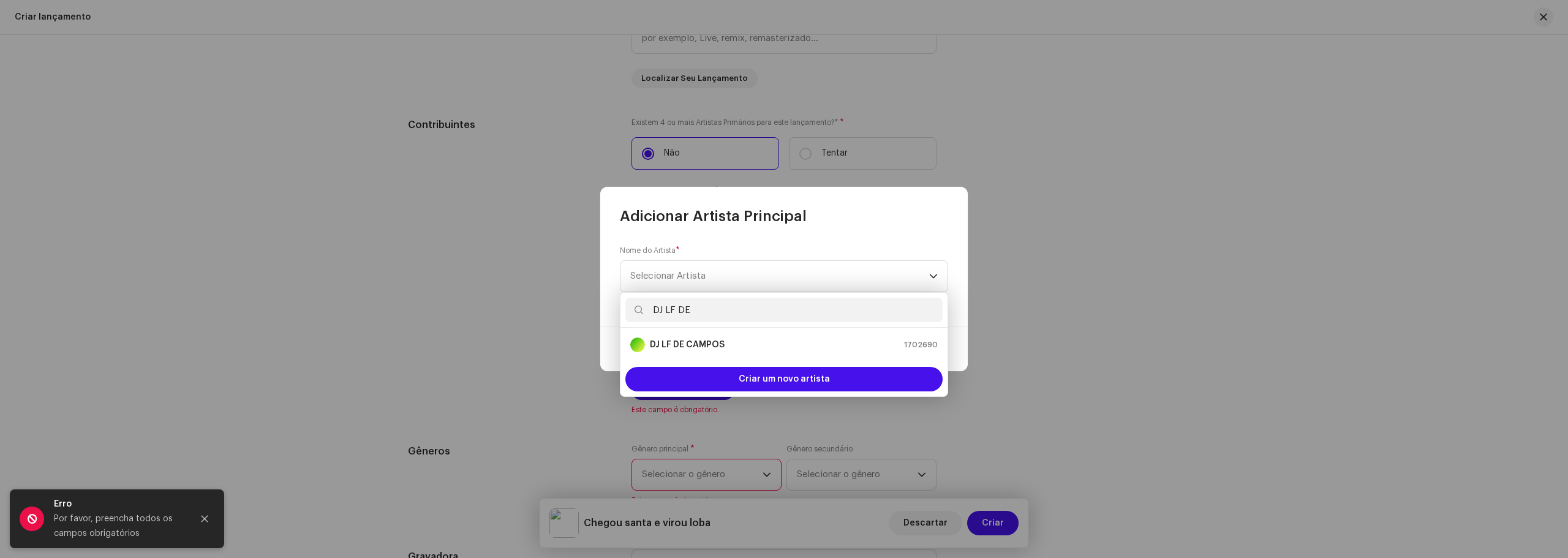
type input "DJ LF DE"
click at [773, 347] on div "DJ LF DE CAMPOS 1702690" at bounding box center [784, 345] width 307 height 15
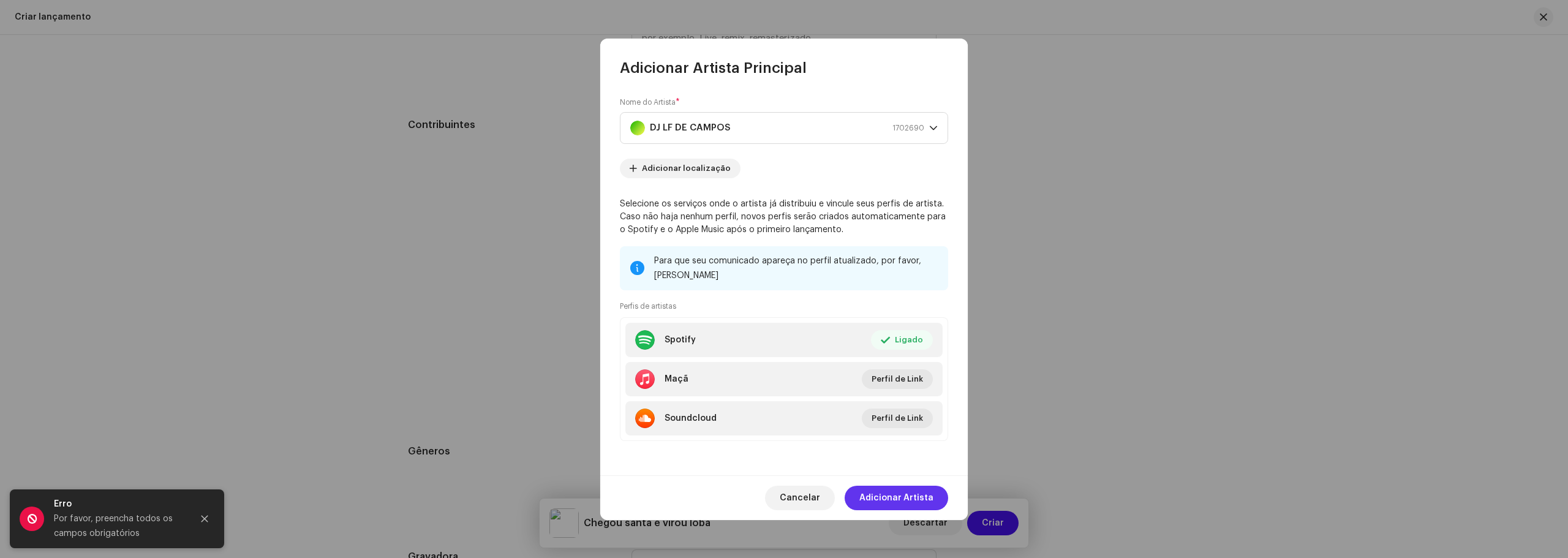
click at [921, 486] on span "Adicionar Artista" at bounding box center [896, 498] width 74 height 25
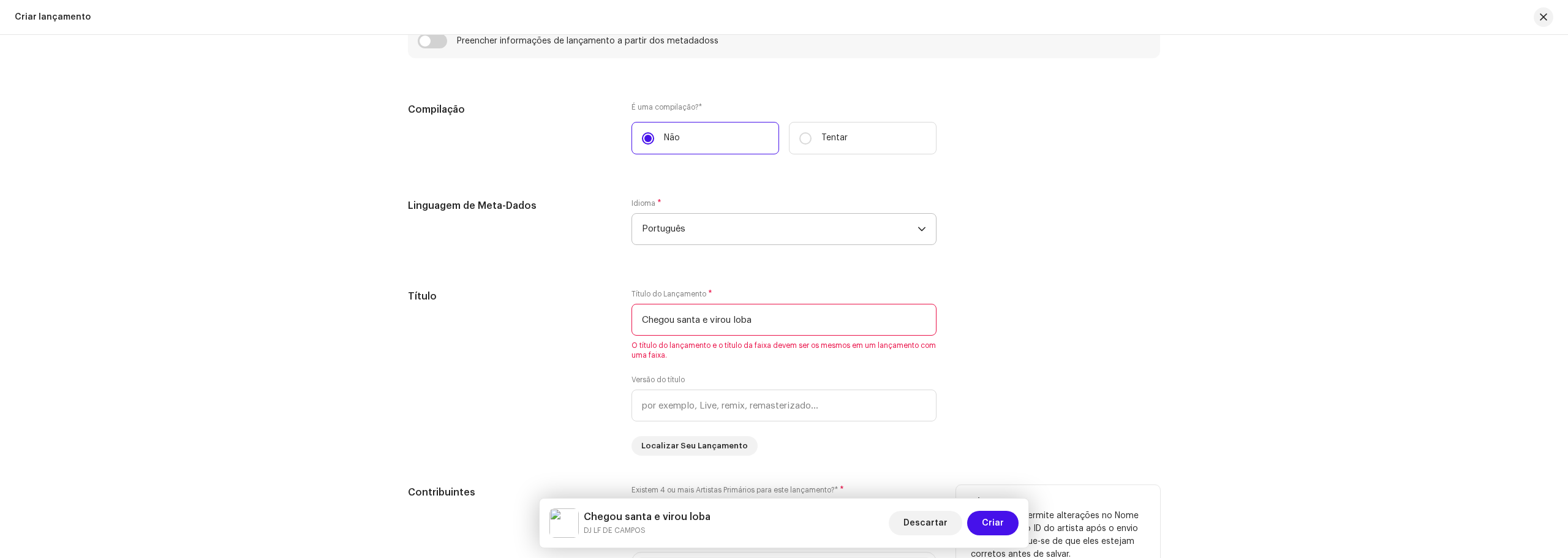
scroll to position [1030, 0]
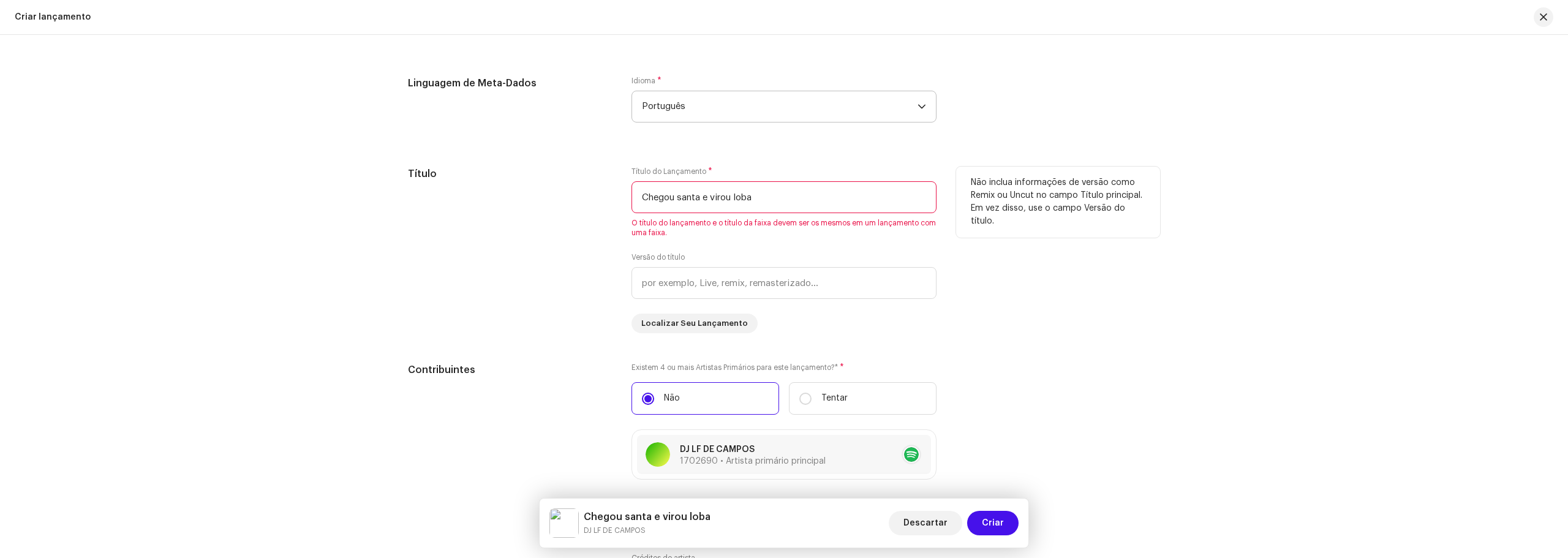
drag, startPoint x: 791, startPoint y: 201, endPoint x: 468, endPoint y: 190, distance: 323.2
click at [468, 190] on div "Título Título do Lançamento * Chegou santa e virou loba O título do lançamento …" at bounding box center [784, 250] width 752 height 167
type input "n"
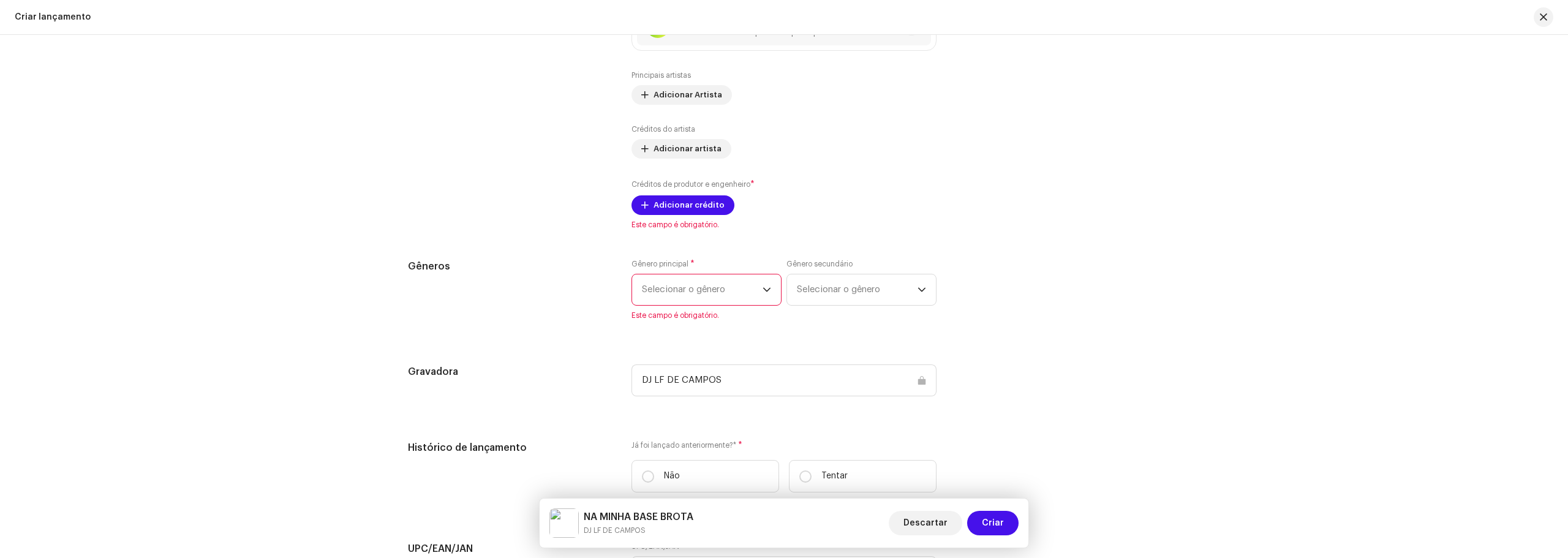
scroll to position [1520, 0]
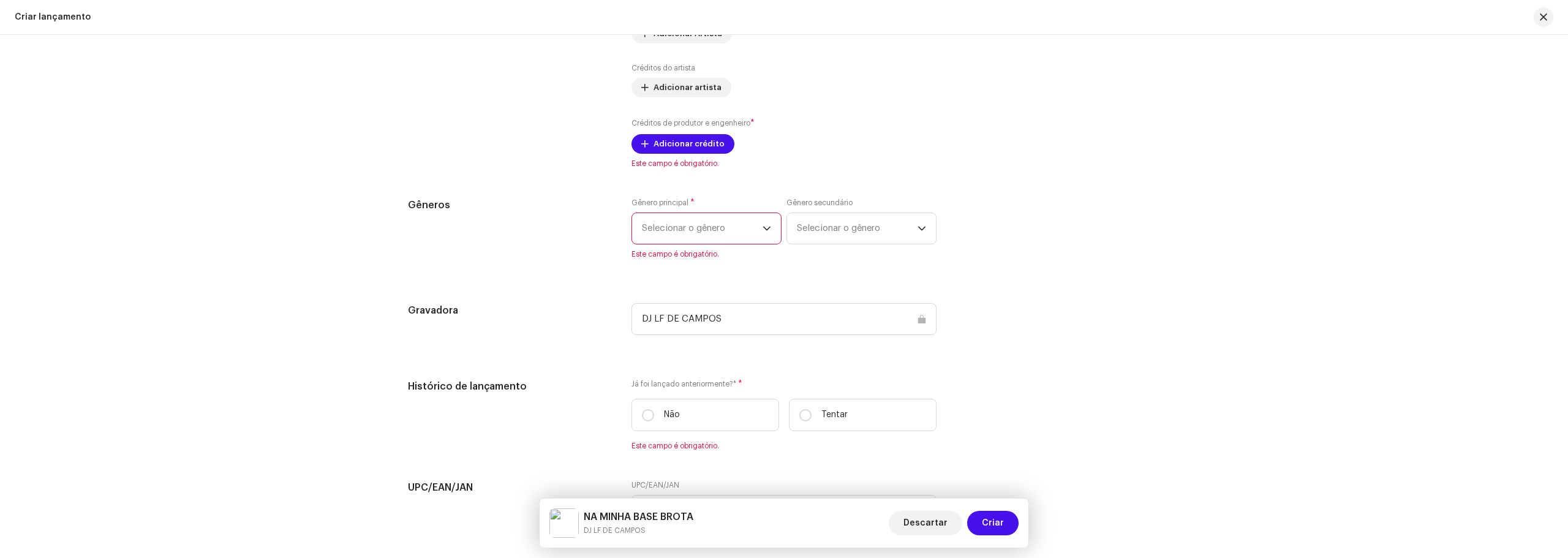
type input "NA MINHA BASE BROTA"
click at [741, 236] on span "Selecionar o gênero" at bounding box center [702, 228] width 121 height 31
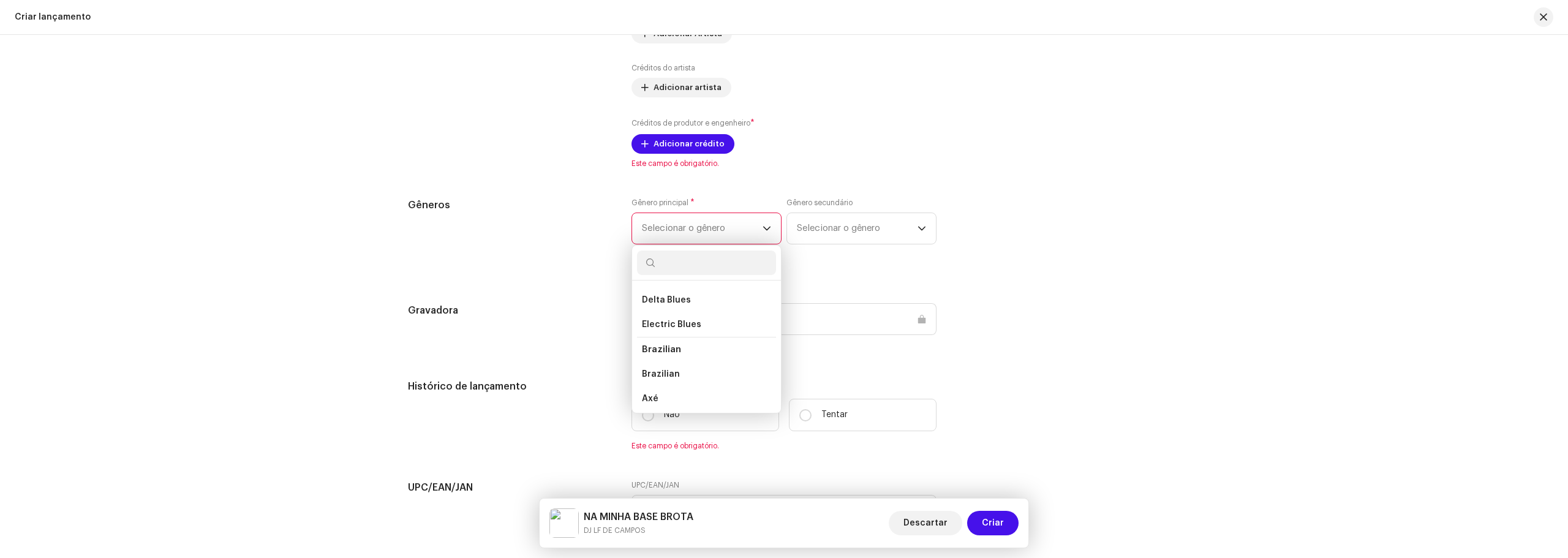
scroll to position [1532, 0]
click at [702, 312] on li "Brazilian" at bounding box center [707, 313] width 139 height 25
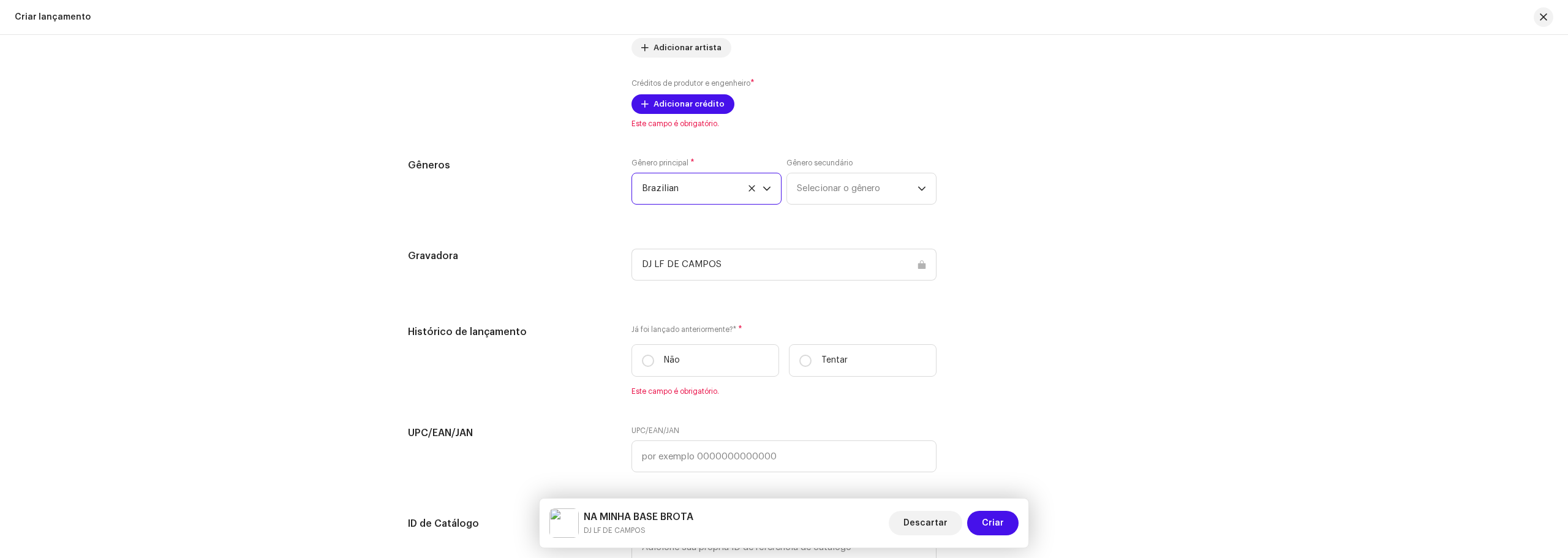
scroll to position [1581, 0]
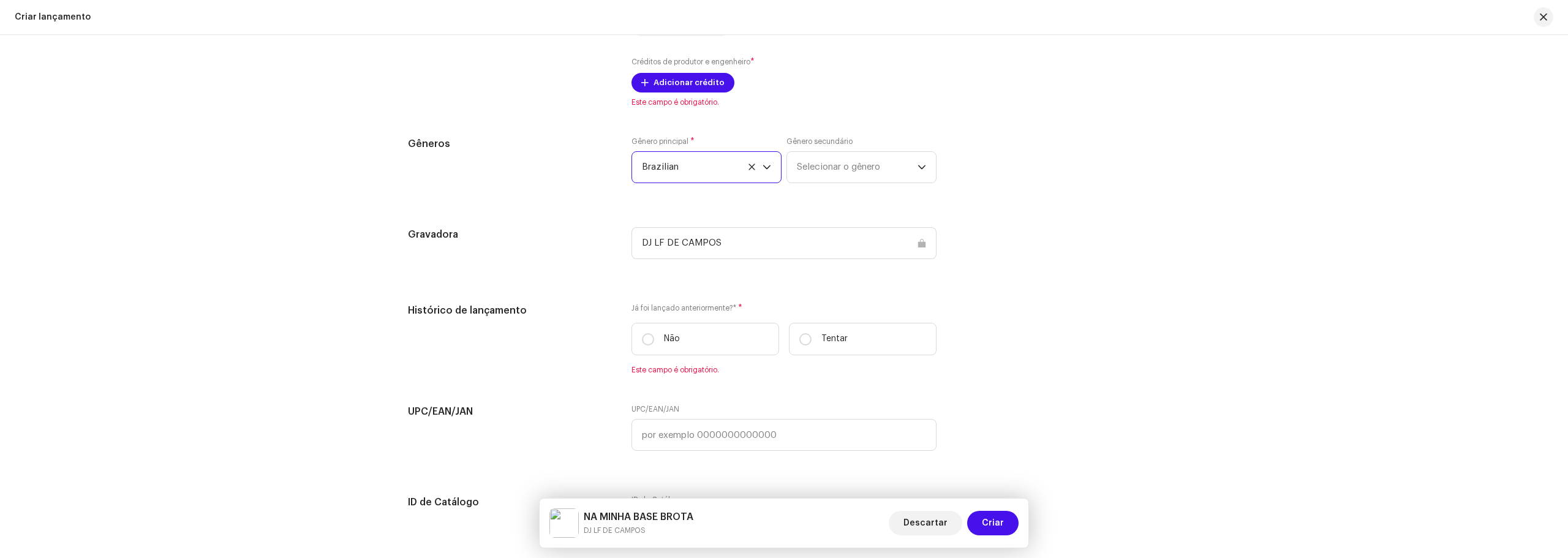
click at [718, 169] on span "Brazilian" at bounding box center [702, 168] width 121 height 31
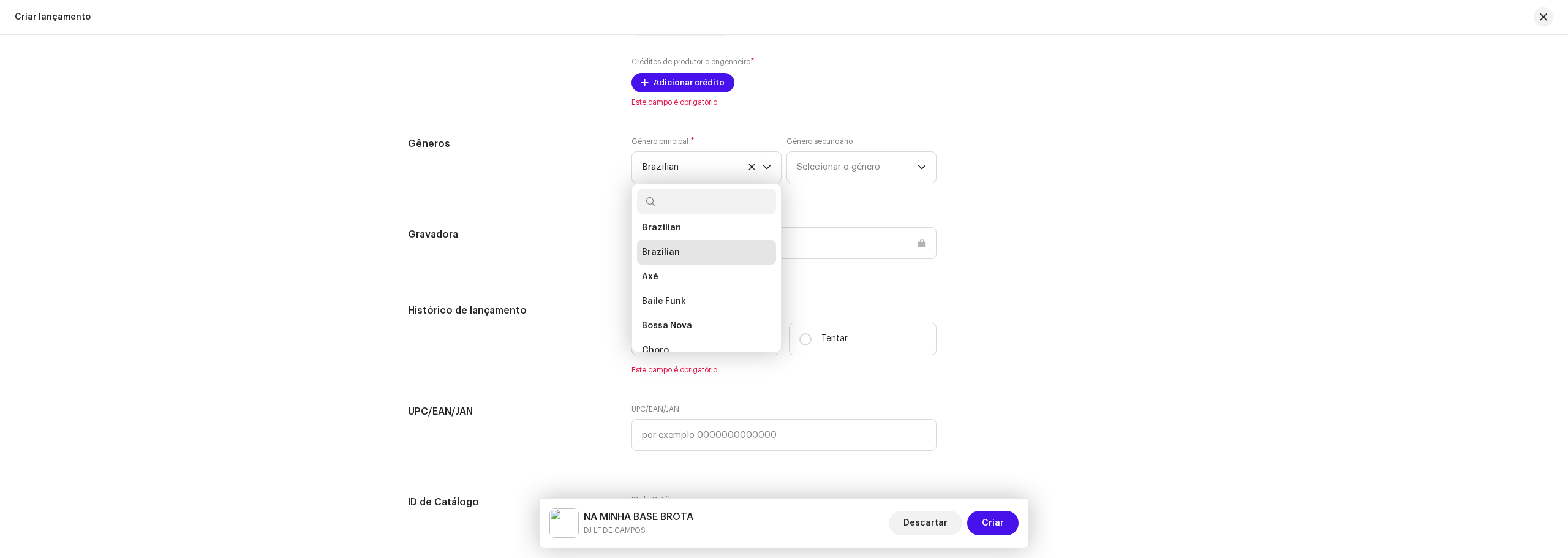
scroll to position [1551, 0]
click at [693, 284] on li "Baile Funk" at bounding box center [707, 281] width 139 height 25
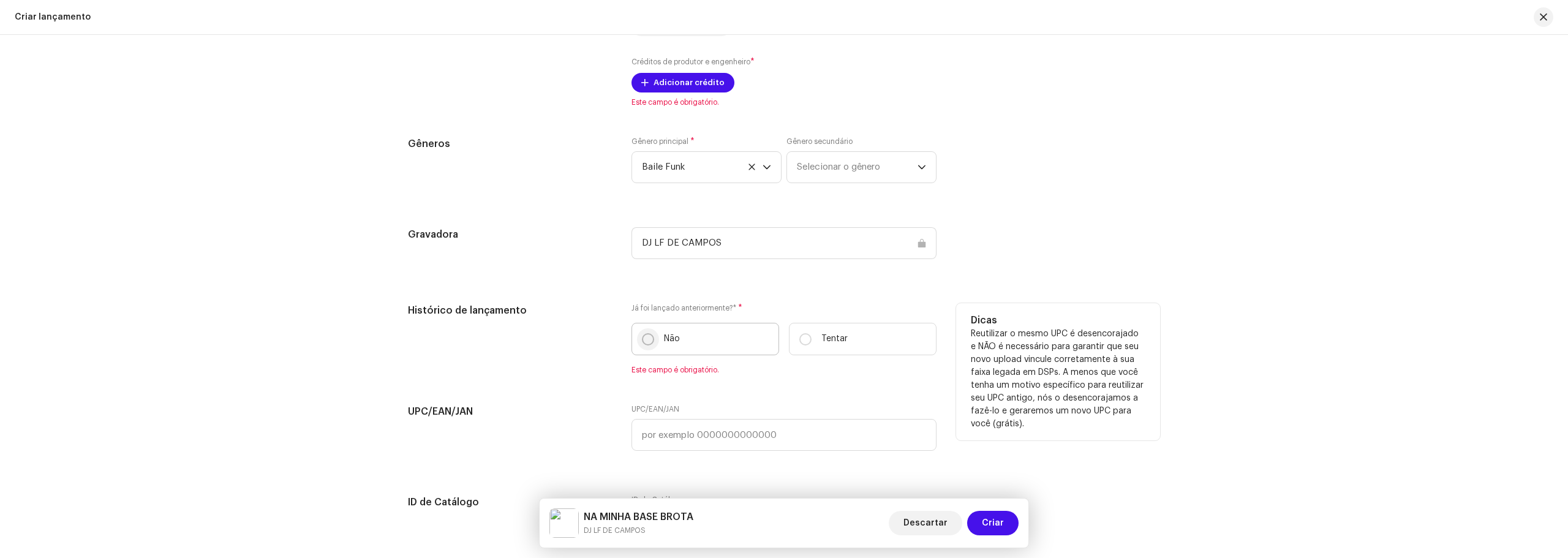
click at [643, 339] on input "Não" at bounding box center [648, 339] width 12 height 12
radio input "true"
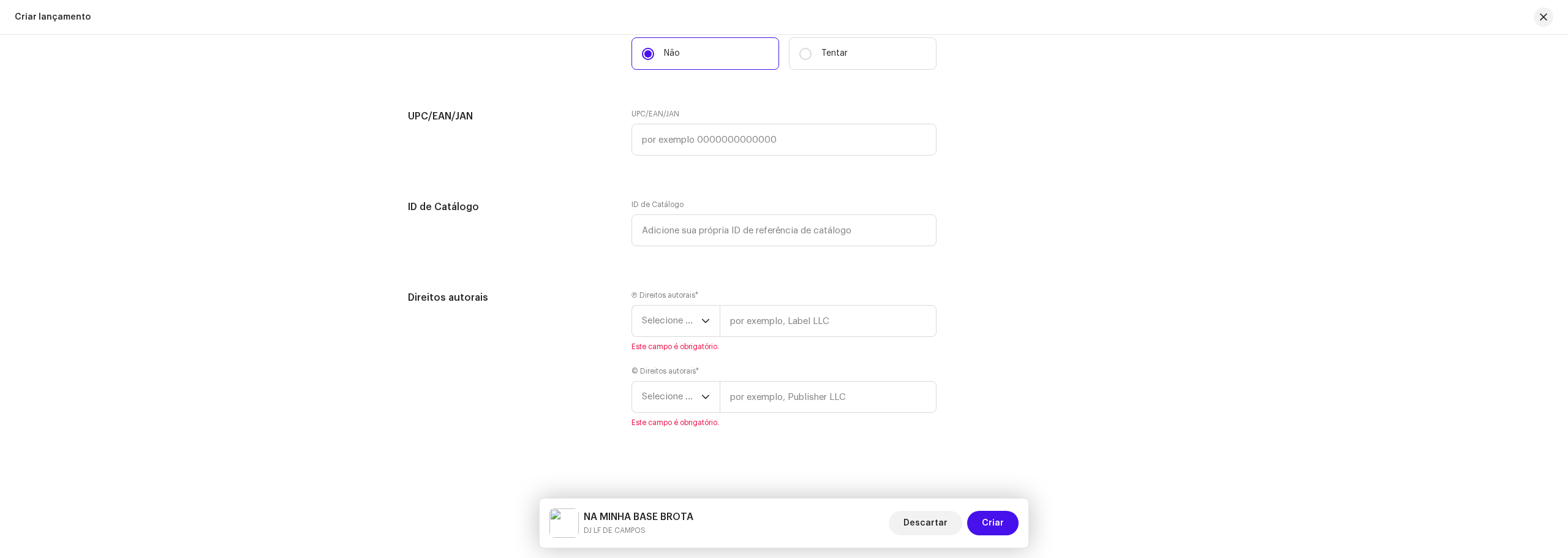
scroll to position [1869, 0]
click at [681, 310] on span "Selecione o ano" at bounding box center [671, 319] width 59 height 31
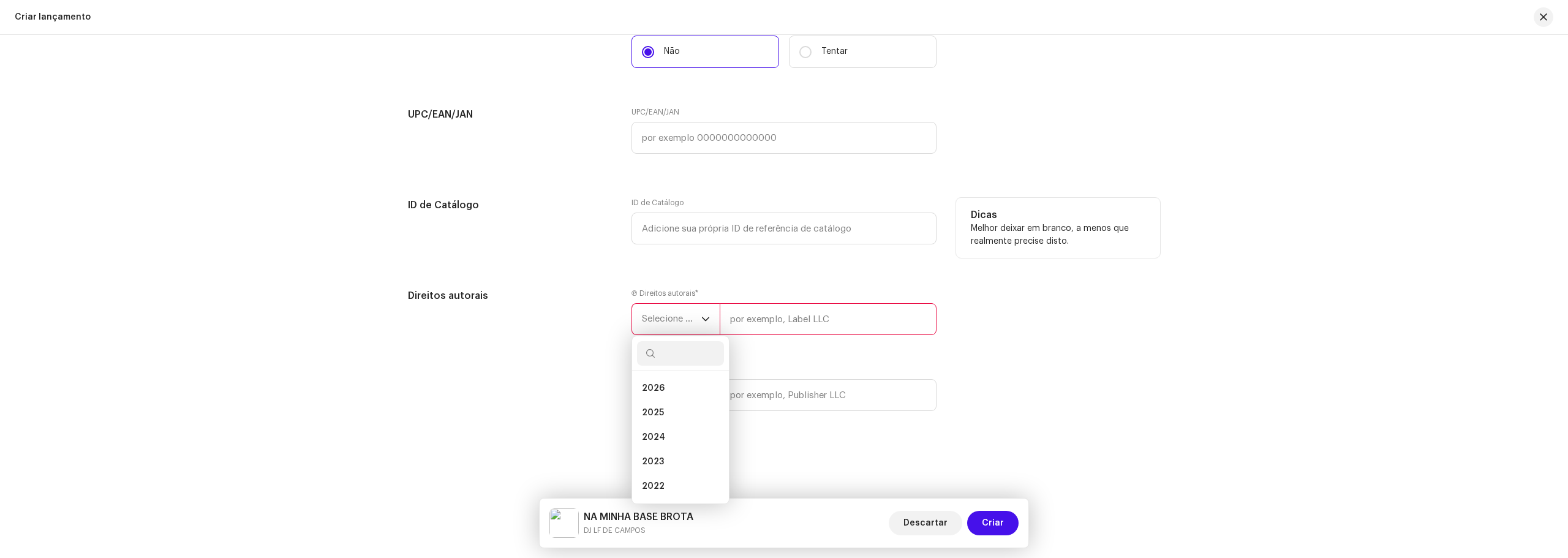
click at [1064, 242] on p "Melhor deixar em branco, a menos que realmente precise disto." at bounding box center [1058, 235] width 174 height 26
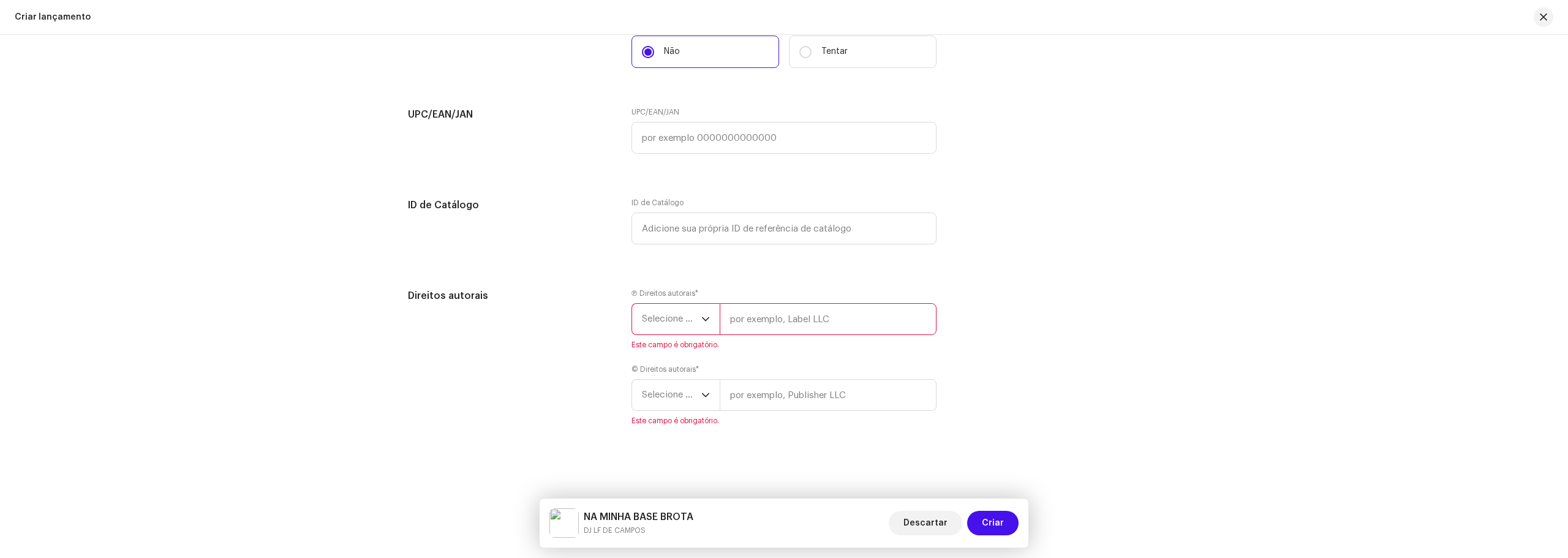
click at [686, 312] on span "Selecione o ano" at bounding box center [671, 319] width 59 height 31
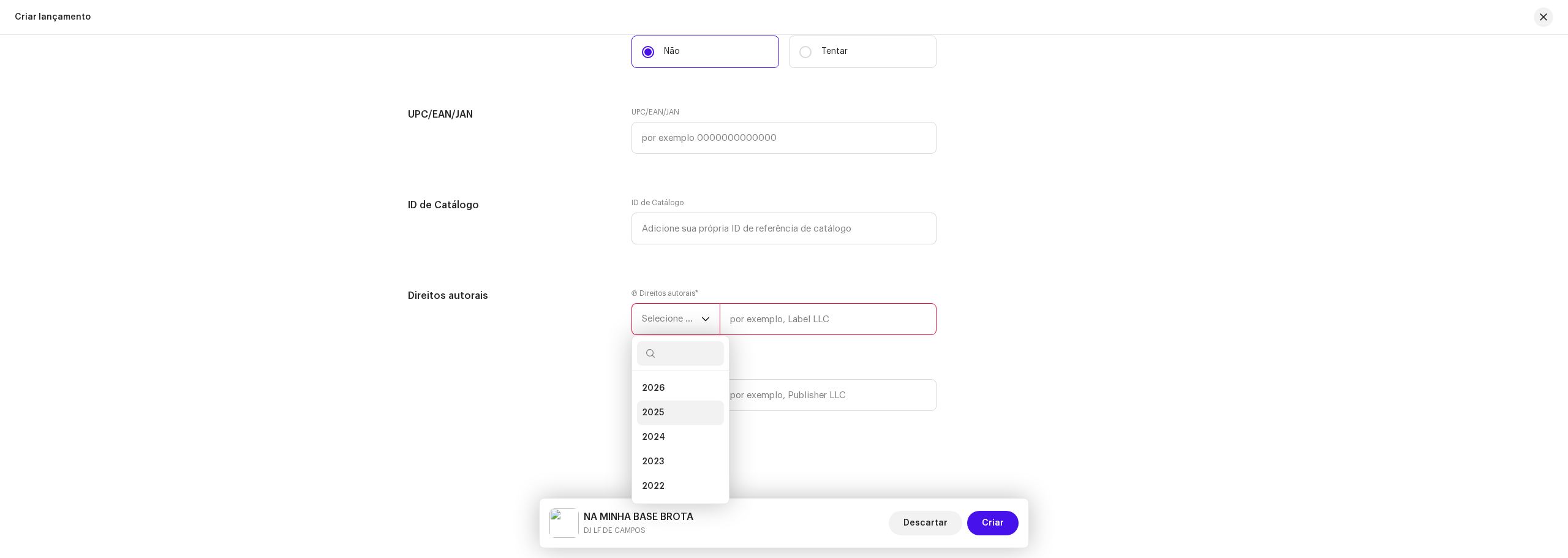
click at [680, 403] on li "2025" at bounding box center [680, 413] width 87 height 25
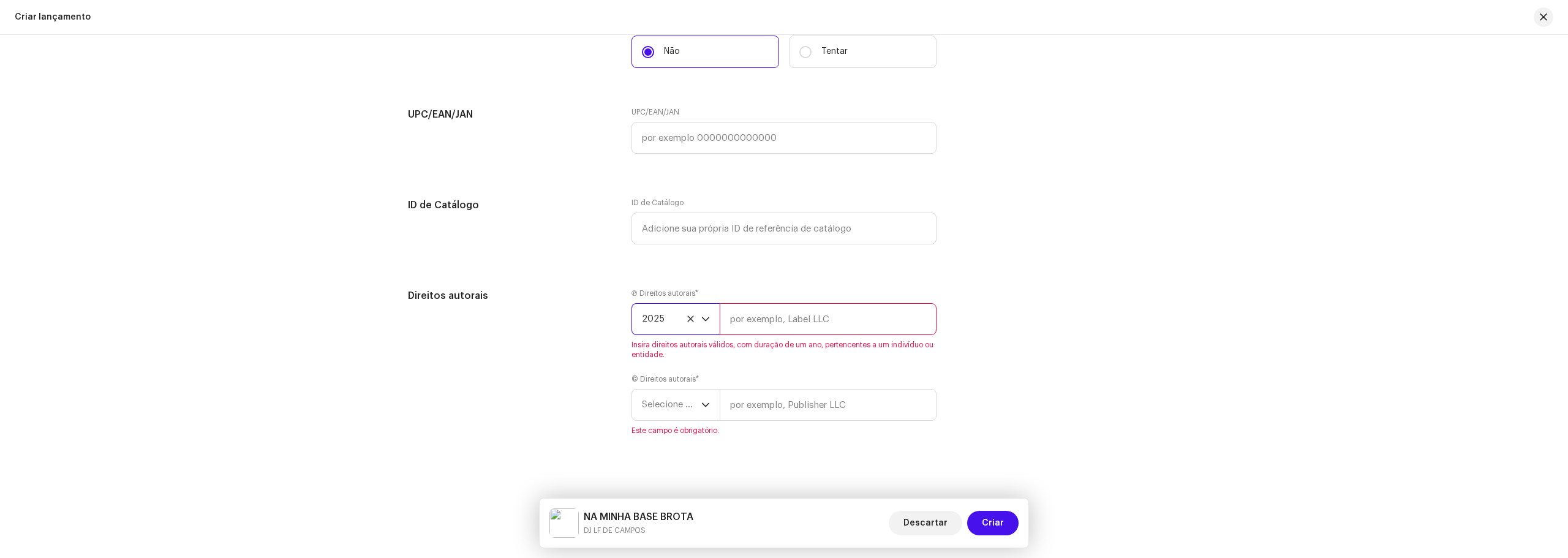
click at [693, 322] on span "2025" at bounding box center [671, 319] width 59 height 31
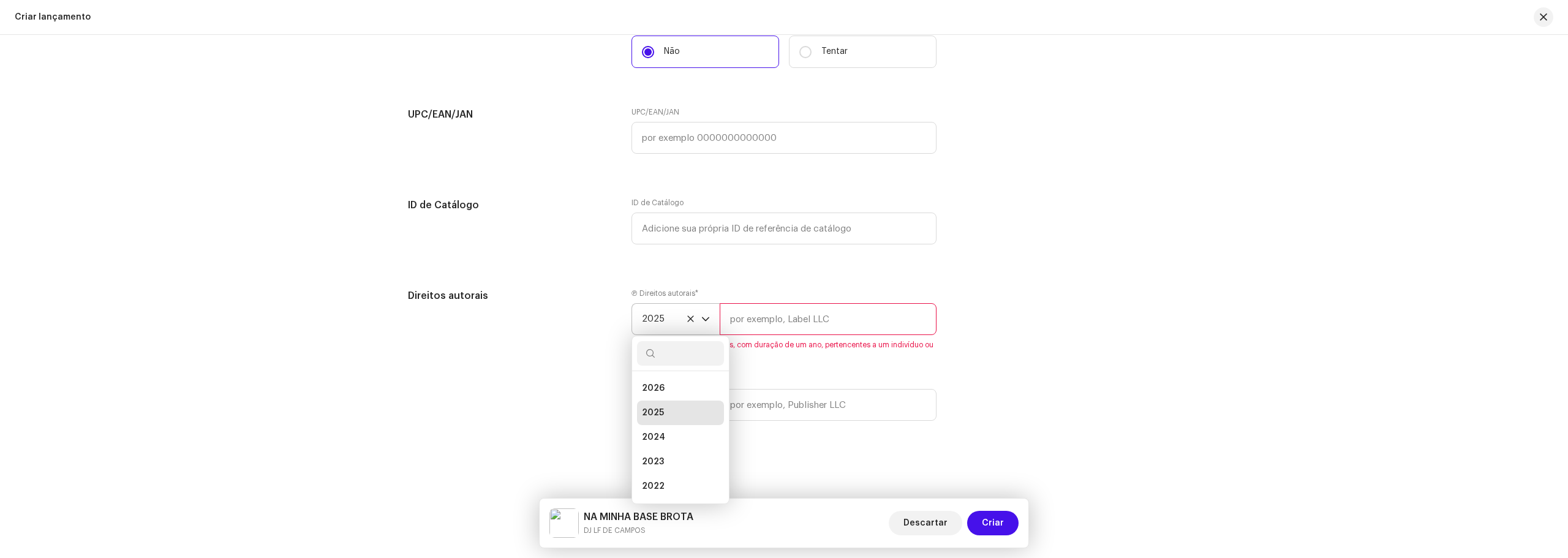
scroll to position [5, 0]
click at [689, 320] on icon at bounding box center [690, 318] width 6 height 6
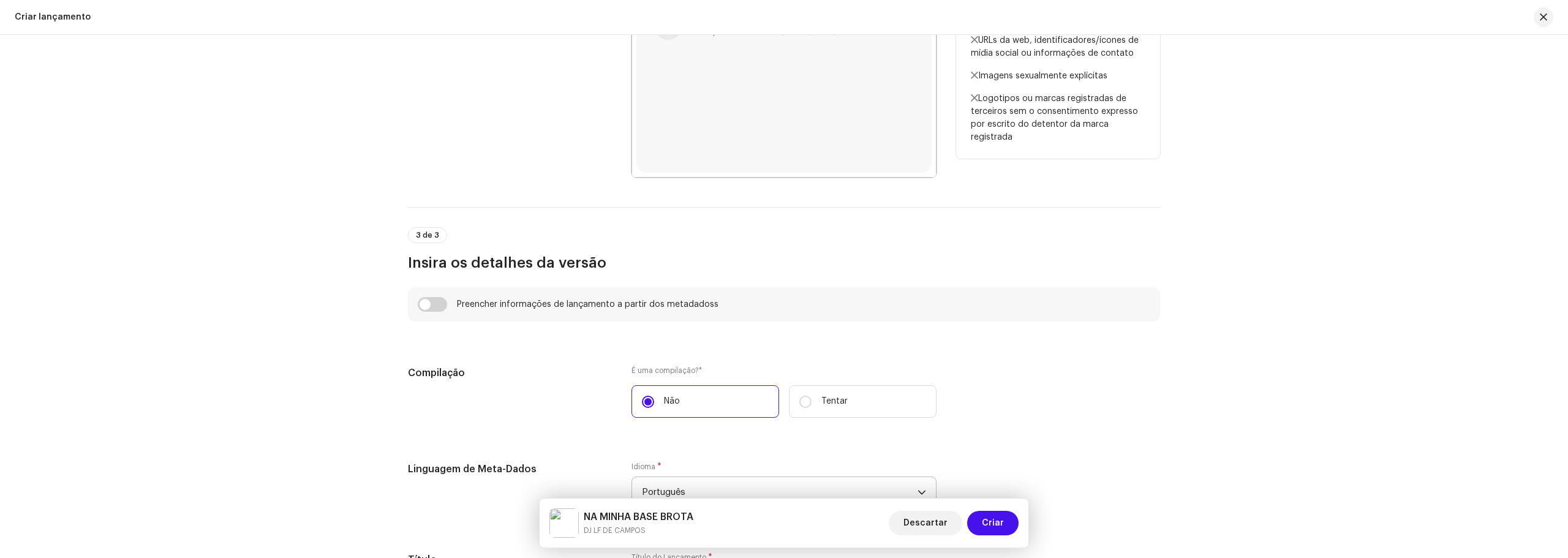
scroll to position [643, 0]
click at [437, 317] on div "Preencher informações de lançamento a partir dos metadadoss" at bounding box center [784, 305] width 752 height 34
click at [433, 300] on input "checkbox" at bounding box center [432, 305] width 30 height 15
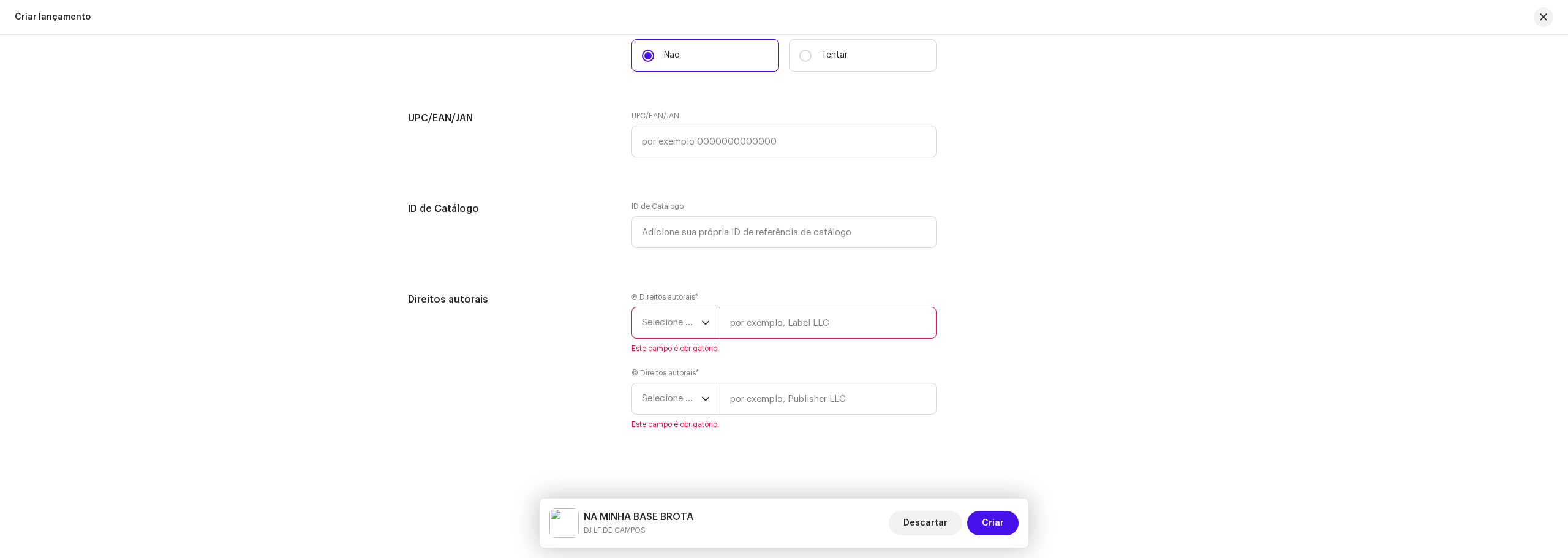
scroll to position [2018, 0]
click at [993, 520] on span "Criar" at bounding box center [993, 524] width 22 height 25
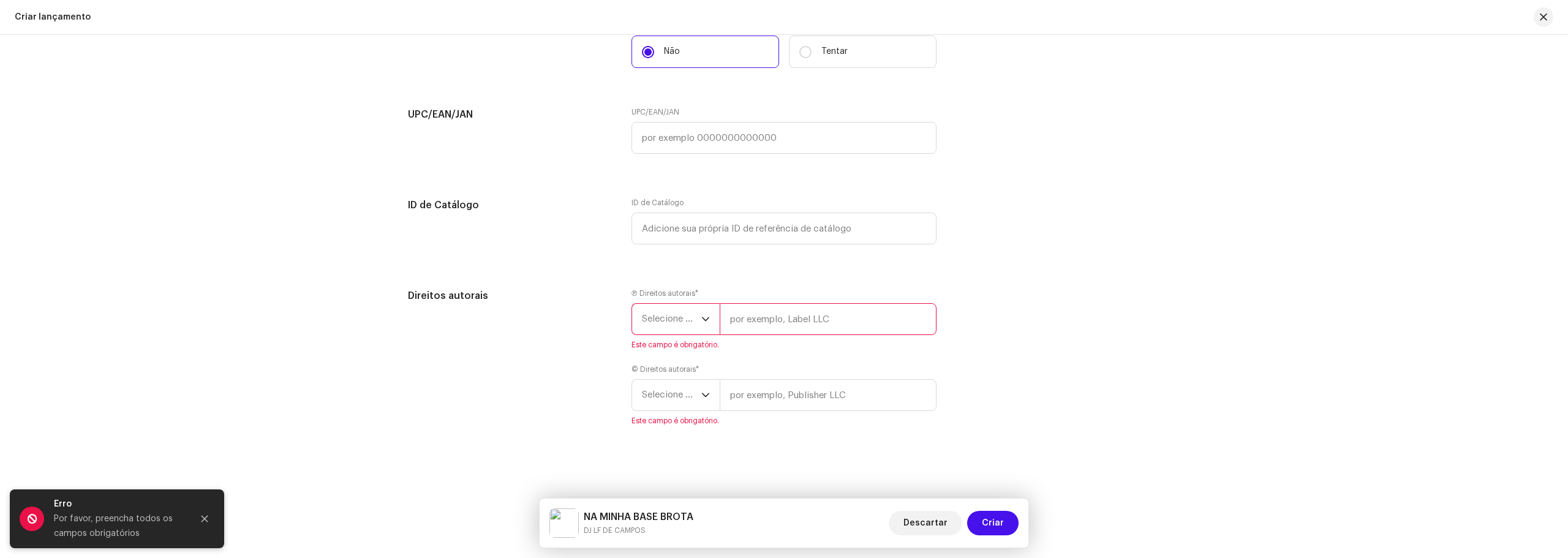
click at [127, 524] on div "Por favor, preencha todos os campos obrigatórios" at bounding box center [118, 527] width 129 height 30
click at [710, 399] on p-select "Selecione o ano" at bounding box center [675, 395] width 88 height 32
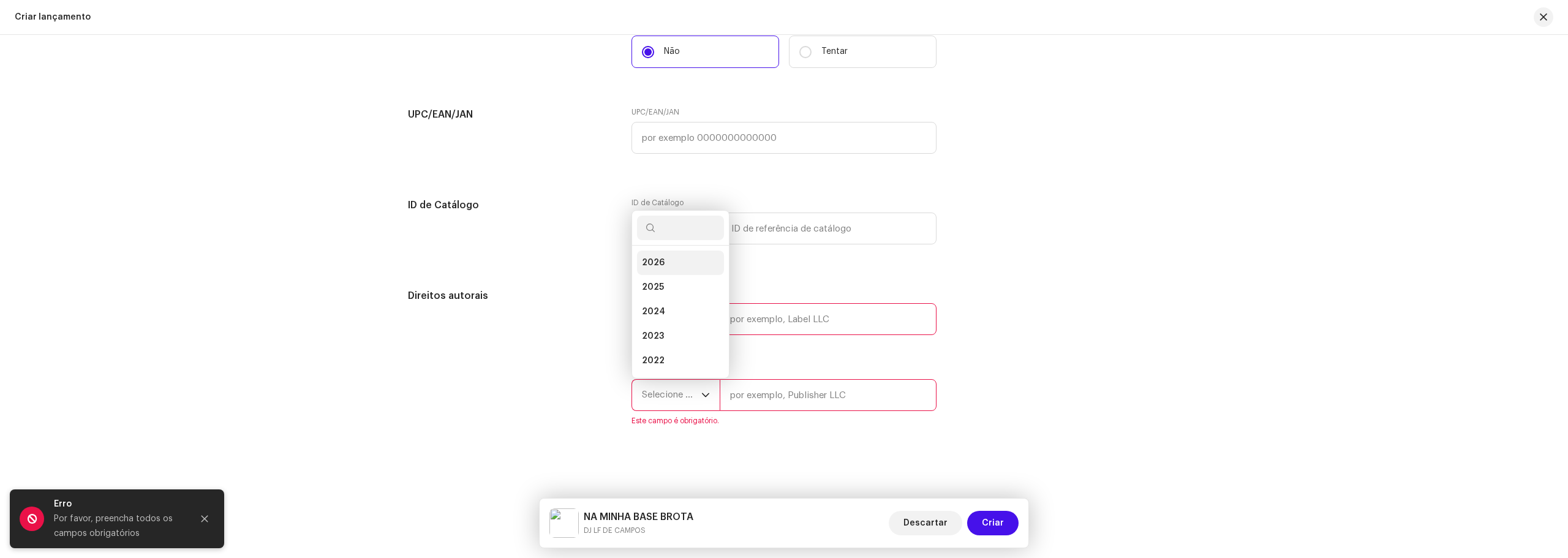
click at [676, 258] on li "2026" at bounding box center [680, 263] width 87 height 25
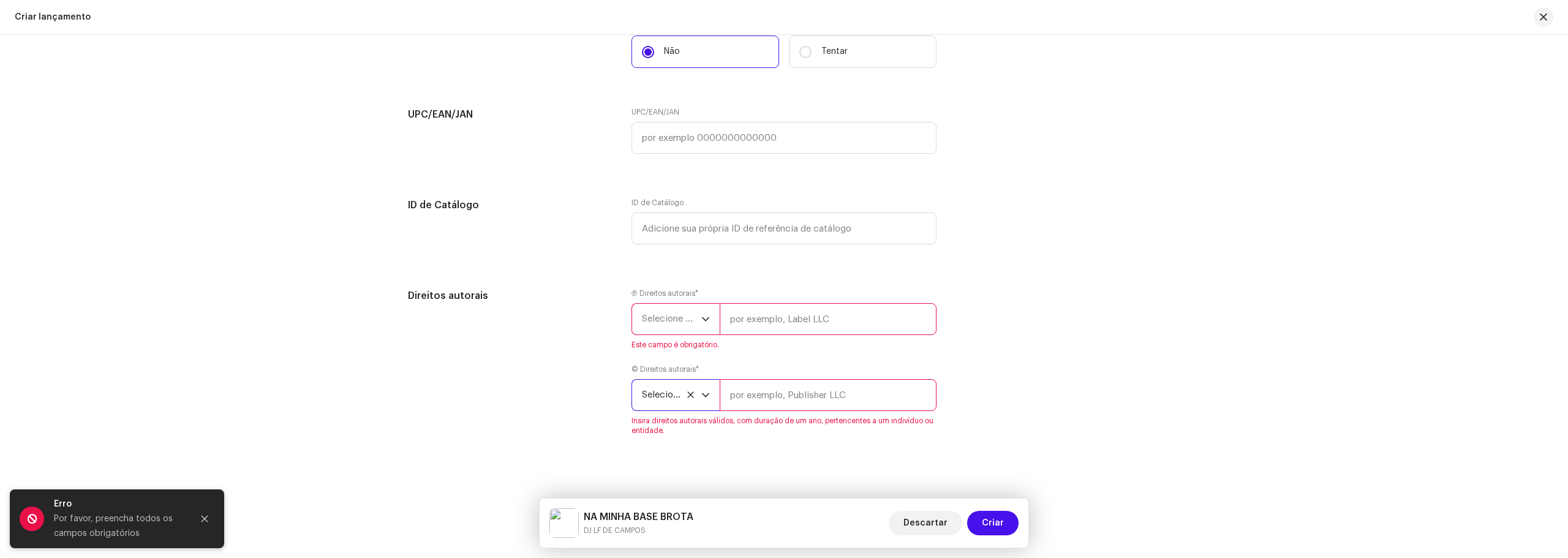
click at [688, 321] on span "Selecione o ano" at bounding box center [671, 319] width 59 height 31
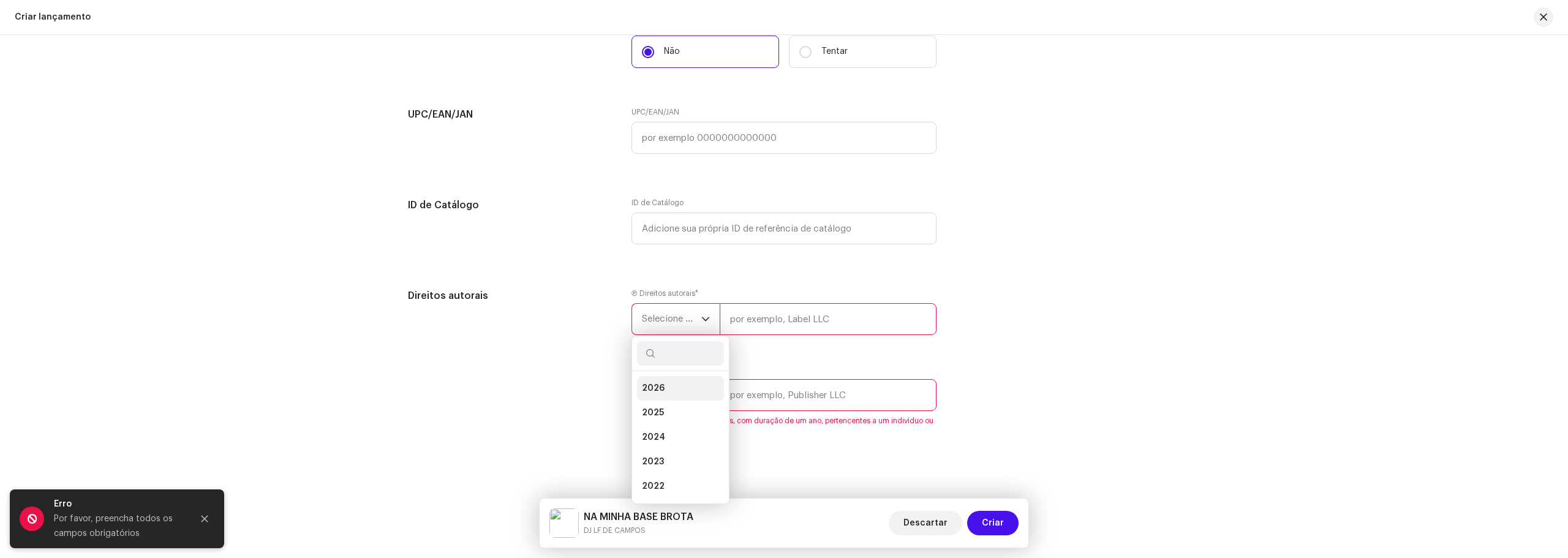
click at [659, 389] on span "2026" at bounding box center [653, 389] width 23 height 12
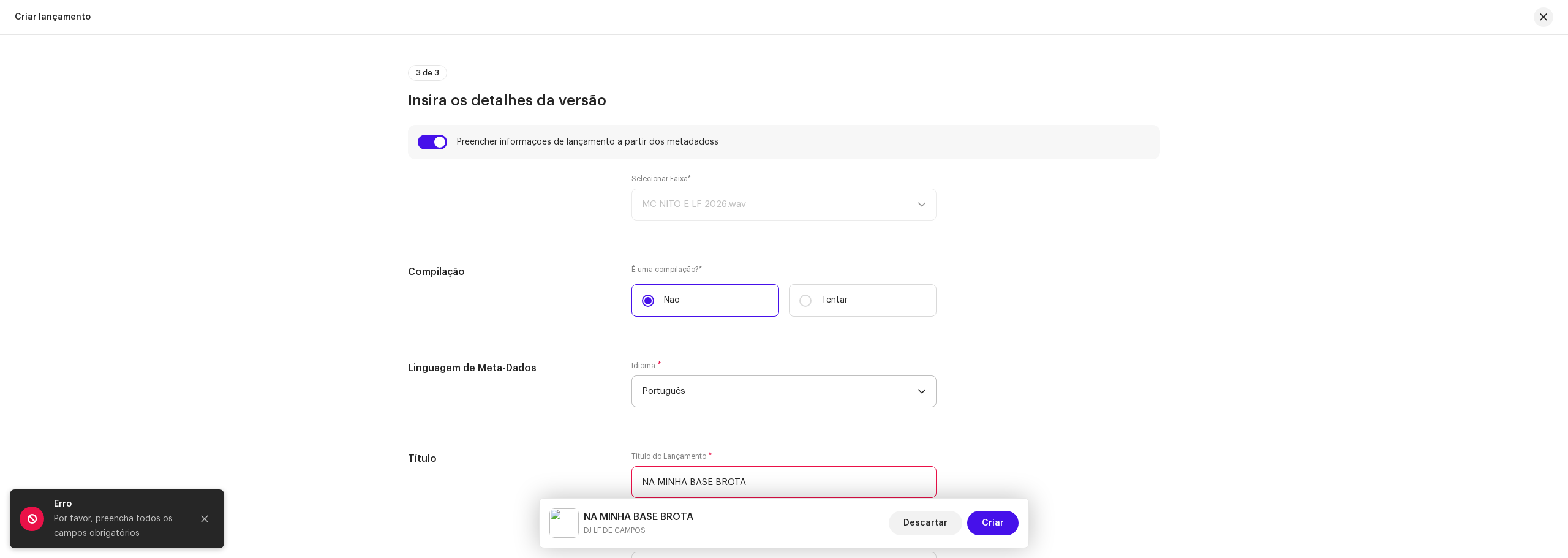
scroll to position [796, 0]
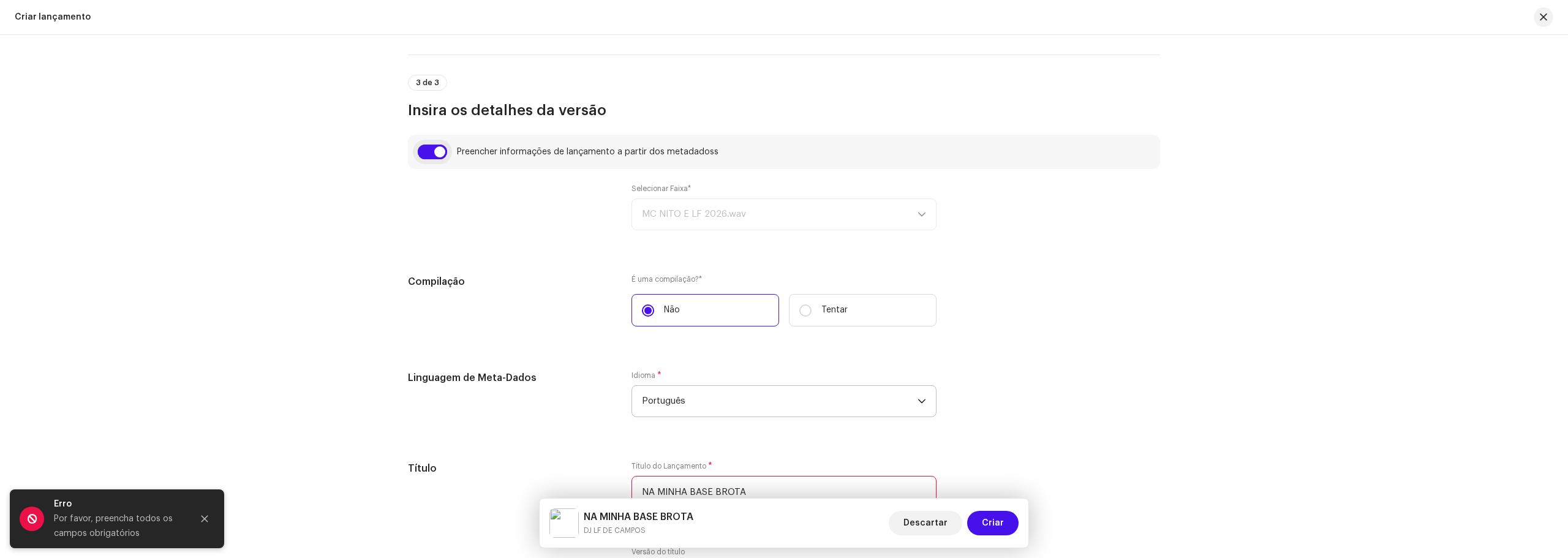
click at [441, 148] on input "checkbox" at bounding box center [432, 152] width 30 height 15
checkbox input "false"
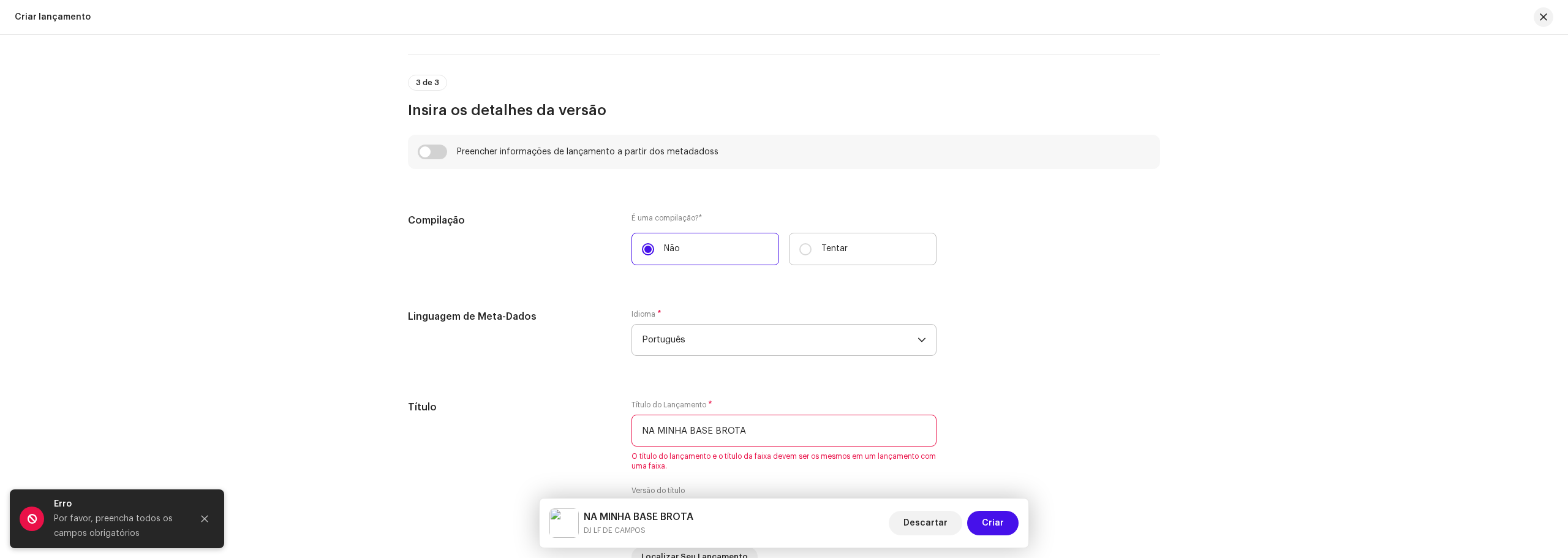
click at [845, 257] on label "Tentar" at bounding box center [862, 249] width 148 height 33
click at [811, 256] on input "Tentar" at bounding box center [805, 249] width 12 height 12
radio input "true"
click at [700, 257] on label "Não" at bounding box center [706, 249] width 148 height 33
click at [654, 256] on input "Não" at bounding box center [648, 249] width 12 height 12
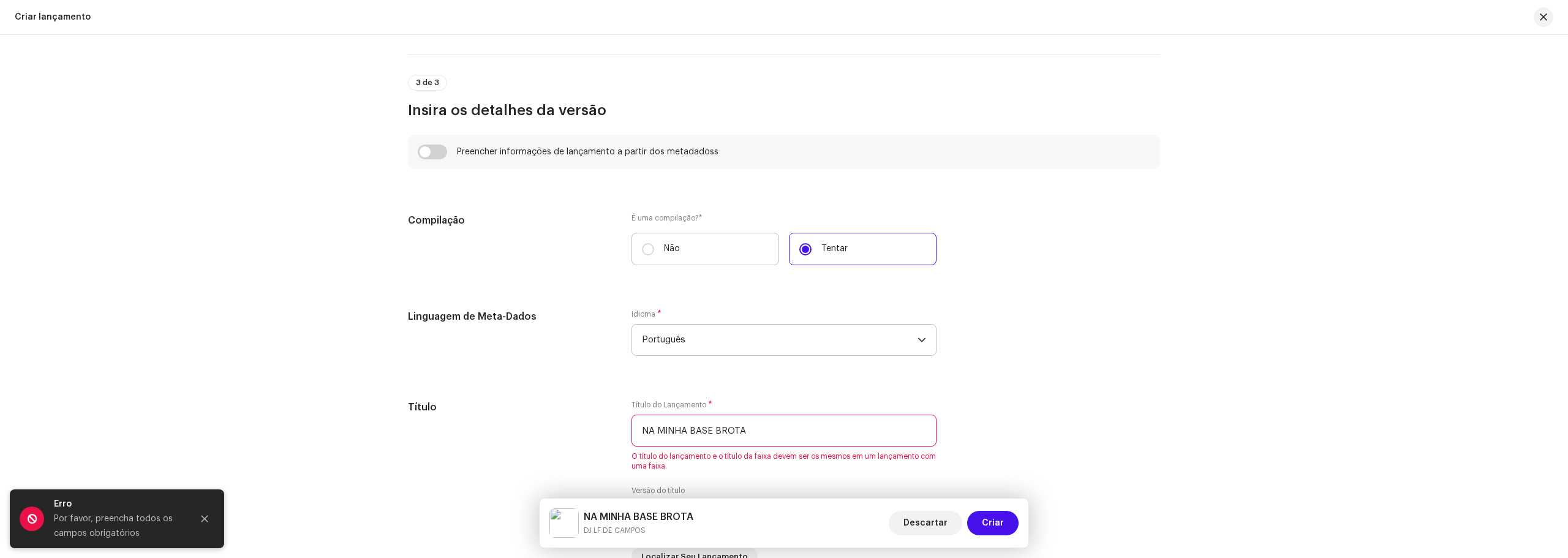
radio input "true"
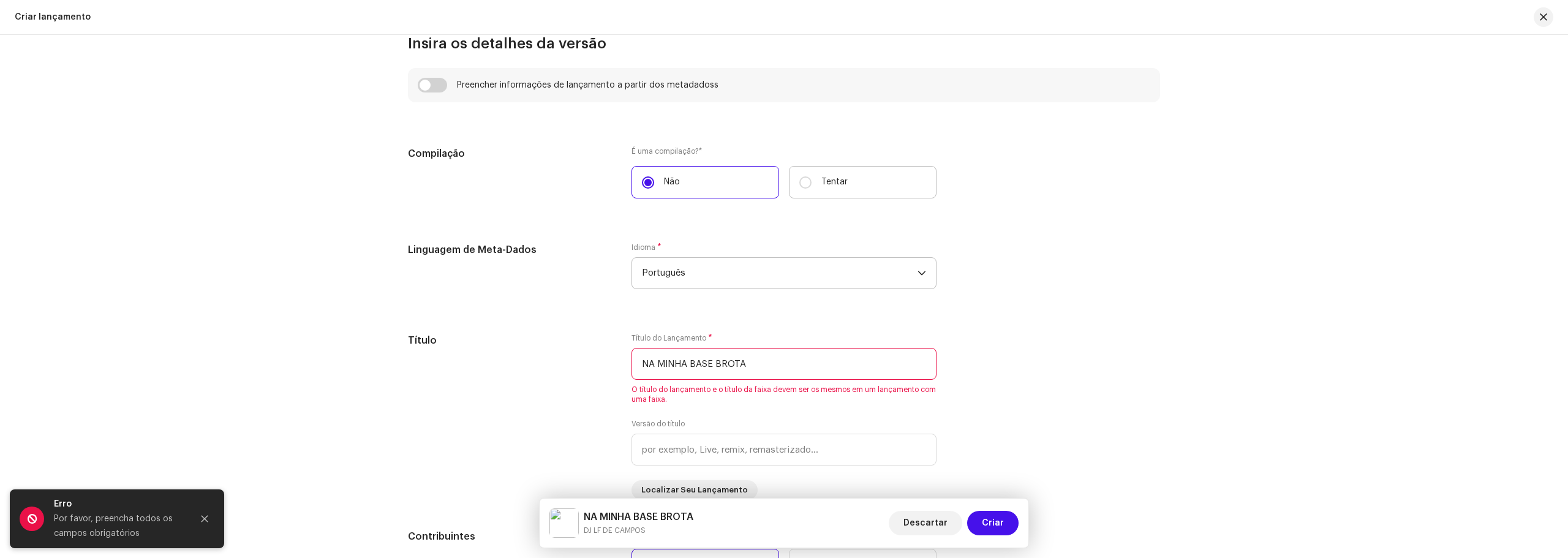
scroll to position [858, 0]
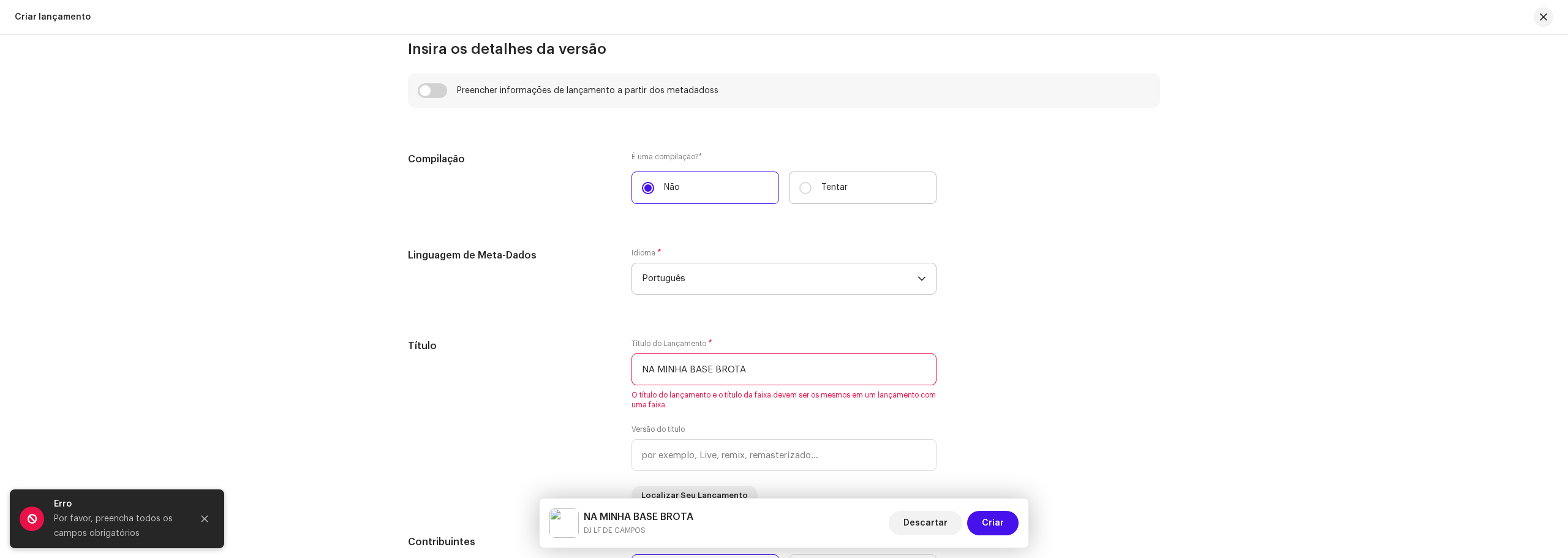
click at [824, 177] on label "Tentar" at bounding box center [862, 188] width 148 height 33
click at [811, 182] on input "Tentar" at bounding box center [805, 188] width 12 height 12
radio input "true"
click at [703, 197] on label "Não" at bounding box center [706, 188] width 148 height 33
click at [654, 194] on input "Não" at bounding box center [648, 188] width 12 height 12
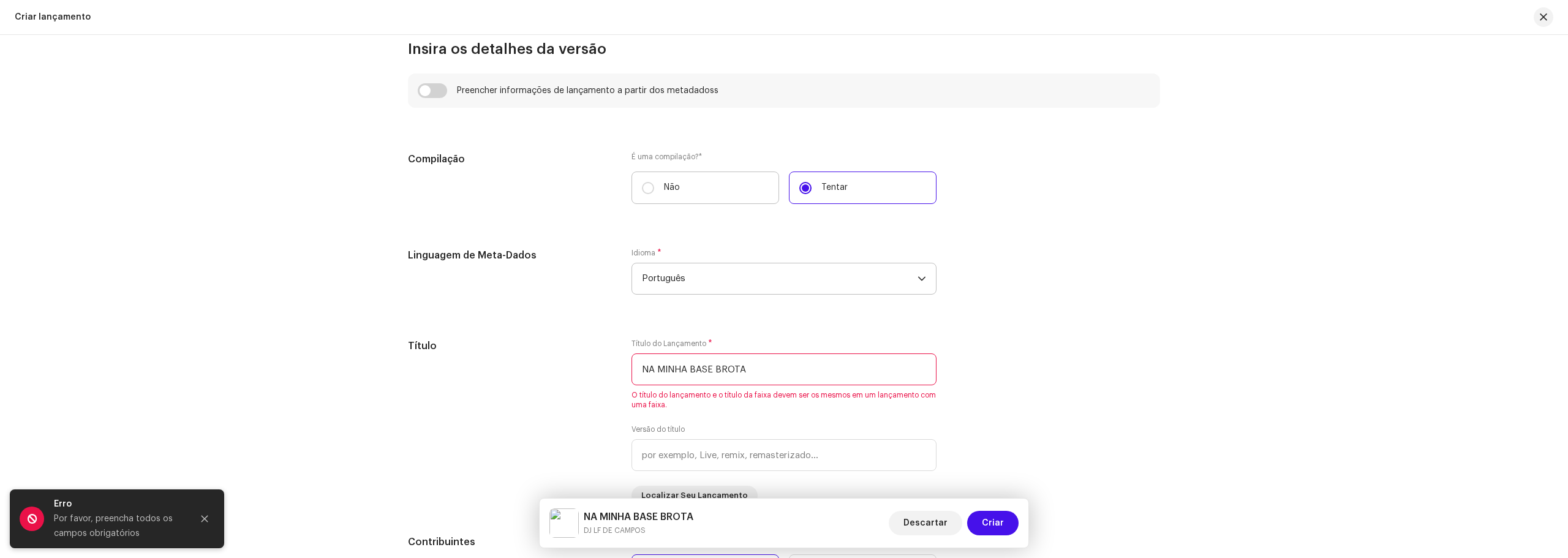
radio input "true"
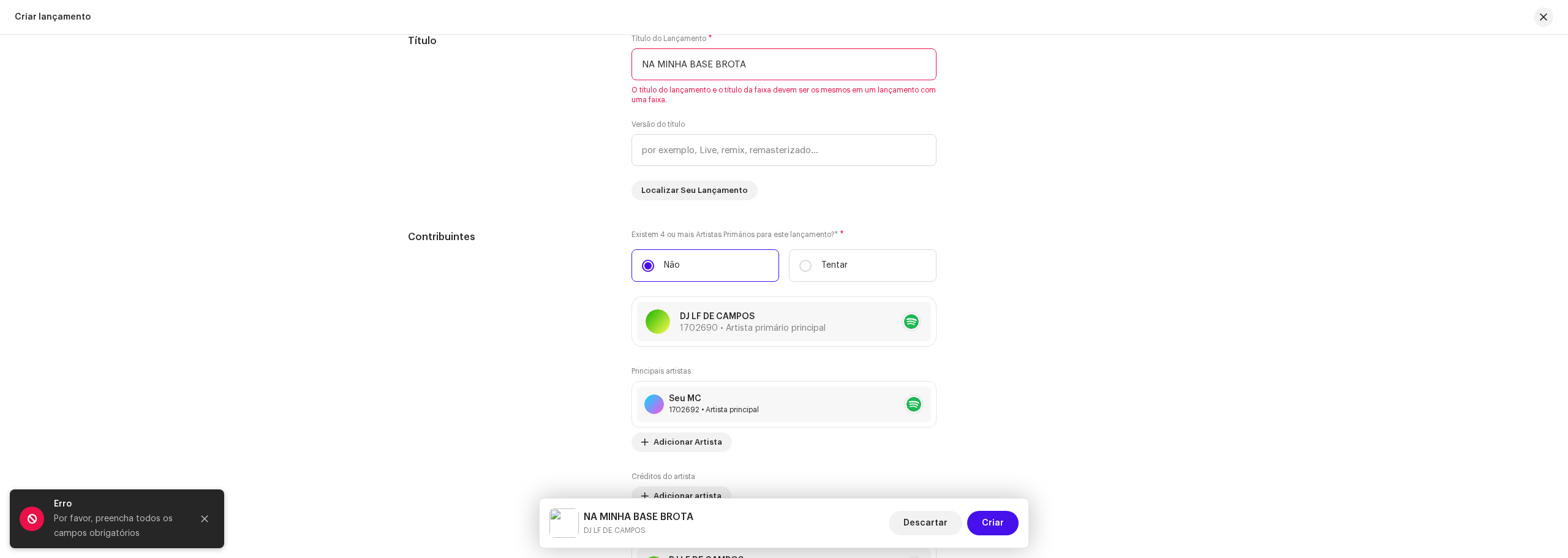
scroll to position [1164, 0]
click at [738, 136] on input "text" at bounding box center [784, 149] width 305 height 32
drag, startPoint x: 782, startPoint y: 75, endPoint x: 587, endPoint y: 83, distance: 195.2
click at [587, 83] on div "Título Título do Lançamento * NA MINHA BASE BROTA O título do lançamento e o tí…" at bounding box center [784, 116] width 752 height 167
click at [707, 165] on div "Título do Lançamento * NA MINHA BASE BROTA O título do lançamento e o título da…" at bounding box center [784, 116] width 305 height 167
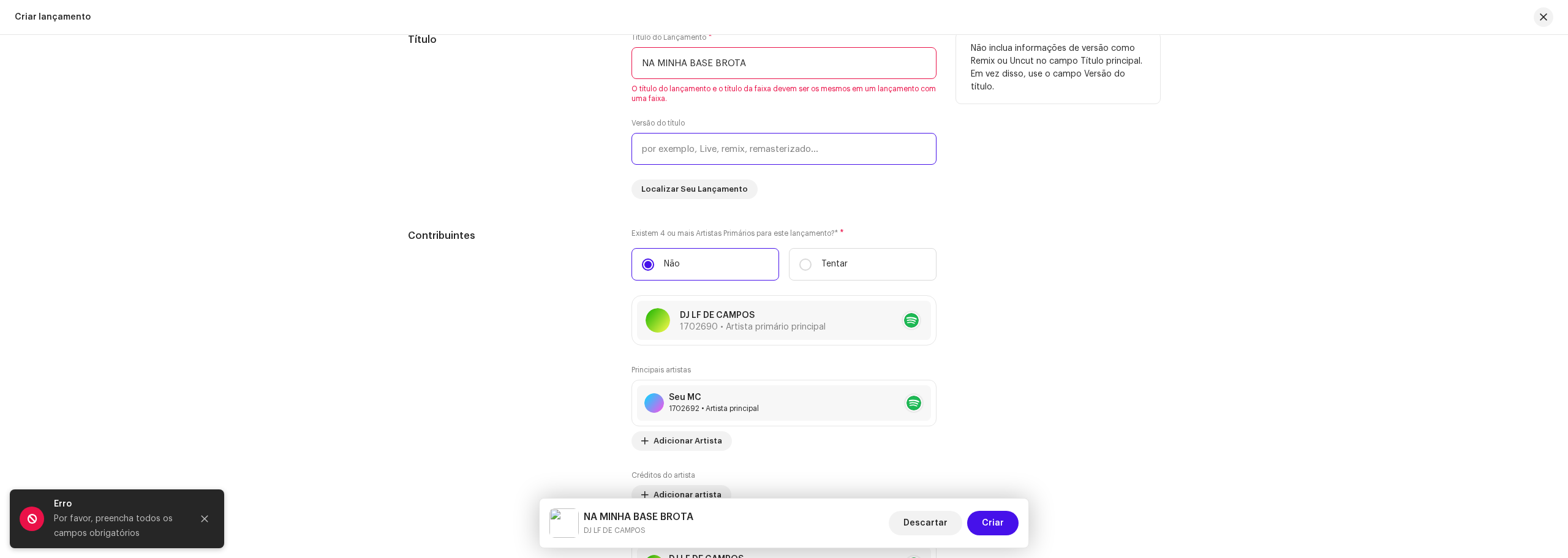
click at [720, 150] on input "text" at bounding box center [784, 149] width 305 height 32
paste input "NA MINHA BASE BROTA"
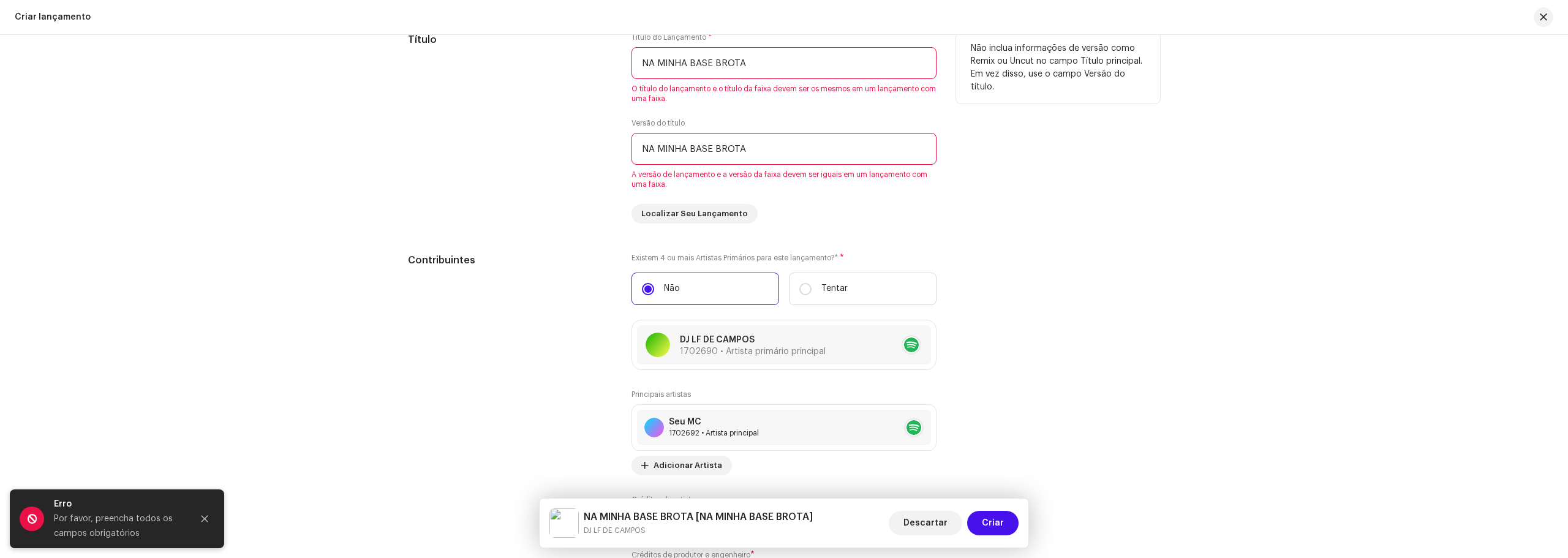
type input "NA MINHA BASE BROTA"
click at [951, 186] on div "Título Título do Lançamento * NA MINHA BASE BROTA O título do lançamento e o tí…" at bounding box center [784, 128] width 752 height 191
drag, startPoint x: 755, startPoint y: 69, endPoint x: 427, endPoint y: 66, distance: 328.0
click at [427, 66] on div "Título Título do Lançamento * NA MINHA BASE BROTA O título do lançamento e o tí…" at bounding box center [784, 128] width 752 height 191
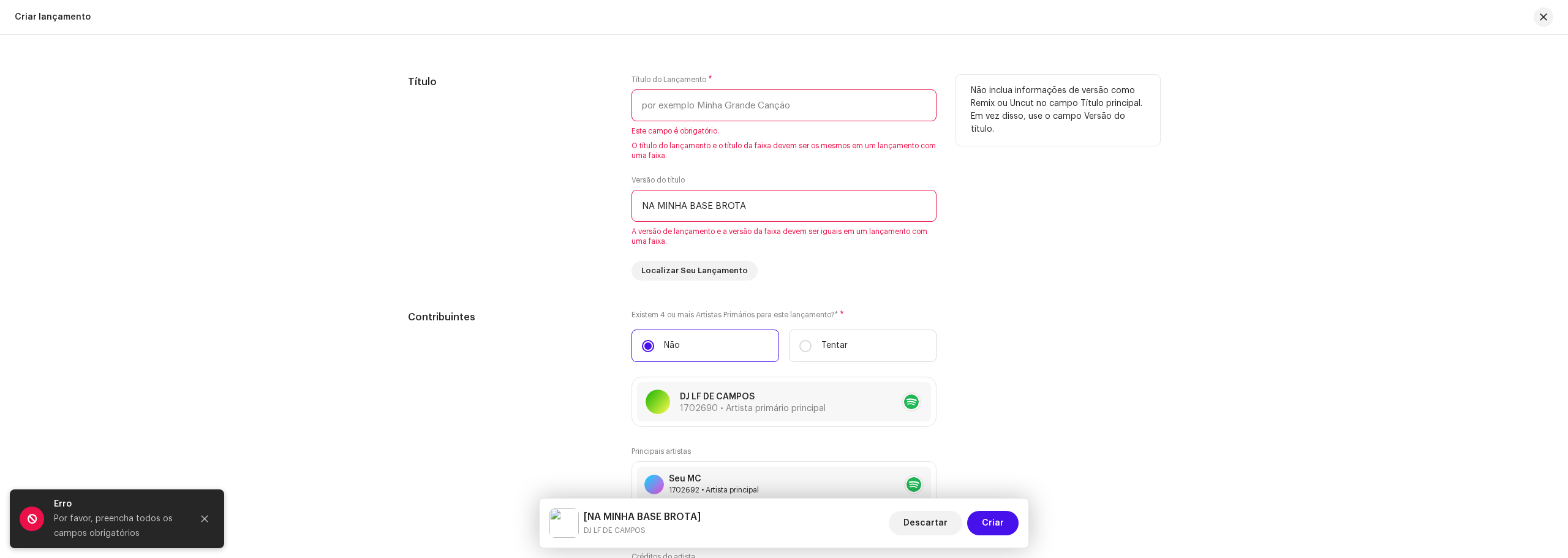
scroll to position [1103, 0]
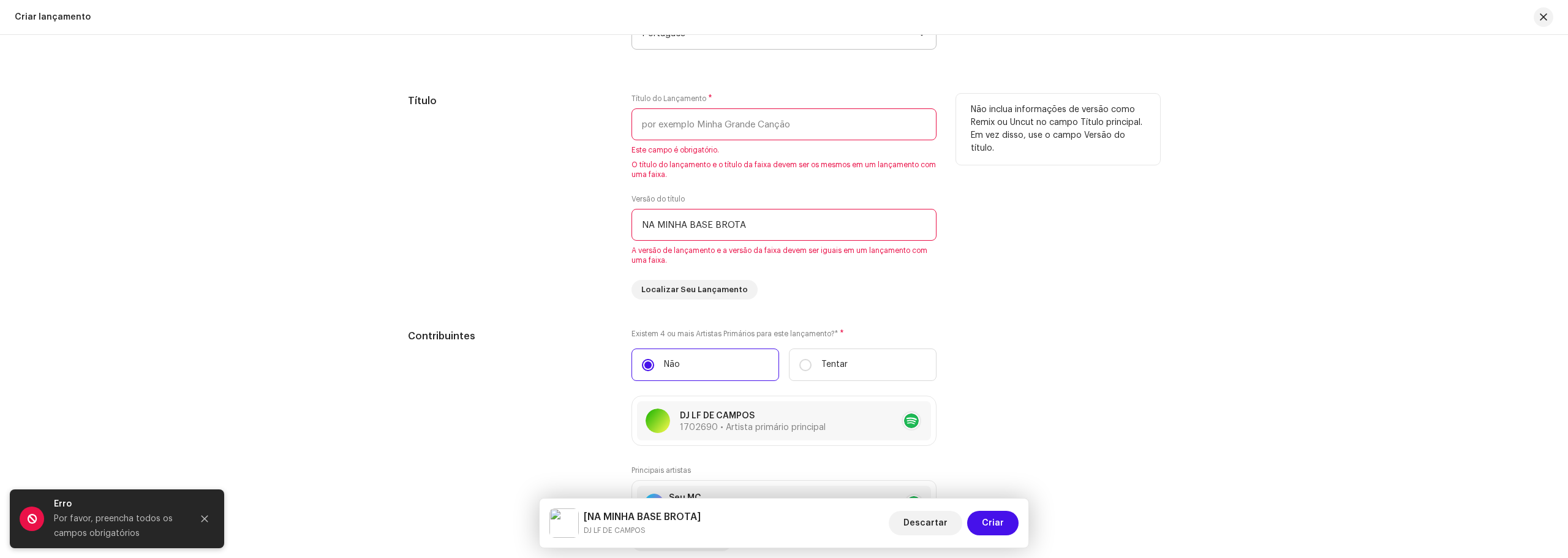
paste input "NA MINHA BASE BROTA"
type input "NA MINHA BASE BROTA"
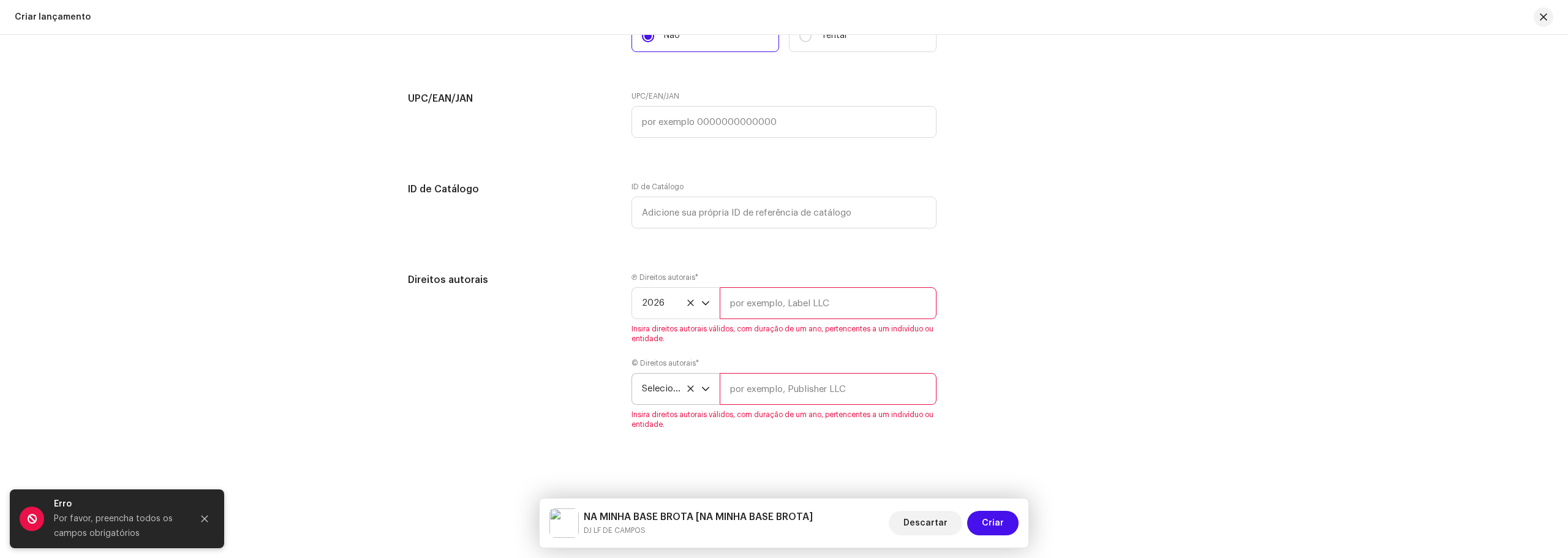
scroll to position [2001, 0]
